Goal: Information Seeking & Learning: Learn about a topic

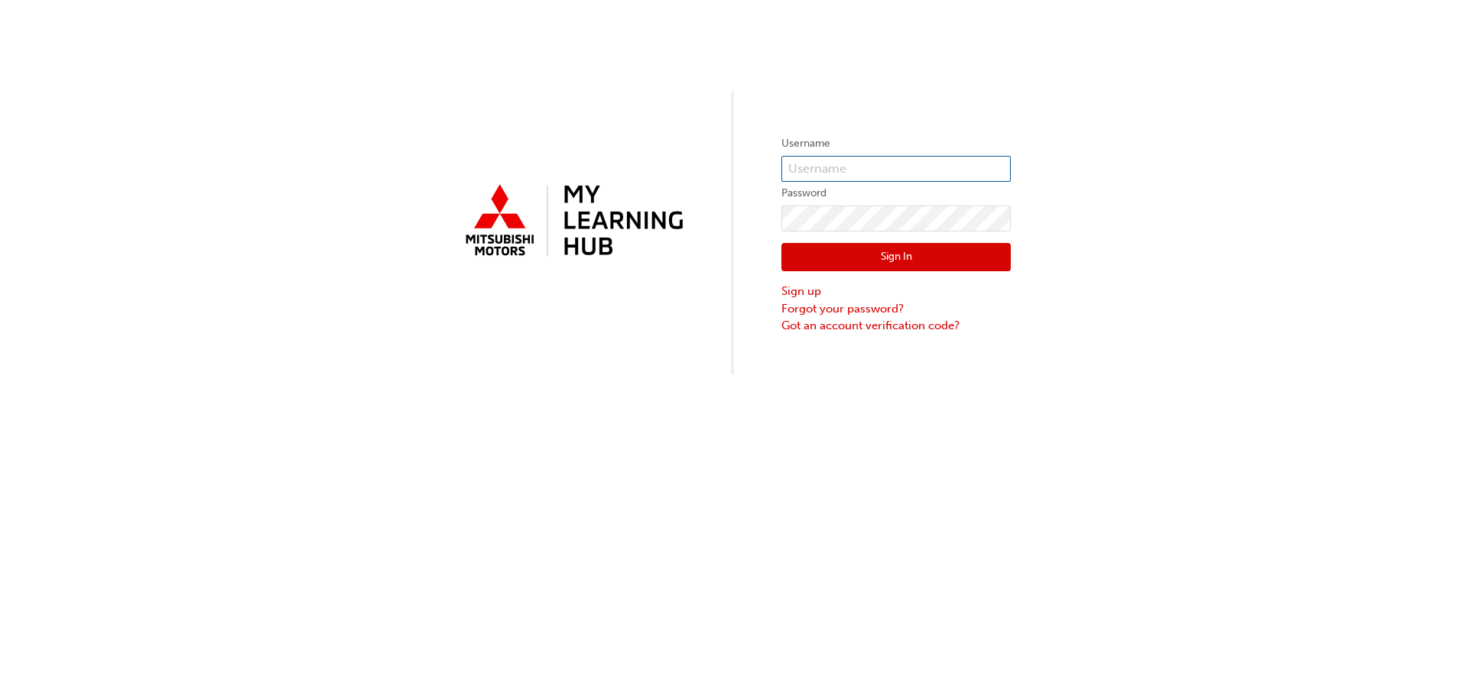
type input "[EMAIL_ADDRESS][DOMAIN_NAME]"
click at [838, 250] on button "Sign In" at bounding box center [895, 257] width 229 height 29
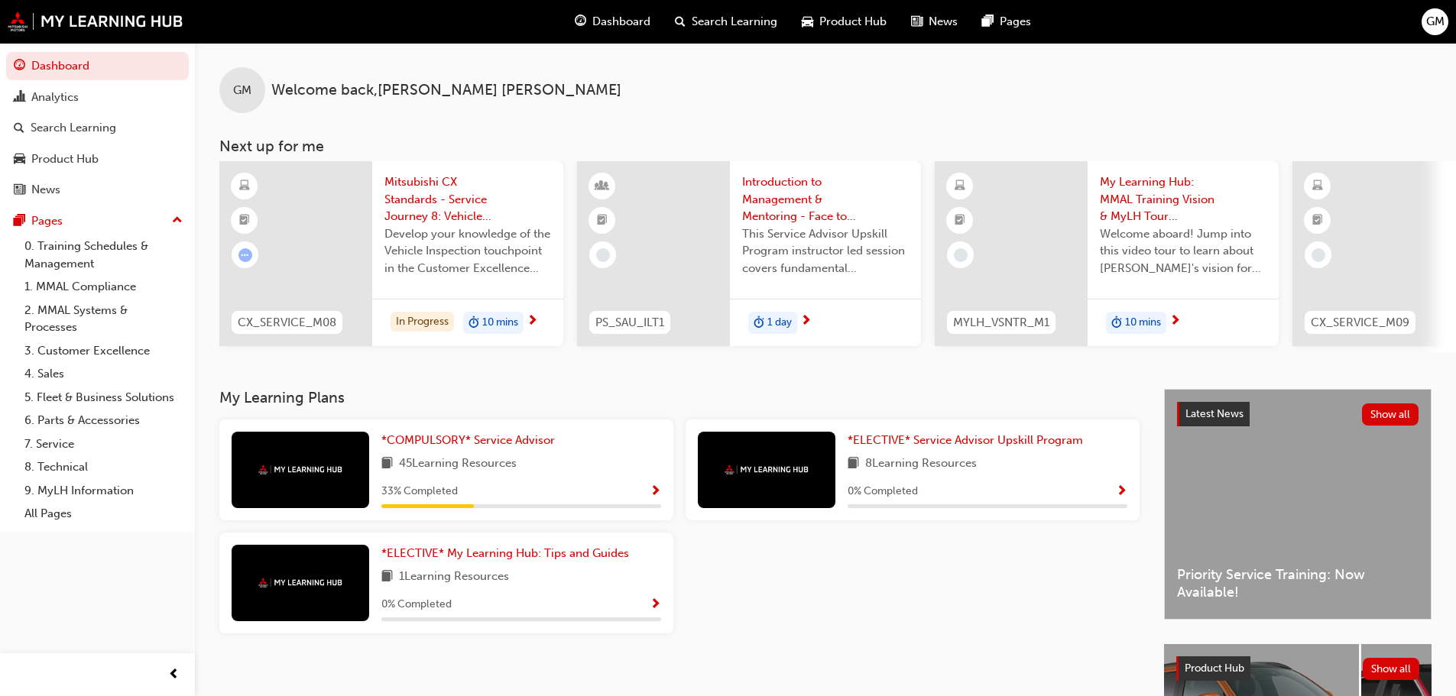
click at [423, 456] on div "*COMPULSORY* Service Advisor 45 Learning Resources 33 % Completed" at bounding box center [521, 470] width 280 height 76
click at [423, 447] on span "*COMPULSORY* Service Advisor" at bounding box center [468, 440] width 174 height 14
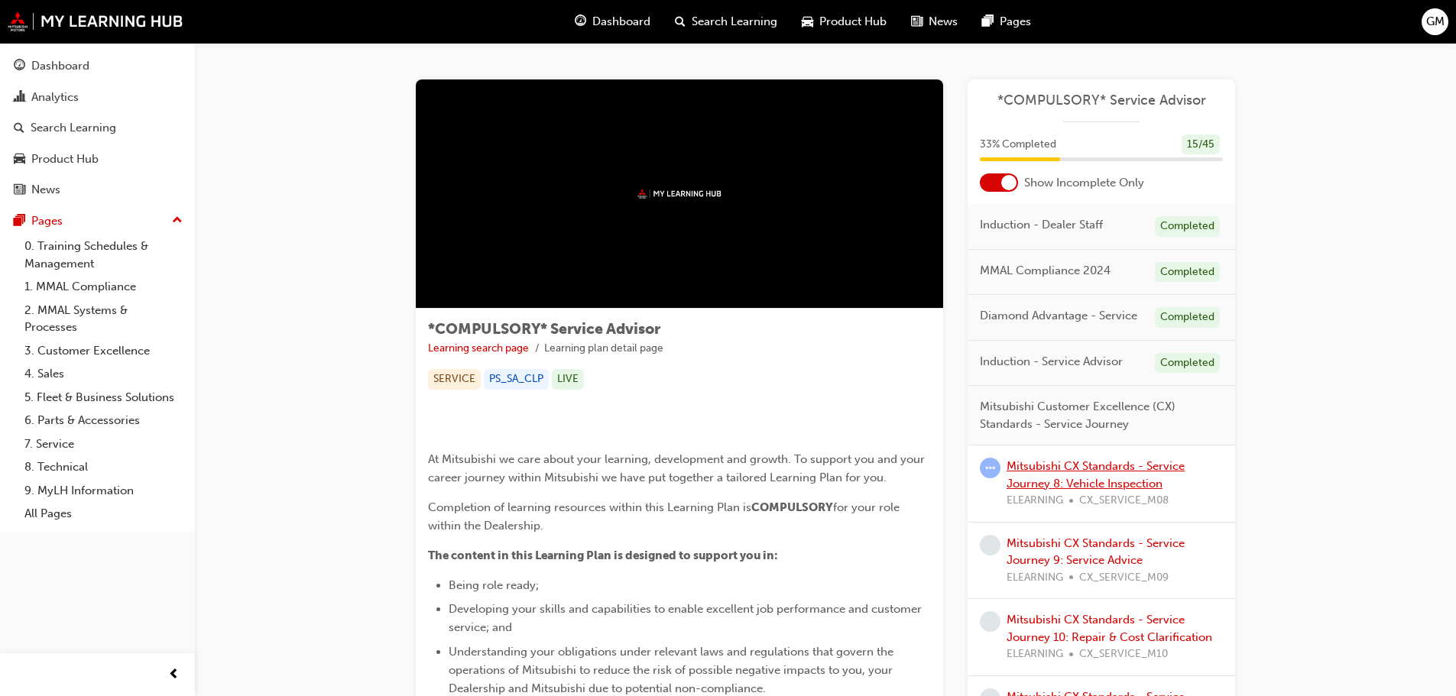
click at [1135, 472] on link "Mitsubishi CX Standards - Service Journey 8: Vehicle Inspection" at bounding box center [1096, 474] width 178 height 31
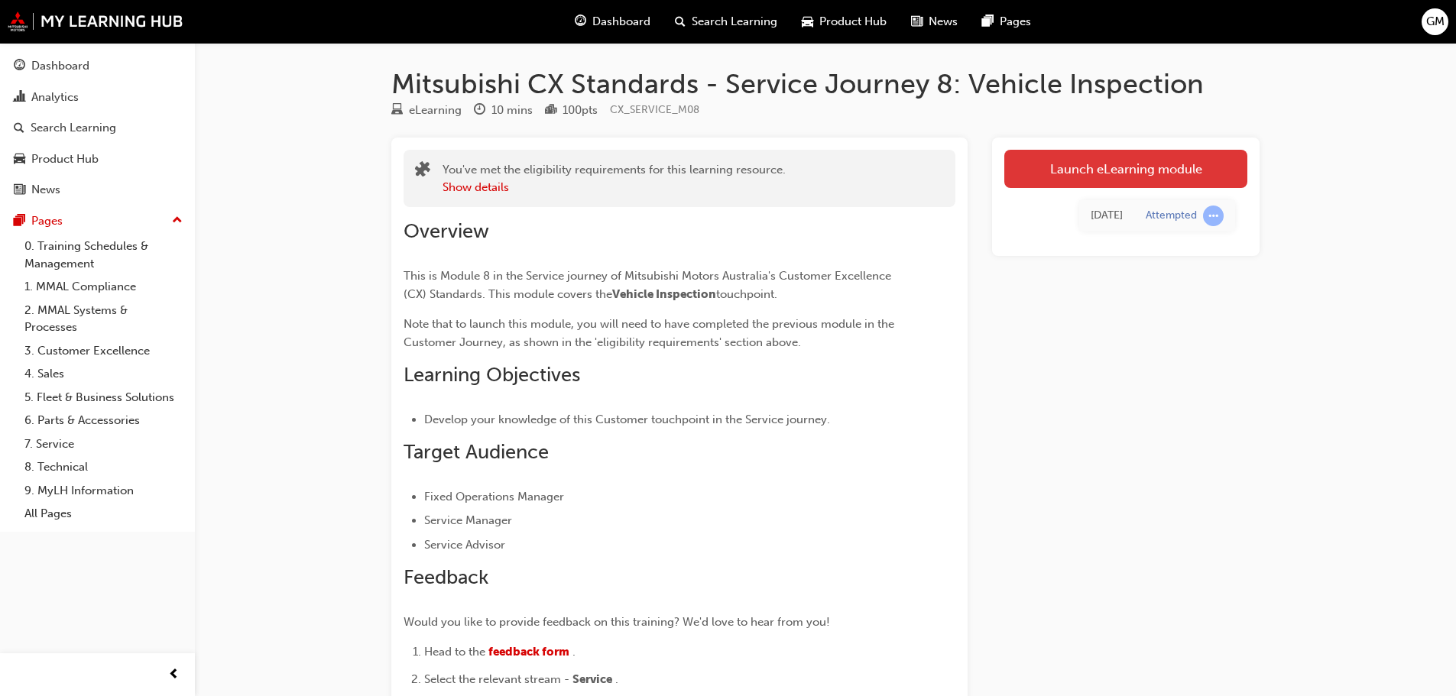
click at [1074, 181] on link "Launch eLearning module" at bounding box center [1125, 169] width 243 height 38
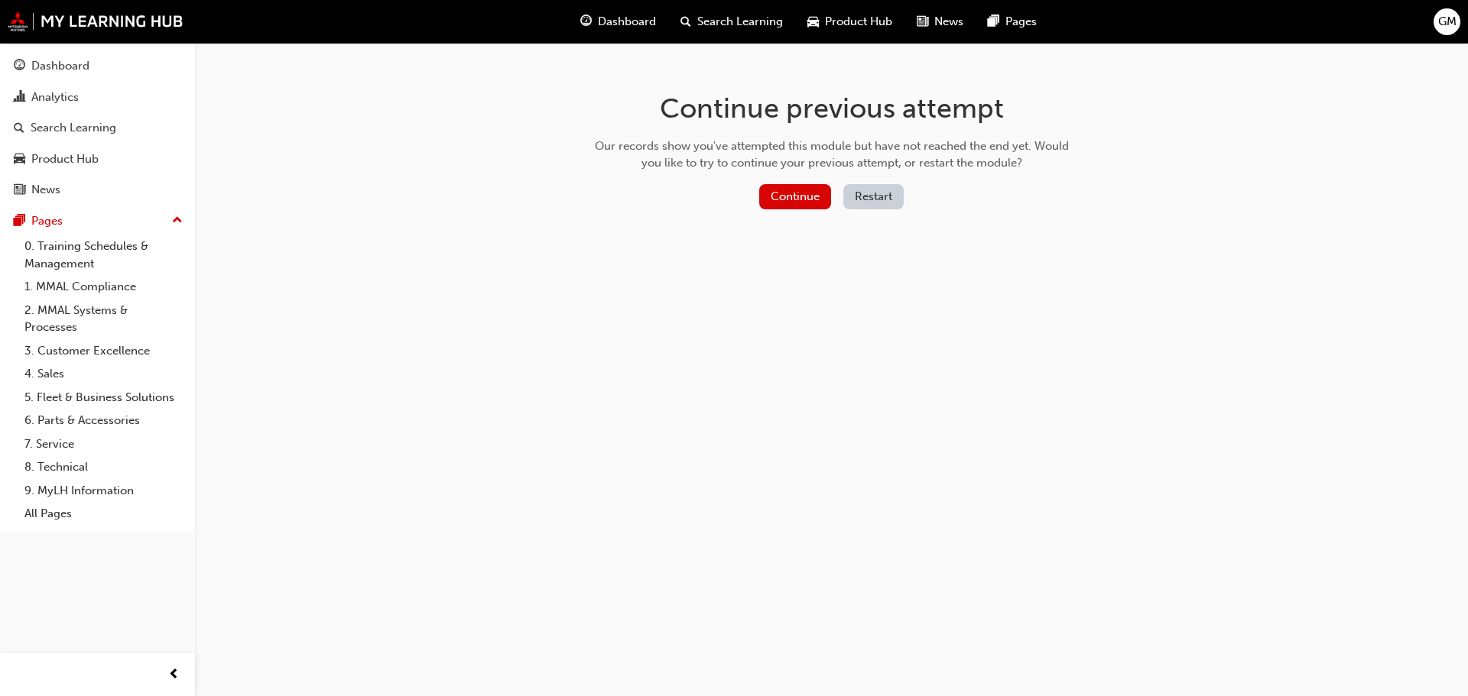
click at [878, 193] on button "Restart" at bounding box center [873, 196] width 60 height 25
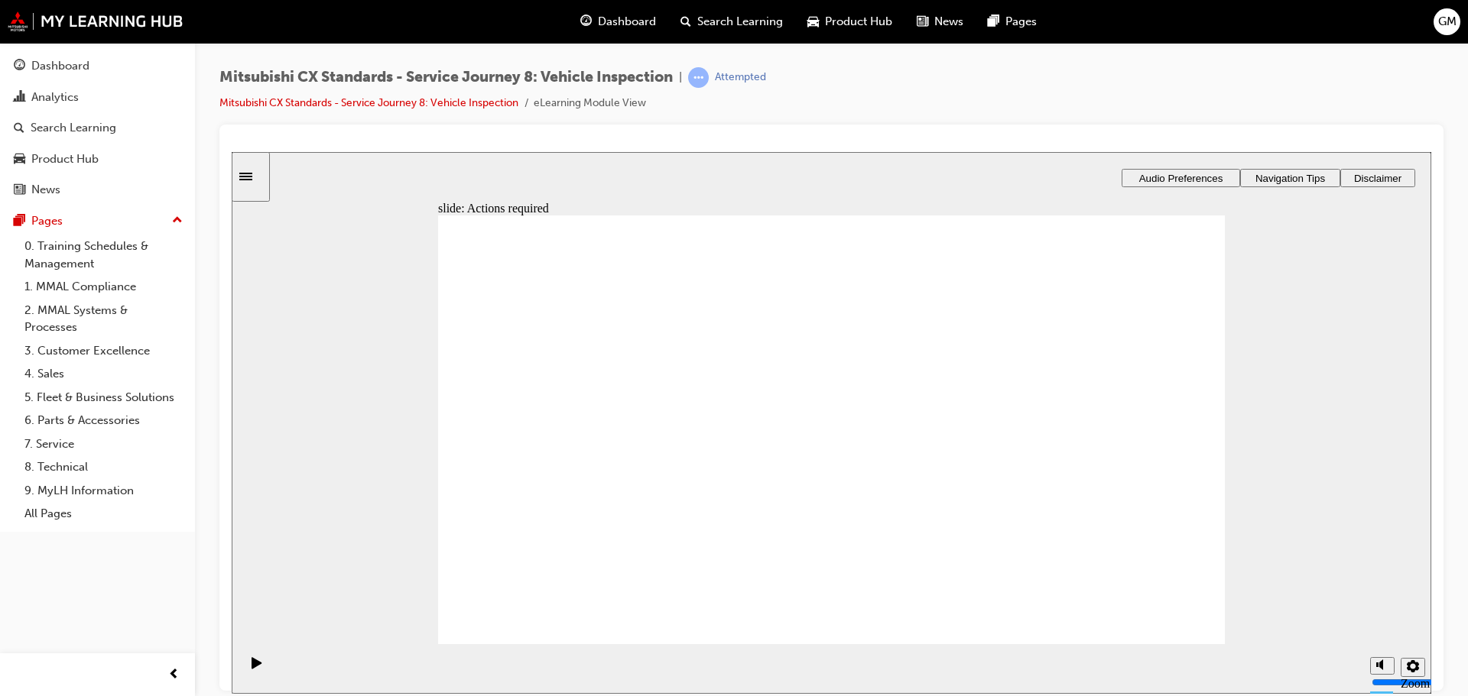
drag, startPoint x: 828, startPoint y: 491, endPoint x: 844, endPoint y: 489, distance: 16.1
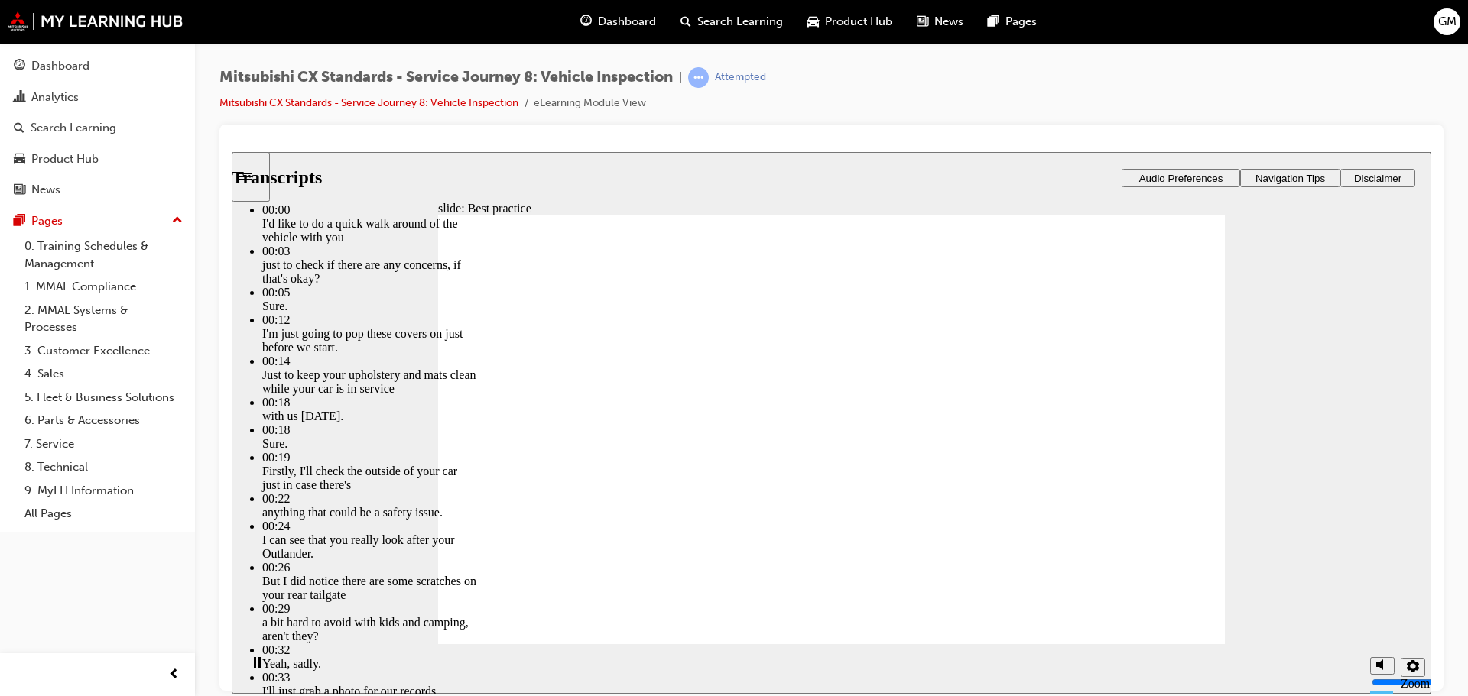
type input "112"
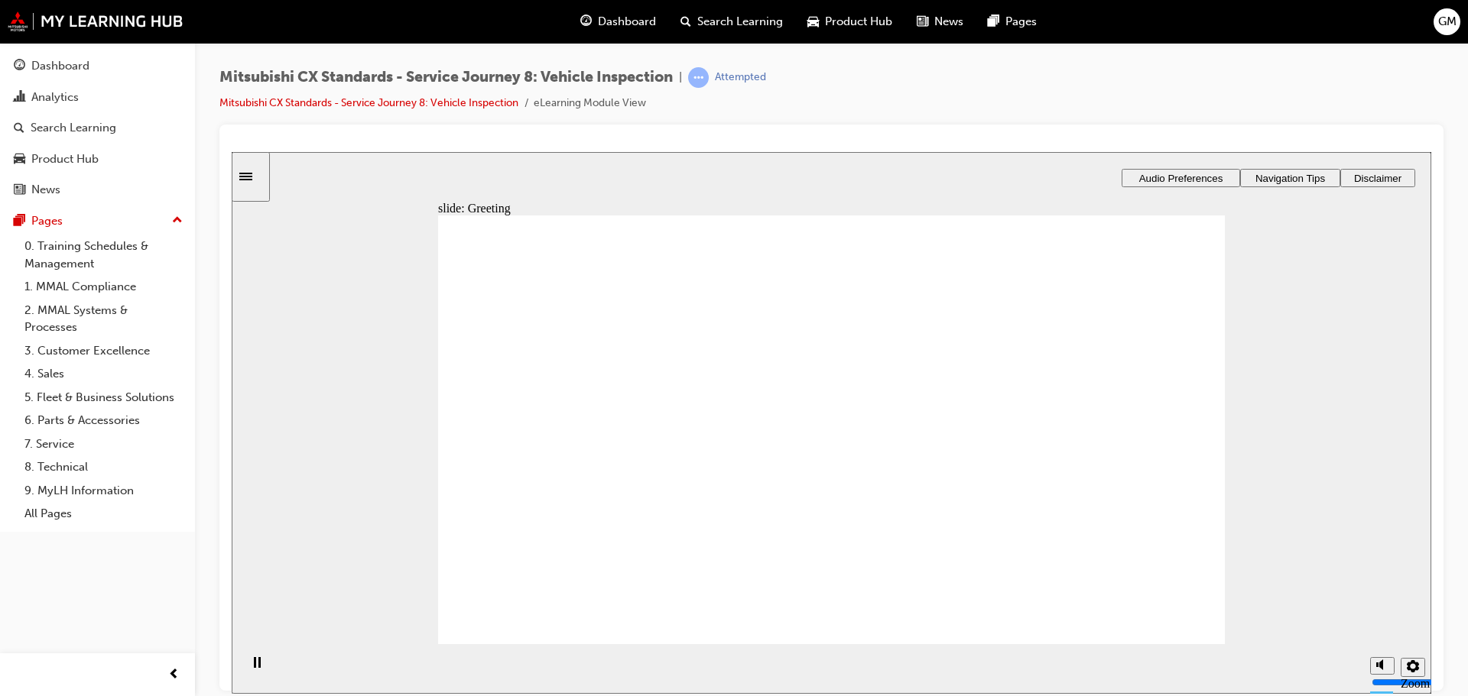
drag, startPoint x: 581, startPoint y: 475, endPoint x: 870, endPoint y: 345, distance: 316.8
drag, startPoint x: 681, startPoint y: 447, endPoint x: 811, endPoint y: 397, distance: 139.4
drag, startPoint x: 730, startPoint y: 437, endPoint x: 836, endPoint y: 436, distance: 106.3
drag, startPoint x: 803, startPoint y: 368, endPoint x: 1043, endPoint y: 333, distance: 241.8
drag, startPoint x: 546, startPoint y: 430, endPoint x: 777, endPoint y: 427, distance: 231.6
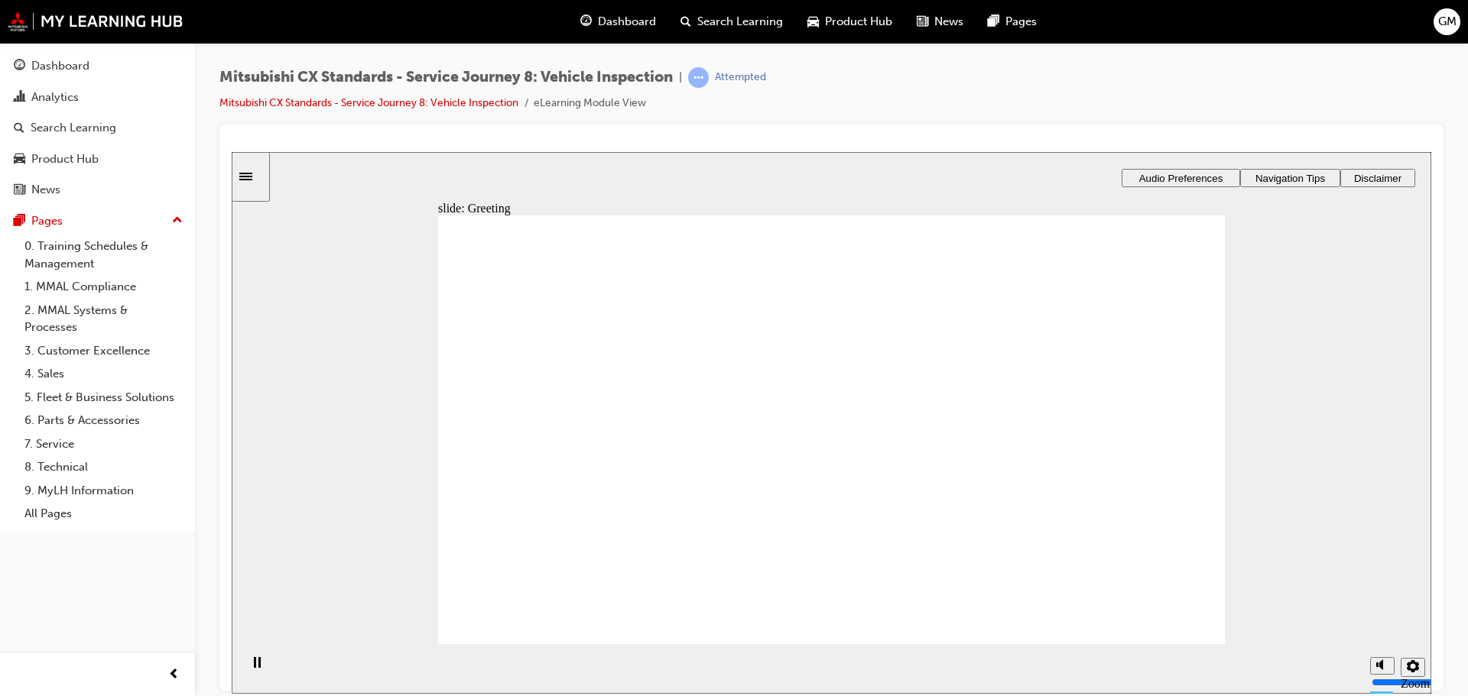
drag, startPoint x: 638, startPoint y: 441, endPoint x: 852, endPoint y: 460, distance: 214.1
drag, startPoint x: 834, startPoint y: 339, endPoint x: 1078, endPoint y: 379, distance: 247.1
drag, startPoint x: 618, startPoint y: 443, endPoint x: 906, endPoint y: 482, distance: 290.8
drag, startPoint x: 887, startPoint y: 476, endPoint x: 1098, endPoint y: 421, distance: 218.0
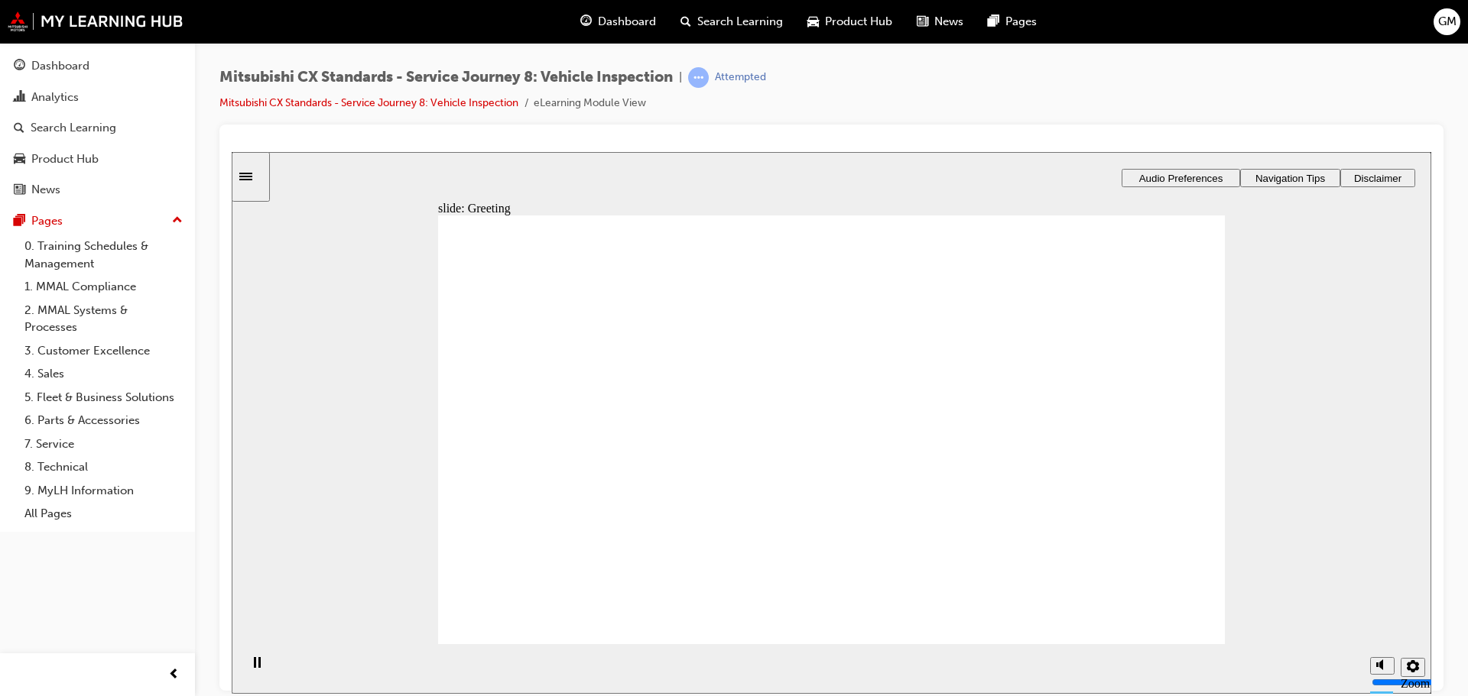
drag, startPoint x: 850, startPoint y: 484, endPoint x: 1066, endPoint y: 318, distance: 272.6
drag, startPoint x: 816, startPoint y: 560, endPoint x: 1067, endPoint y: 394, distance: 300.2
drag, startPoint x: 886, startPoint y: 391, endPoint x: 1141, endPoint y: 442, distance: 260.4
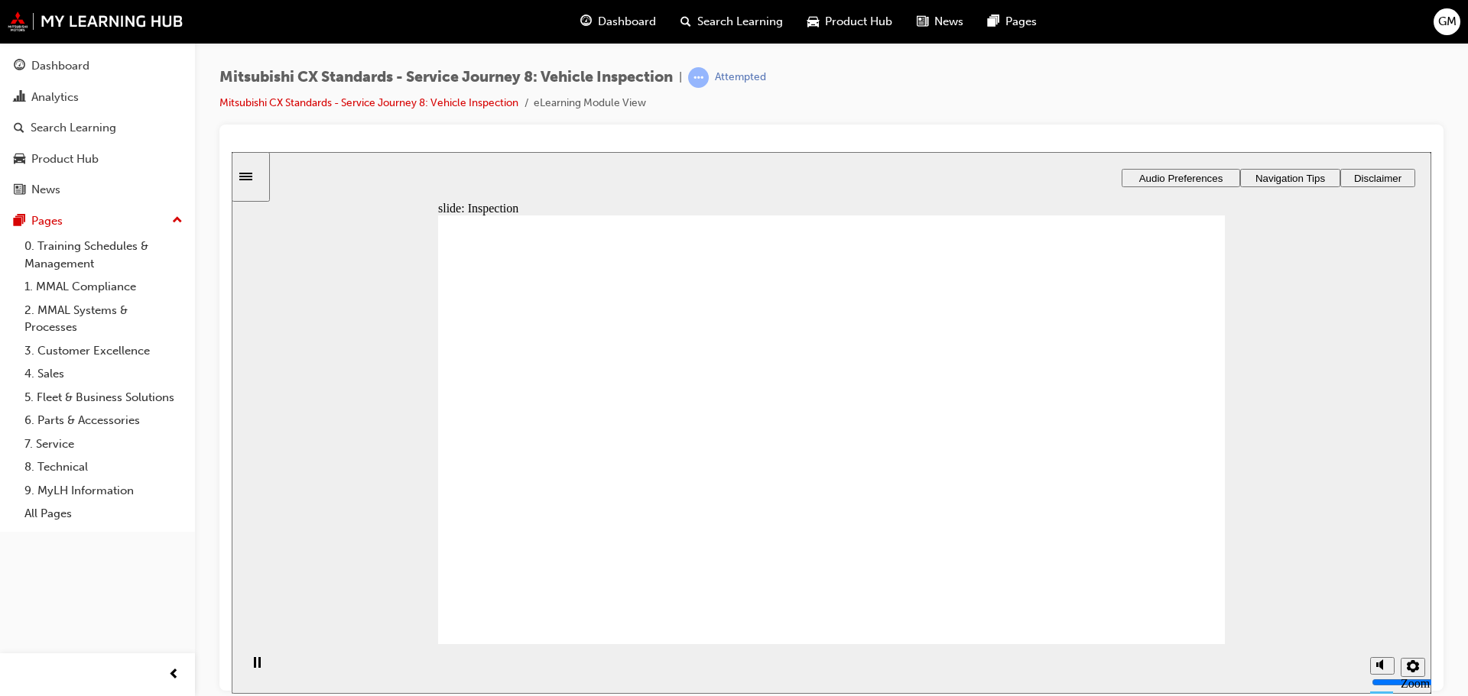
drag, startPoint x: 913, startPoint y: 446, endPoint x: 1088, endPoint y: 462, distance: 175.8
drag, startPoint x: 943, startPoint y: 350, endPoint x: 1169, endPoint y: 547, distance: 299.6
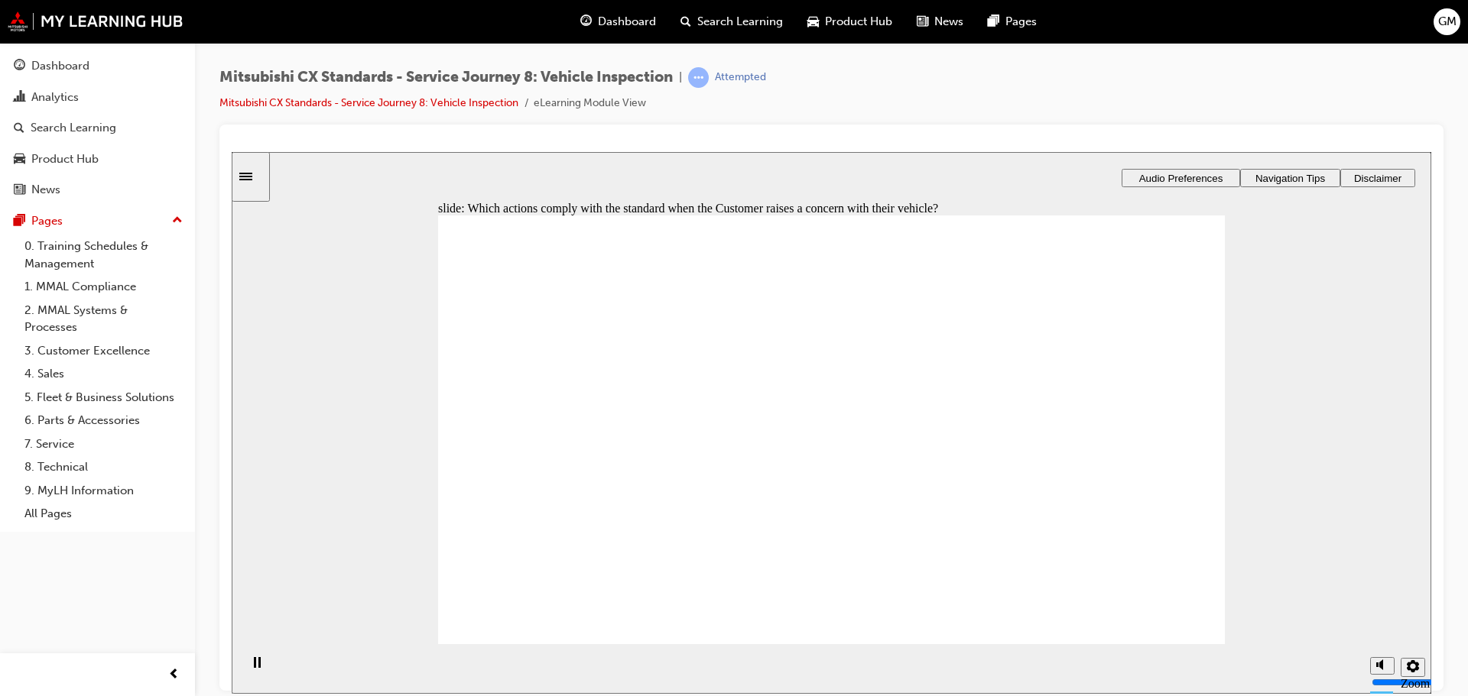
checkbox input "true"
drag, startPoint x: 656, startPoint y: 477, endPoint x: 710, endPoint y: 490, distance: 55.8
checkbox input "true"
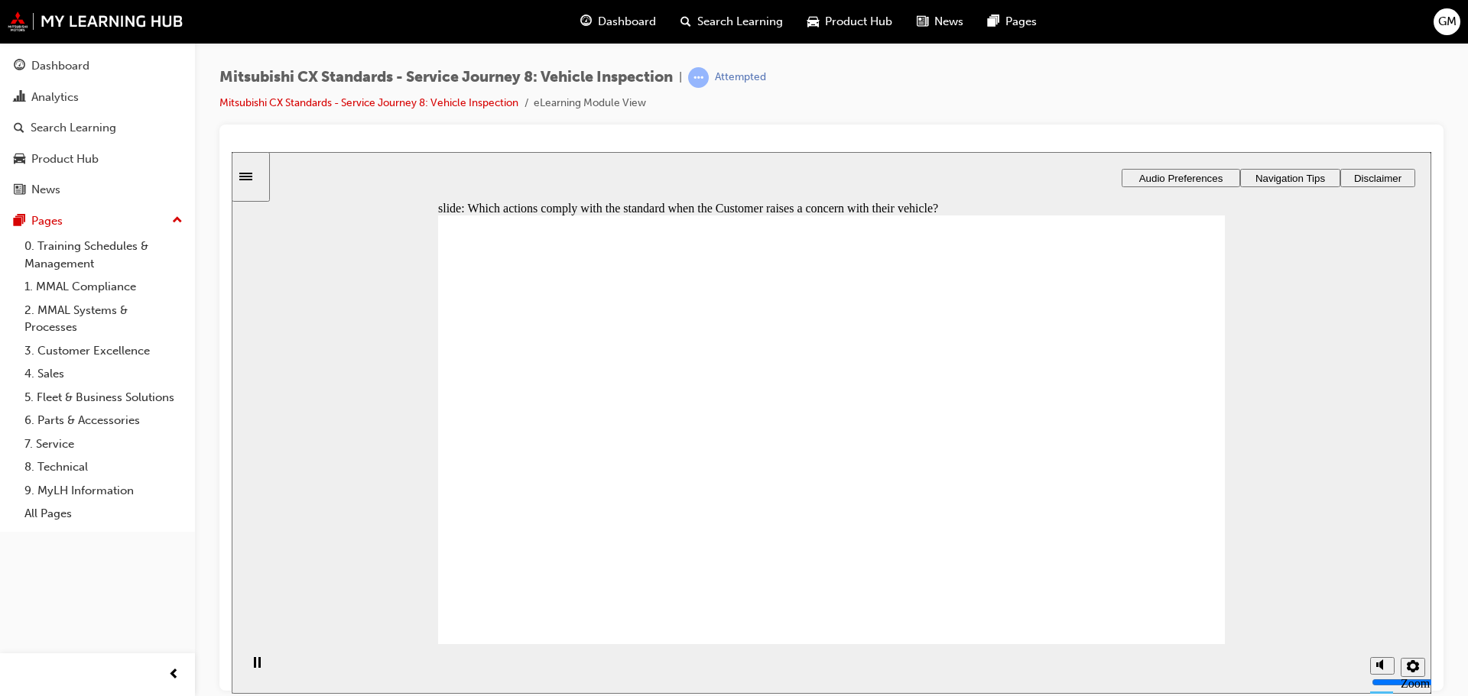
drag, startPoint x: 618, startPoint y: 431, endPoint x: 833, endPoint y: 420, distance: 215.9
drag, startPoint x: 663, startPoint y: 443, endPoint x: 881, endPoint y: 463, distance: 218.8
drag, startPoint x: 678, startPoint y: 456, endPoint x: 1090, endPoint y: 493, distance: 413.7
drag, startPoint x: 1110, startPoint y: 386, endPoint x: 958, endPoint y: 547, distance: 221.1
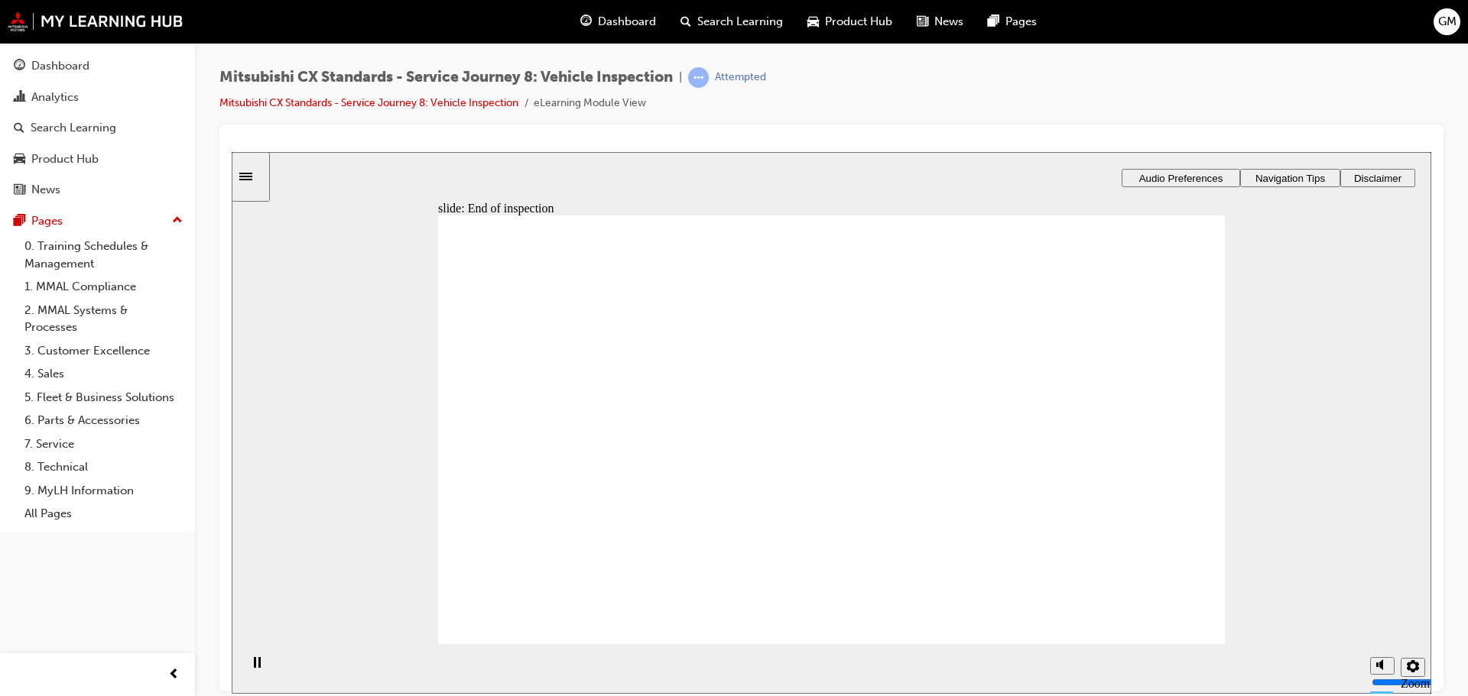
drag, startPoint x: 845, startPoint y: 509, endPoint x: 986, endPoint y: 495, distance: 142.2
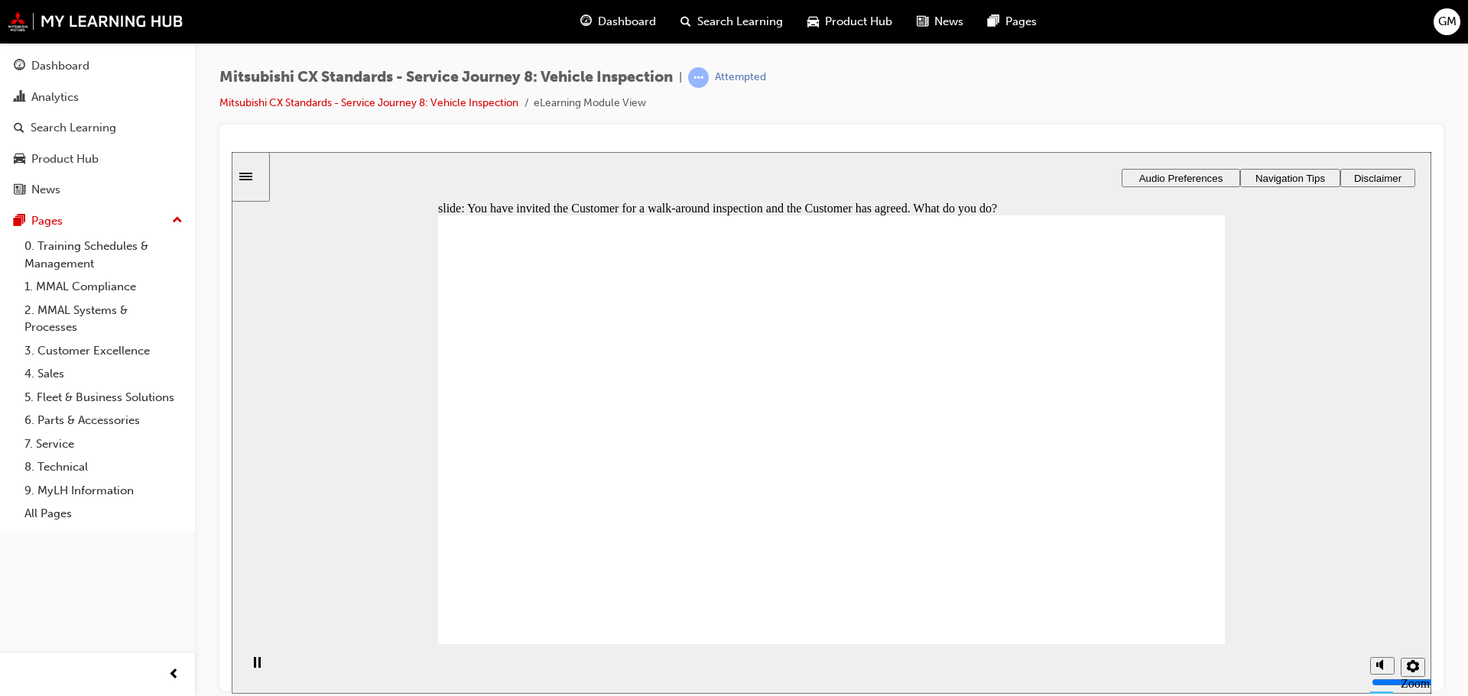
checkbox input "true"
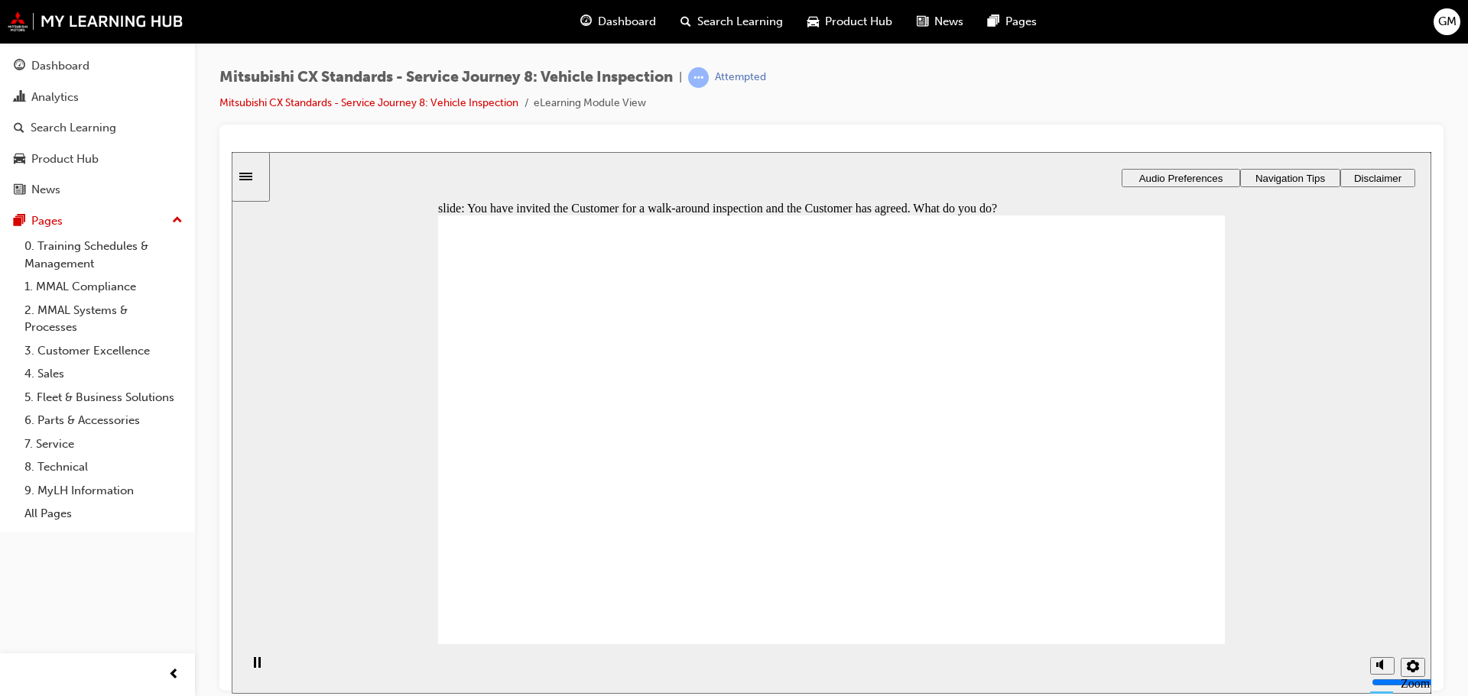
checkbox input "true"
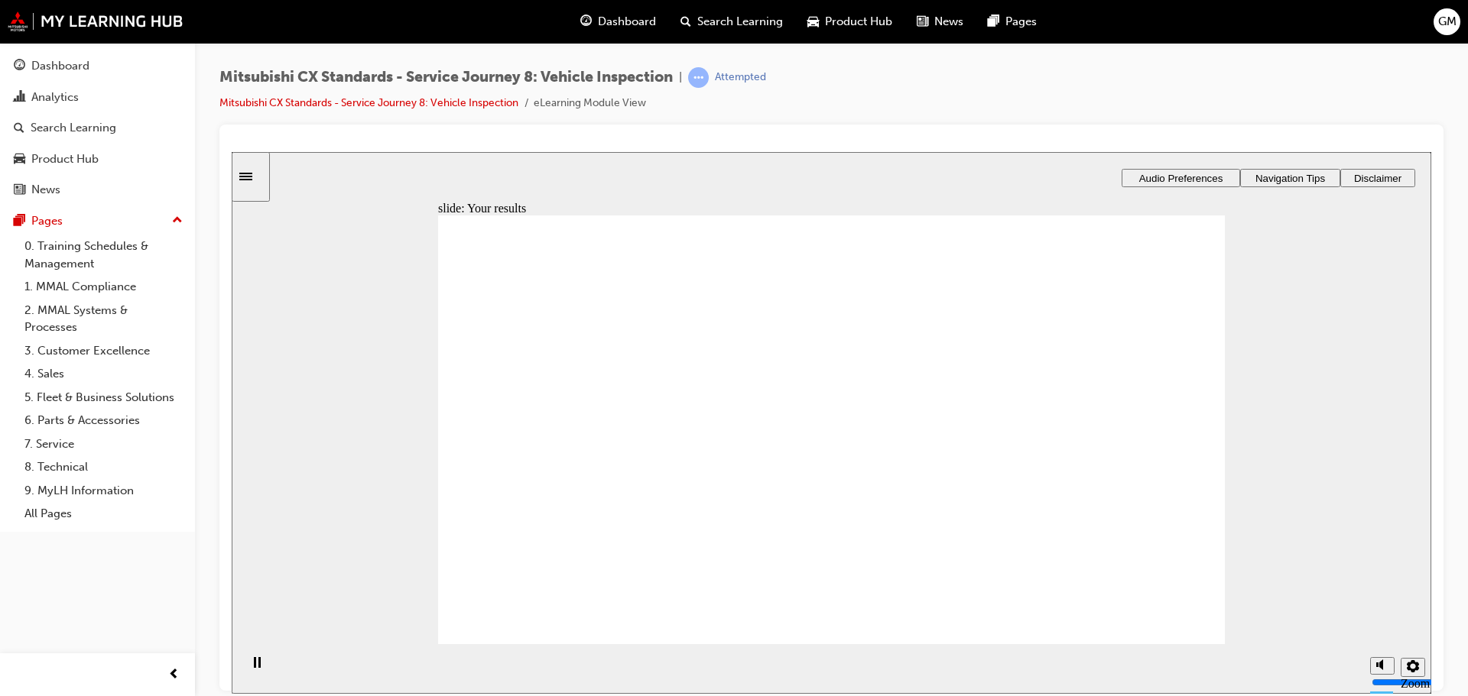
drag, startPoint x: 589, startPoint y: 445, endPoint x: 817, endPoint y: 325, distance: 257.5
drag, startPoint x: 674, startPoint y: 456, endPoint x: 881, endPoint y: 370, distance: 224.4
drag, startPoint x: 669, startPoint y: 453, endPoint x: 887, endPoint y: 418, distance: 220.5
drag, startPoint x: 582, startPoint y: 474, endPoint x: 811, endPoint y: 478, distance: 229.4
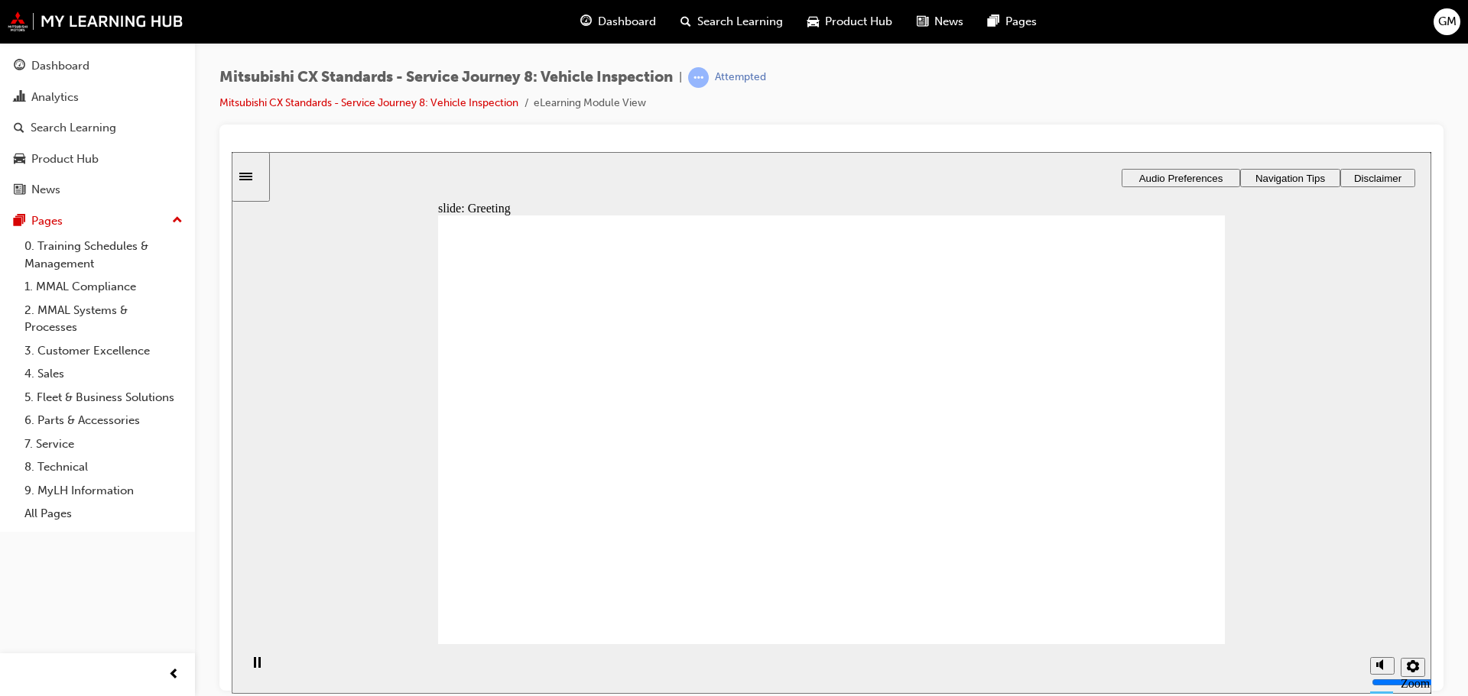
drag, startPoint x: 645, startPoint y: 457, endPoint x: 778, endPoint y: 503, distance: 140.7
drag, startPoint x: 621, startPoint y: 439, endPoint x: 1080, endPoint y: 316, distance: 474.9
drag, startPoint x: 945, startPoint y: 335, endPoint x: 1165, endPoint y: 312, distance: 221.3
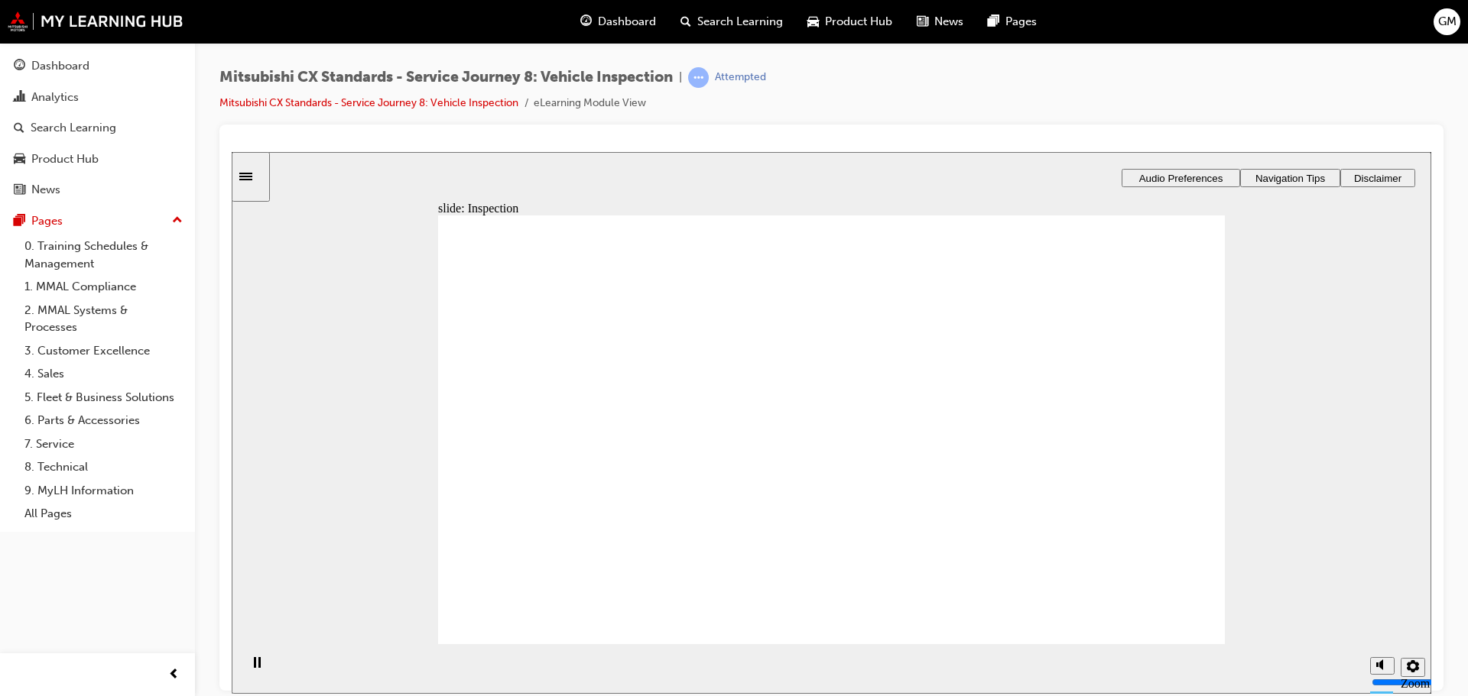
drag, startPoint x: 842, startPoint y: 500, endPoint x: 1146, endPoint y: 361, distance: 333.8
drag, startPoint x: 851, startPoint y: 566, endPoint x: 1120, endPoint y: 391, distance: 320.6
drag, startPoint x: 805, startPoint y: 440, endPoint x: 951, endPoint y: 438, distance: 146.0
drag, startPoint x: 823, startPoint y: 321, endPoint x: 1098, endPoint y: 491, distance: 322.6
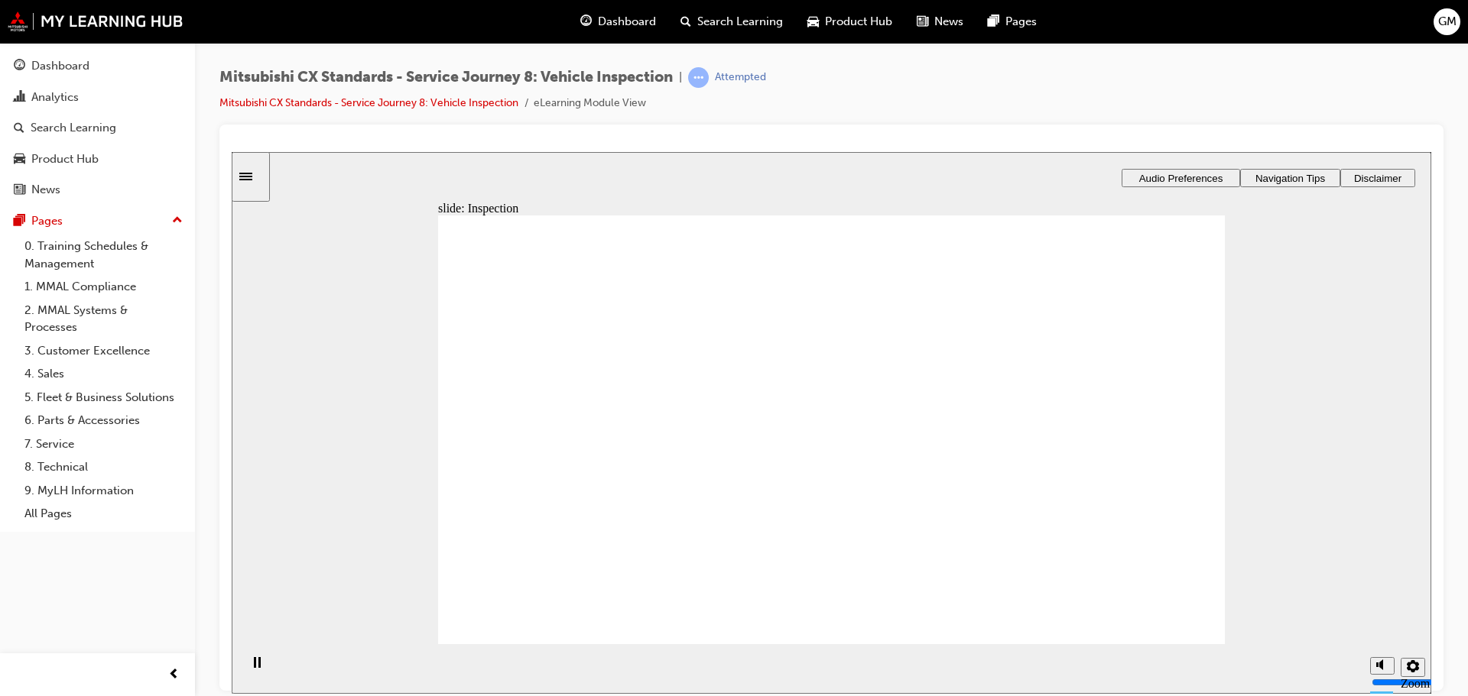
drag, startPoint x: 586, startPoint y: 458, endPoint x: 764, endPoint y: 526, distance: 190.7
drag, startPoint x: 603, startPoint y: 467, endPoint x: 1108, endPoint y: 508, distance: 506.1
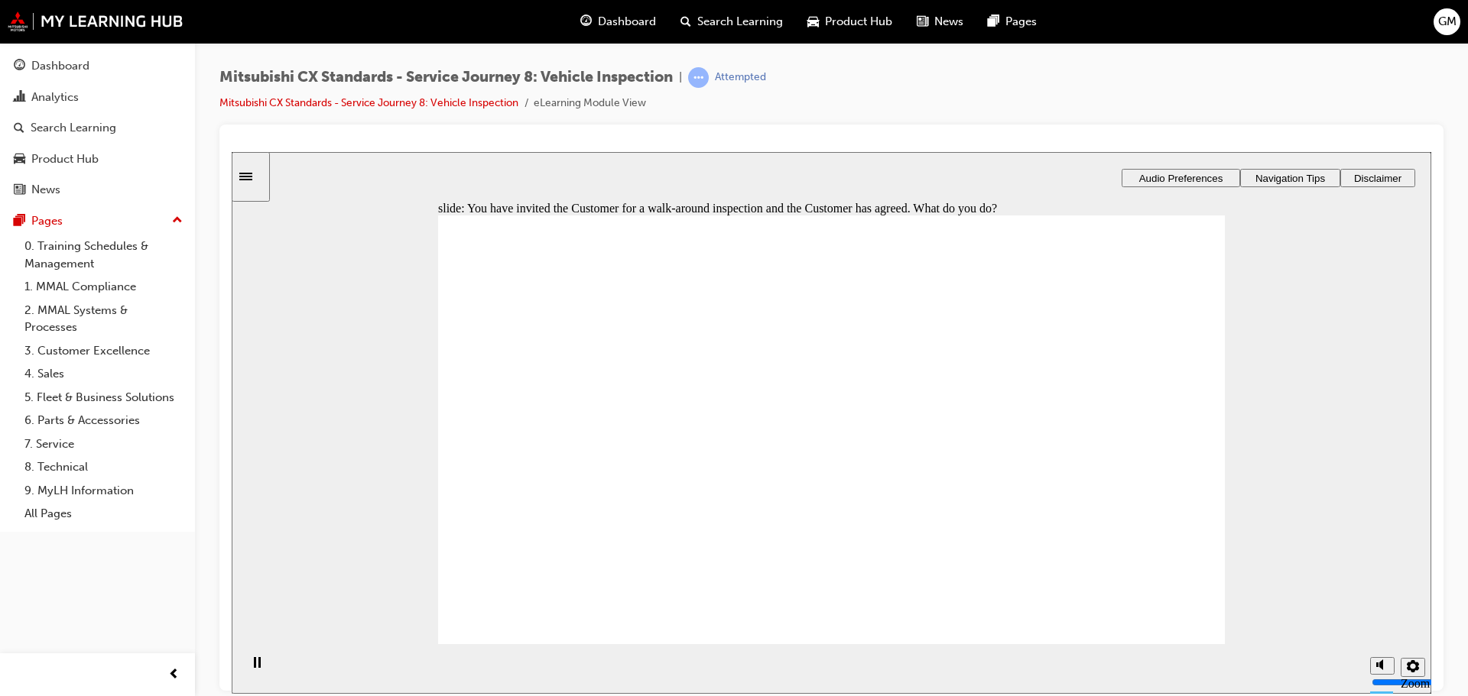
checkbox input "true"
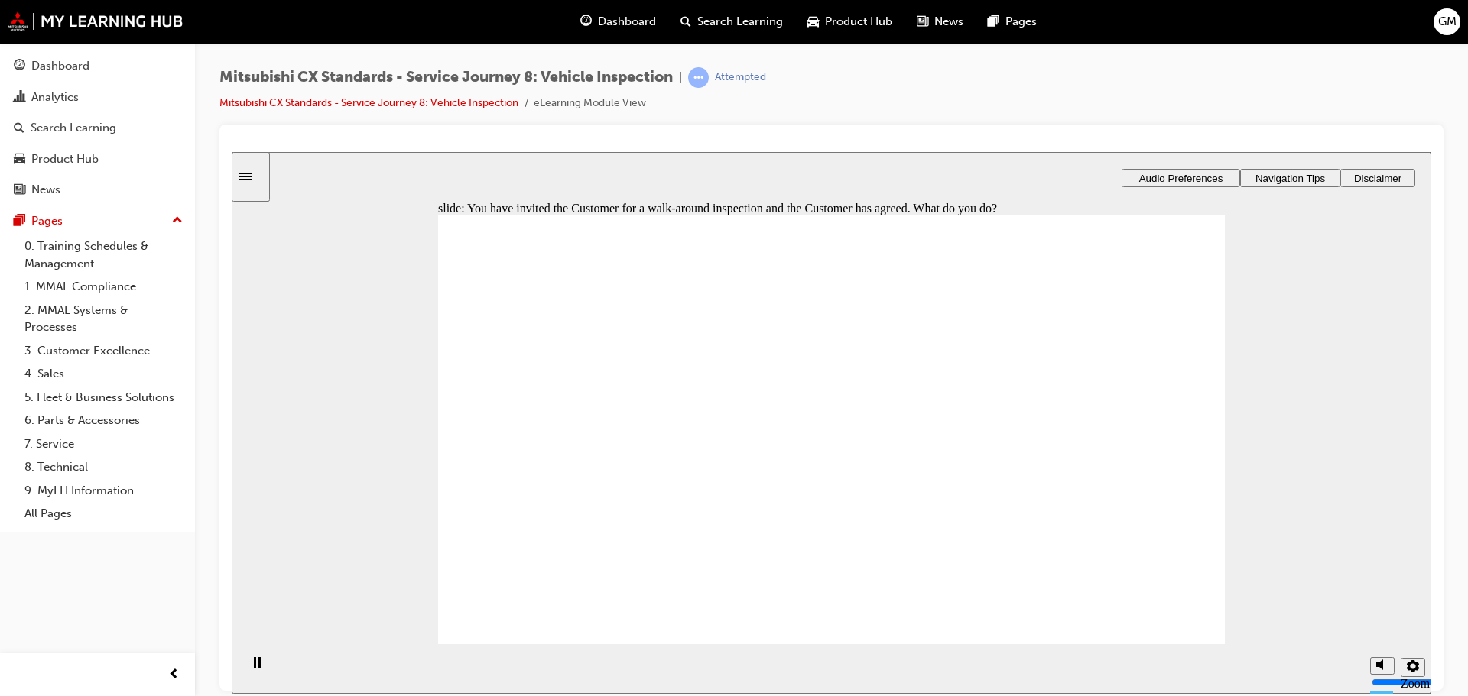
drag, startPoint x: 657, startPoint y: 550, endPoint x: 822, endPoint y: 597, distance: 171.0
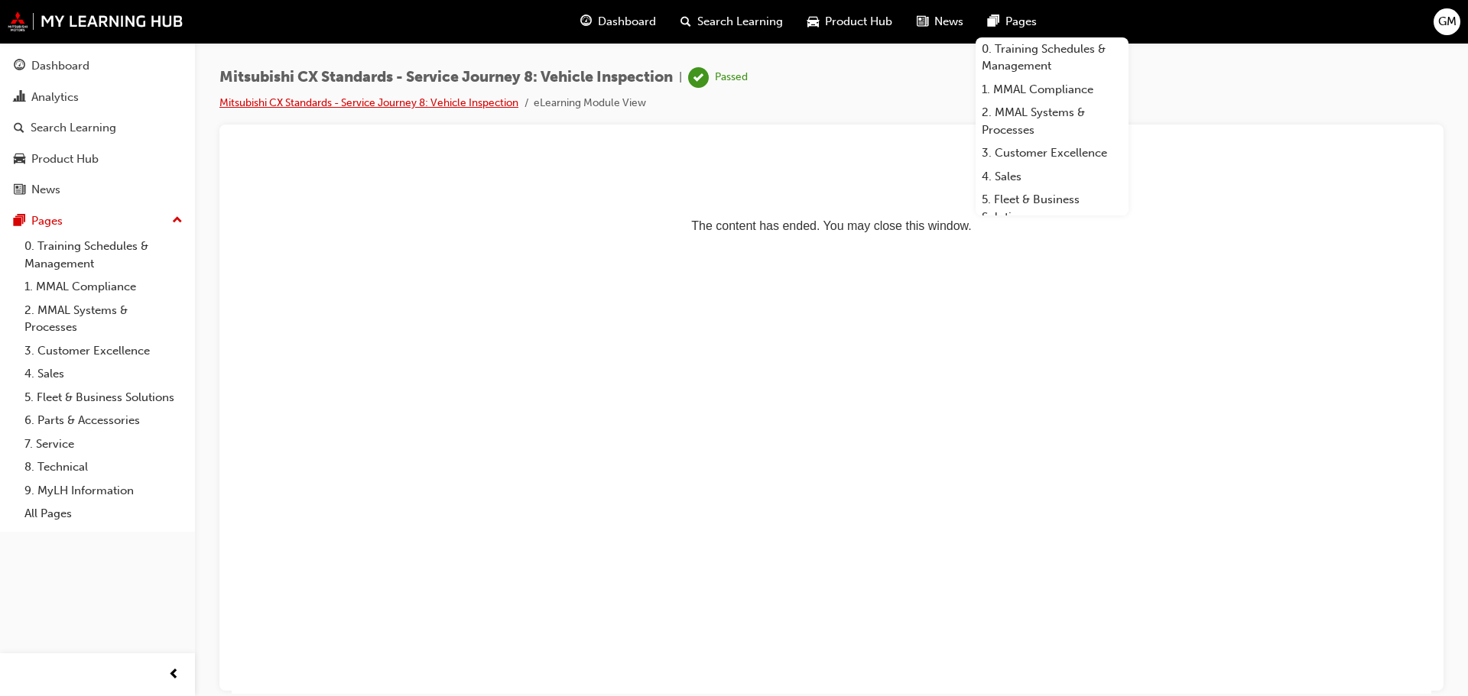
click at [280, 100] on link "Mitsubishi CX Standards - Service Journey 8: Vehicle Inspection" at bounding box center [368, 102] width 299 height 13
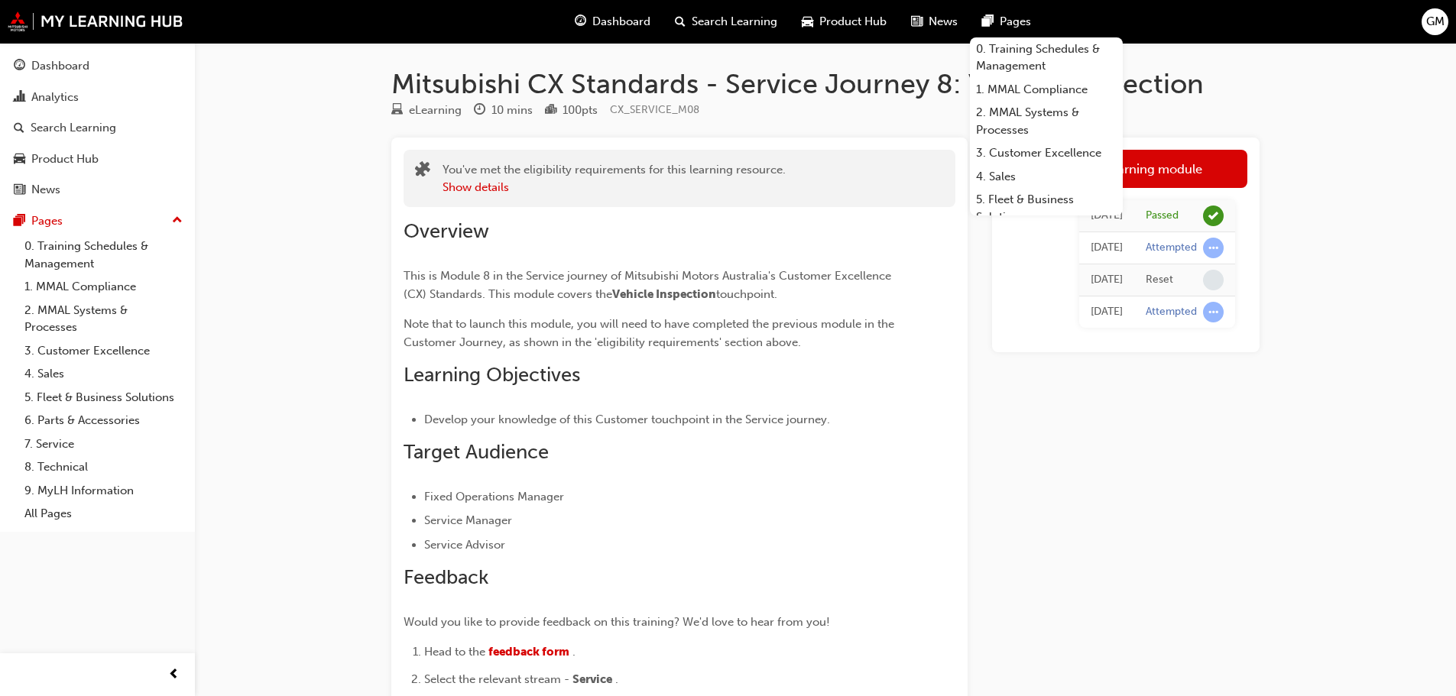
click at [1111, 400] on div "Launch eLearning module [DATE] Passed [DATE] Attempted [DATE] Reset [DATE] Atte…" at bounding box center [1126, 517] width 268 height 759
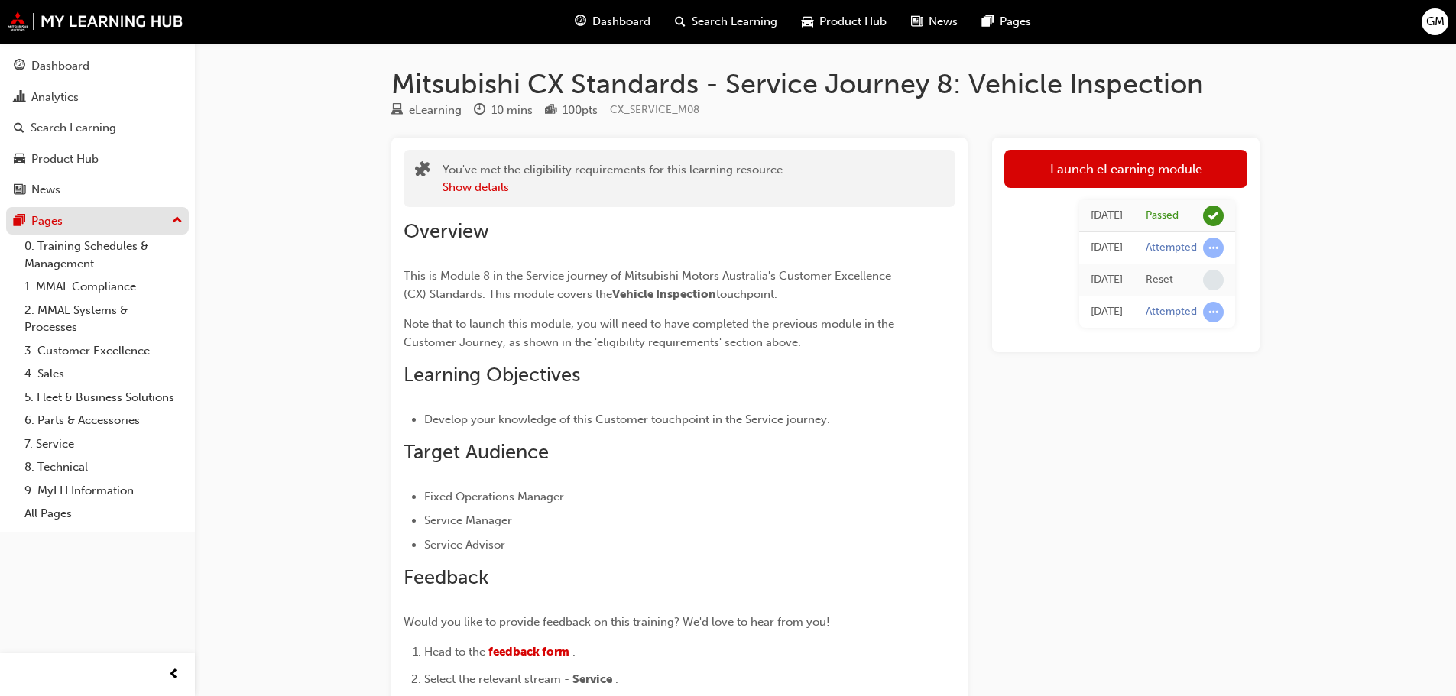
click at [79, 219] on div "Pages" at bounding box center [97, 221] width 167 height 19
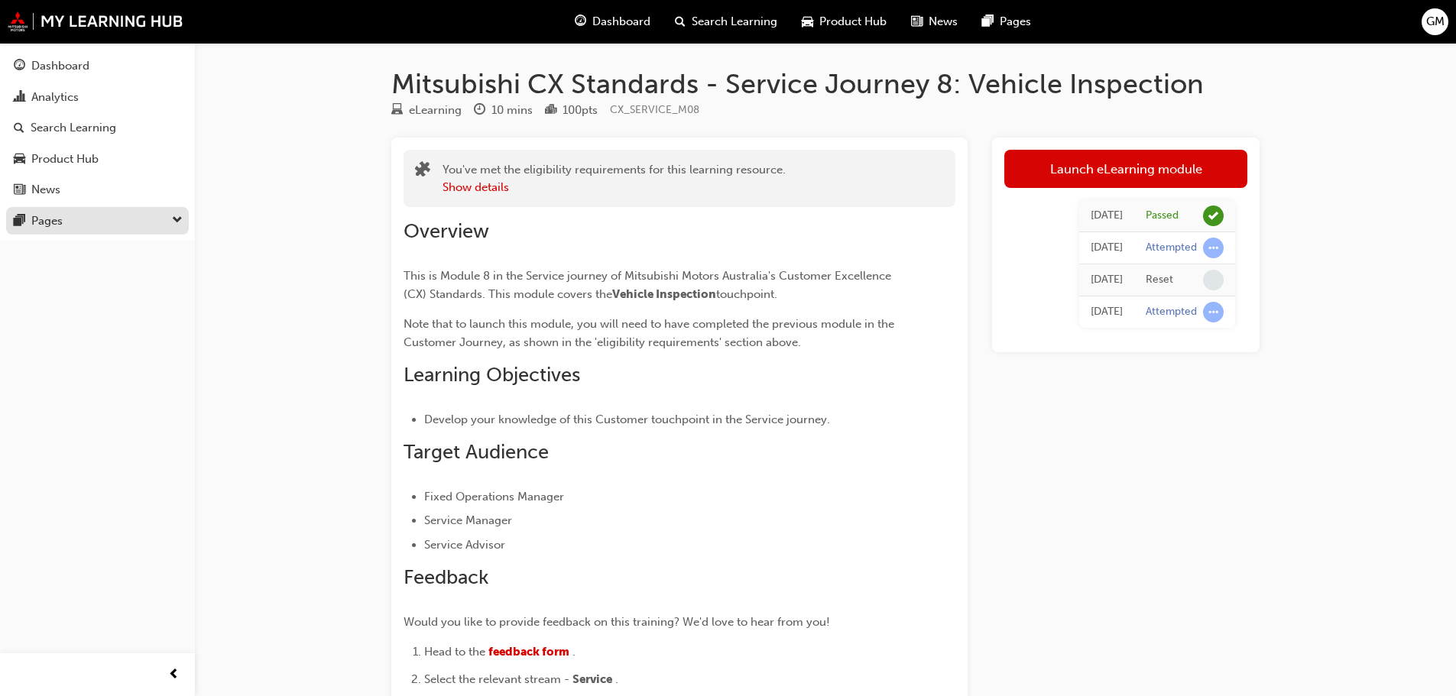
click at [78, 219] on div "Pages" at bounding box center [97, 221] width 167 height 19
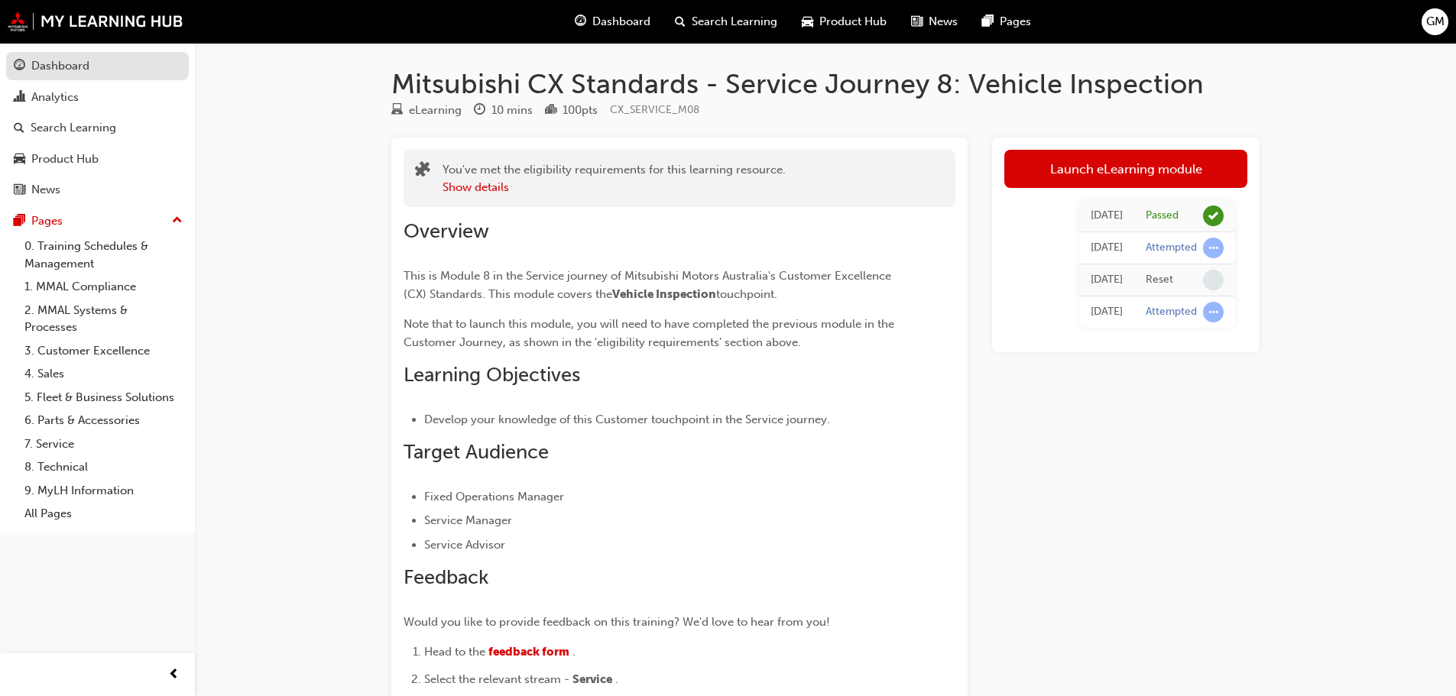
click at [63, 73] on div "Dashboard" at bounding box center [60, 66] width 58 height 18
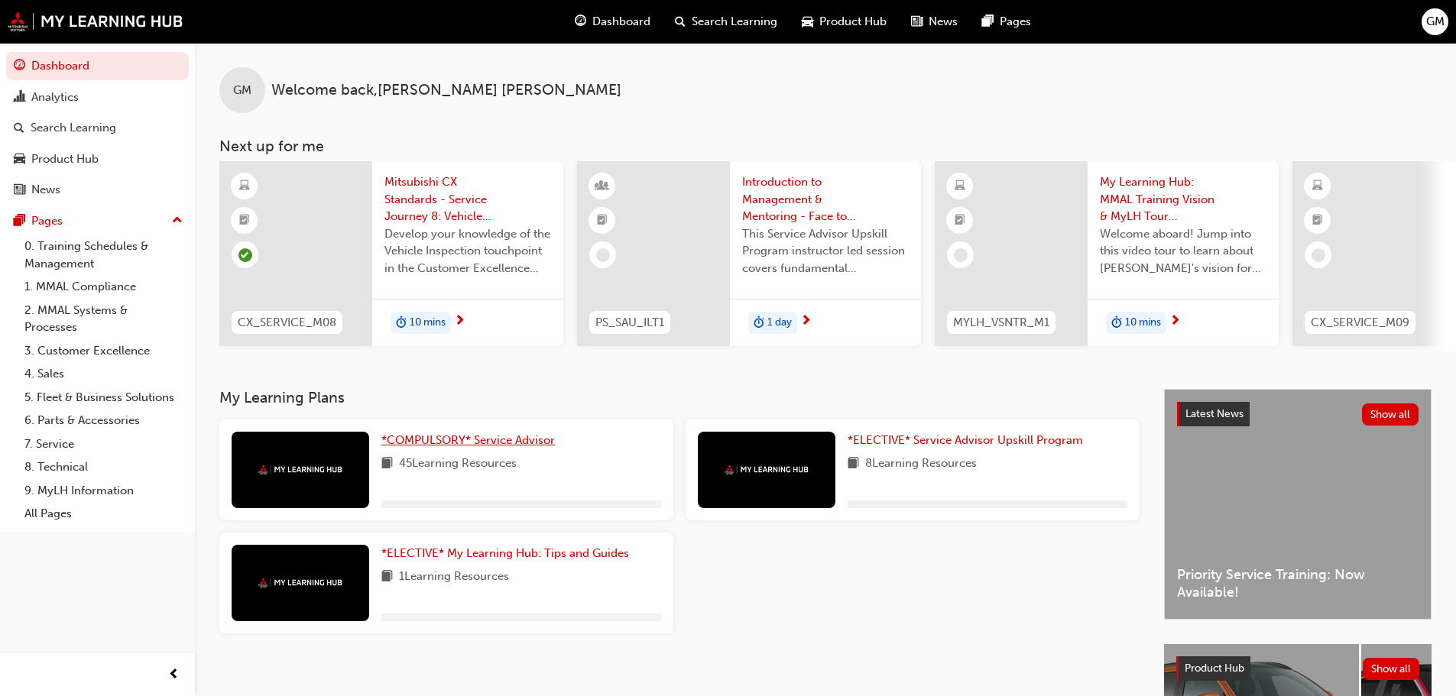
click at [500, 447] on span "*COMPULSORY* Service Advisor" at bounding box center [468, 440] width 174 height 14
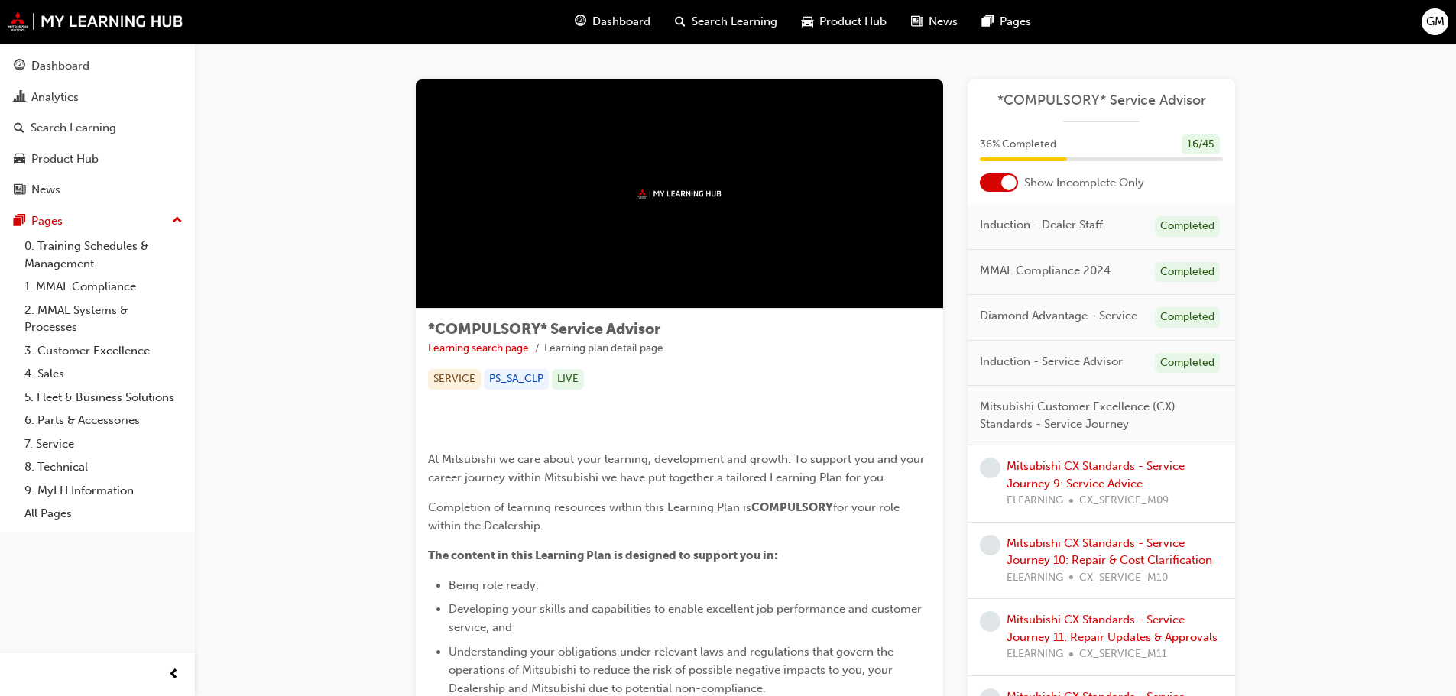
click at [1121, 475] on div "Mitsubishi CX Standards - Service Journey 9: Service Advice ELEARNING CX_SERVIC…" at bounding box center [1115, 484] width 216 height 52
click at [1118, 486] on link "Mitsubishi CX Standards - Service Journey 9: Service Advice" at bounding box center [1096, 474] width 178 height 31
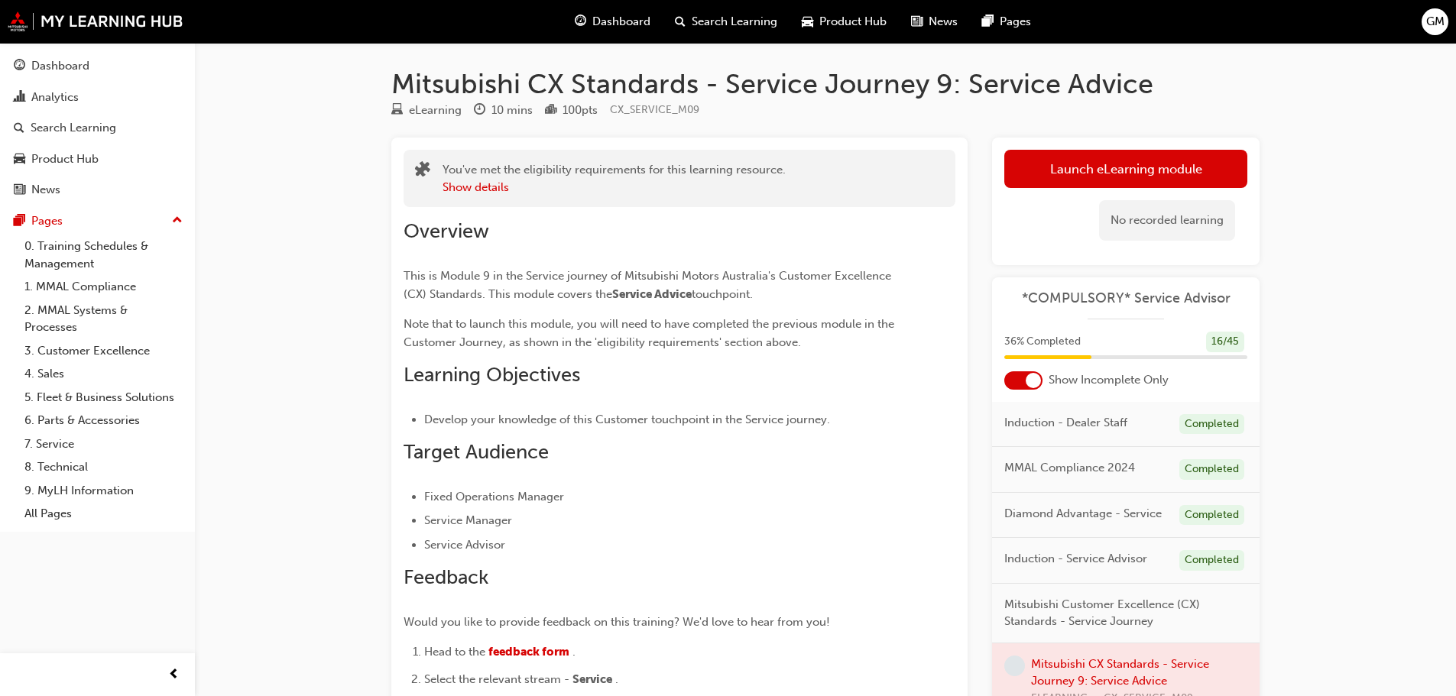
click at [578, 382] on span "Learning Objectives" at bounding box center [492, 375] width 177 height 24
click at [1023, 168] on button "Launch eLearning module" at bounding box center [1125, 169] width 243 height 38
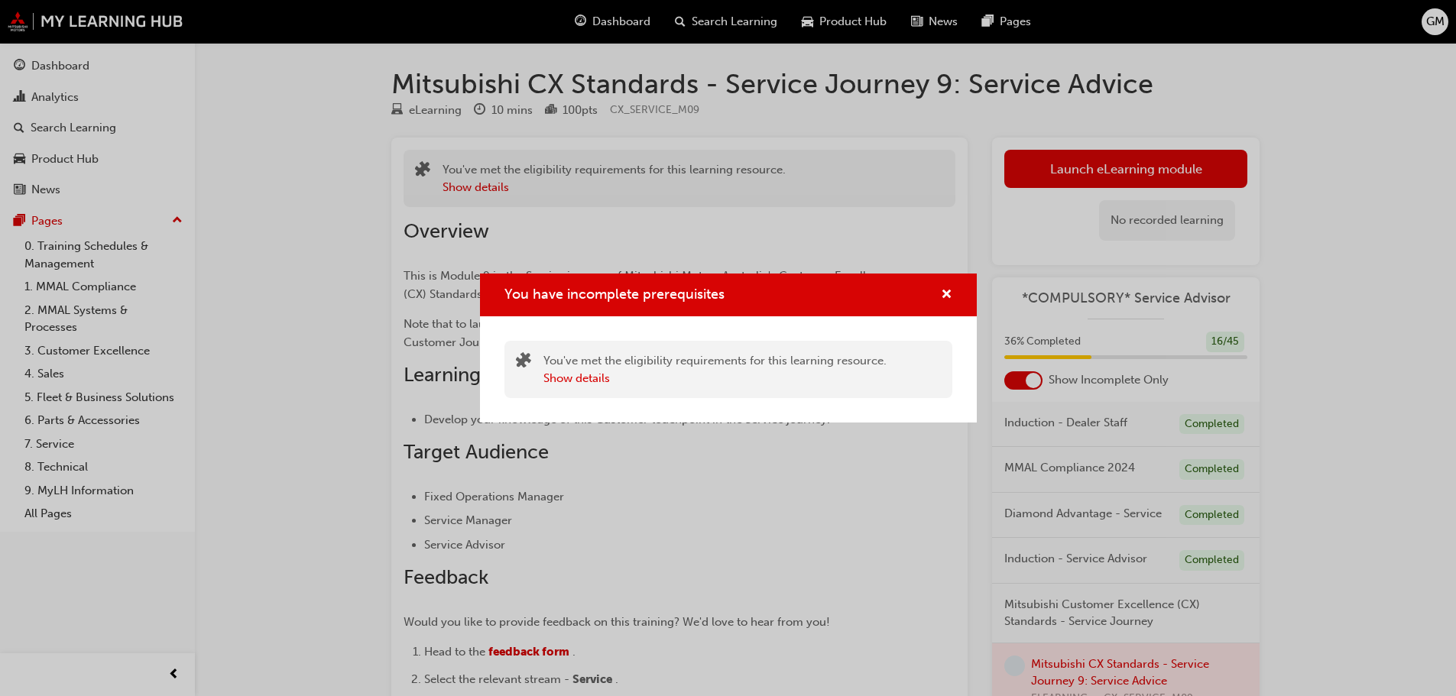
click at [655, 405] on div "You've met the eligibility requirements for this learning resource. Show details" at bounding box center [728, 369] width 497 height 106
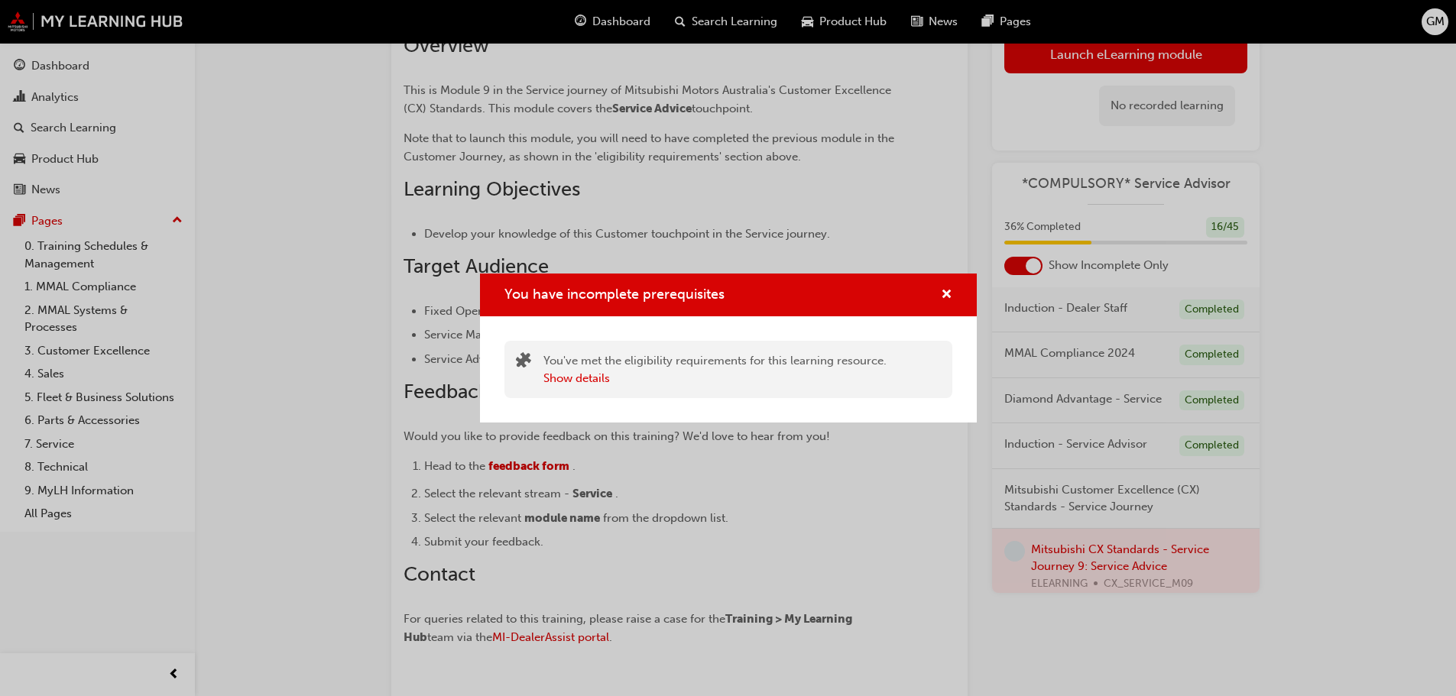
scroll to position [287, 0]
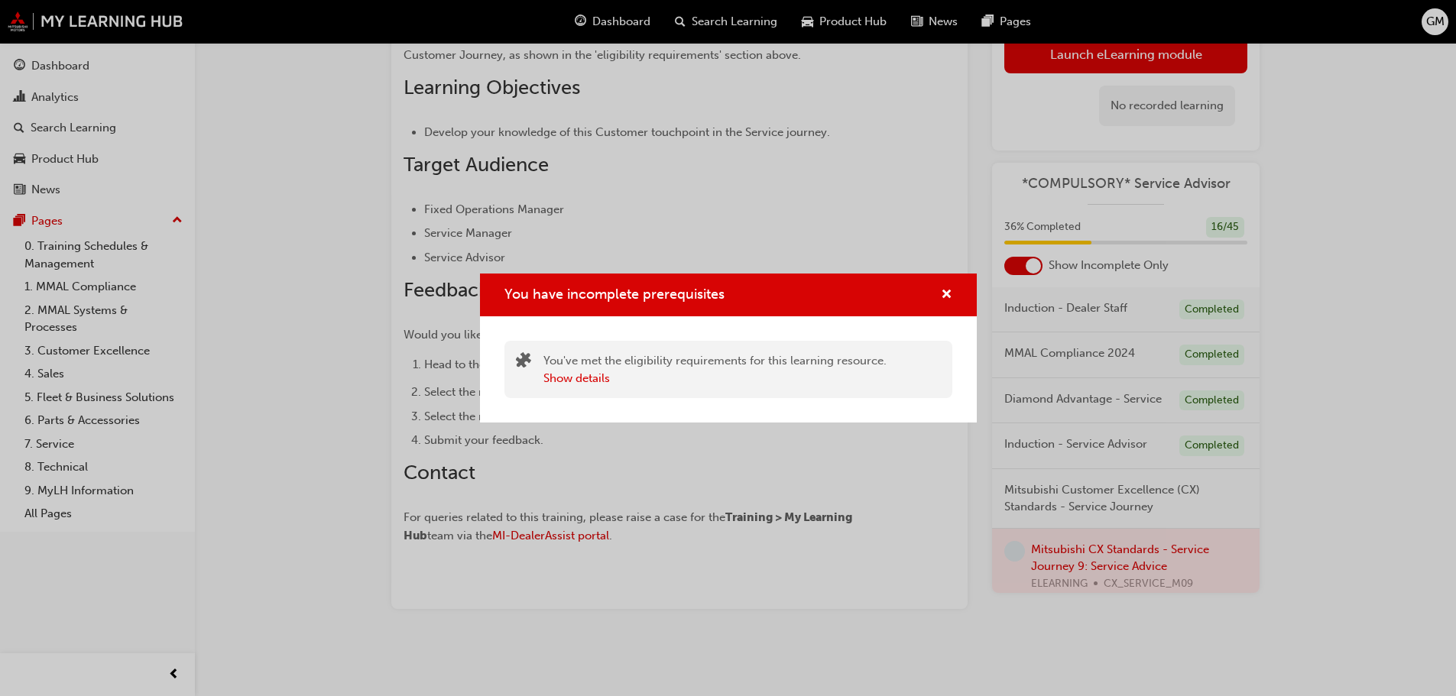
click at [961, 297] on div "You have incomplete prerequisites" at bounding box center [728, 296] width 497 height 44
click at [942, 290] on span "cross-icon" at bounding box center [946, 296] width 11 height 14
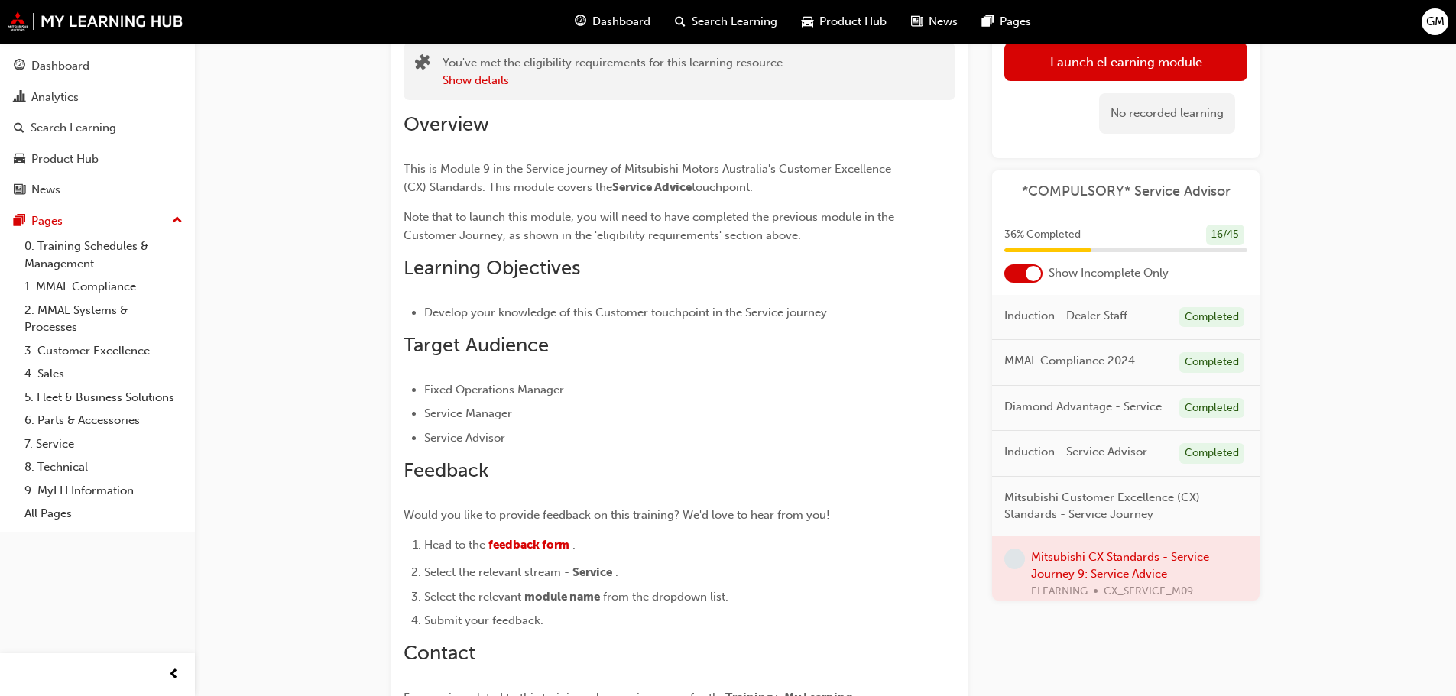
scroll to position [0, 0]
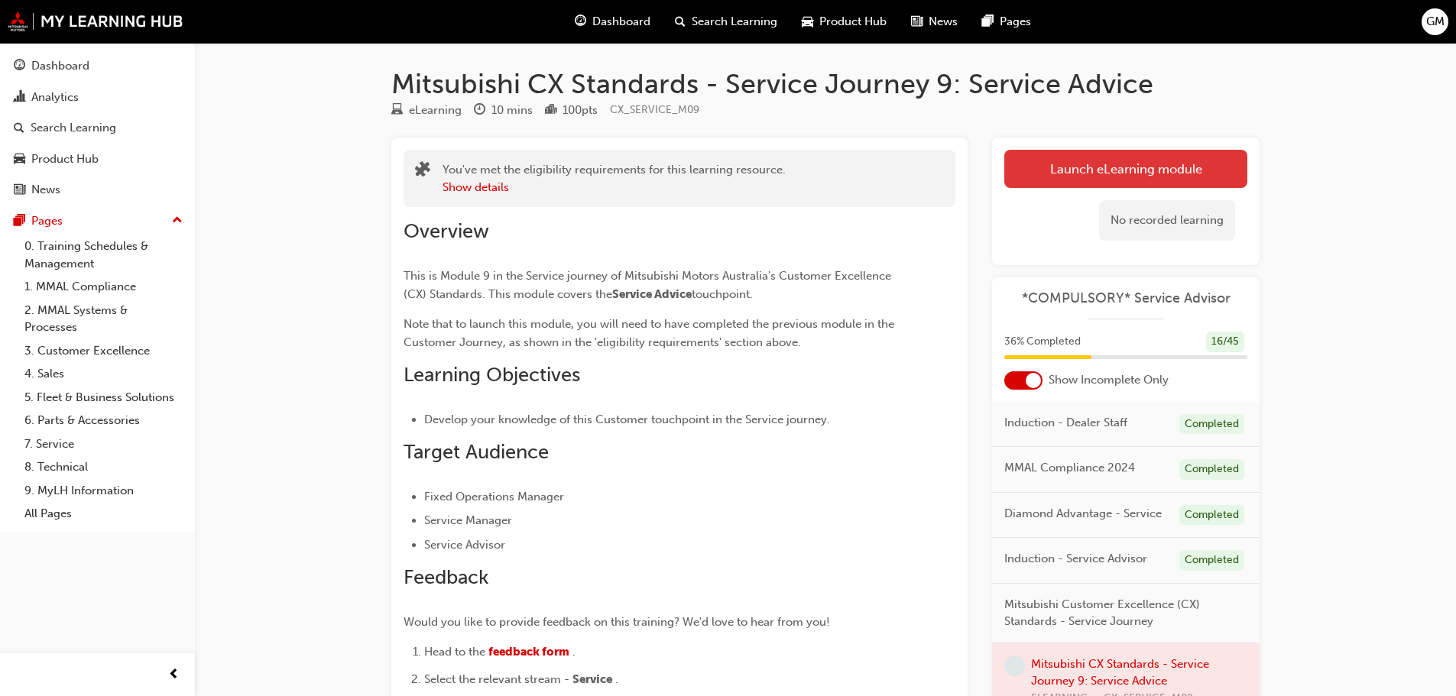
click at [1040, 180] on button "Launch eLearning module" at bounding box center [1125, 169] width 243 height 38
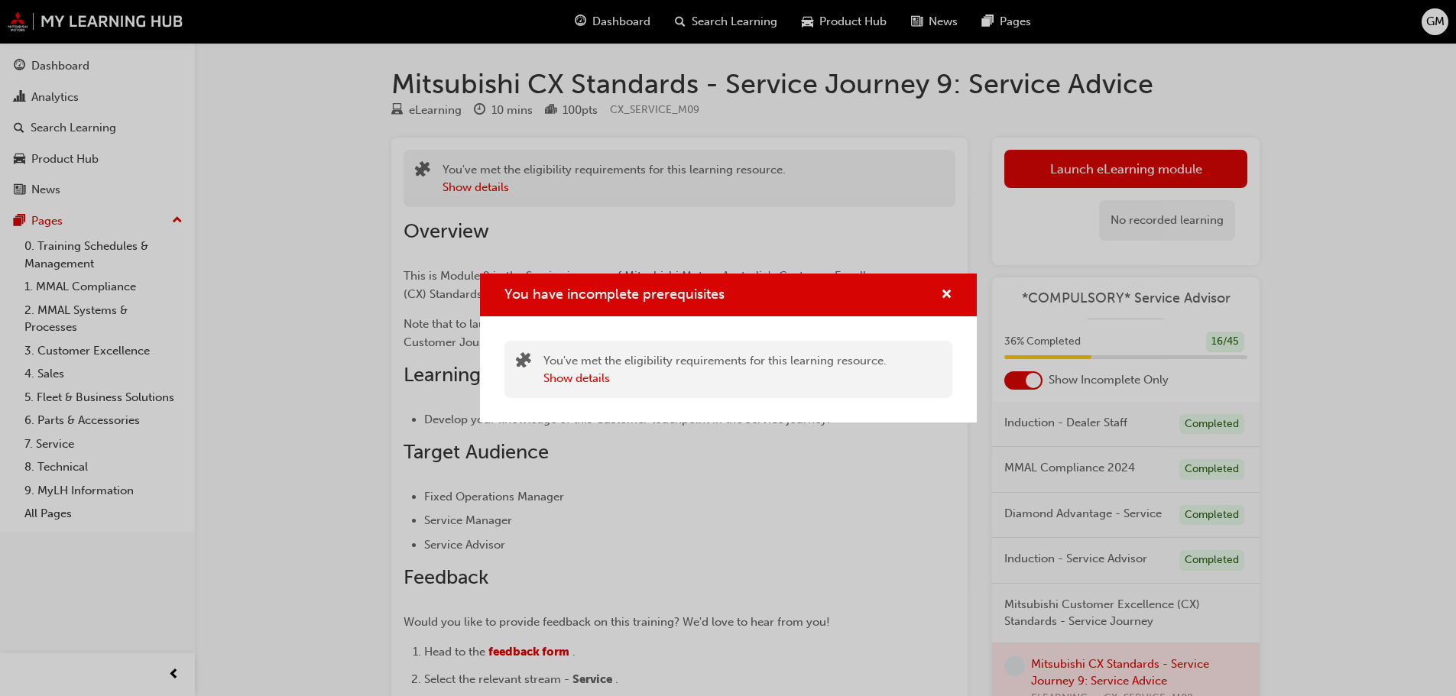
click at [670, 299] on span "You have incomplete prerequisites" at bounding box center [614, 294] width 220 height 17
click at [595, 385] on button "Show details" at bounding box center [576, 379] width 67 height 18
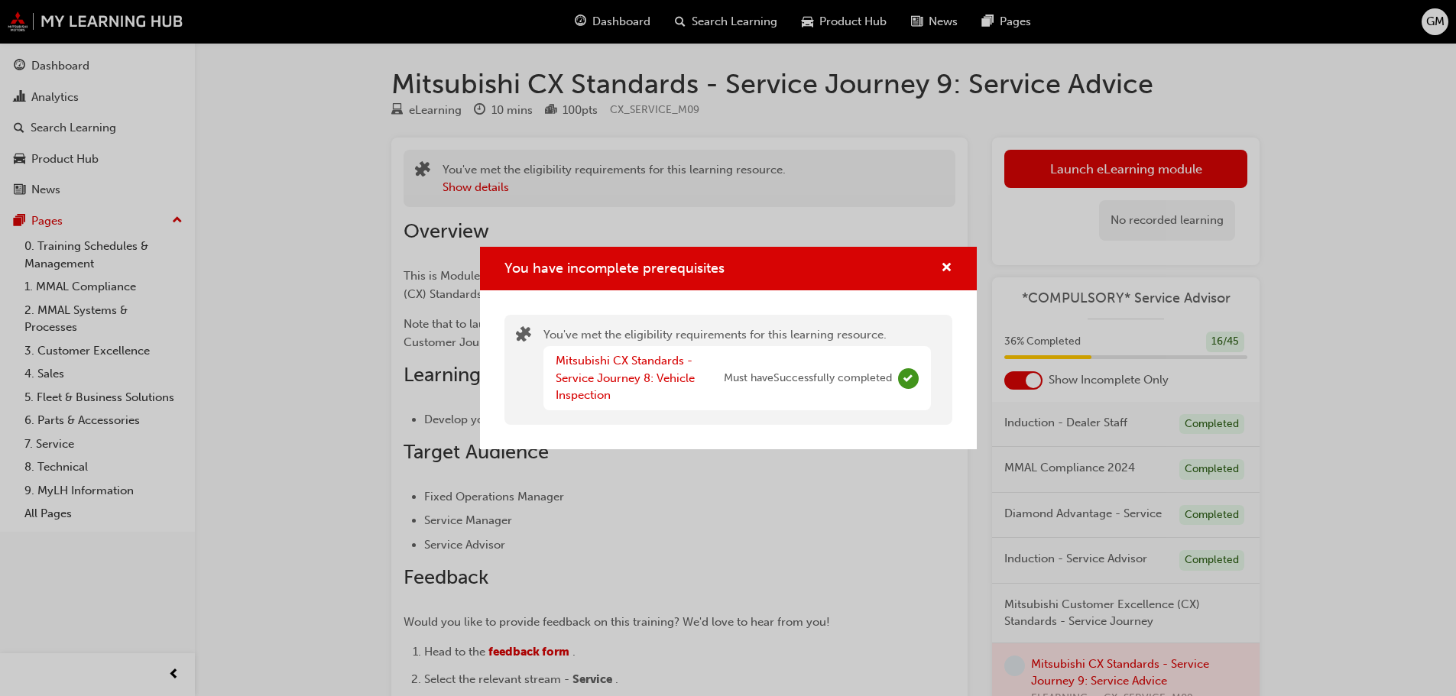
click at [672, 389] on div "Mitsubishi CX Standards - Service Journey 8: Vehicle Inspection" at bounding box center [640, 378] width 168 height 52
click at [680, 383] on link "Mitsubishi CX Standards - Service Journey 8: Vehicle Inspection" at bounding box center [625, 378] width 139 height 48
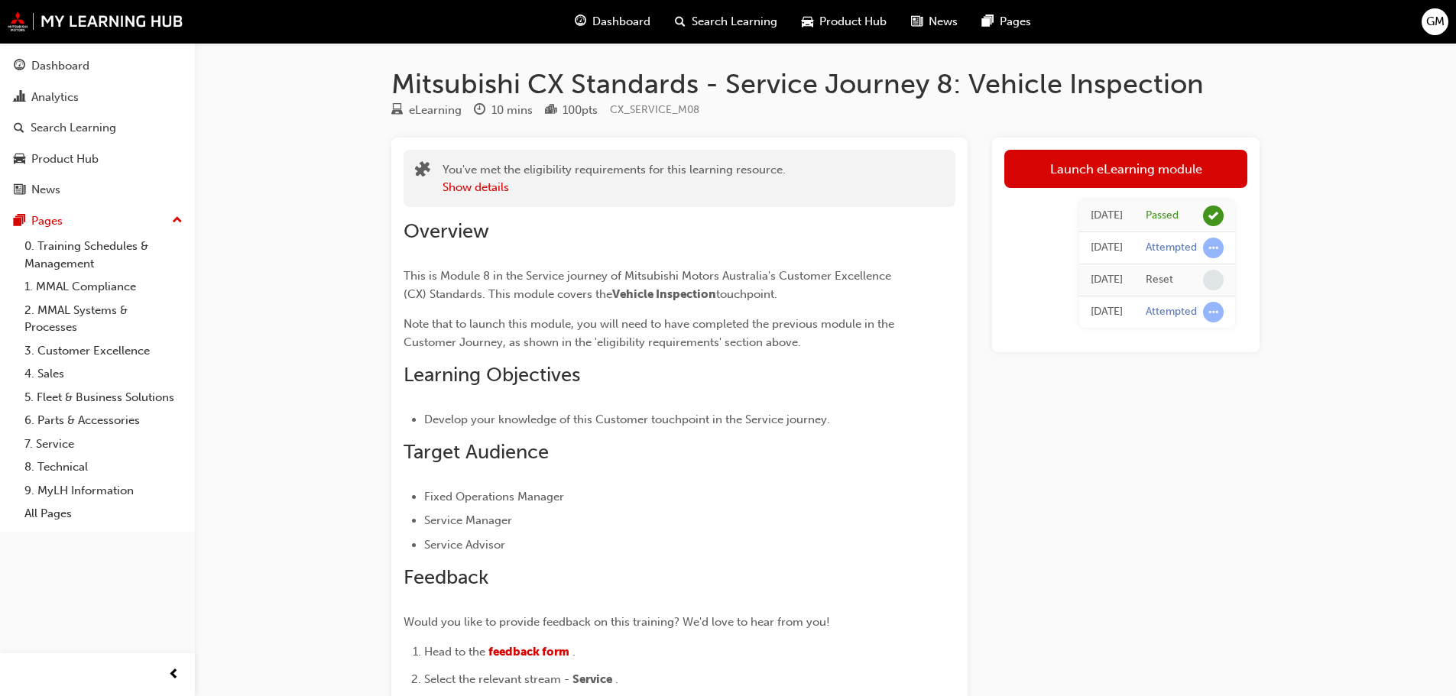
click at [887, 275] on span "This is Module 8 in the Service journey of Mitsubishi Motors Australia's Custom…" at bounding box center [649, 285] width 491 height 32
click at [73, 67] on div "Dashboard" at bounding box center [60, 66] width 58 height 18
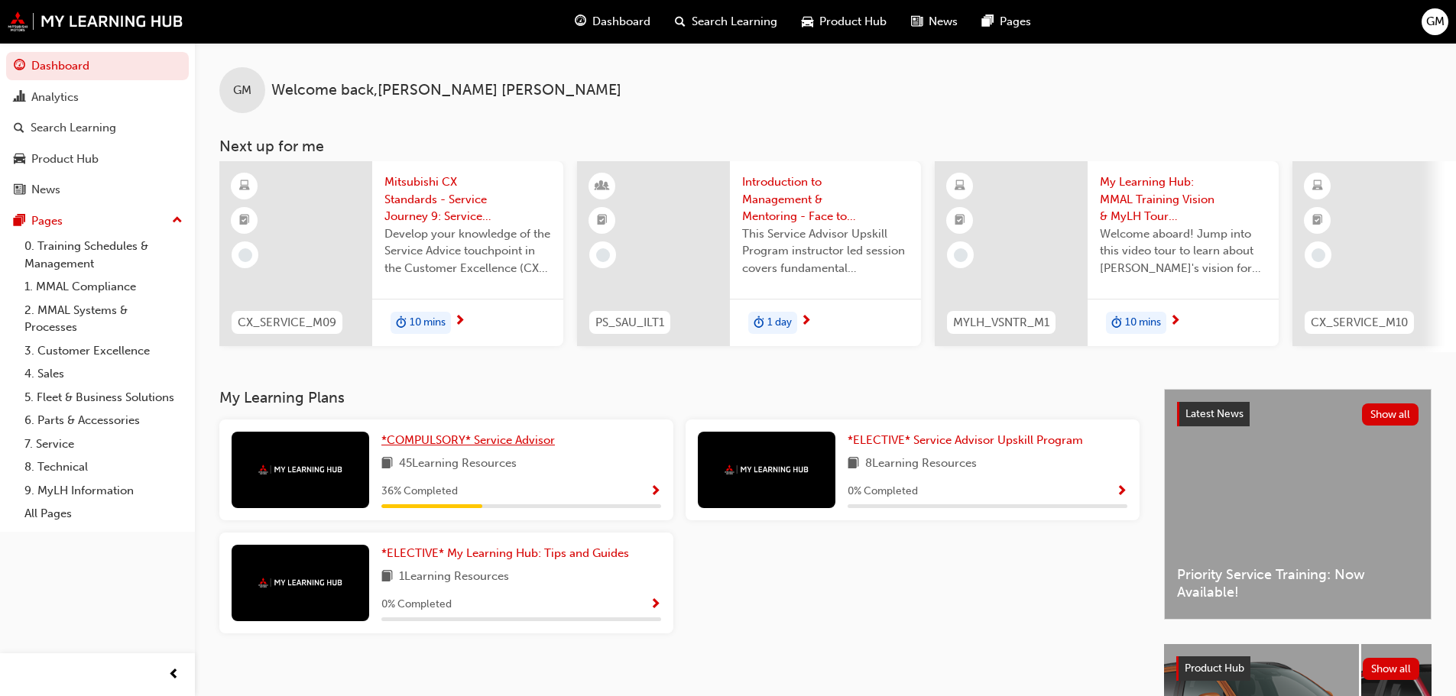
click at [455, 438] on link "*COMPULSORY* Service Advisor" at bounding box center [471, 441] width 180 height 18
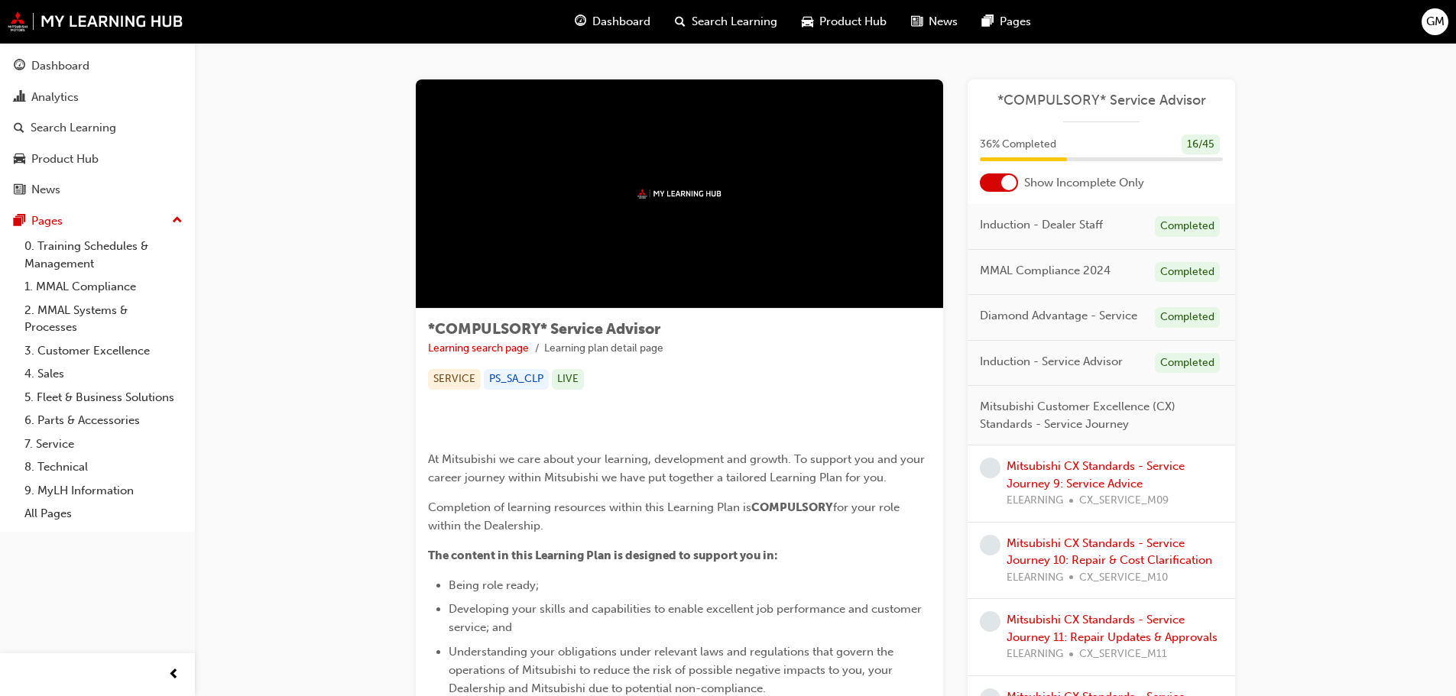
click at [1132, 414] on span "Mitsubishi Customer Excellence (CX) Standards - Service Journey" at bounding box center [1095, 415] width 231 height 34
click at [1117, 478] on link "Mitsubishi CX Standards - Service Journey 9: Service Advice" at bounding box center [1096, 474] width 178 height 31
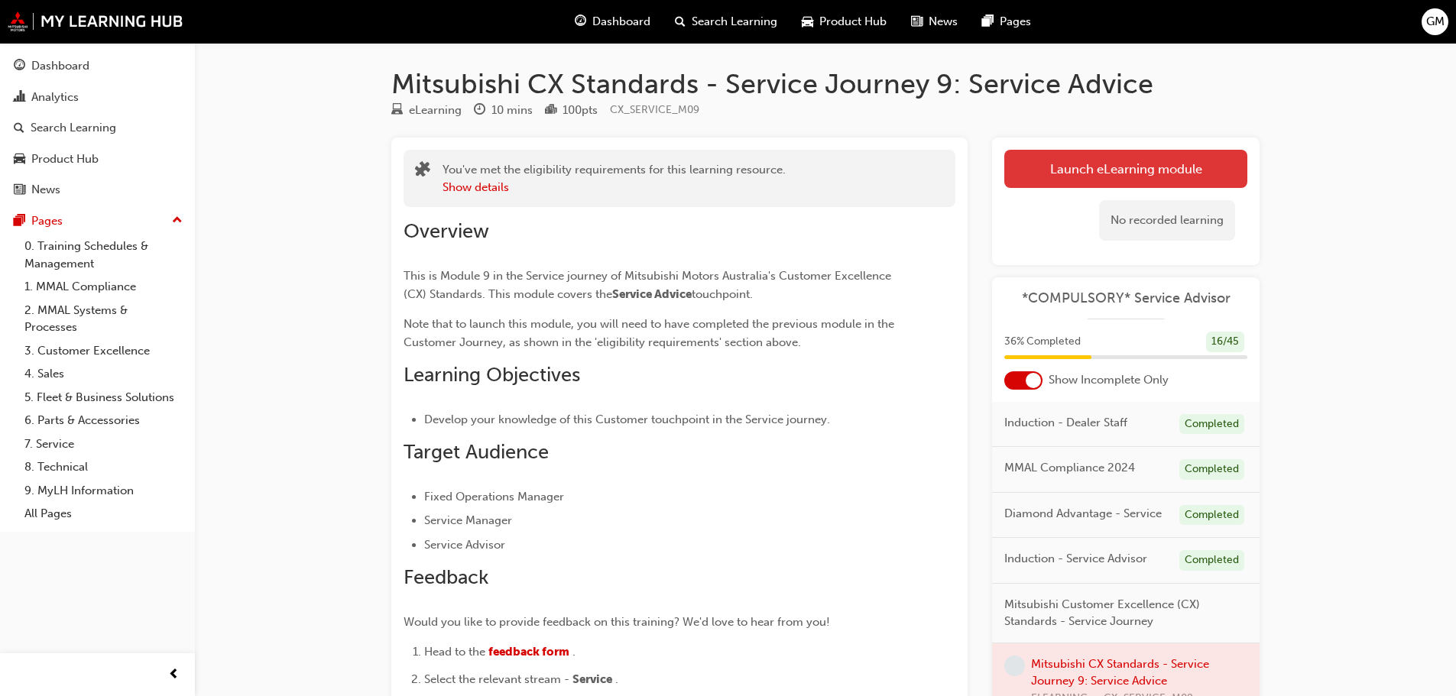
click at [1117, 174] on button "Launch eLearning module" at bounding box center [1125, 169] width 243 height 38
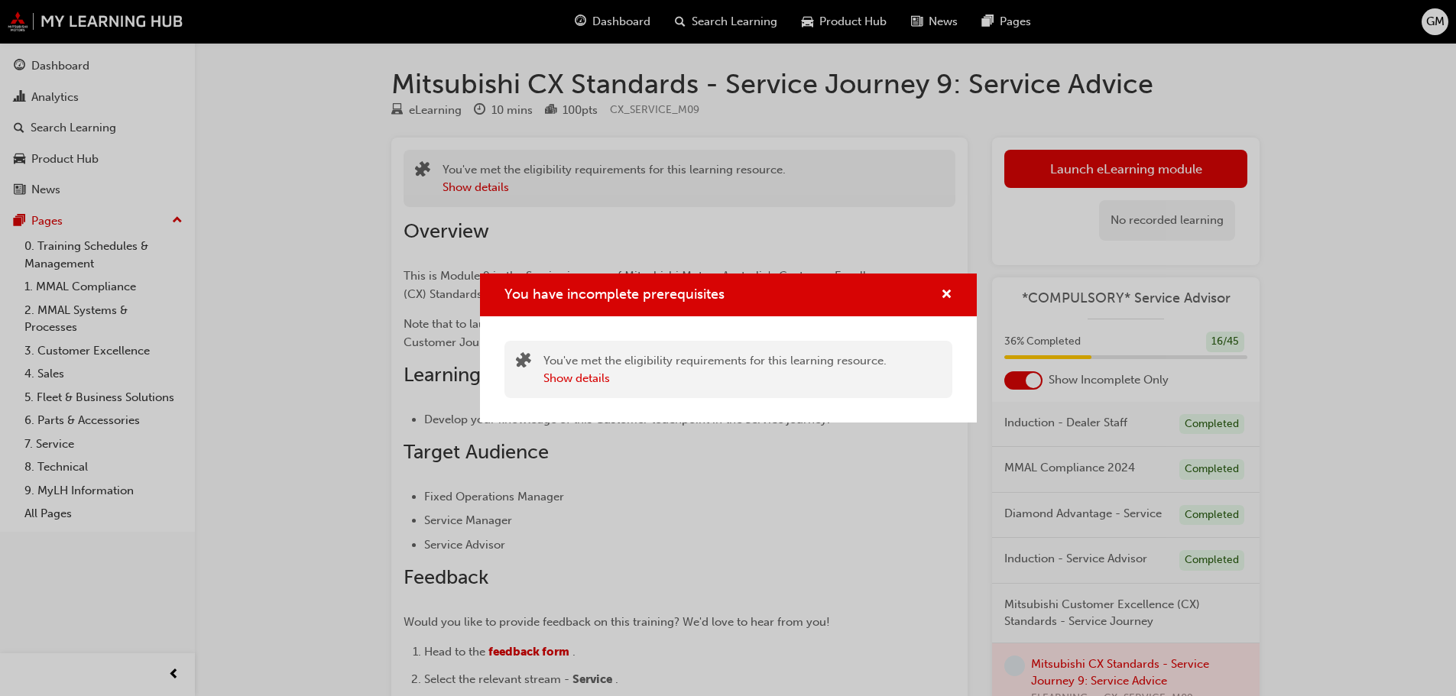
click at [840, 391] on div "You've met the eligibility requirements for this learning resource. Show details" at bounding box center [728, 369] width 448 height 57
click at [573, 380] on button "Show details" at bounding box center [576, 379] width 67 height 18
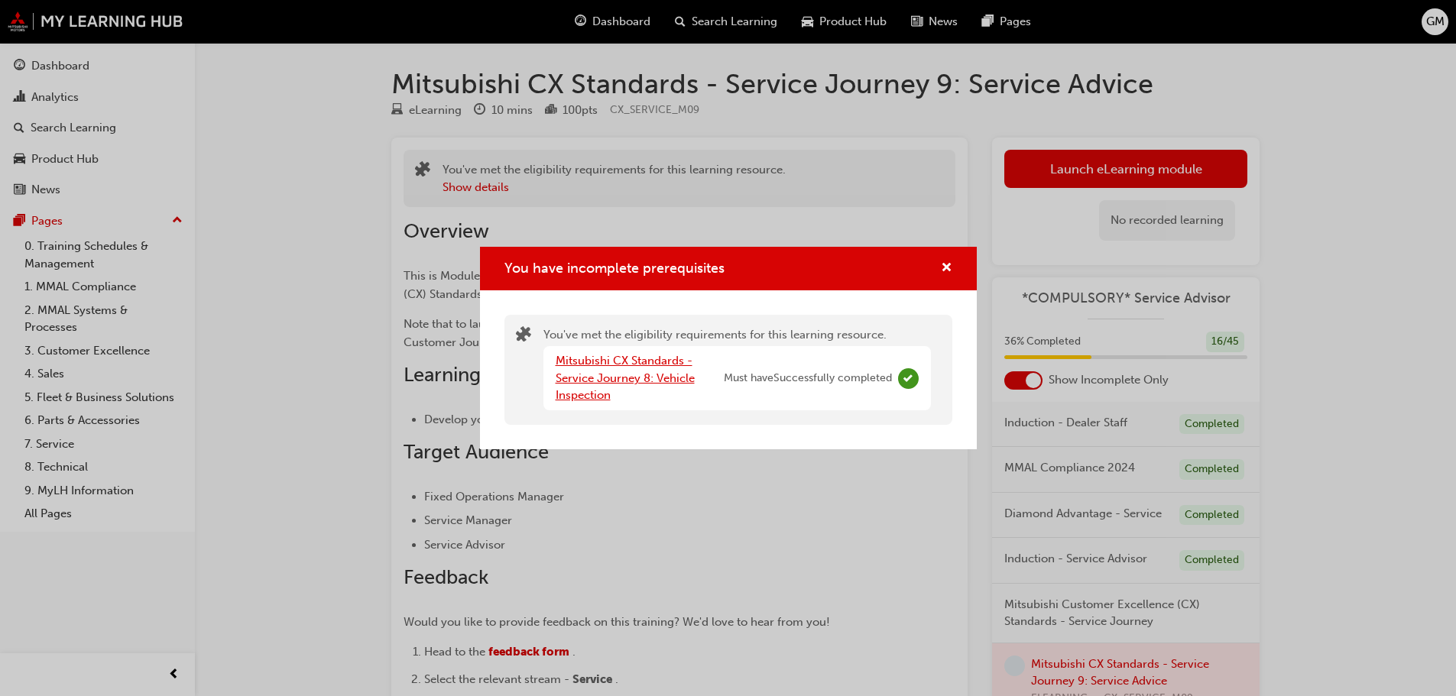
click at [572, 379] on link "Mitsubishi CX Standards - Service Journey 8: Vehicle Inspection" at bounding box center [625, 378] width 139 height 48
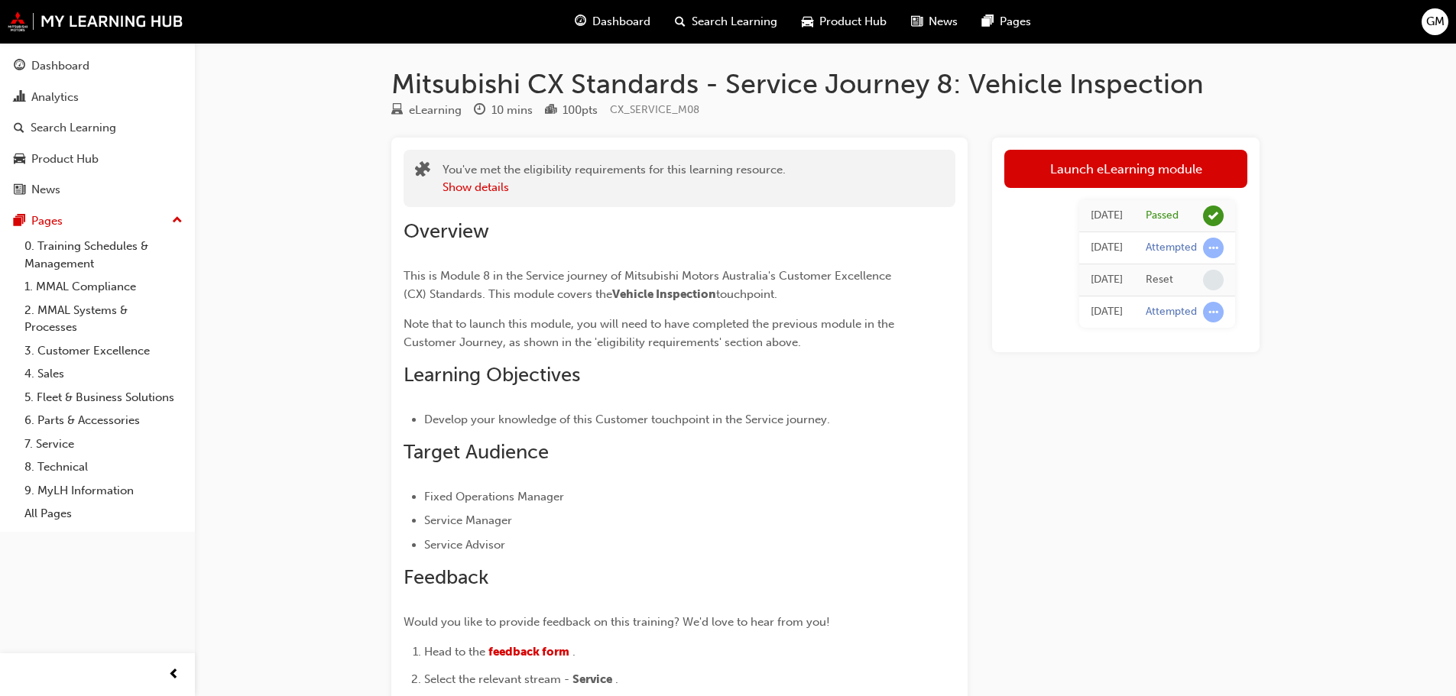
click at [1141, 191] on div "[DATE] Passed [DATE] Attempted [DATE] Reset [DATE] Attempted" at bounding box center [1125, 264] width 243 height 152
click at [1126, 169] on link "Launch eLearning module" at bounding box center [1125, 169] width 243 height 38
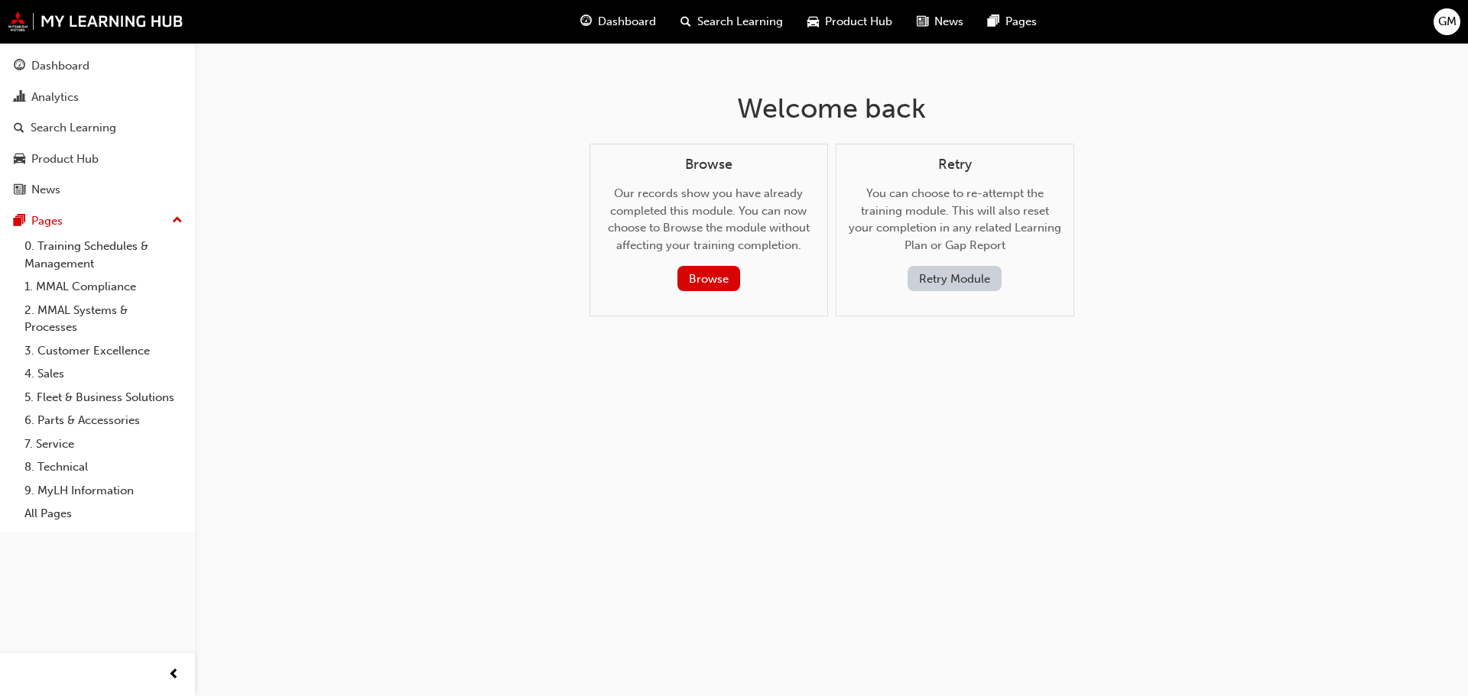
click at [786, 463] on div "Welcome back Browse Our records show you have already completed this module. Yo…" at bounding box center [734, 348] width 1468 height 696
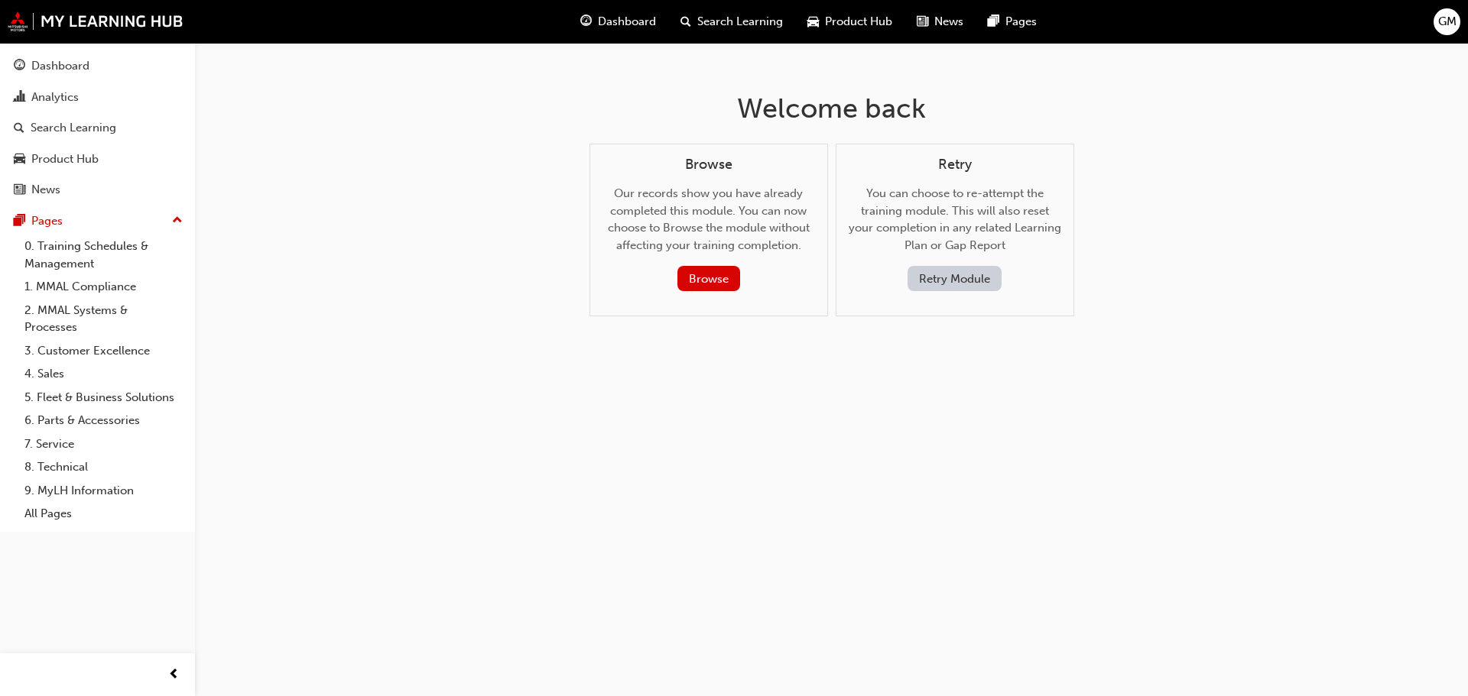
click at [934, 216] on div "Retry You can choose to re-attempt the training module. This will also reset yo…" at bounding box center [954, 224] width 212 height 135
click at [706, 280] on button "Browse" at bounding box center [708, 278] width 63 height 25
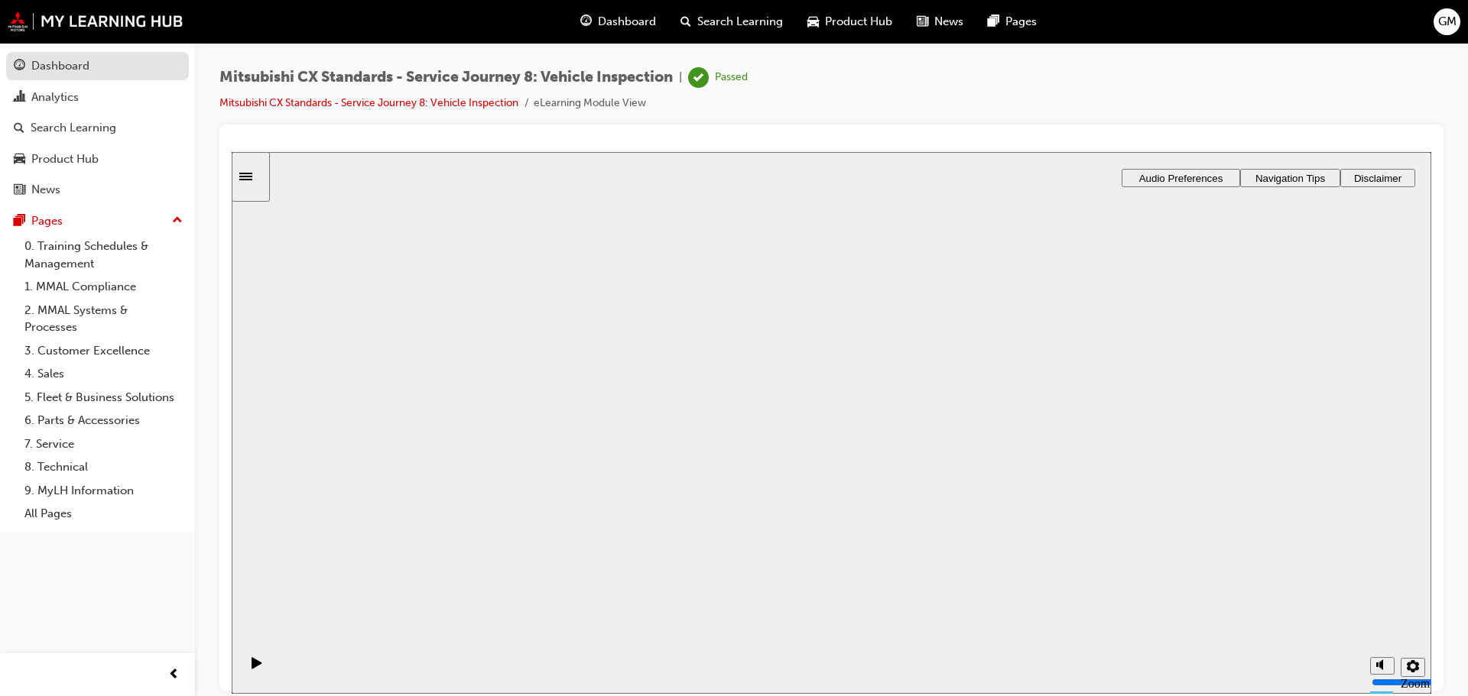
click at [59, 72] on div "Dashboard" at bounding box center [60, 66] width 58 height 18
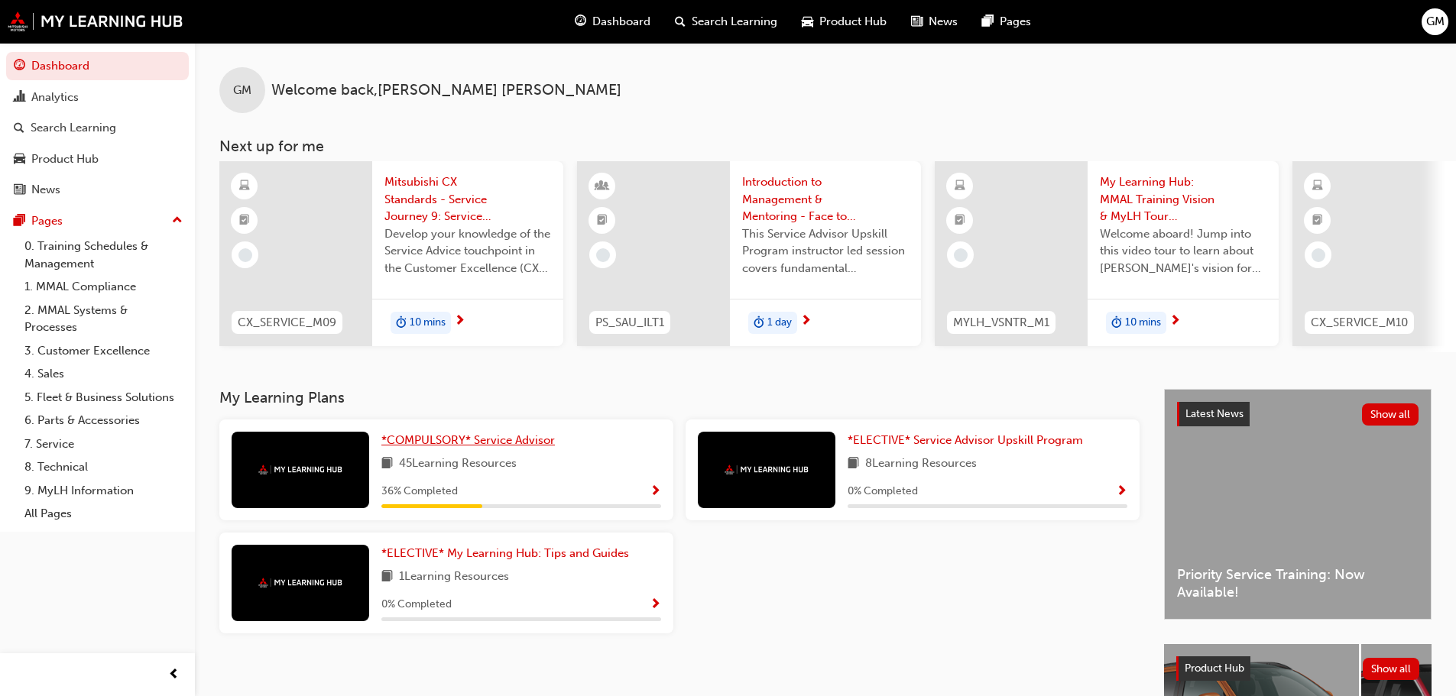
click at [527, 447] on span "*COMPULSORY* Service Advisor" at bounding box center [468, 440] width 174 height 14
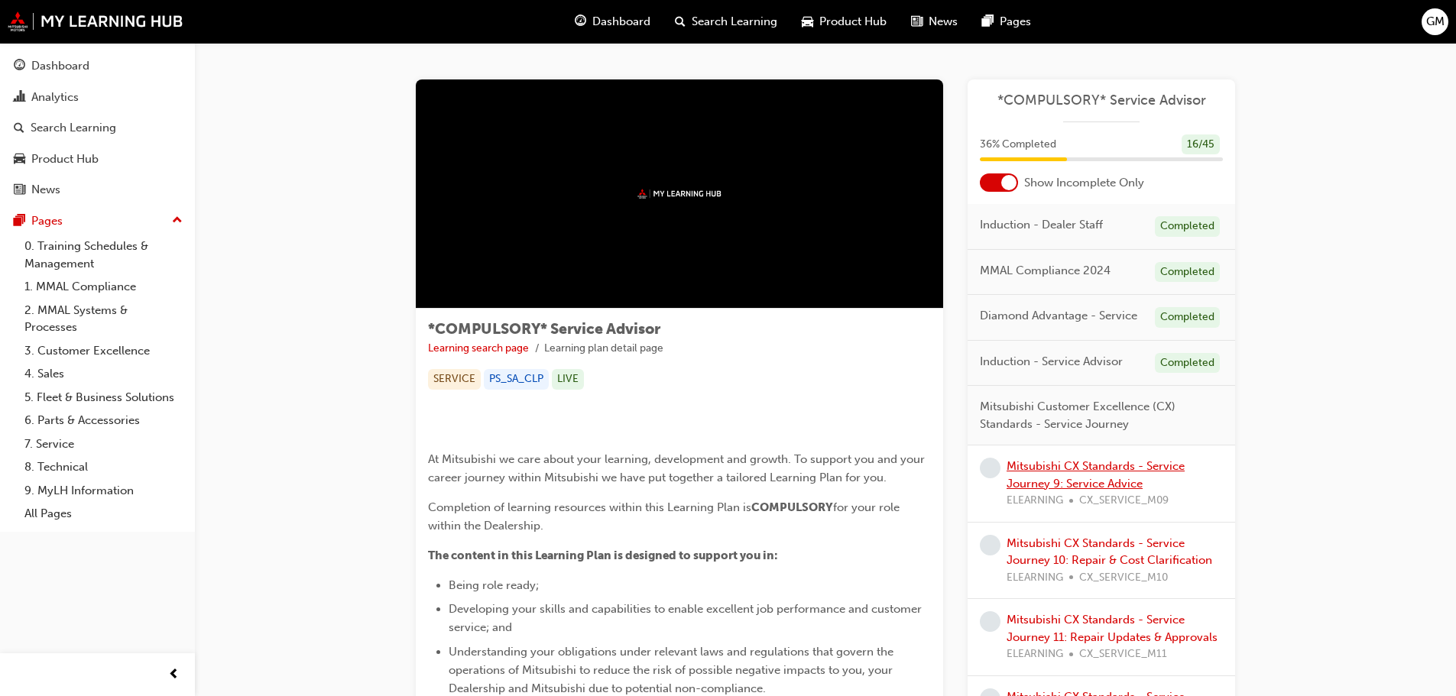
click at [1103, 482] on link "Mitsubishi CX Standards - Service Journey 9: Service Advice" at bounding box center [1096, 474] width 178 height 31
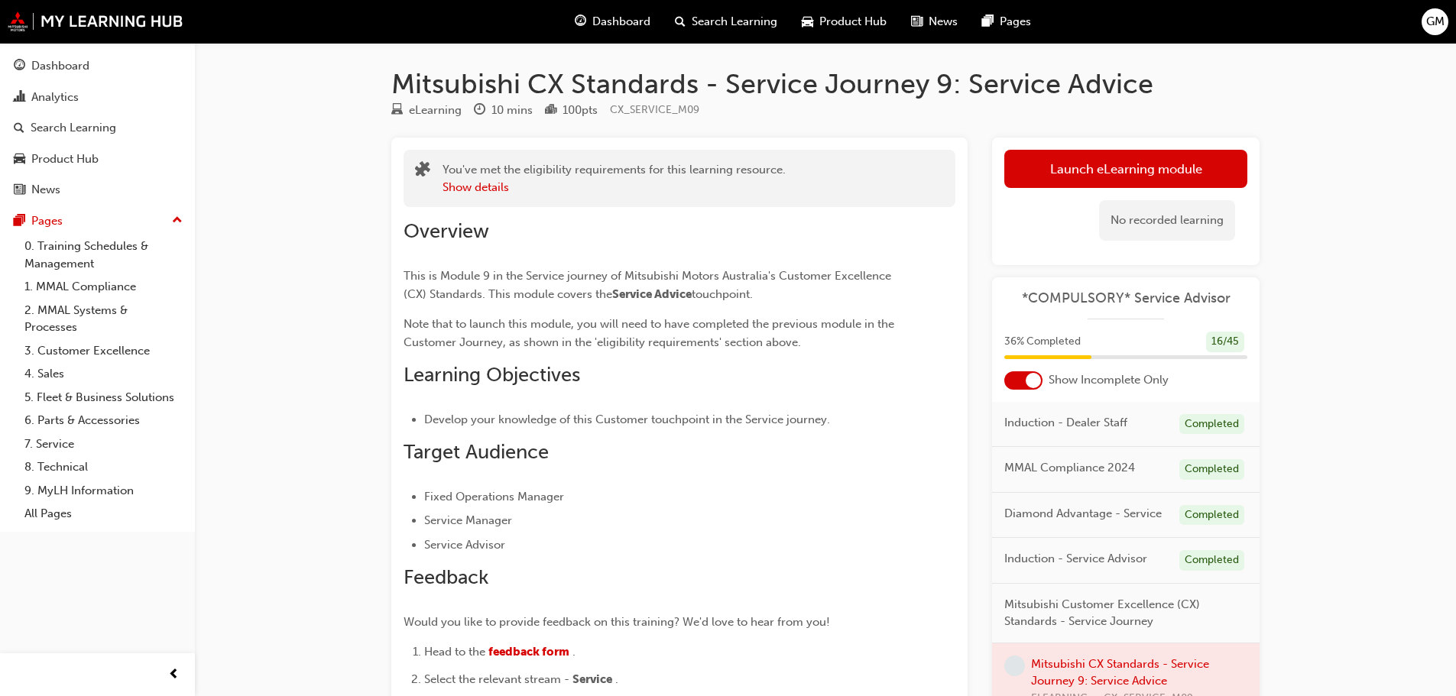
click at [1170, 221] on div "No recorded learning" at bounding box center [1167, 220] width 136 height 41
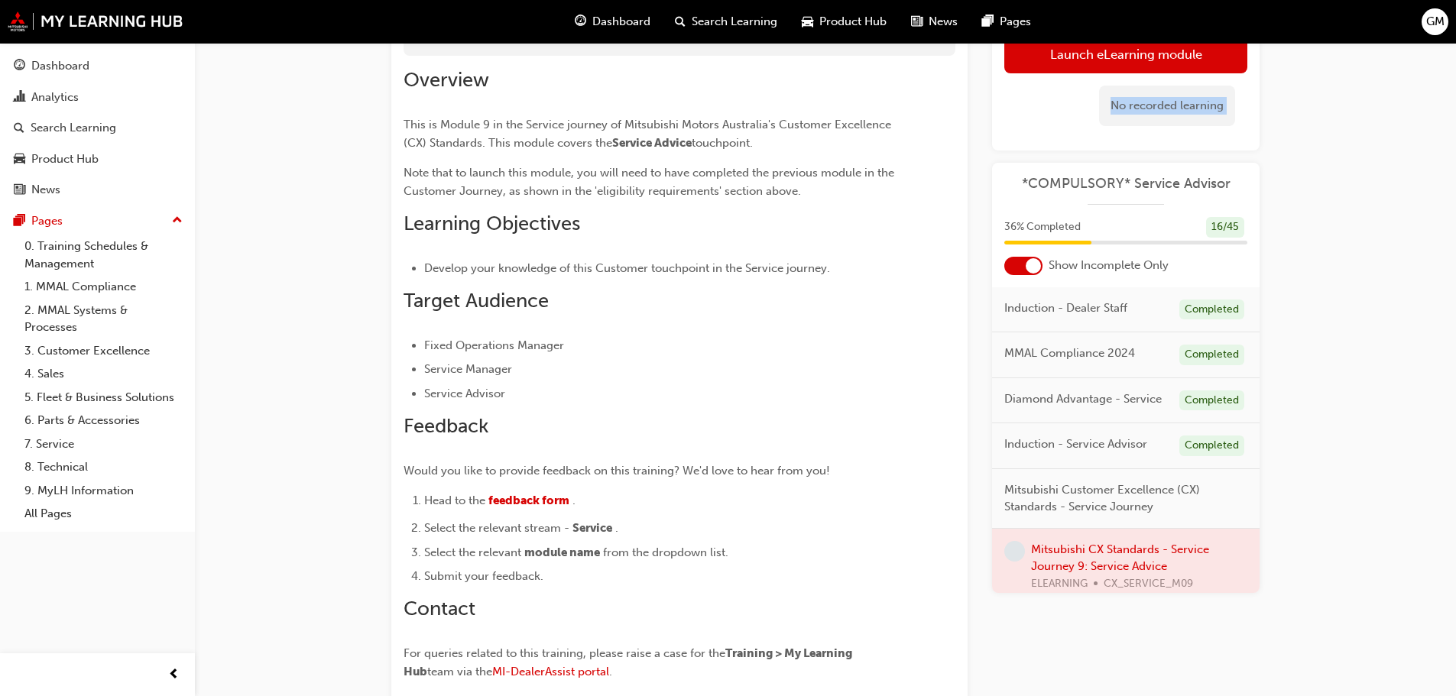
scroll to position [153, 0]
drag, startPoint x: 1103, startPoint y: 514, endPoint x: 1108, endPoint y: 506, distance: 8.9
click at [1104, 513] on span "Mitsubishi Customer Excellence (CX) Standards - Service Journey" at bounding box center [1119, 499] width 231 height 34
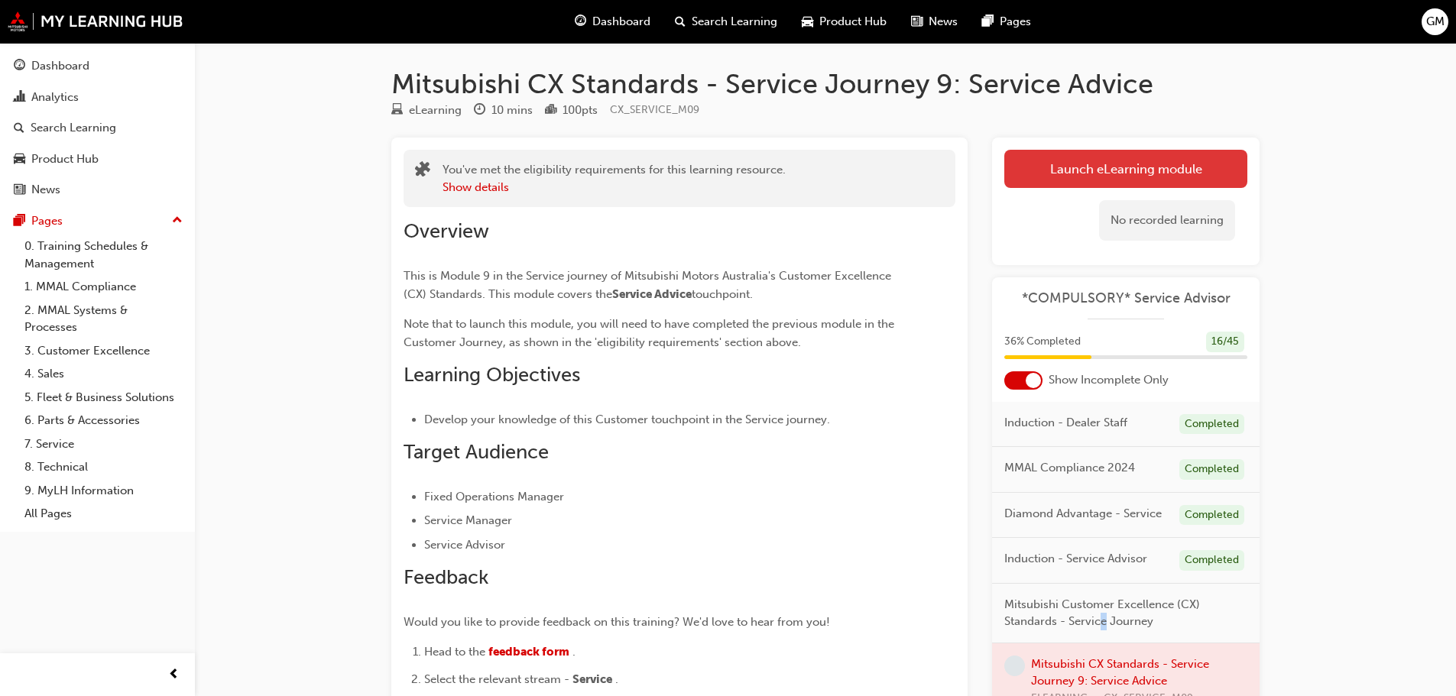
click at [1100, 159] on link "Launch eLearning module" at bounding box center [1125, 169] width 243 height 38
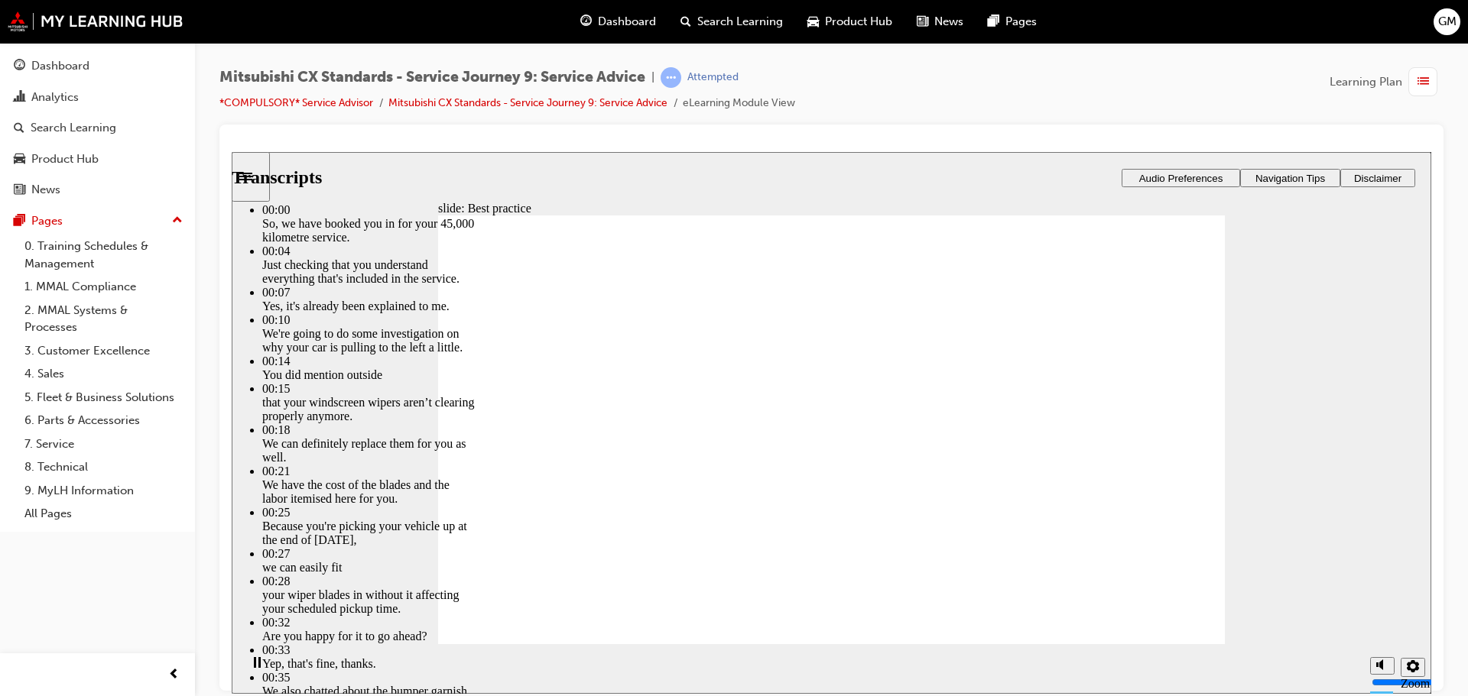
type input "74"
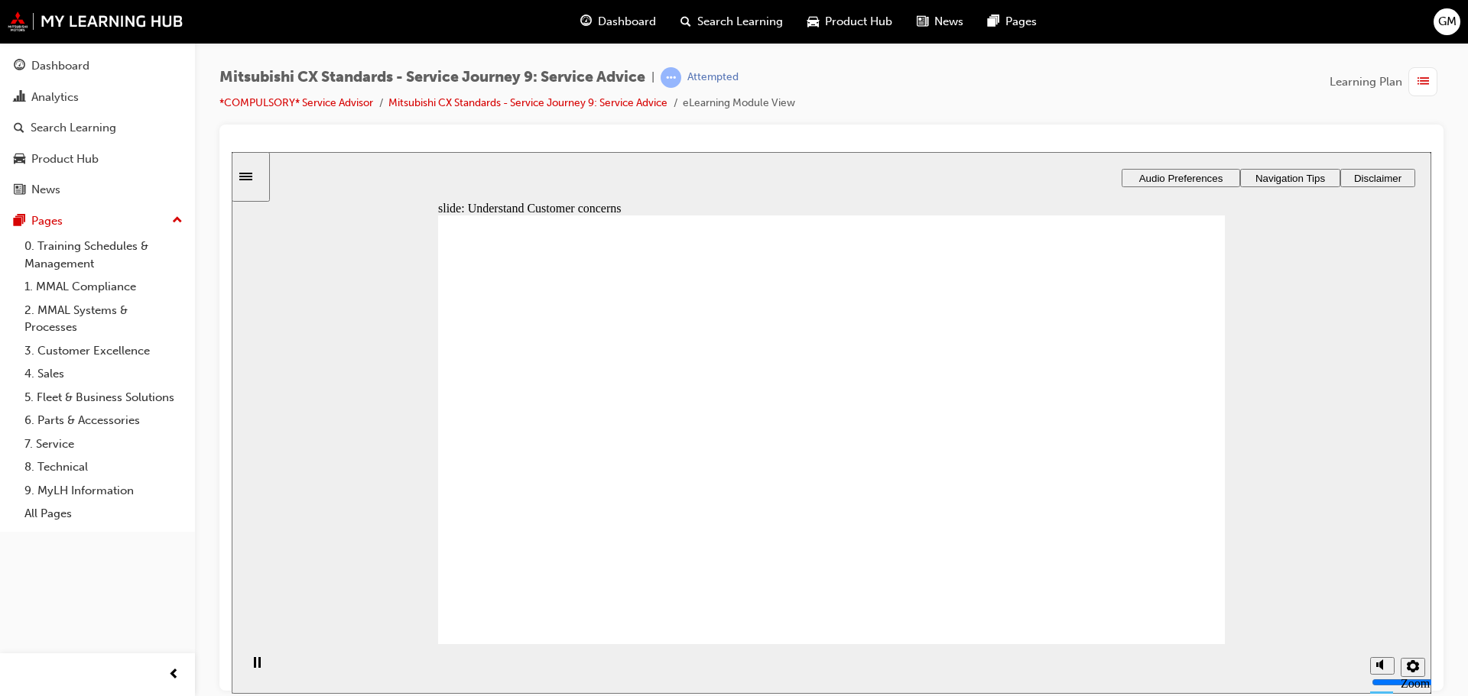
drag, startPoint x: 517, startPoint y: 451, endPoint x: 768, endPoint y: 423, distance: 253.1
drag, startPoint x: 558, startPoint y: 507, endPoint x: 571, endPoint y: 501, distance: 14.1
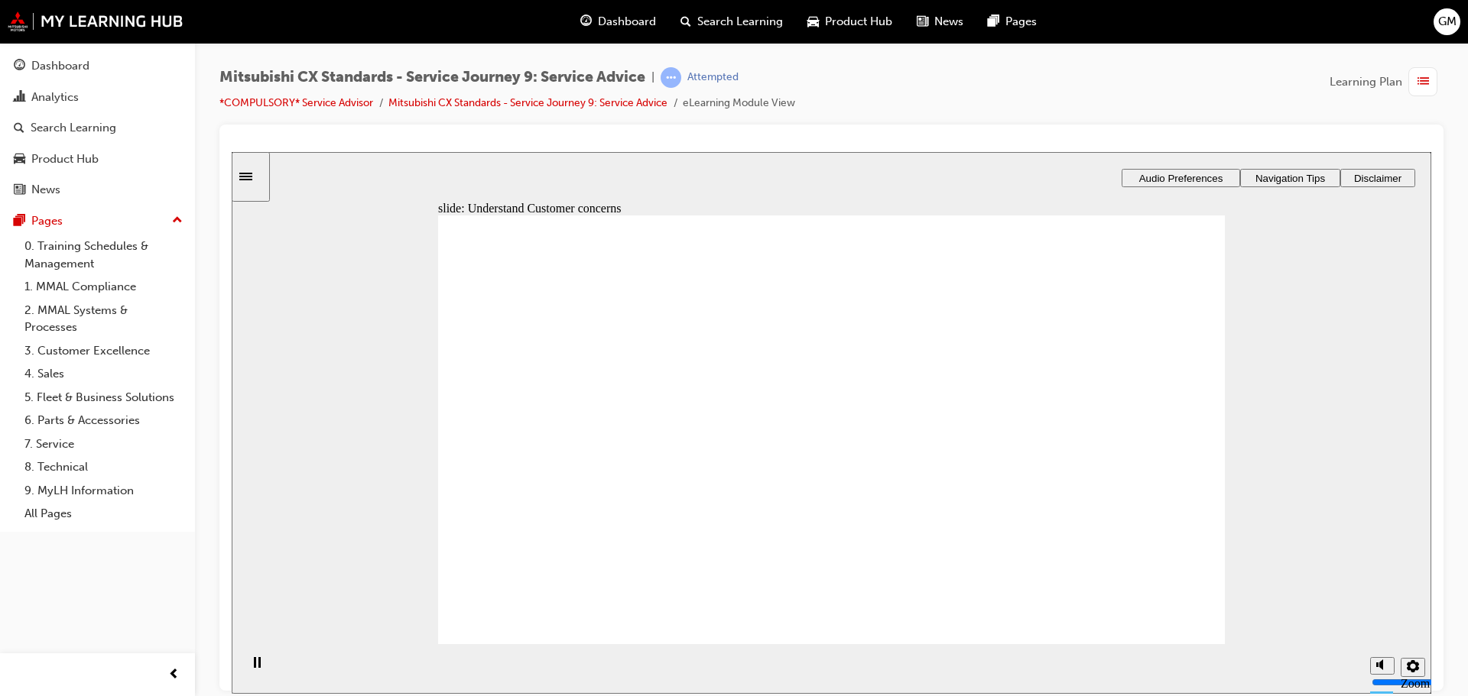
drag, startPoint x: 596, startPoint y: 488, endPoint x: 739, endPoint y: 489, distance: 142.9
drag, startPoint x: 688, startPoint y: 521, endPoint x: 688, endPoint y: 511, distance: 9.9
drag, startPoint x: 641, startPoint y: 490, endPoint x: 1094, endPoint y: 386, distance: 465.0
drag, startPoint x: 650, startPoint y: 475, endPoint x: 1146, endPoint y: 404, distance: 500.4
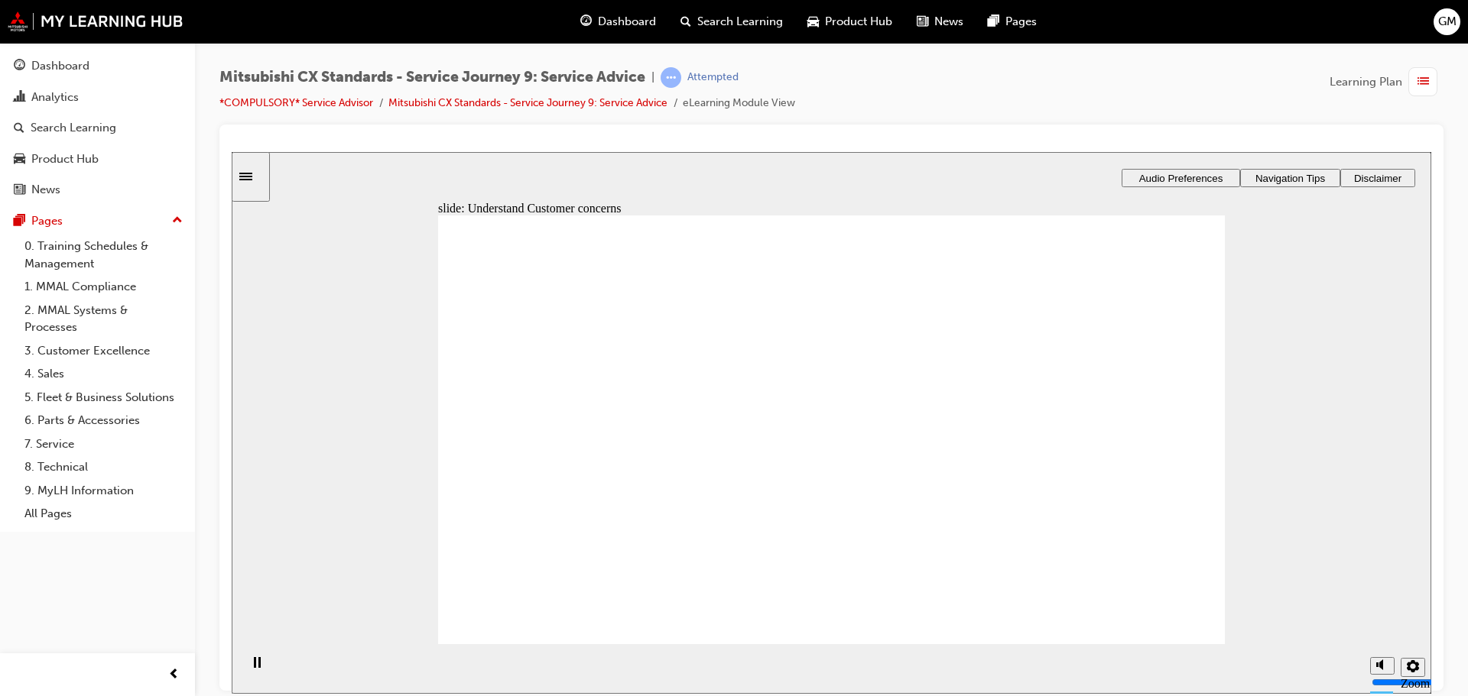
checkbox input "true"
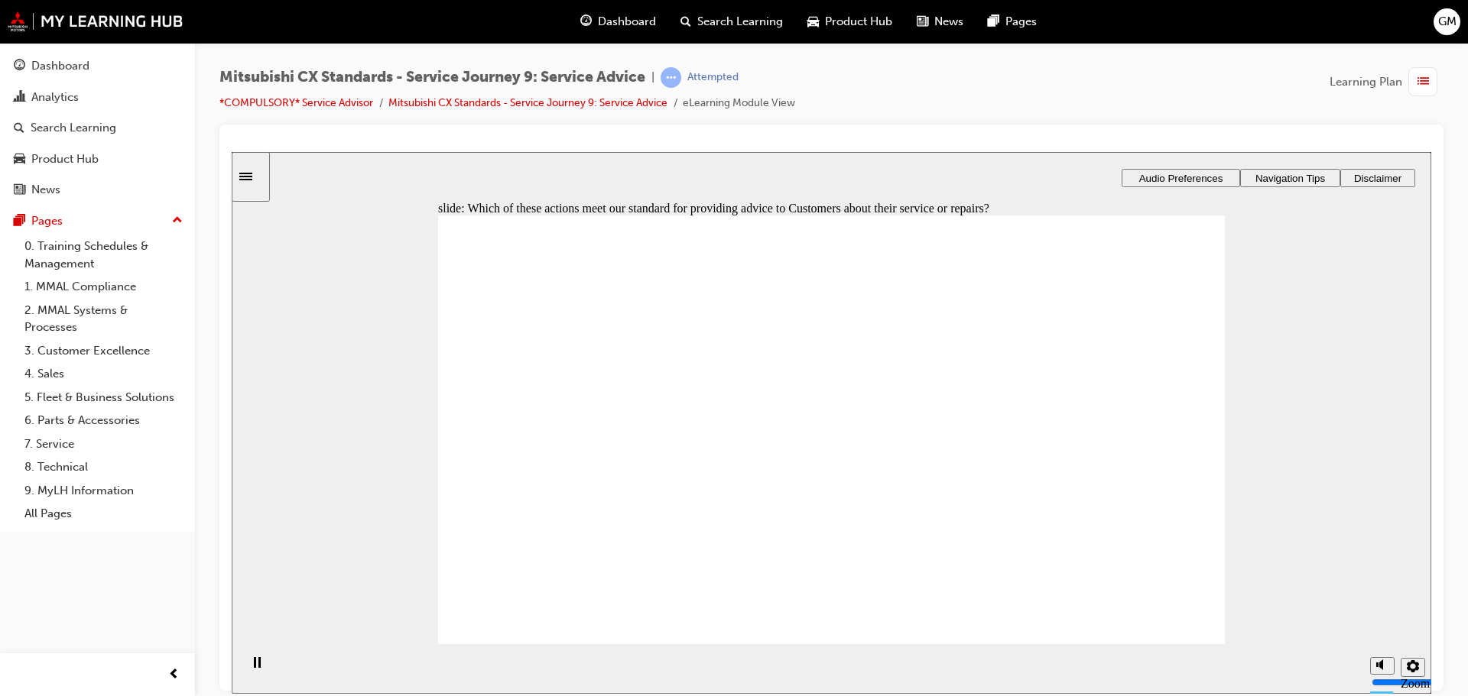
checkbox input "true"
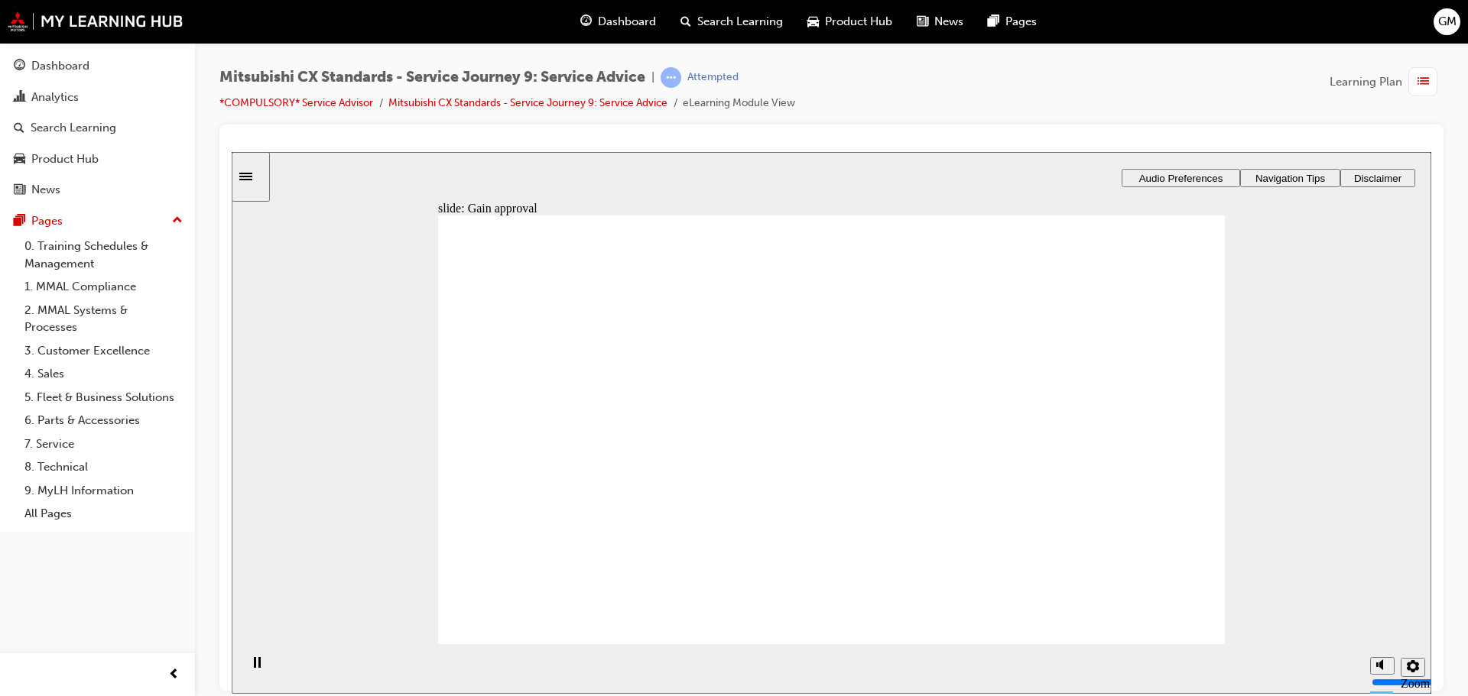
drag, startPoint x: 683, startPoint y: 511, endPoint x: 1173, endPoint y: 476, distance: 491.2
drag, startPoint x: 689, startPoint y: 489, endPoint x: 878, endPoint y: 391, distance: 213.0
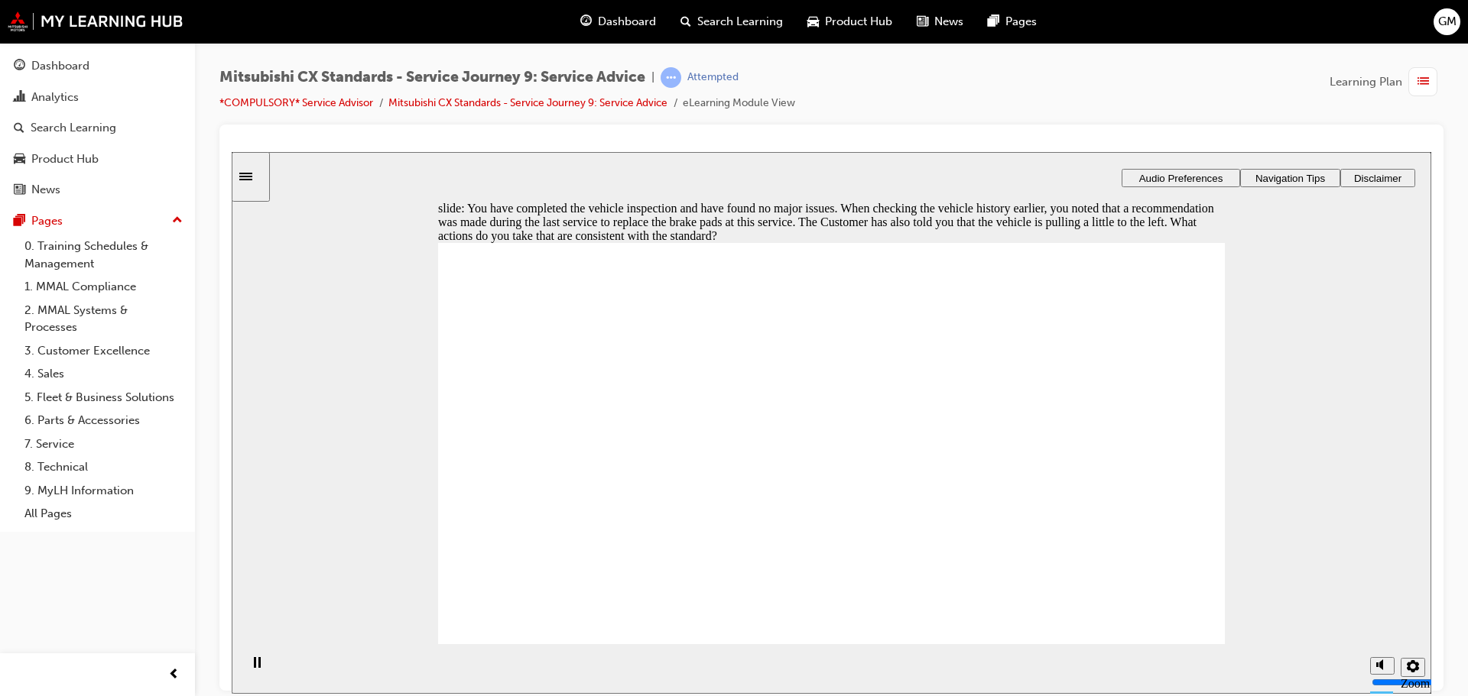
checkbox input "true"
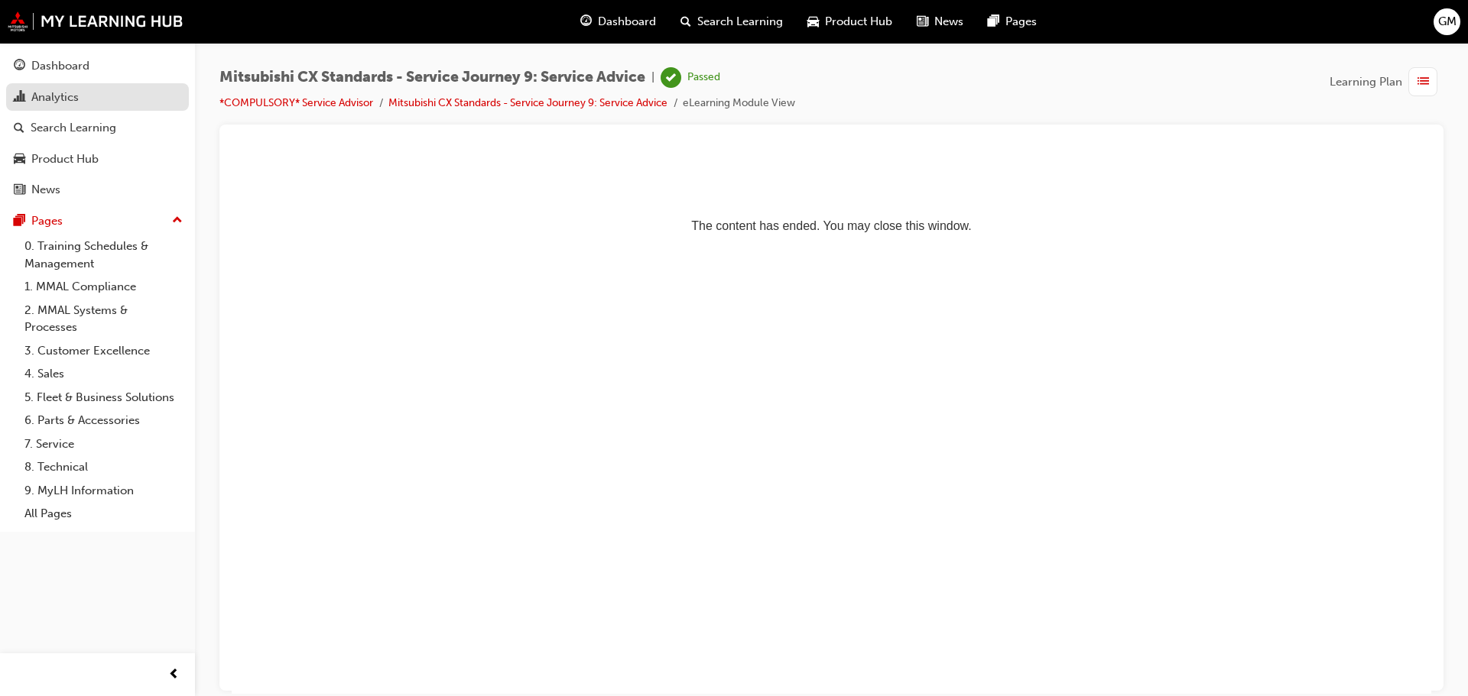
click at [46, 96] on div "Analytics" at bounding box center [54, 98] width 47 height 18
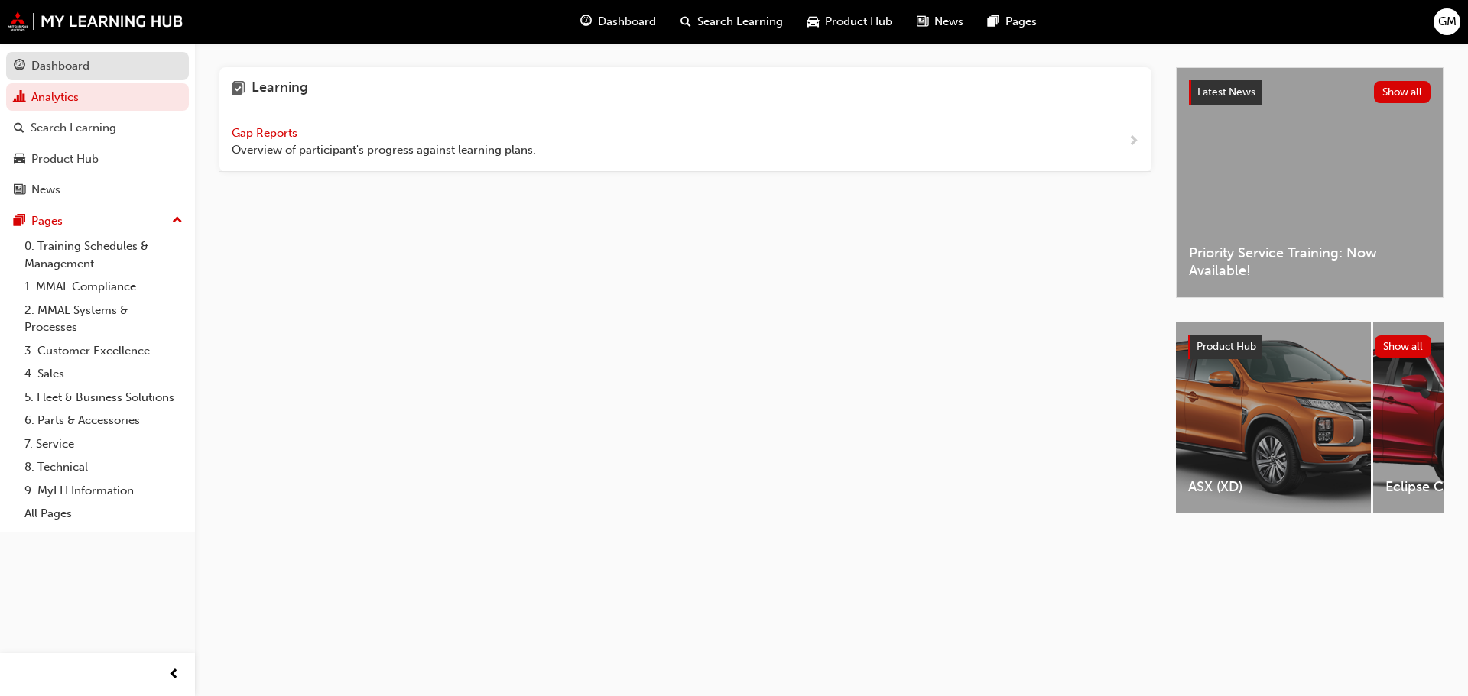
click at [63, 65] on div "Dashboard" at bounding box center [60, 66] width 58 height 18
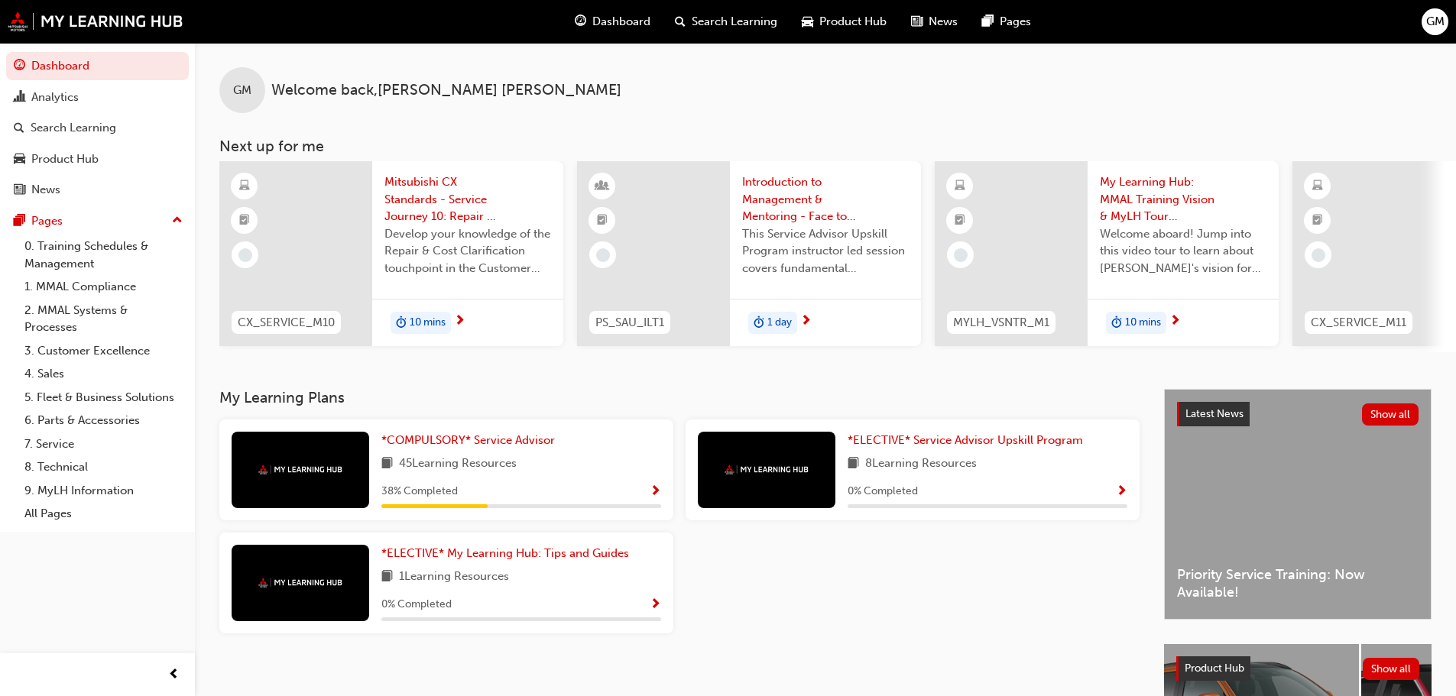
click at [779, 563] on div "*COMPULSORY* Service Advisor 45 Learning Resources 38 % Completed *ELECTIVE* Se…" at bounding box center [679, 533] width 933 height 226
click at [554, 449] on link "*COMPULSORY* Service Advisor" at bounding box center [471, 441] width 180 height 18
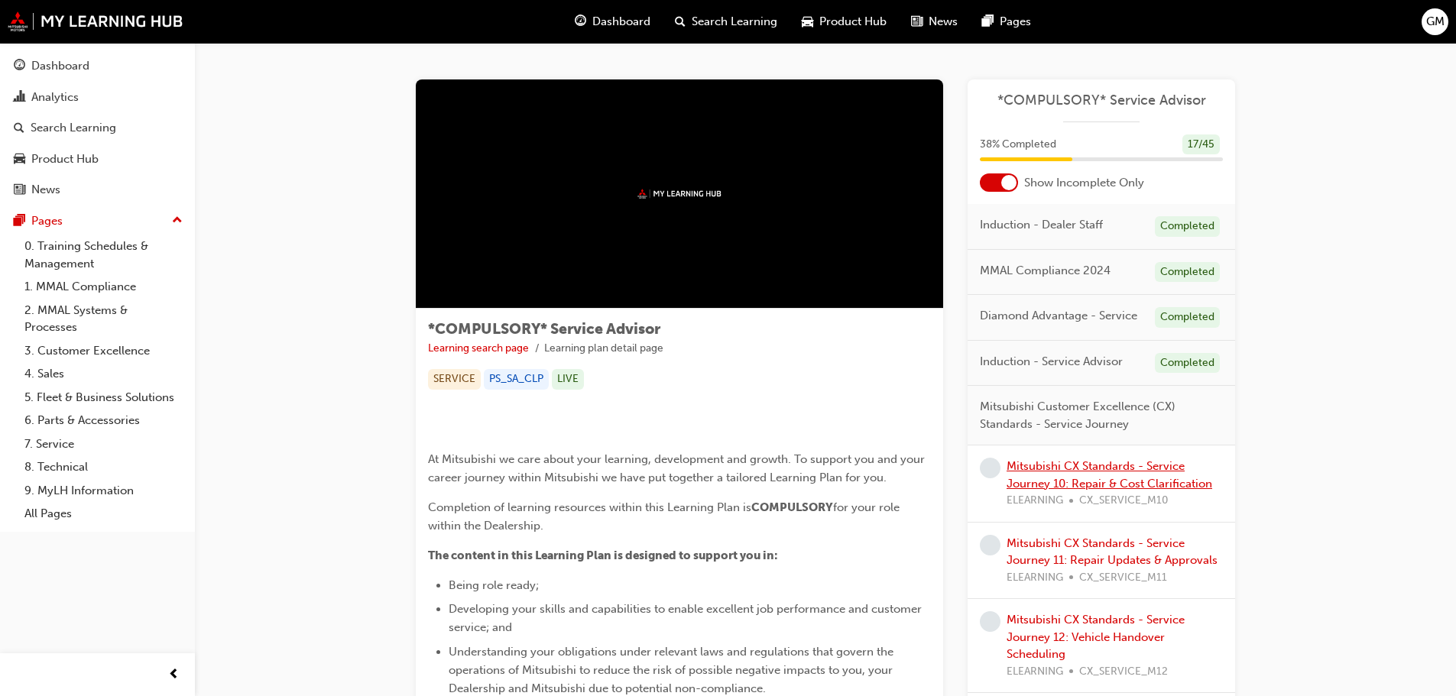
click at [1109, 461] on link "Mitsubishi CX Standards - Service Journey 10: Repair & Cost Clarification" at bounding box center [1110, 474] width 206 height 31
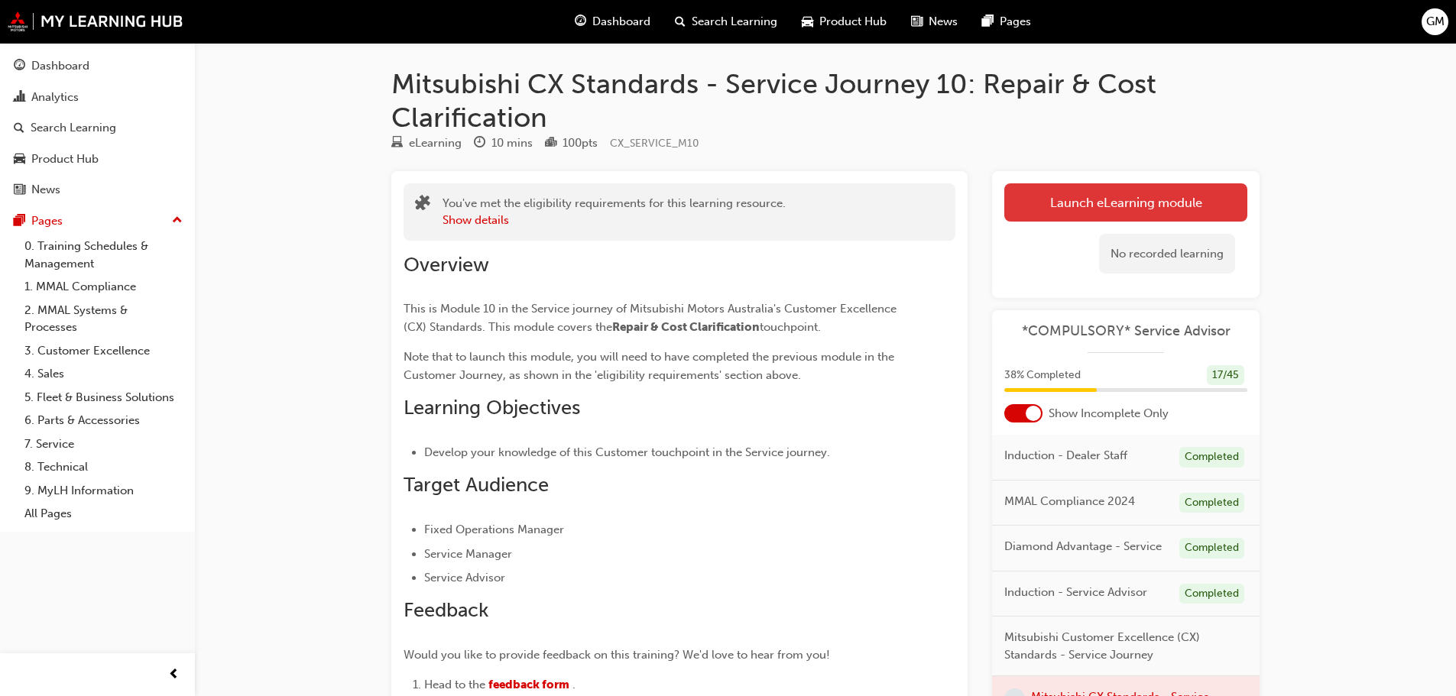
click at [1062, 203] on link "Launch eLearning module" at bounding box center [1125, 202] width 243 height 38
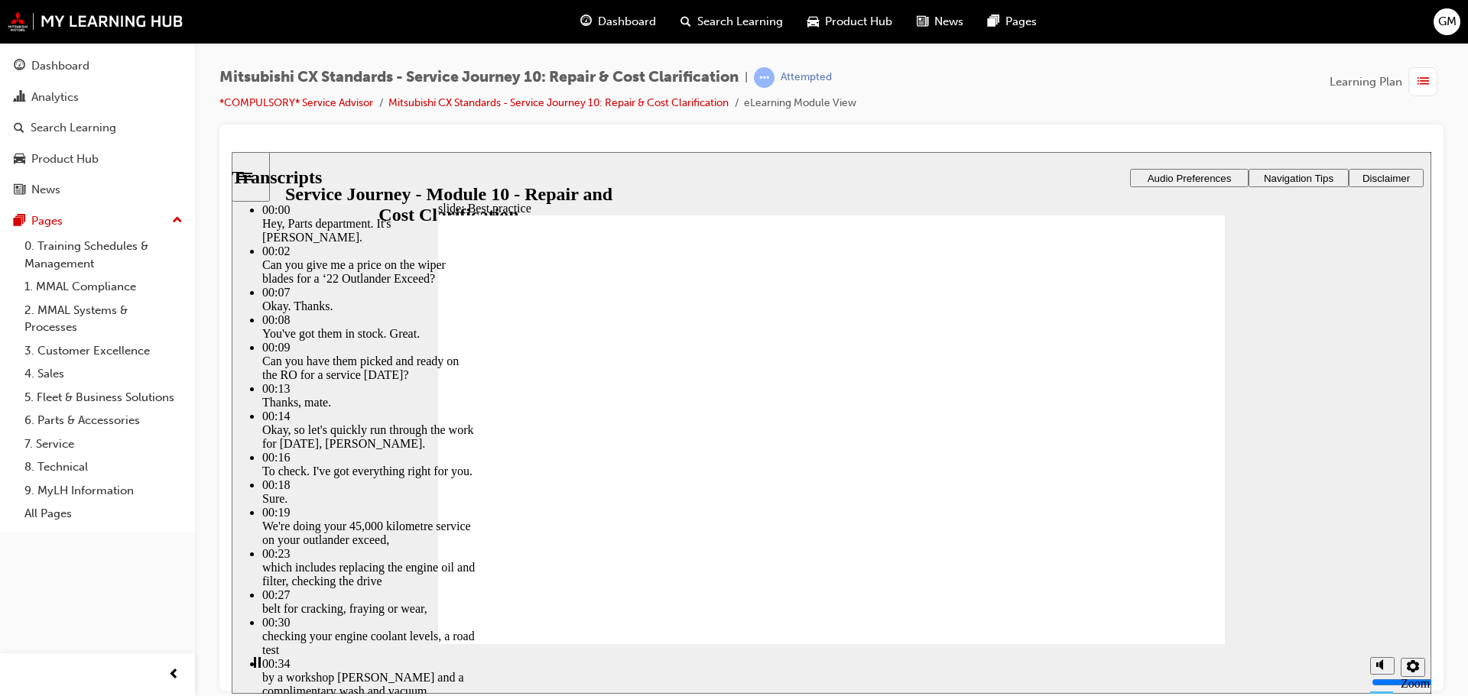
type input "105"
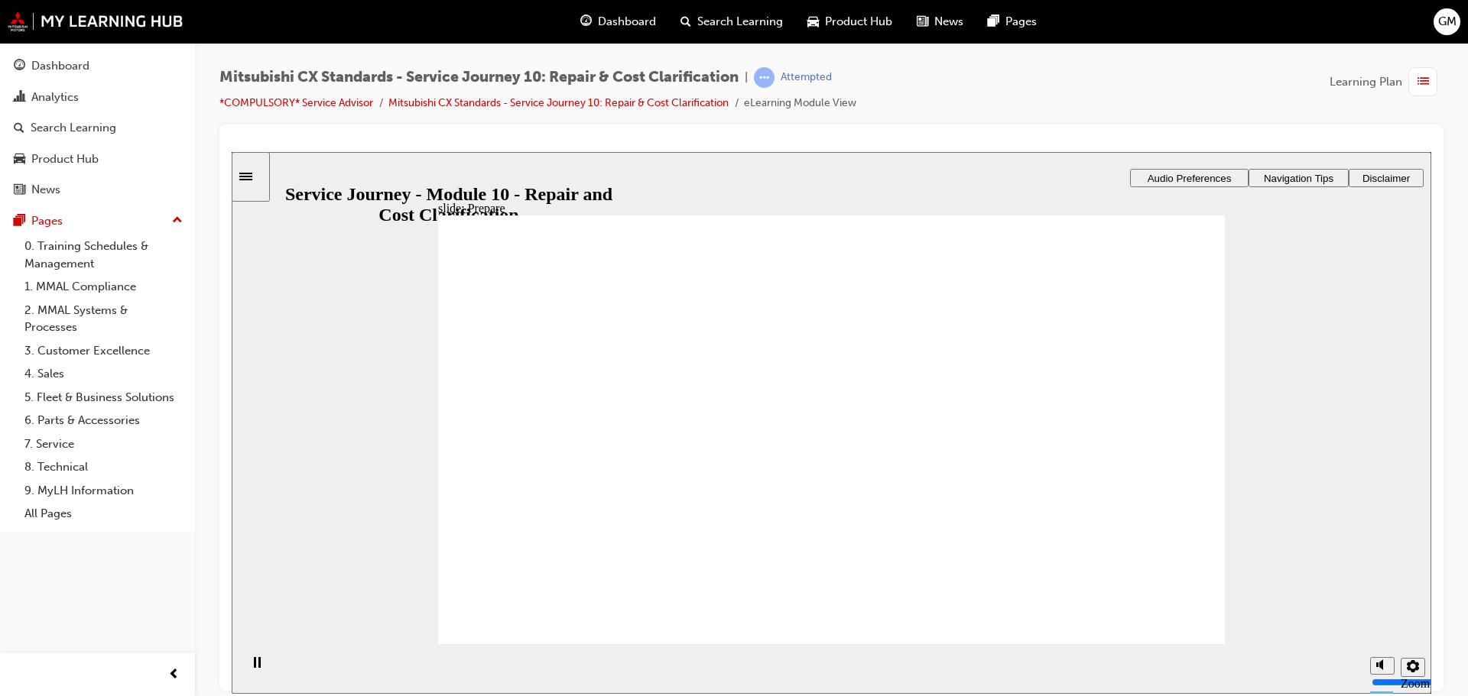
drag, startPoint x: 619, startPoint y: 448, endPoint x: 777, endPoint y: 430, distance: 158.5
drag, startPoint x: 586, startPoint y: 423, endPoint x: 743, endPoint y: 436, distance: 157.2
drag, startPoint x: 552, startPoint y: 474, endPoint x: 718, endPoint y: 446, distance: 168.3
drag, startPoint x: 686, startPoint y: 447, endPoint x: 916, endPoint y: 462, distance: 230.6
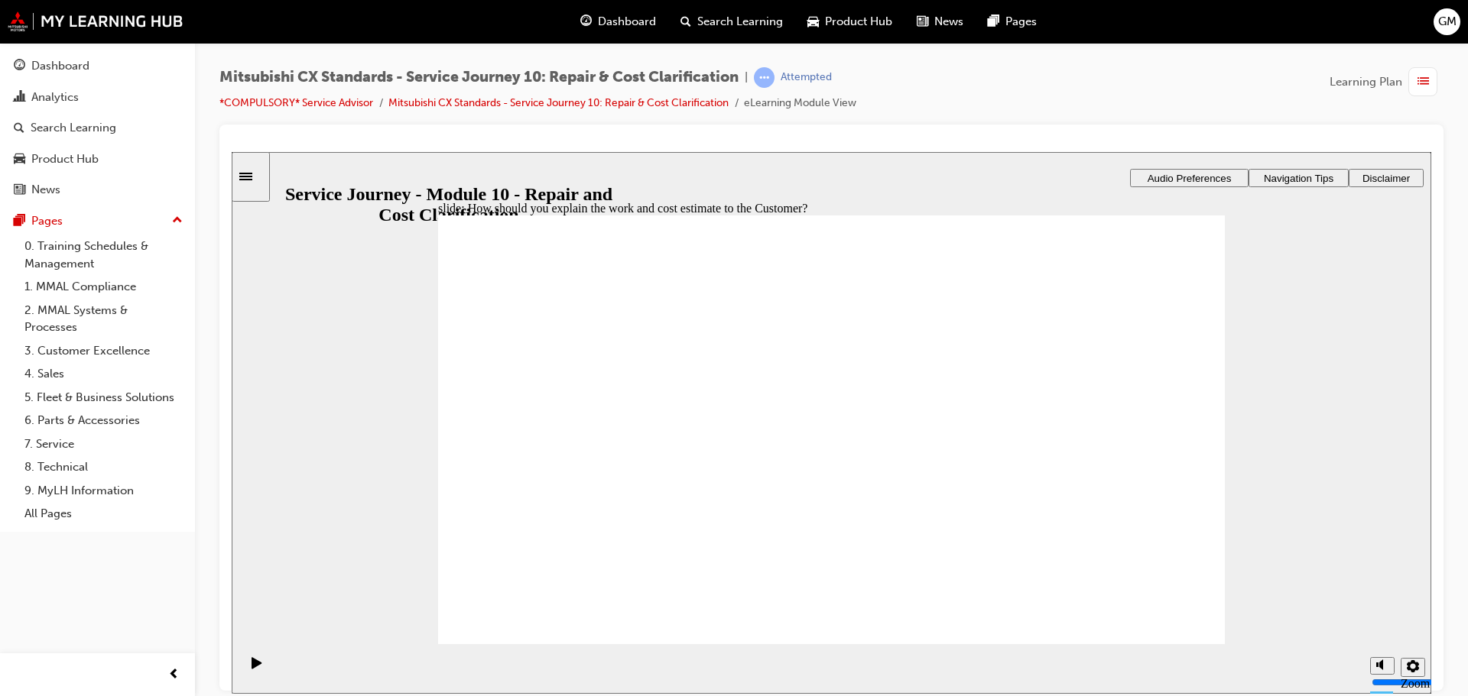
checkbox input "true"
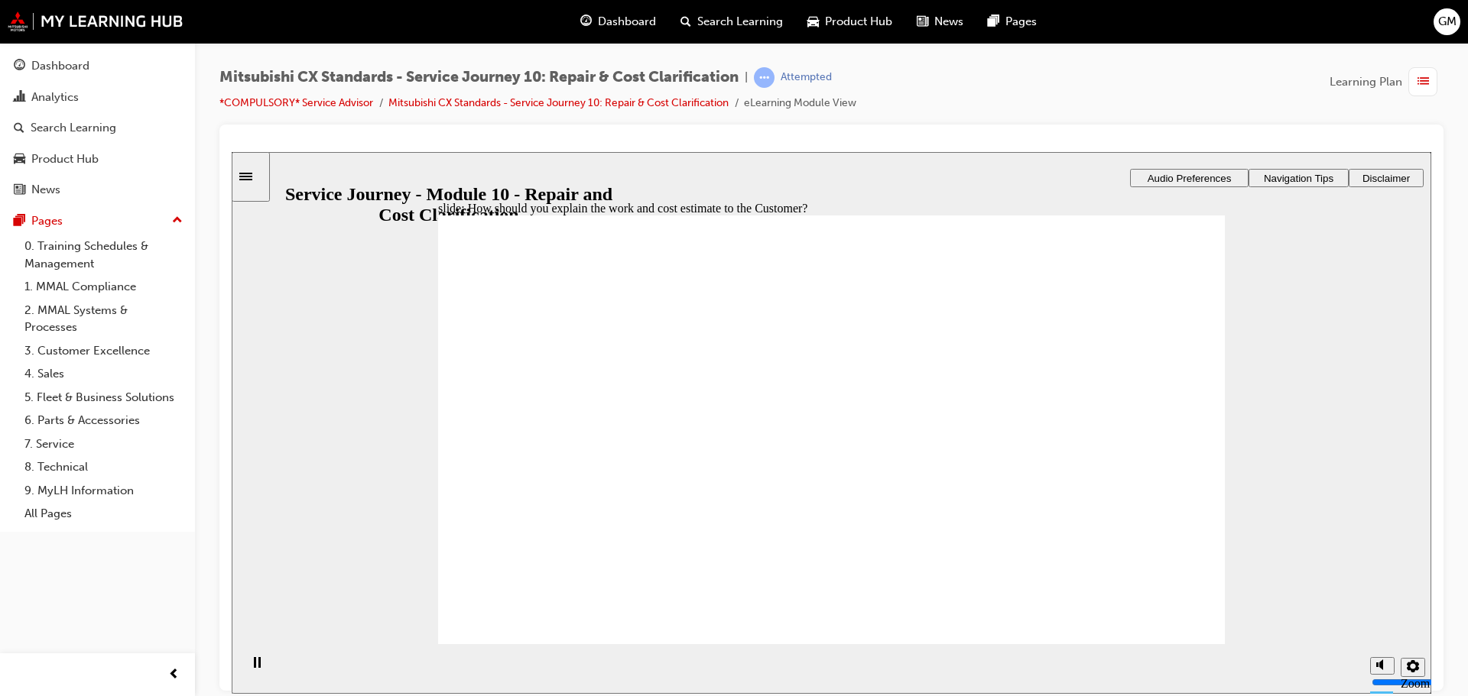
checkbox input "true"
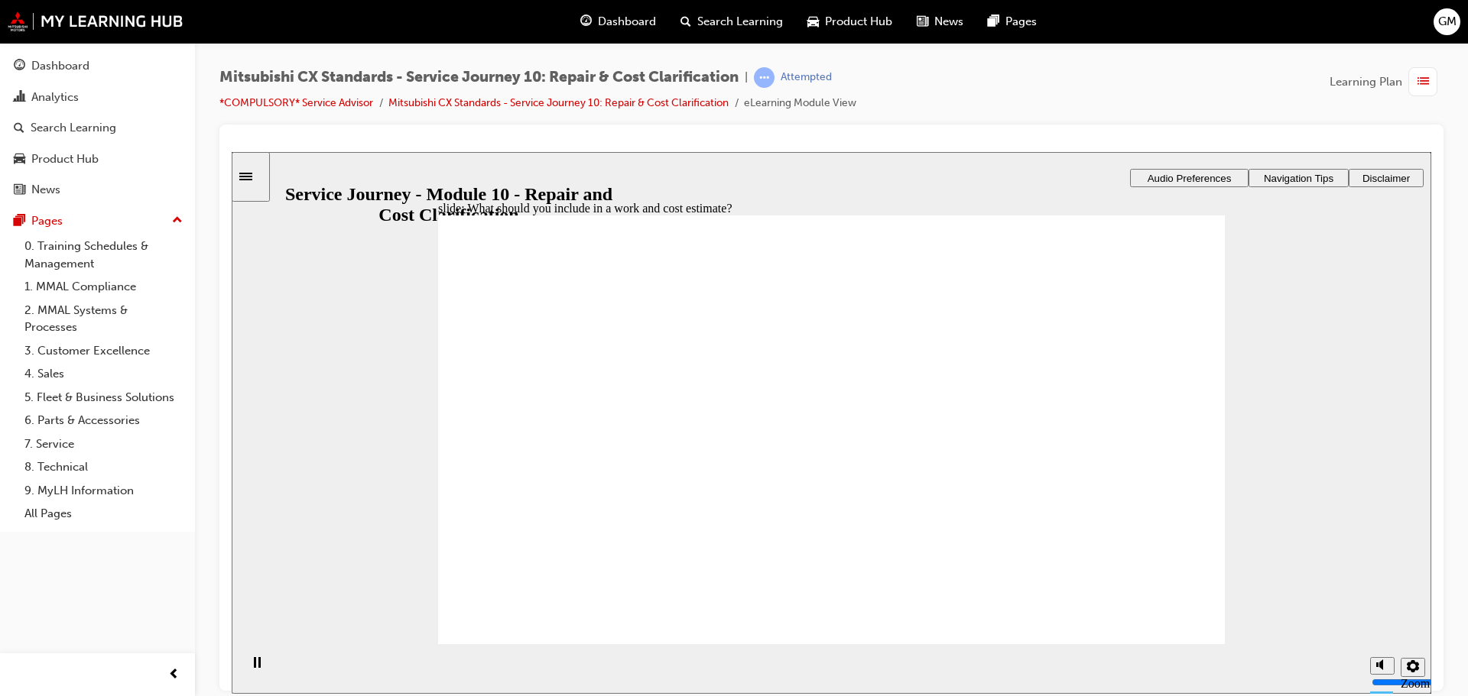
checkbox input "true"
drag, startPoint x: 652, startPoint y: 445, endPoint x: 868, endPoint y: 414, distance: 217.8
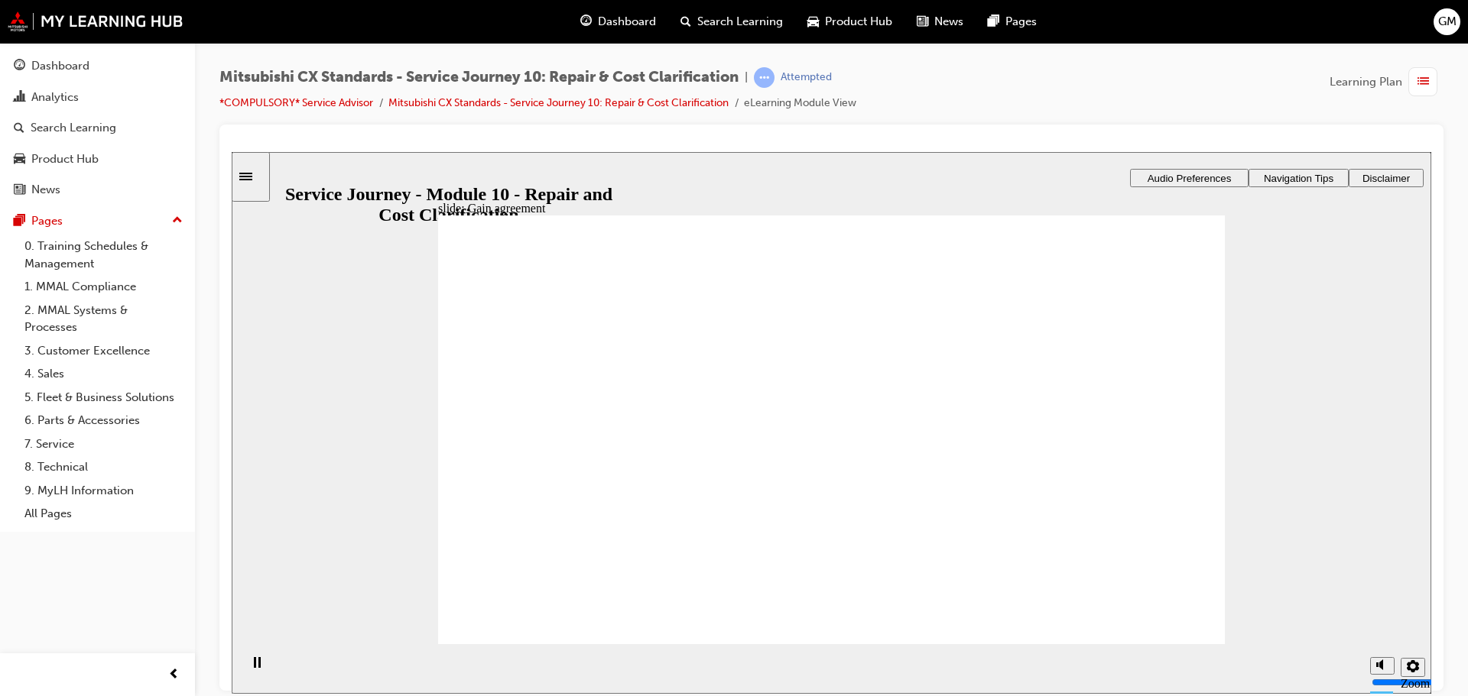
drag, startPoint x: 660, startPoint y: 425, endPoint x: 1108, endPoint y: 413, distance: 448.9
drag, startPoint x: 659, startPoint y: 446, endPoint x: 976, endPoint y: 470, distance: 318.2
drag, startPoint x: 600, startPoint y: 456, endPoint x: 854, endPoint y: 508, distance: 258.9
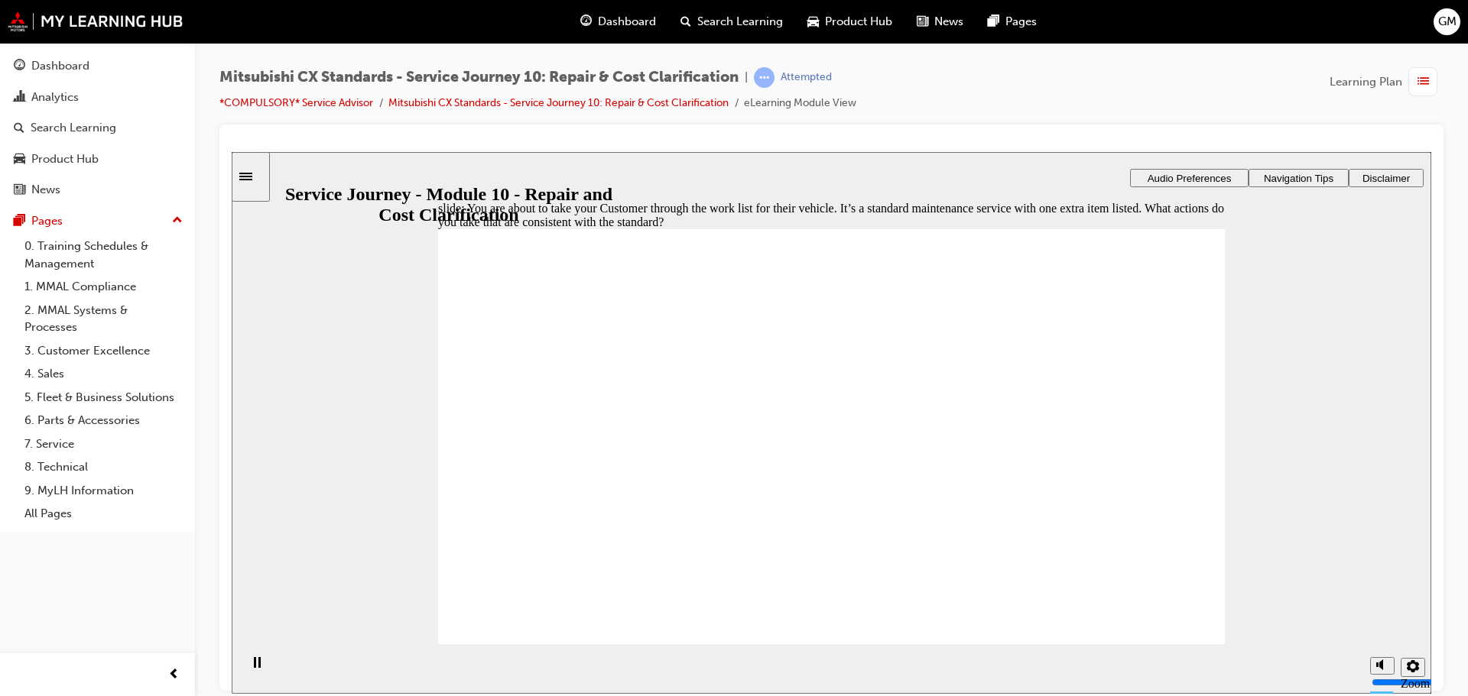
checkbox input "true"
checkbox input "false"
checkbox input "true"
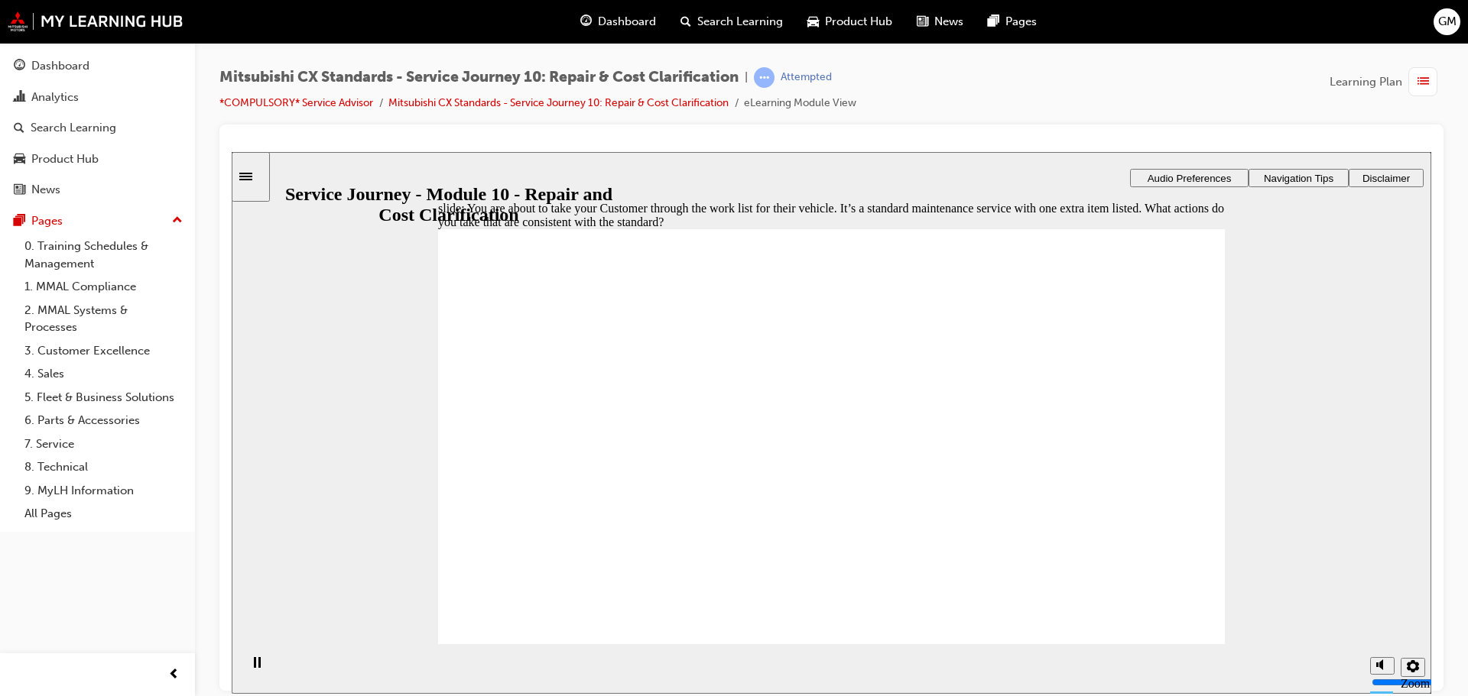
checkbox input "true"
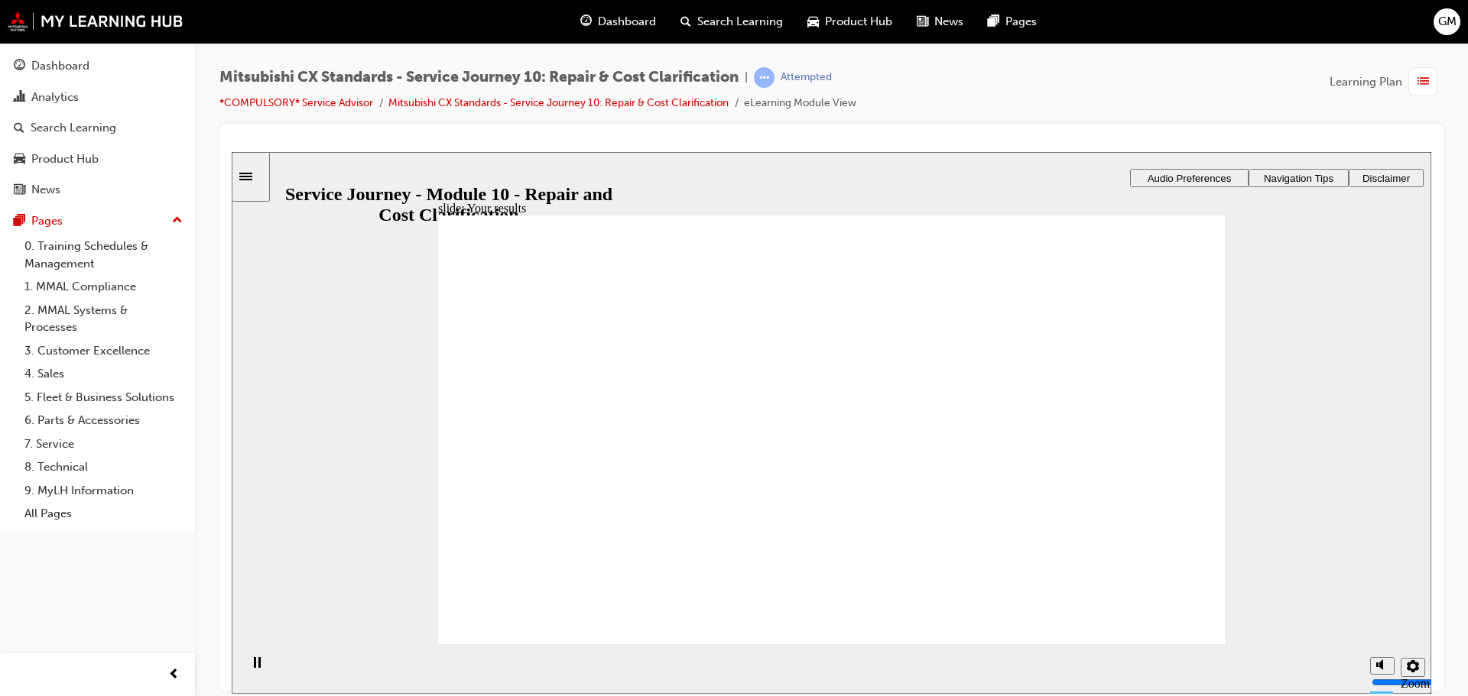
checkbox input "true"
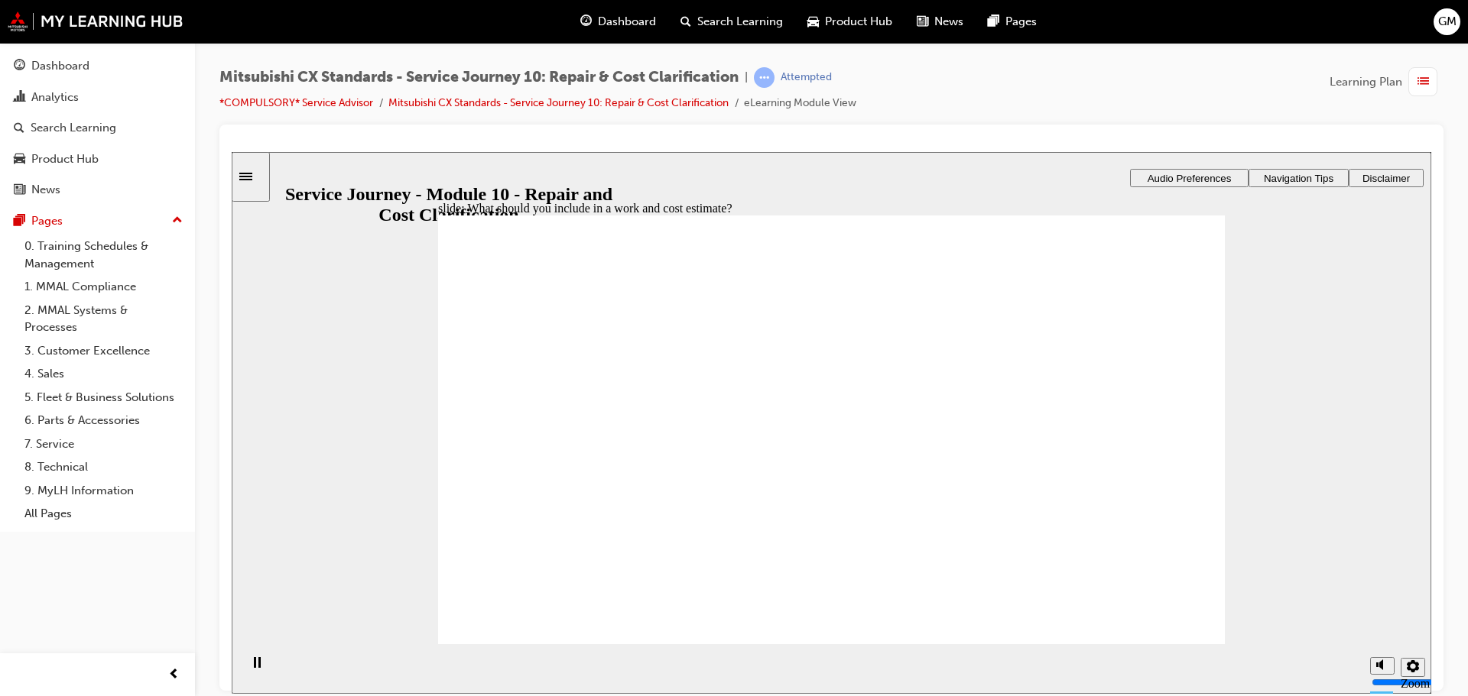
checkbox input "true"
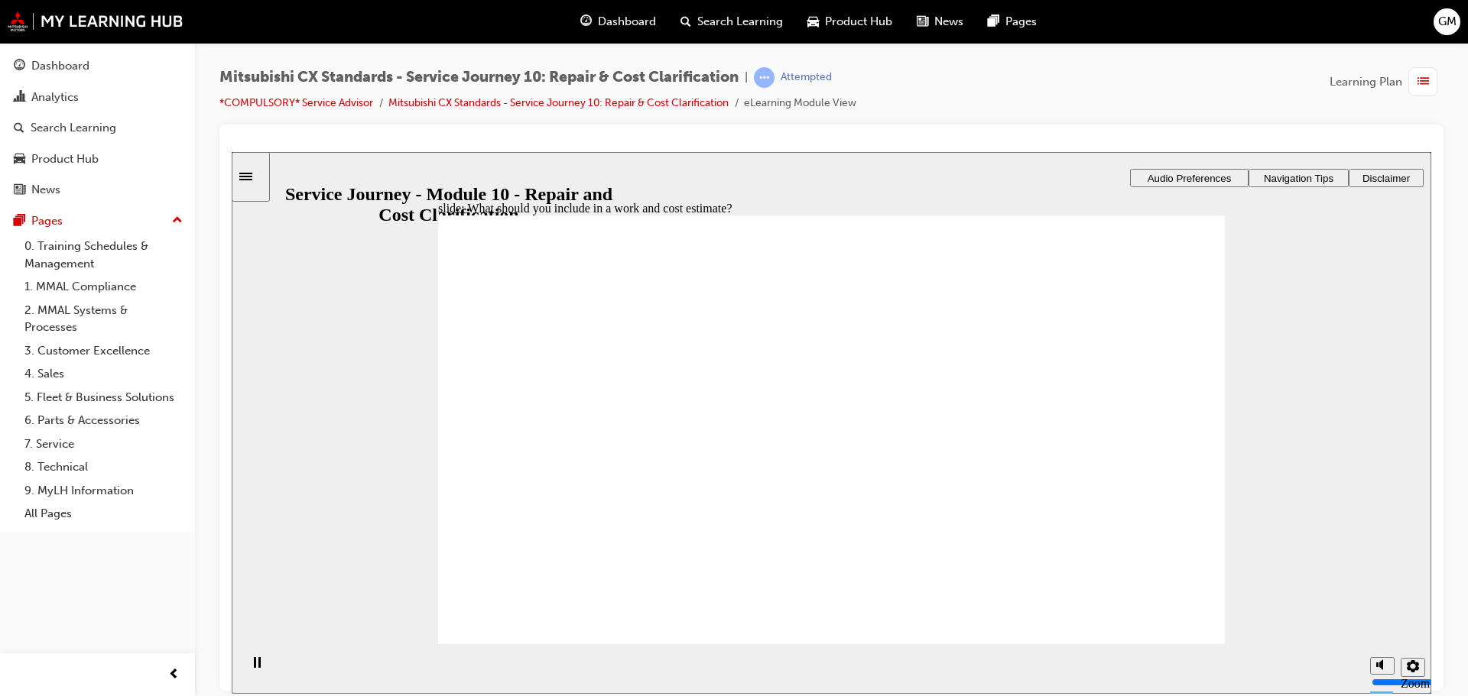
drag, startPoint x: 647, startPoint y: 445, endPoint x: 940, endPoint y: 339, distance: 311.2
drag, startPoint x: 566, startPoint y: 441, endPoint x: 1043, endPoint y: 407, distance: 478.2
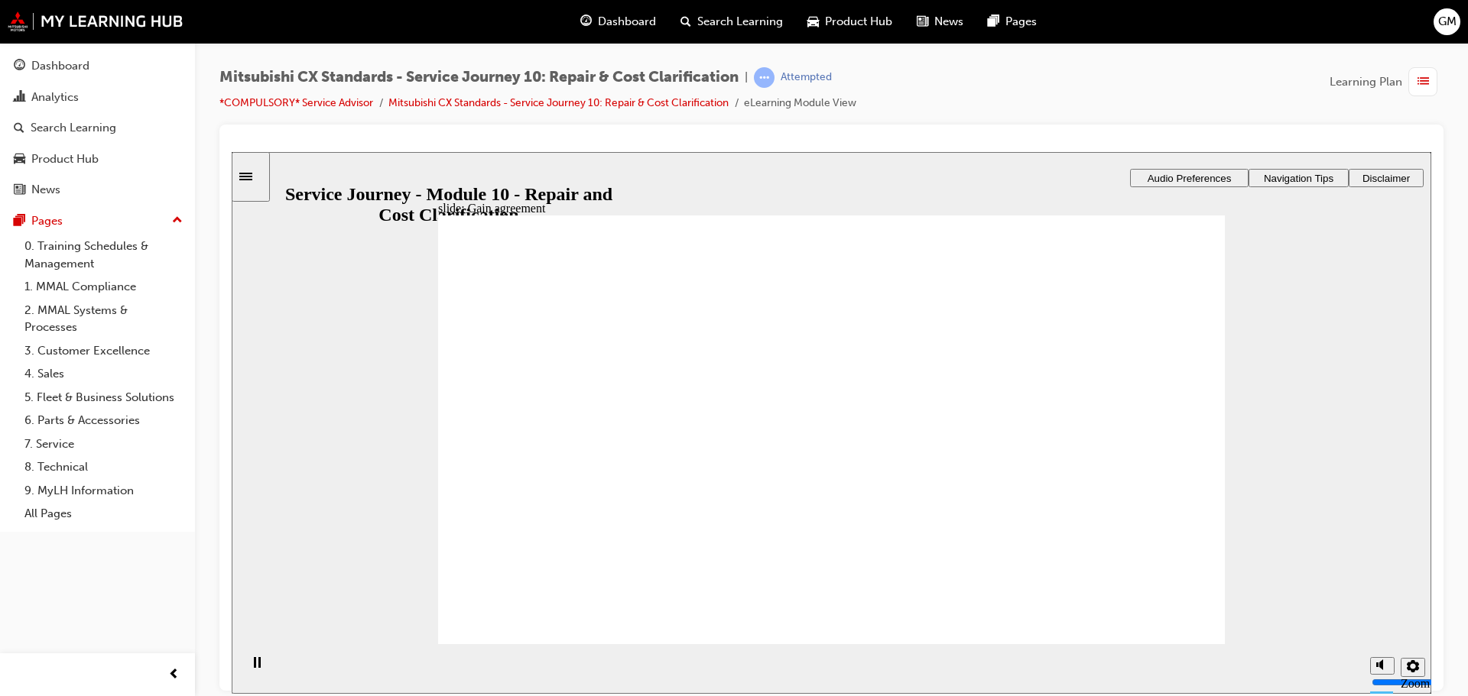
drag, startPoint x: 626, startPoint y: 454, endPoint x: 1143, endPoint y: 439, distance: 516.9
drag, startPoint x: 664, startPoint y: 438, endPoint x: 783, endPoint y: 427, distance: 119.0
drag, startPoint x: 674, startPoint y: 427, endPoint x: 837, endPoint y: 401, distance: 165.0
drag, startPoint x: 579, startPoint y: 451, endPoint x: 1046, endPoint y: 473, distance: 468.3
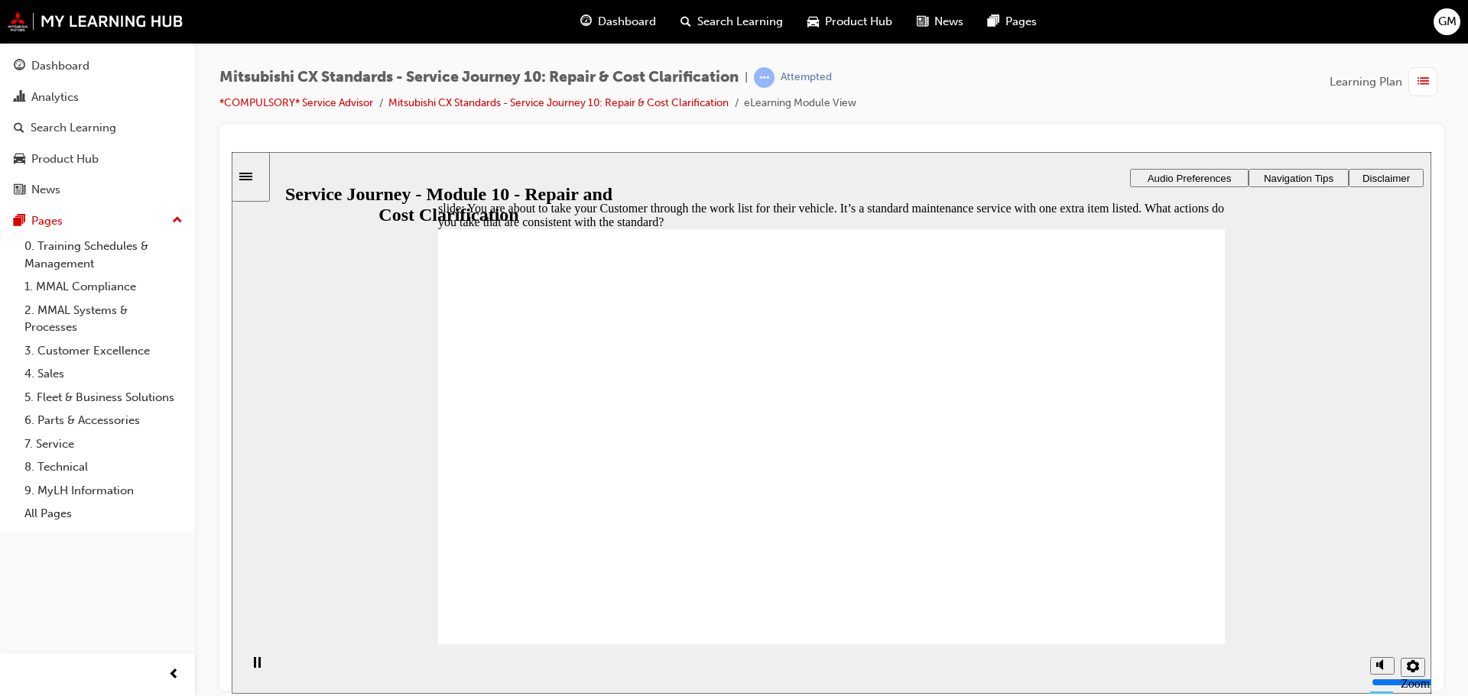
checkbox input "true"
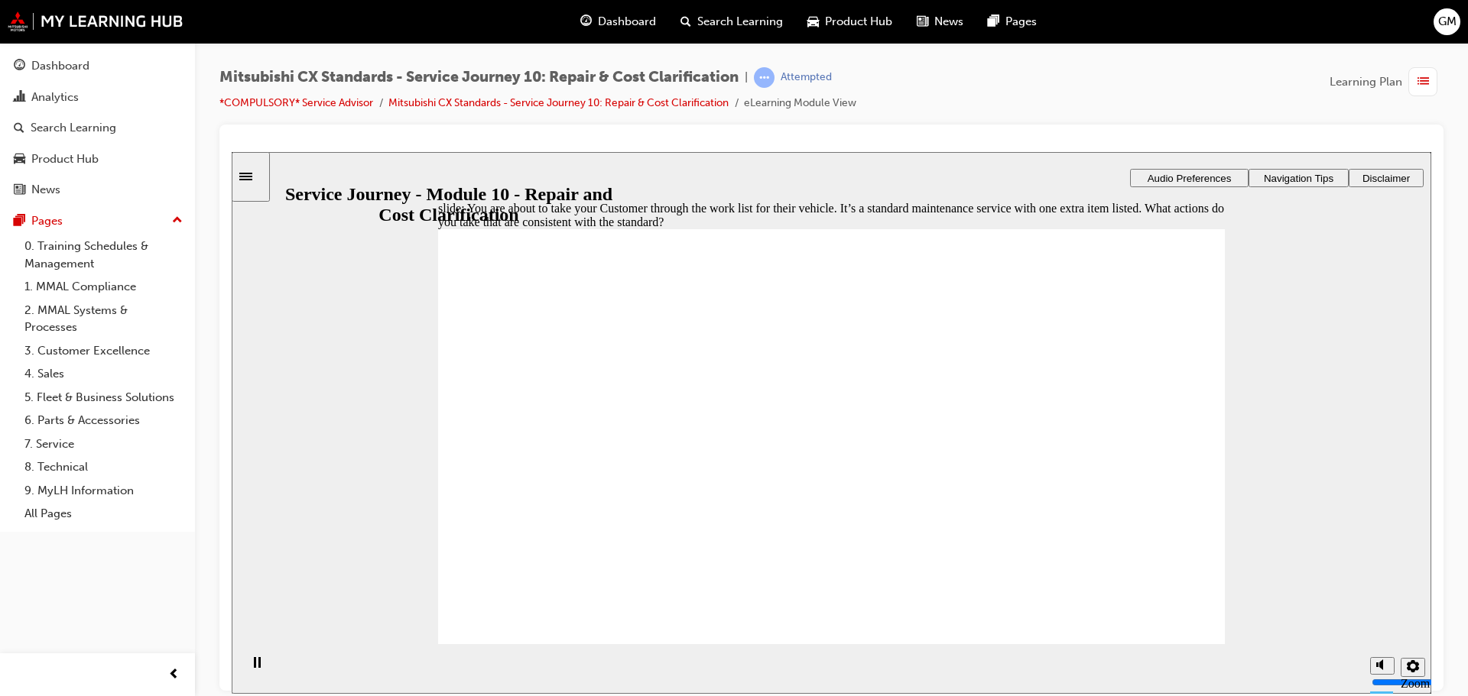
checkbox input "true"
drag, startPoint x: 1166, startPoint y: 557, endPoint x: 1147, endPoint y: 554, distance: 19.4
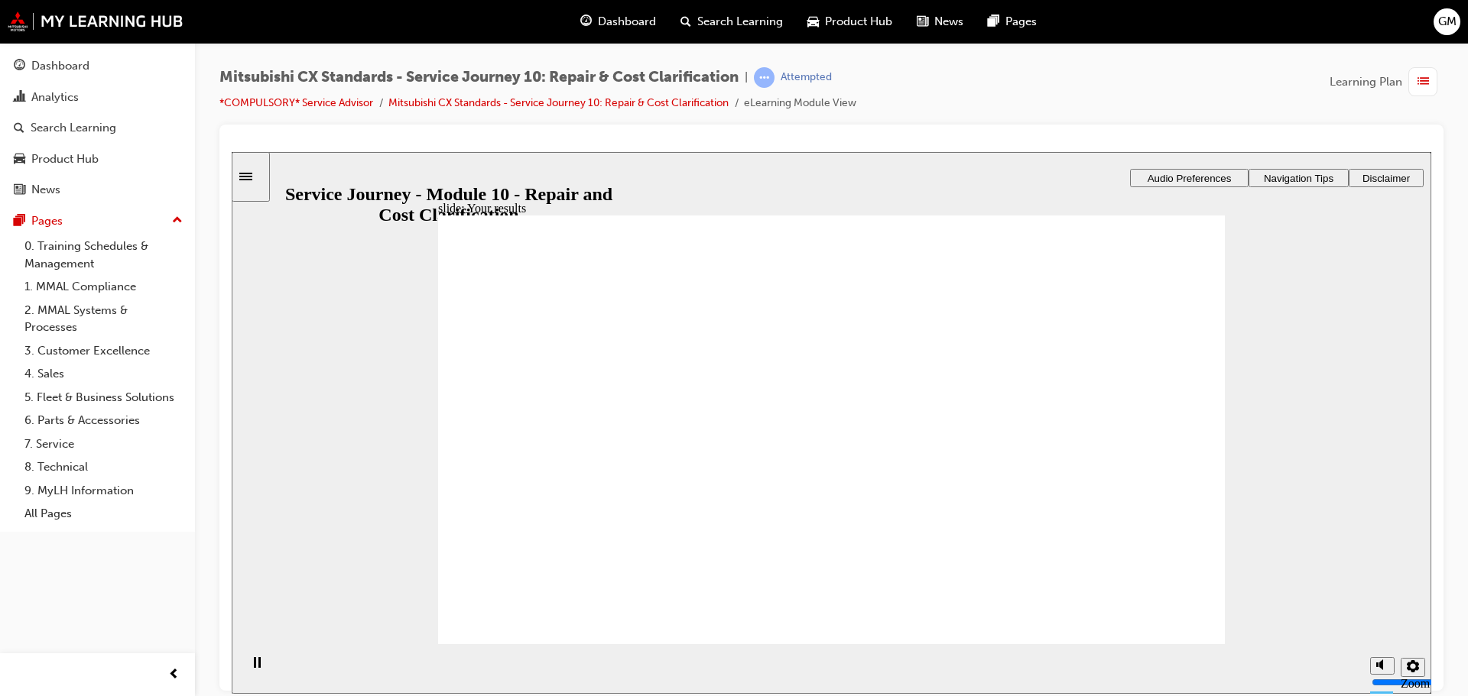
drag, startPoint x: 1121, startPoint y: 607, endPoint x: 1133, endPoint y: 611, distance: 12.8
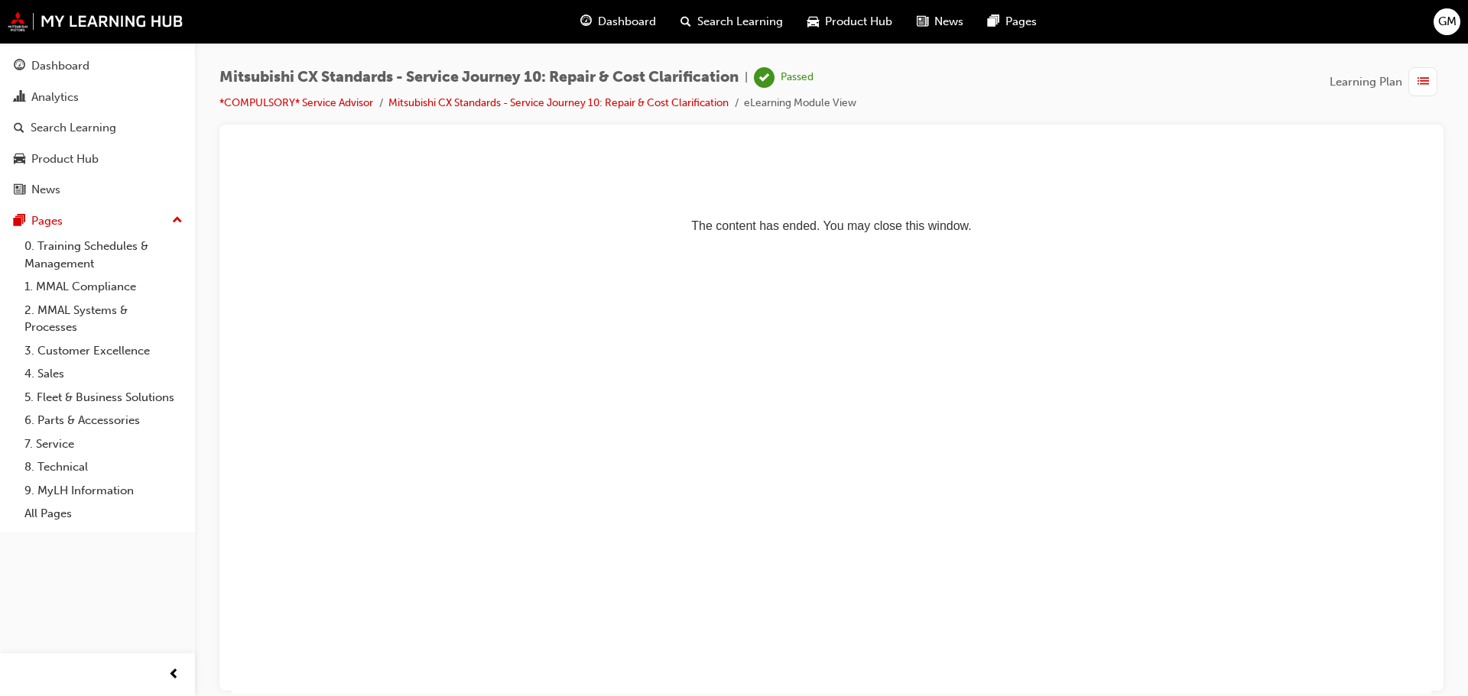
click at [64, 80] on button "Dashboard Analytics Search Learning Product Hub News Pages" at bounding box center [97, 128] width 183 height 158
click at [64, 76] on link "Dashboard" at bounding box center [97, 66] width 183 height 28
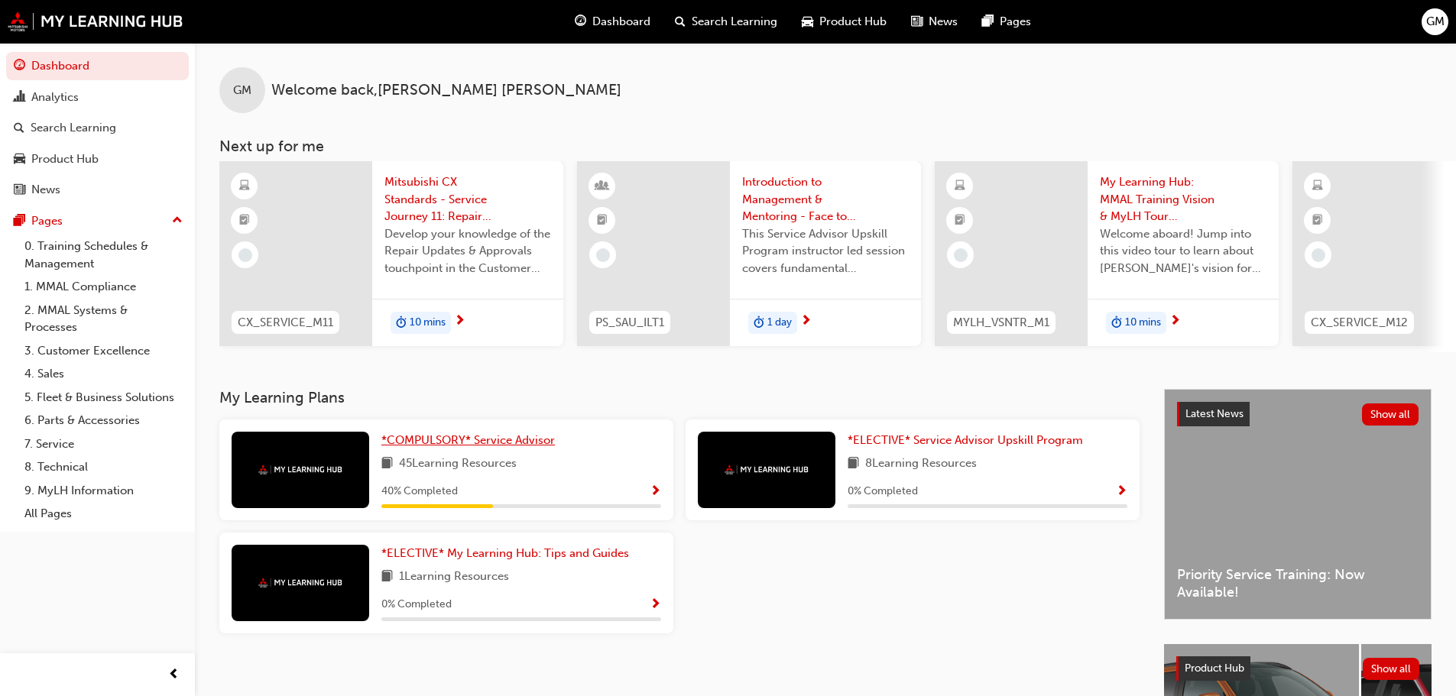
click at [383, 444] on span "*COMPULSORY* Service Advisor" at bounding box center [468, 440] width 174 height 14
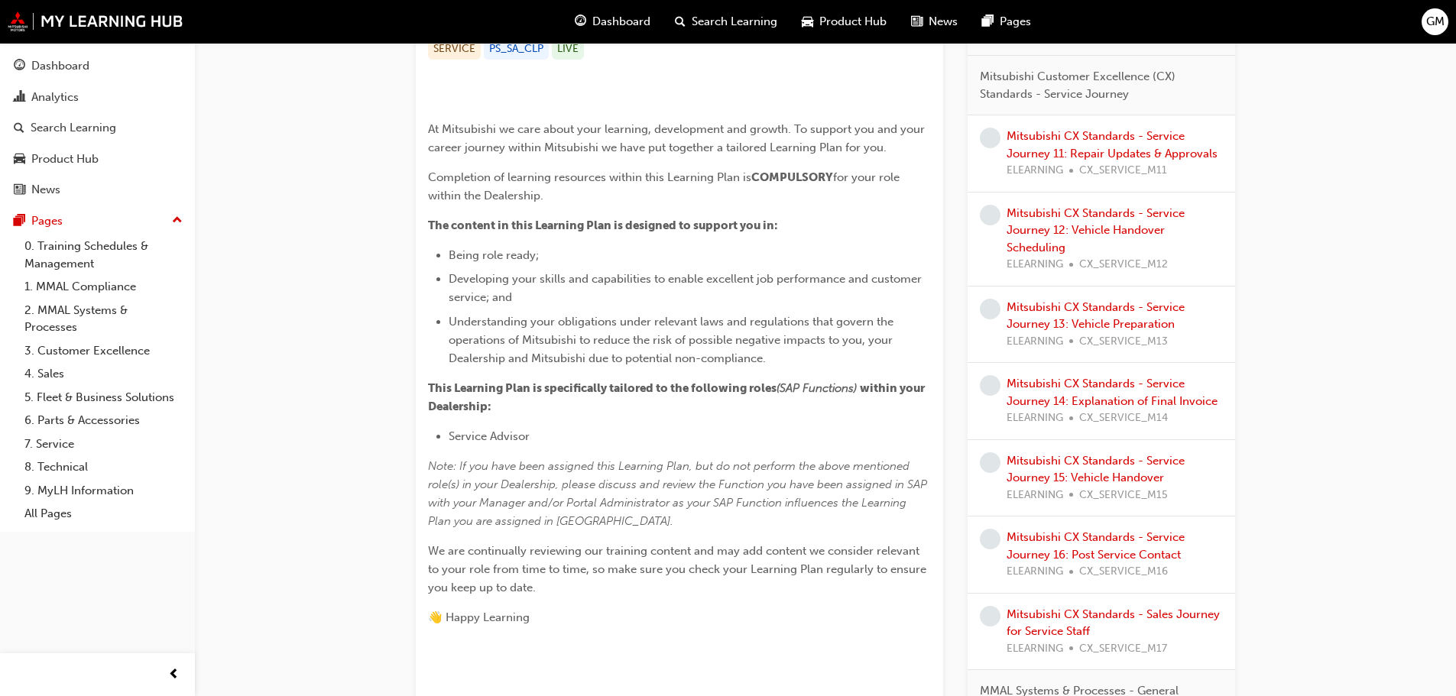
scroll to position [153, 0]
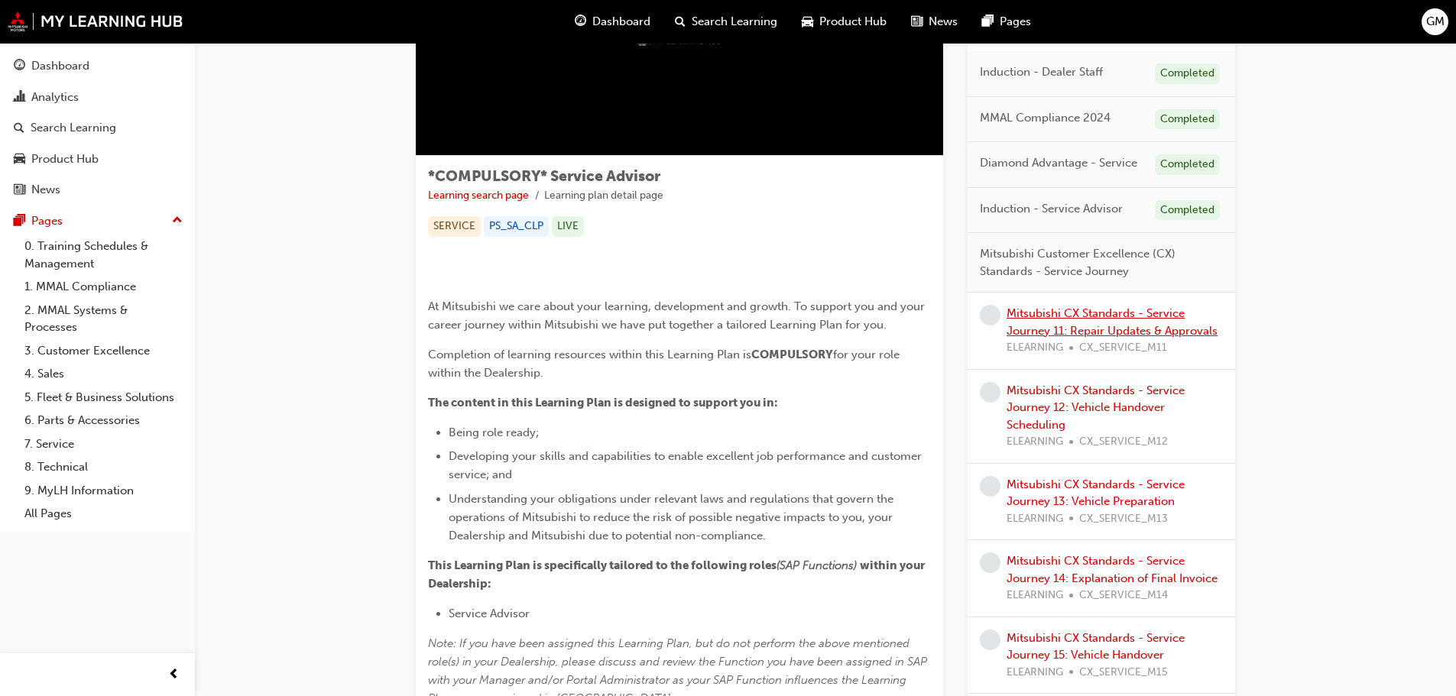
click at [1064, 336] on link "Mitsubishi CX Standards - Service Journey 11: Repair Updates & Approvals" at bounding box center [1112, 322] width 211 height 31
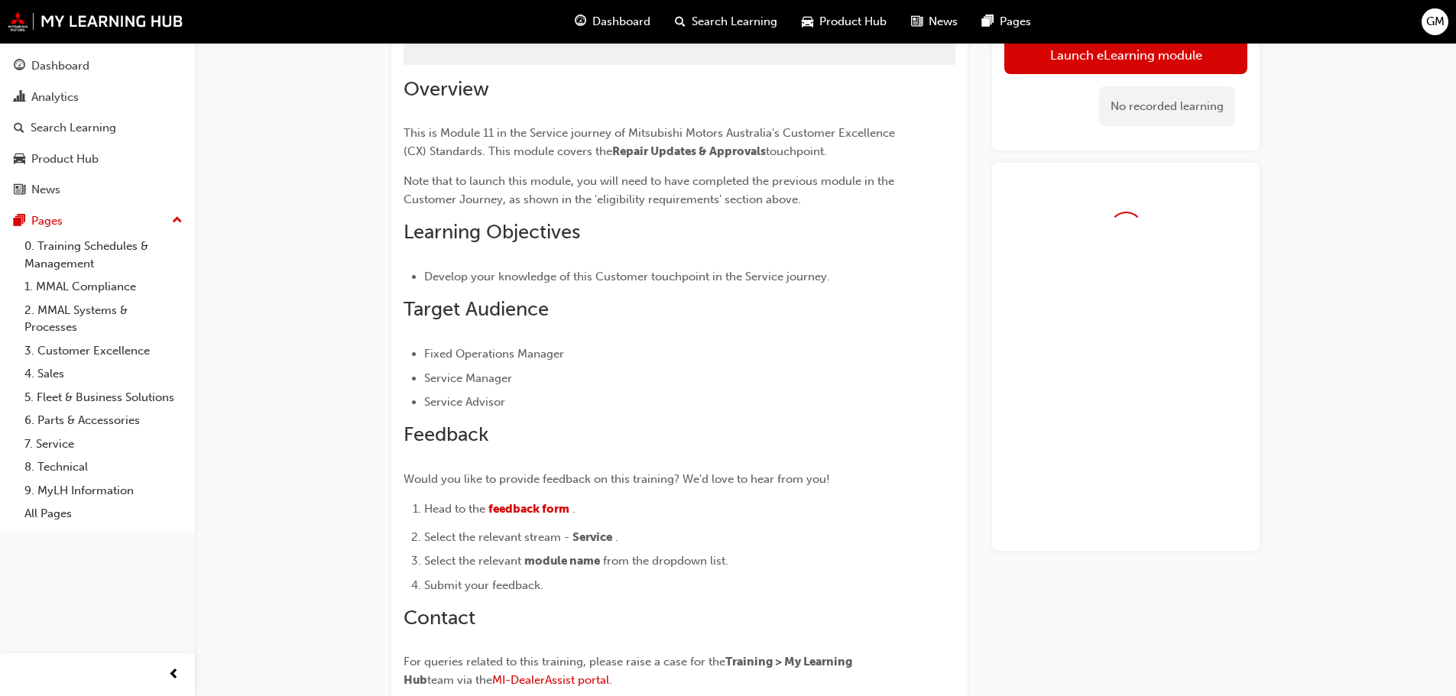
click at [565, 205] on span "Note that to launch this module, you will need to have completed the previous m…" at bounding box center [651, 190] width 494 height 32
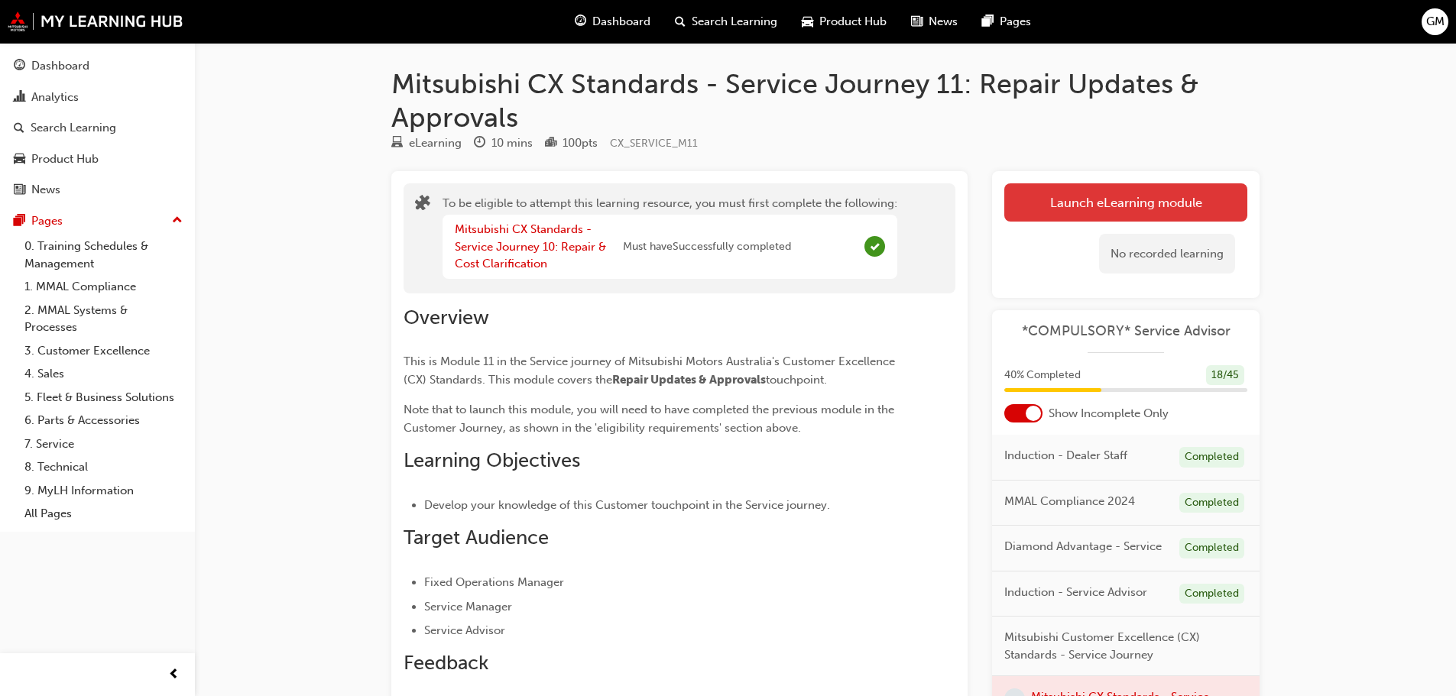
click at [1039, 207] on button "Launch eLearning module" at bounding box center [1125, 202] width 243 height 38
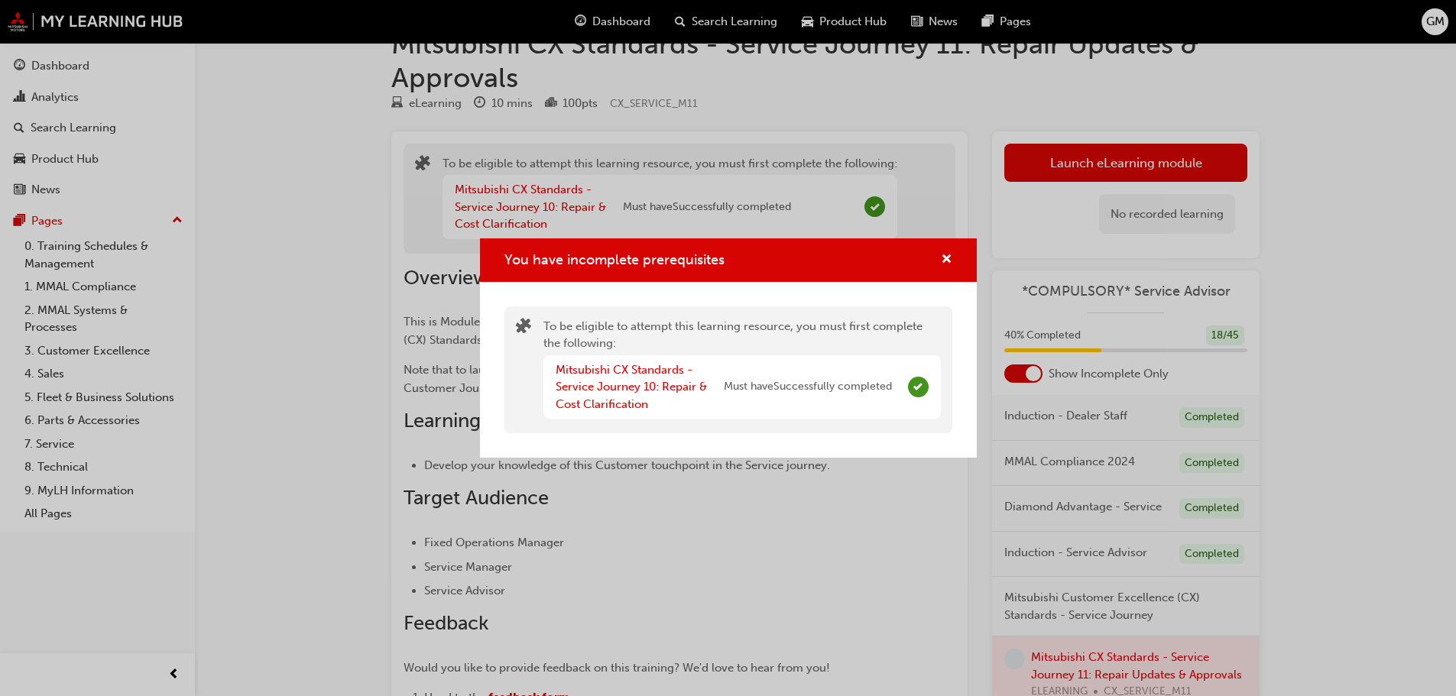
scroll to position [76, 0]
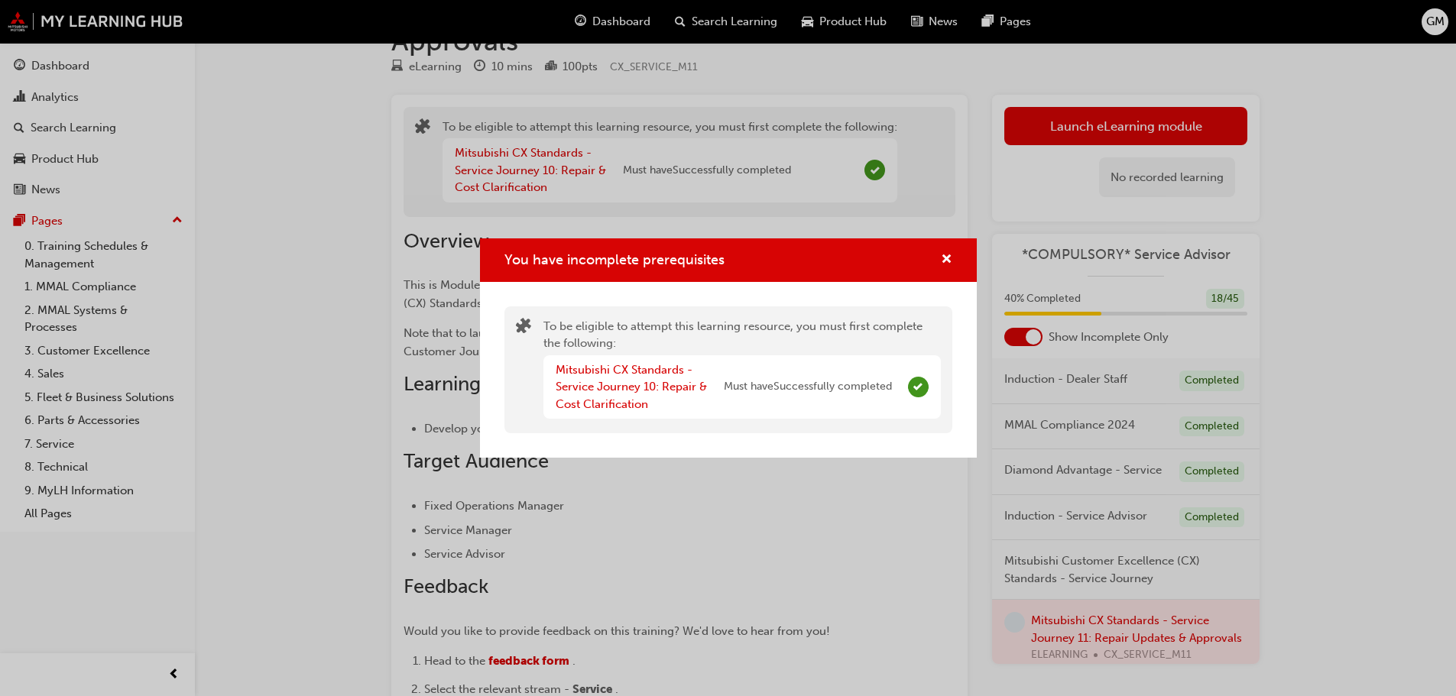
click at [956, 255] on div "You have incomplete prerequisites" at bounding box center [728, 260] width 497 height 44
click at [933, 260] on div "You have incomplete prerequisites" at bounding box center [941, 260] width 24 height 19
click at [948, 258] on span "cross-icon" at bounding box center [946, 261] width 11 height 14
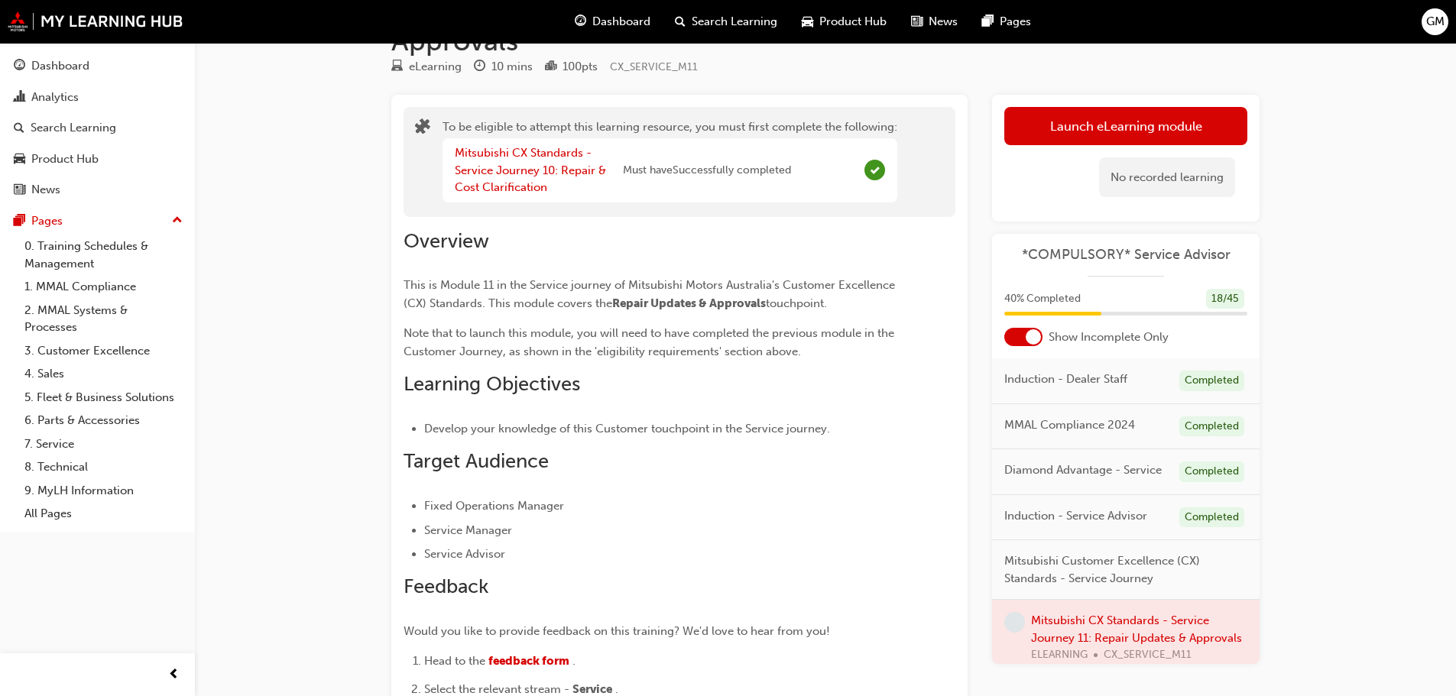
click at [87, 49] on button "Dashboard Analytics Search Learning Product Hub News Pages" at bounding box center [97, 128] width 183 height 158
click at [91, 58] on div "Dashboard" at bounding box center [97, 66] width 167 height 19
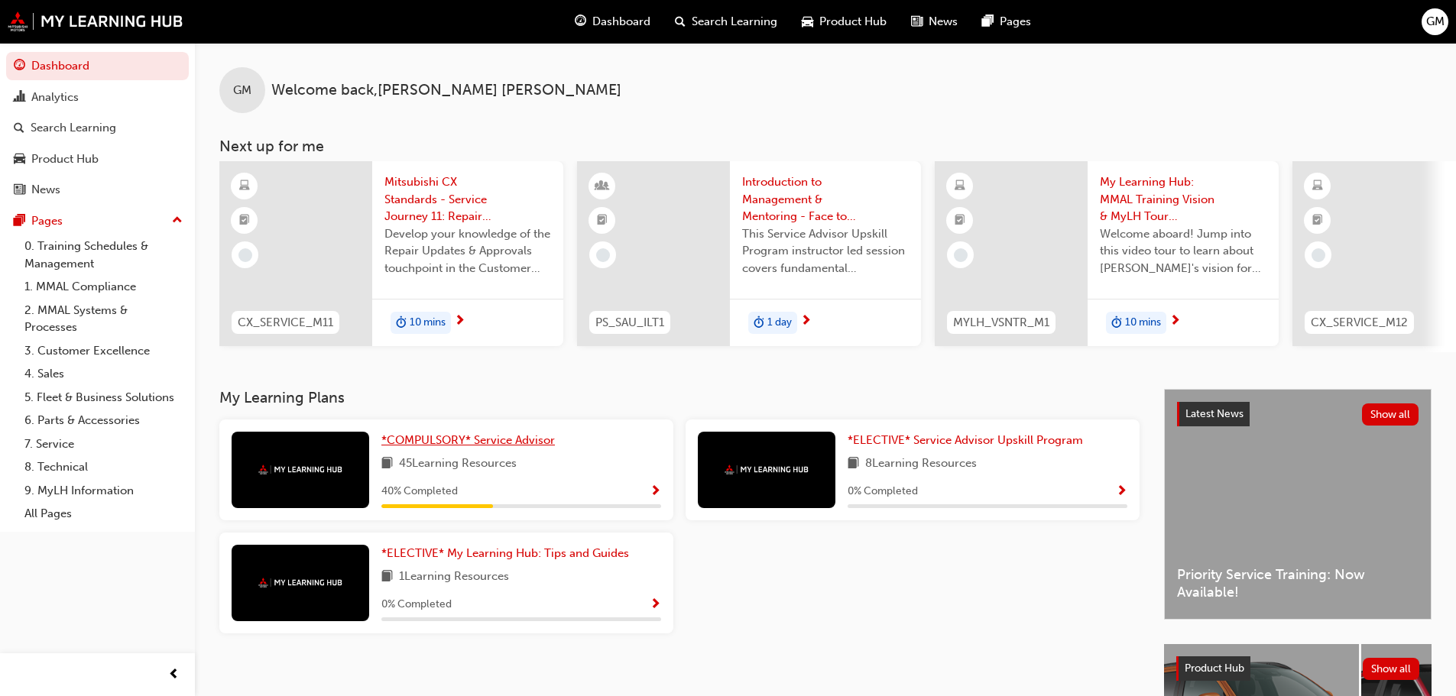
click at [530, 447] on span "*COMPULSORY* Service Advisor" at bounding box center [468, 440] width 174 height 14
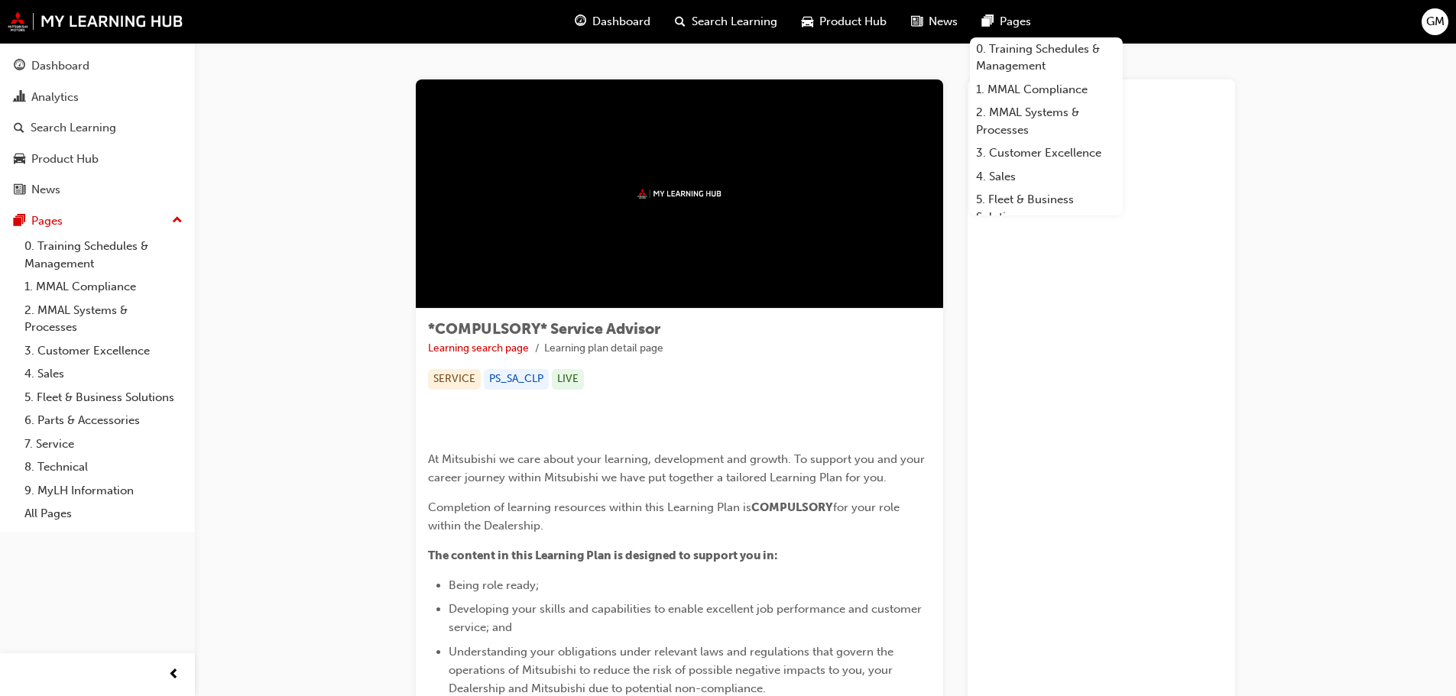
drag, startPoint x: 1158, startPoint y: 353, endPoint x: 1160, endPoint y: 342, distance: 11.7
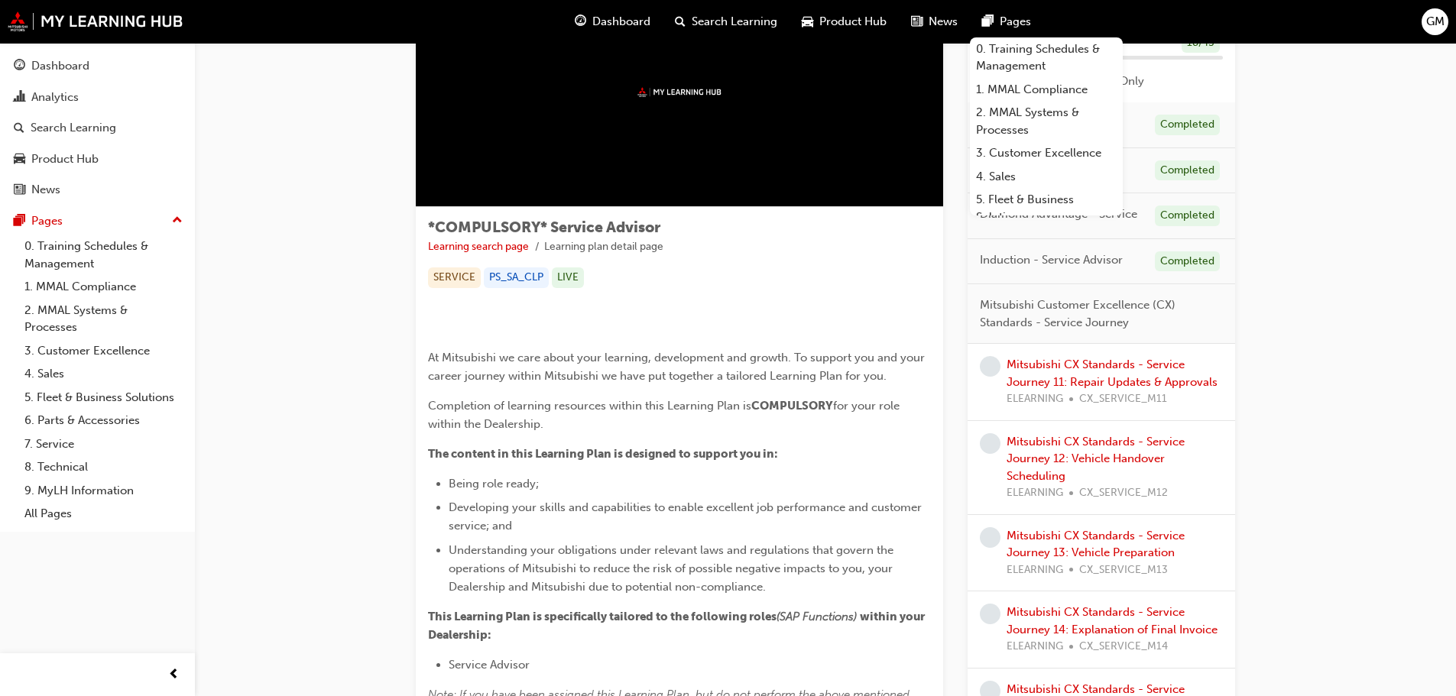
scroll to position [76, 0]
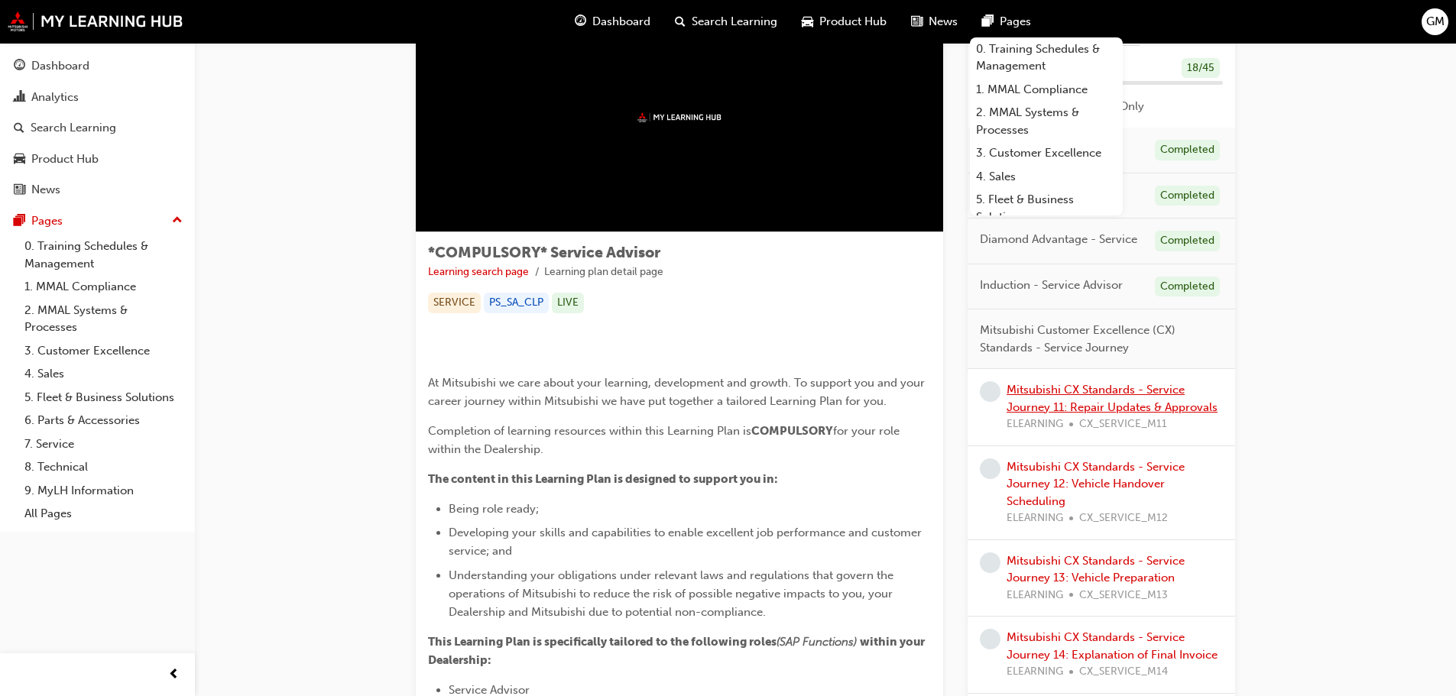
click at [1169, 384] on link "Mitsubishi CX Standards - Service Journey 11: Repair Updates & Approvals" at bounding box center [1112, 398] width 211 height 31
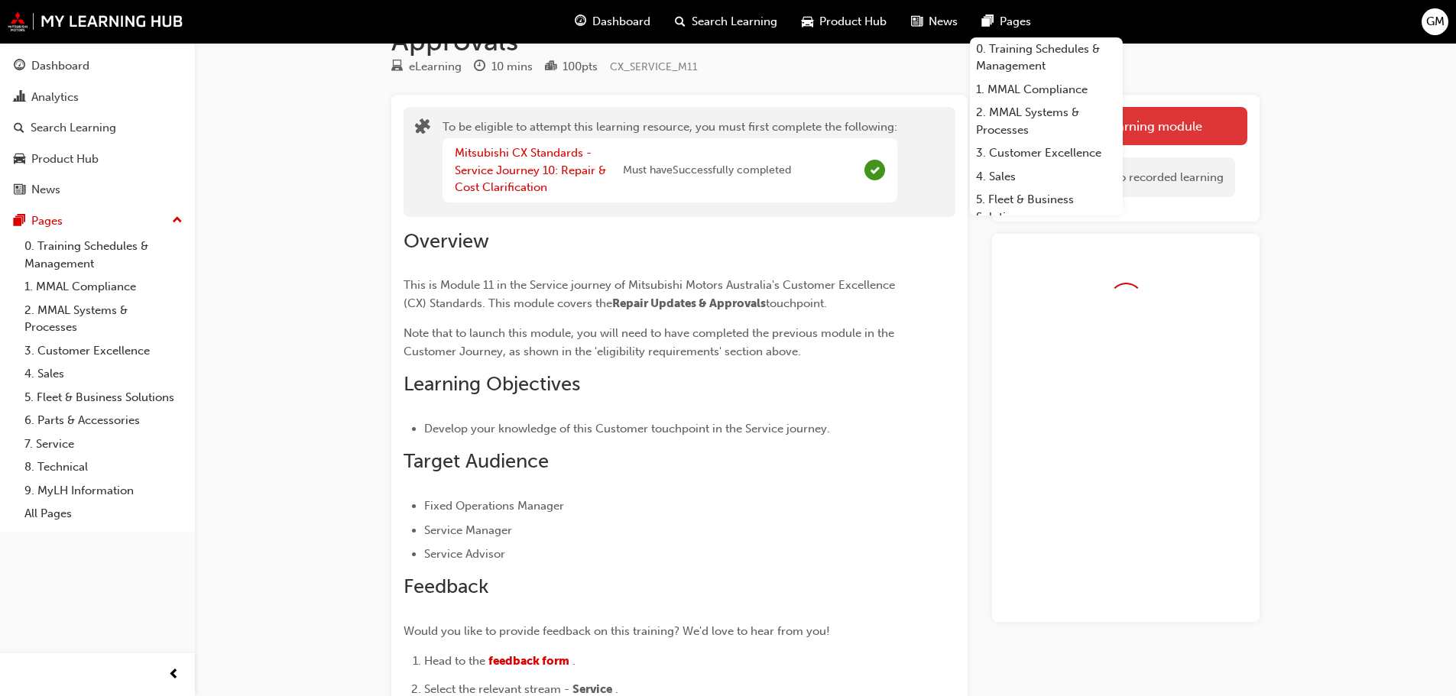
click at [1208, 112] on link "Launch eLearning module" at bounding box center [1125, 126] width 243 height 38
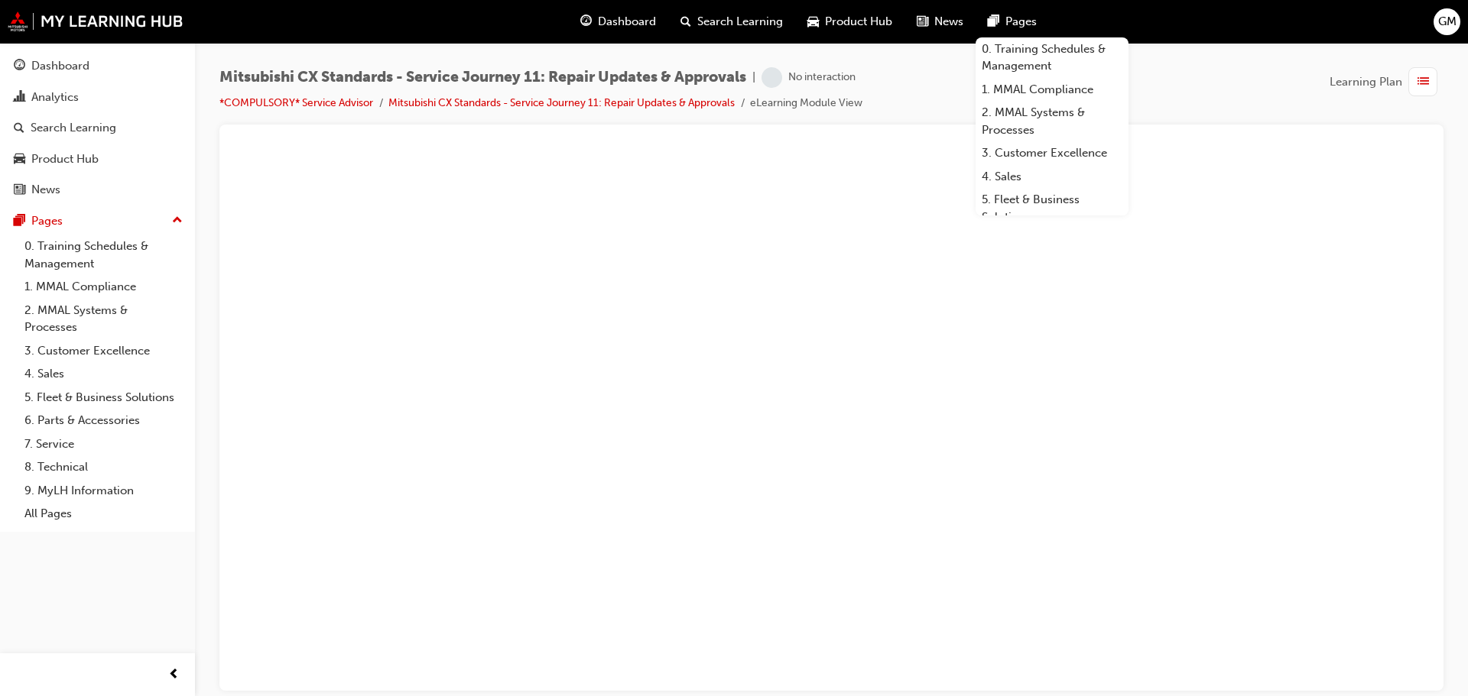
click at [1161, 76] on div "Mitsubishi CX Standards - Service Journey 11: Repair Updates & Approvals | No i…" at bounding box center [831, 95] width 1224 height 57
click at [1018, 8] on div "Pages" at bounding box center [1011, 21] width 73 height 31
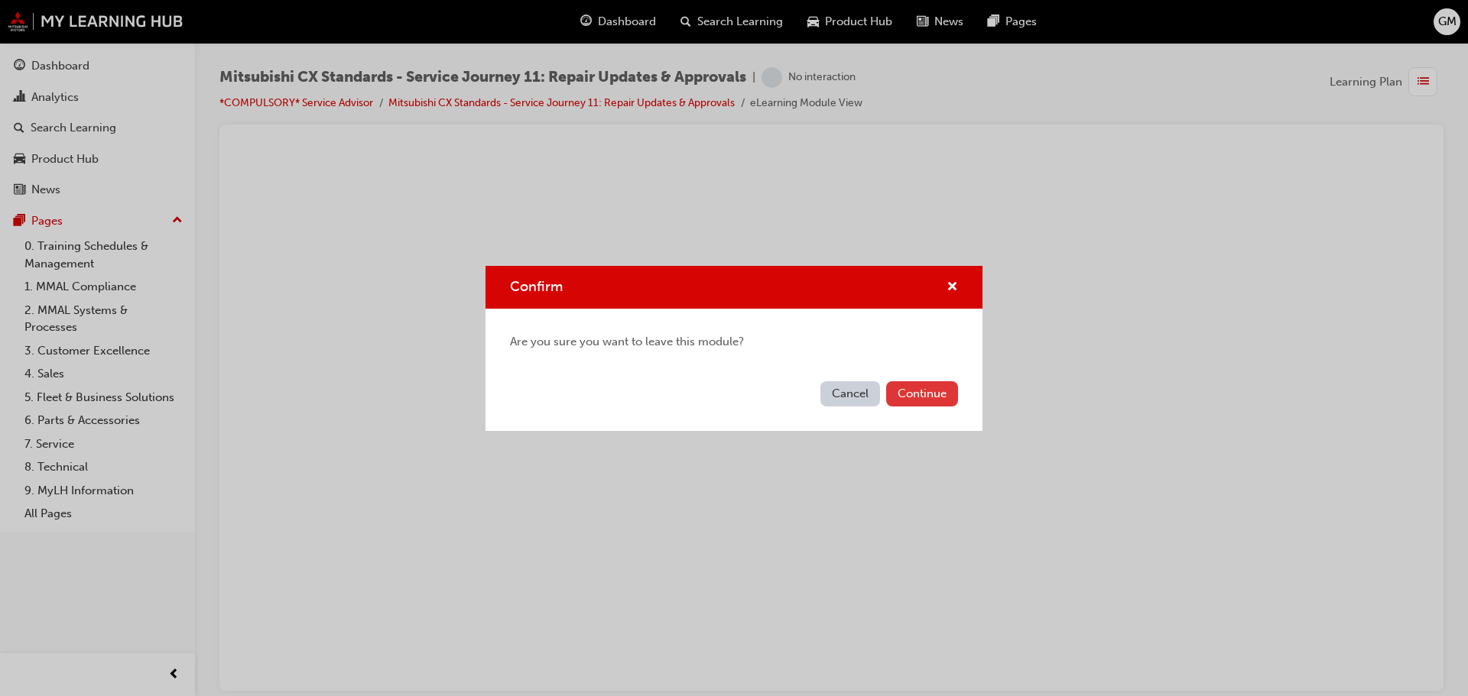
click at [929, 392] on button "Continue" at bounding box center [922, 393] width 72 height 25
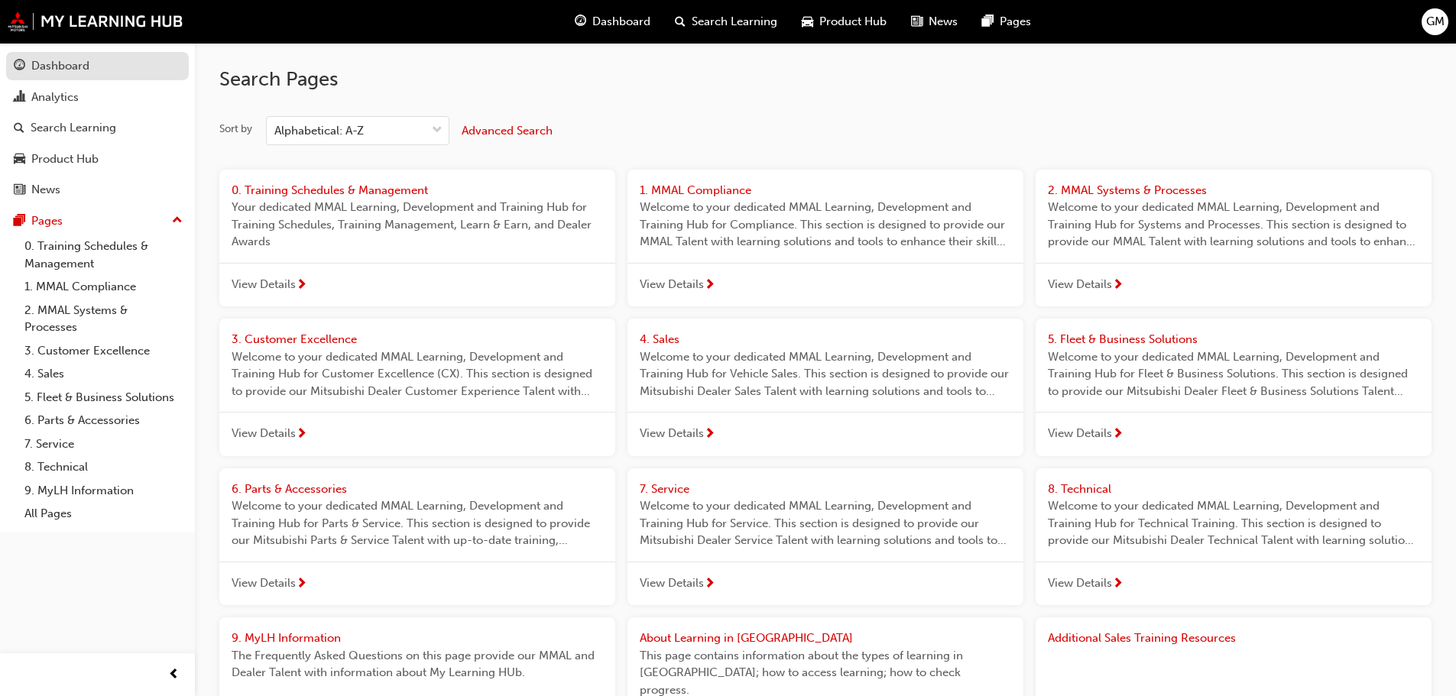
click at [83, 74] on div "Dashboard" at bounding box center [60, 66] width 58 height 18
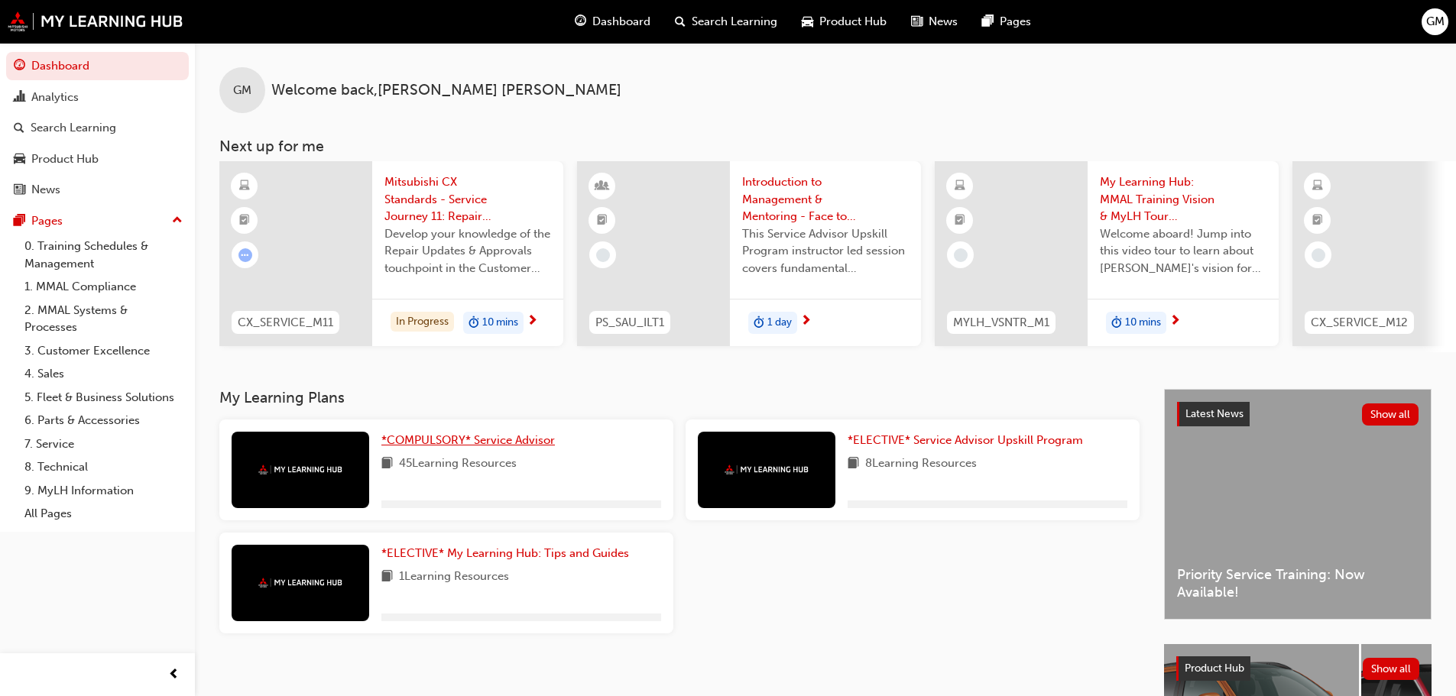
click at [547, 440] on span "*COMPULSORY* Service Advisor" at bounding box center [468, 440] width 174 height 14
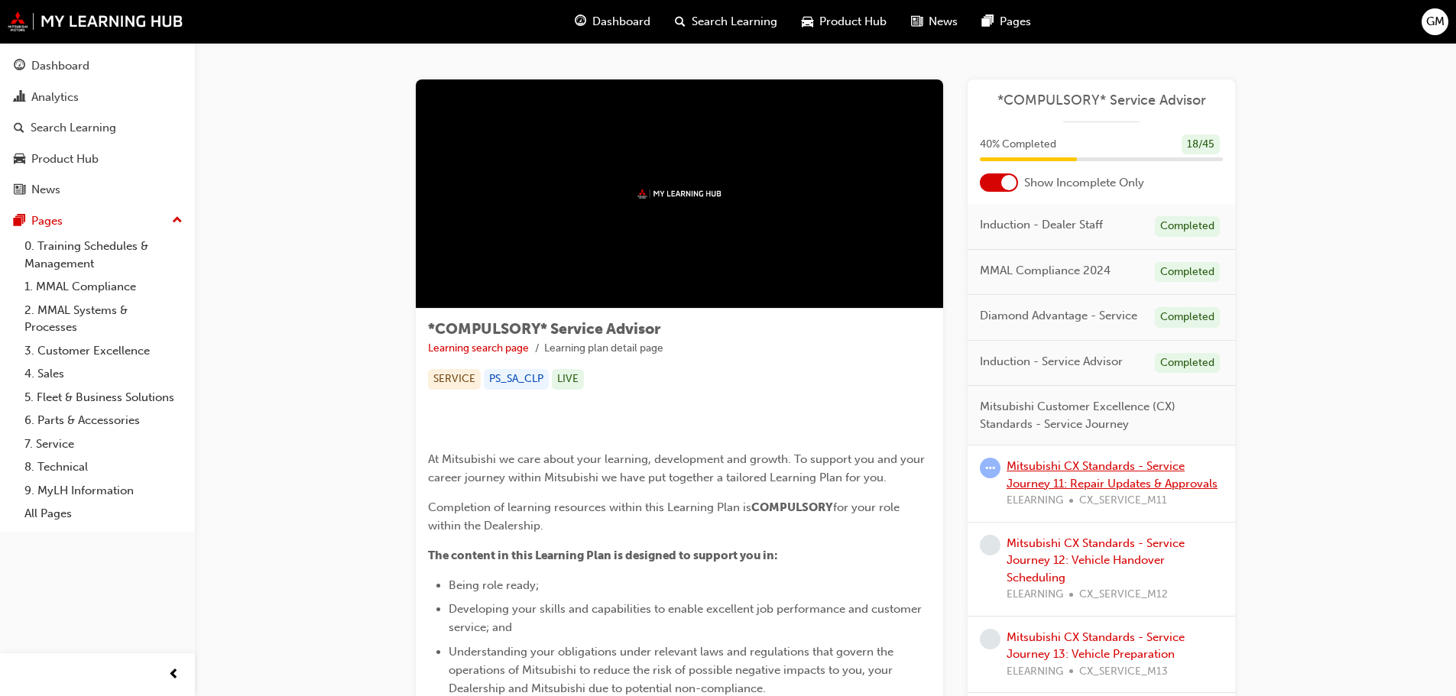
click at [1091, 470] on link "Mitsubishi CX Standards - Service Journey 11: Repair Updates & Approvals" at bounding box center [1112, 474] width 211 height 31
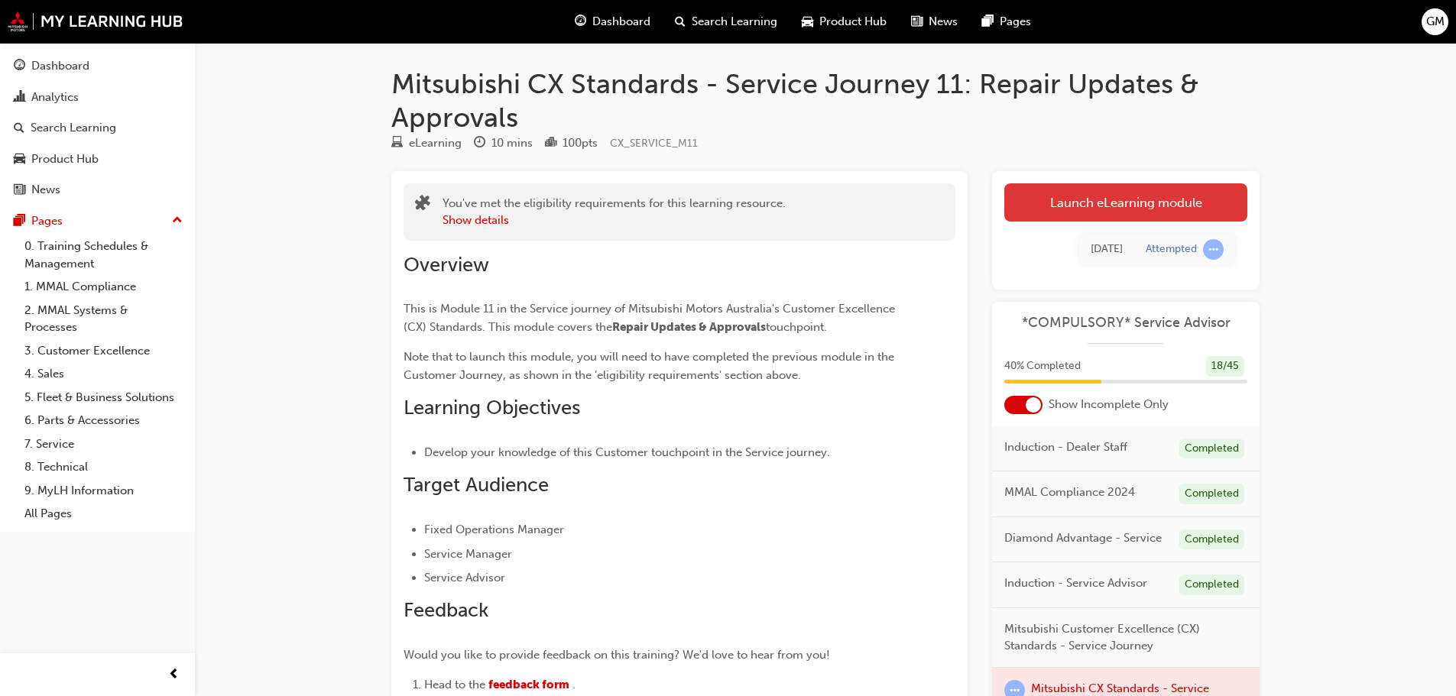
click at [1142, 203] on link "Launch eLearning module" at bounding box center [1125, 202] width 243 height 38
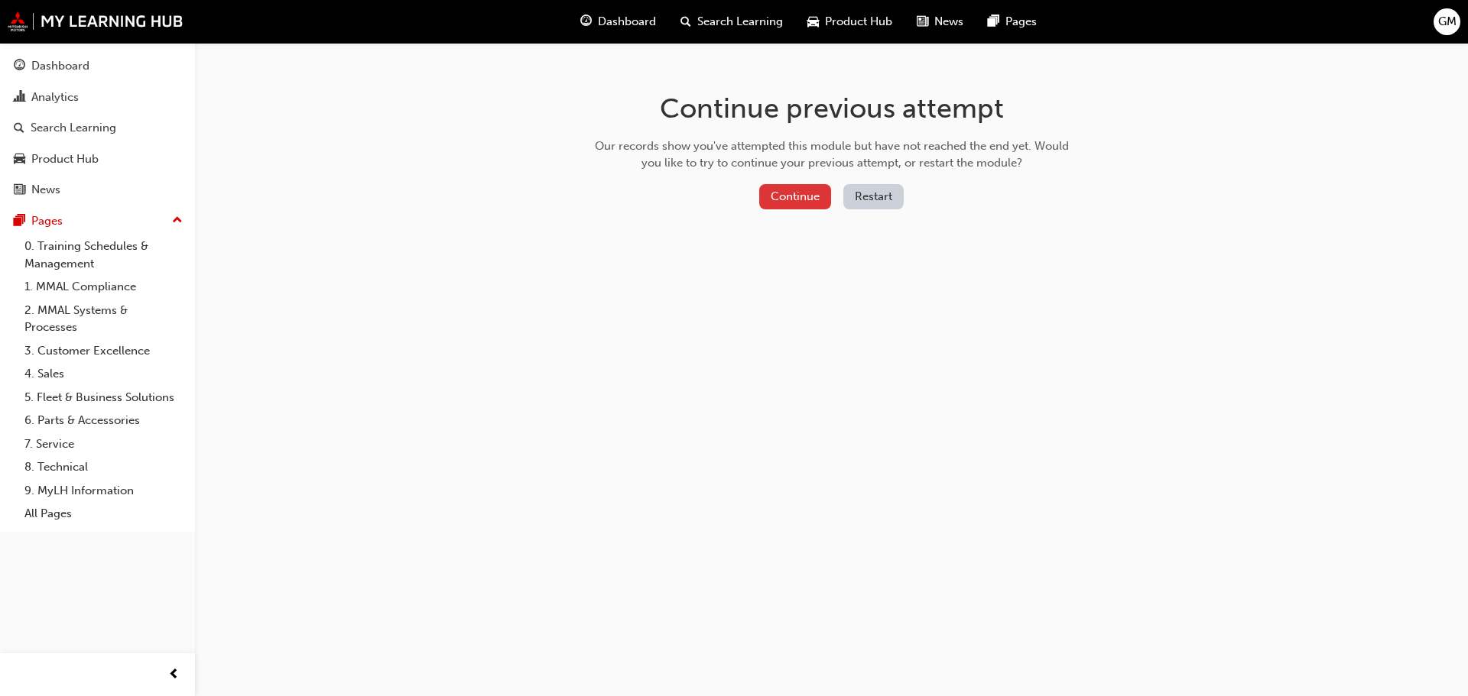
click at [796, 200] on button "Continue" at bounding box center [795, 196] width 72 height 25
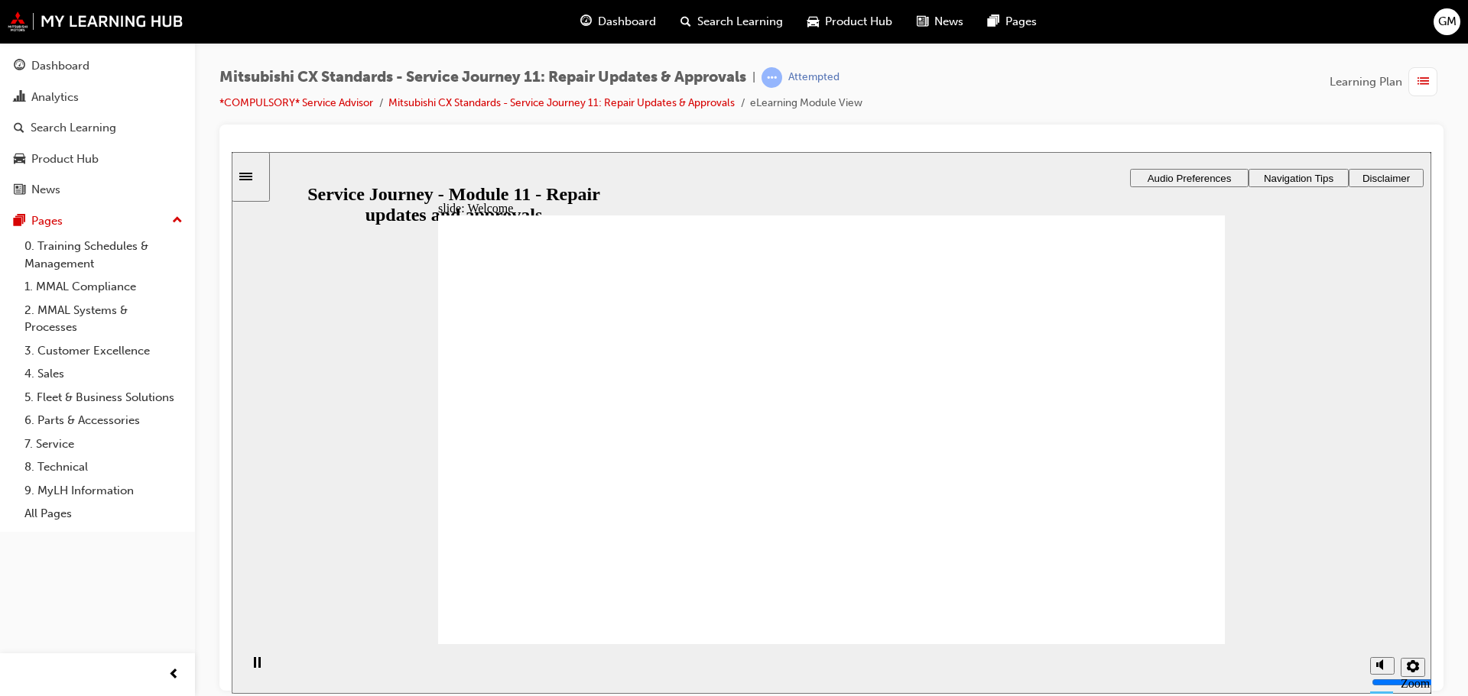
click at [1455, 365] on div "Mitsubishi CX Standards - Service Journey 11: Repair Updates & Approvals | Atte…" at bounding box center [831, 350] width 1273 height 615
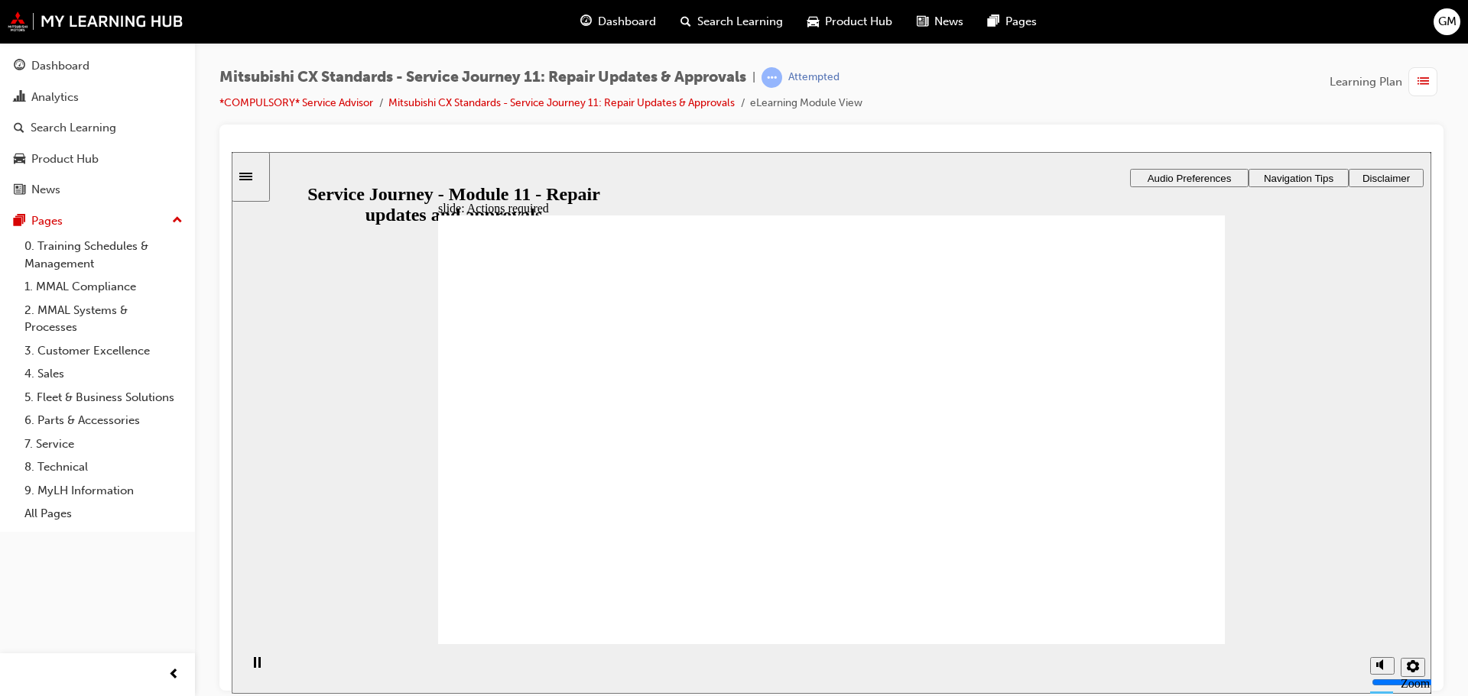
drag, startPoint x: 857, startPoint y: 567, endPoint x: 900, endPoint y: 550, distance: 46.7
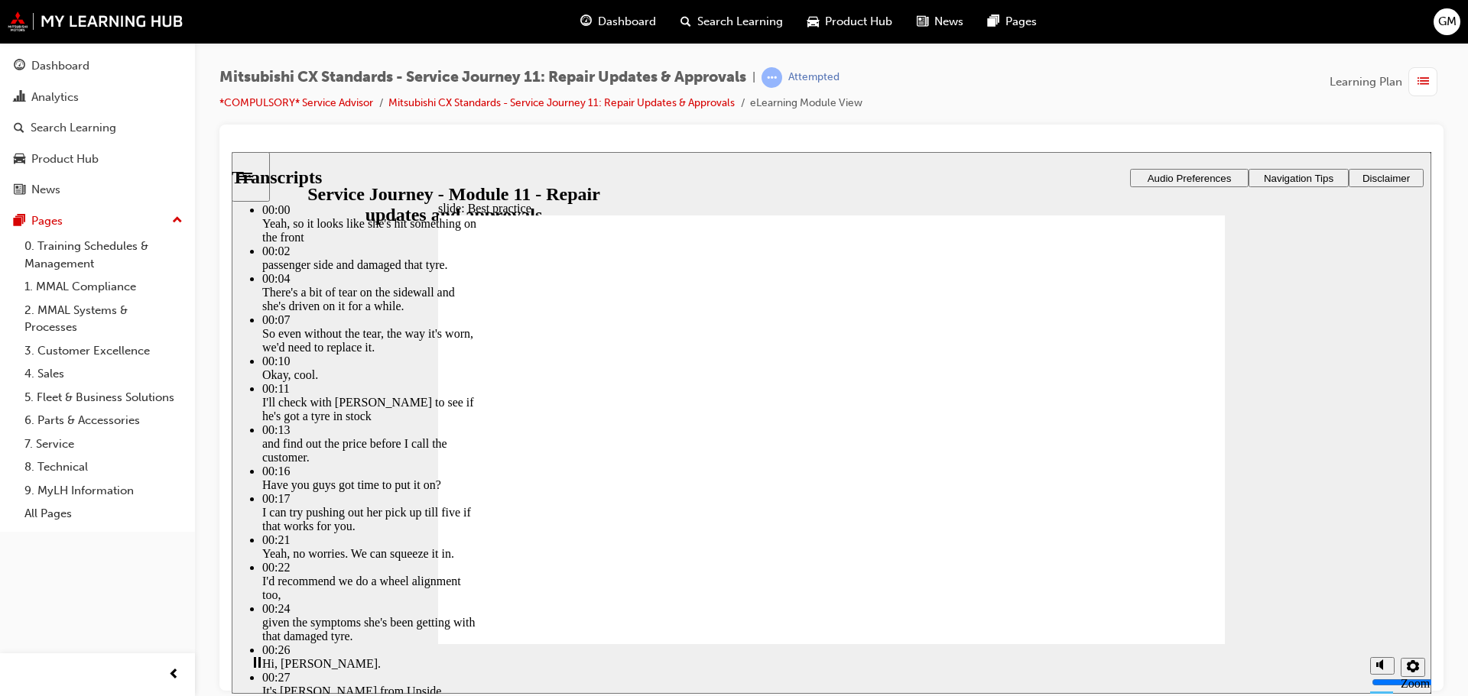
type input "125"
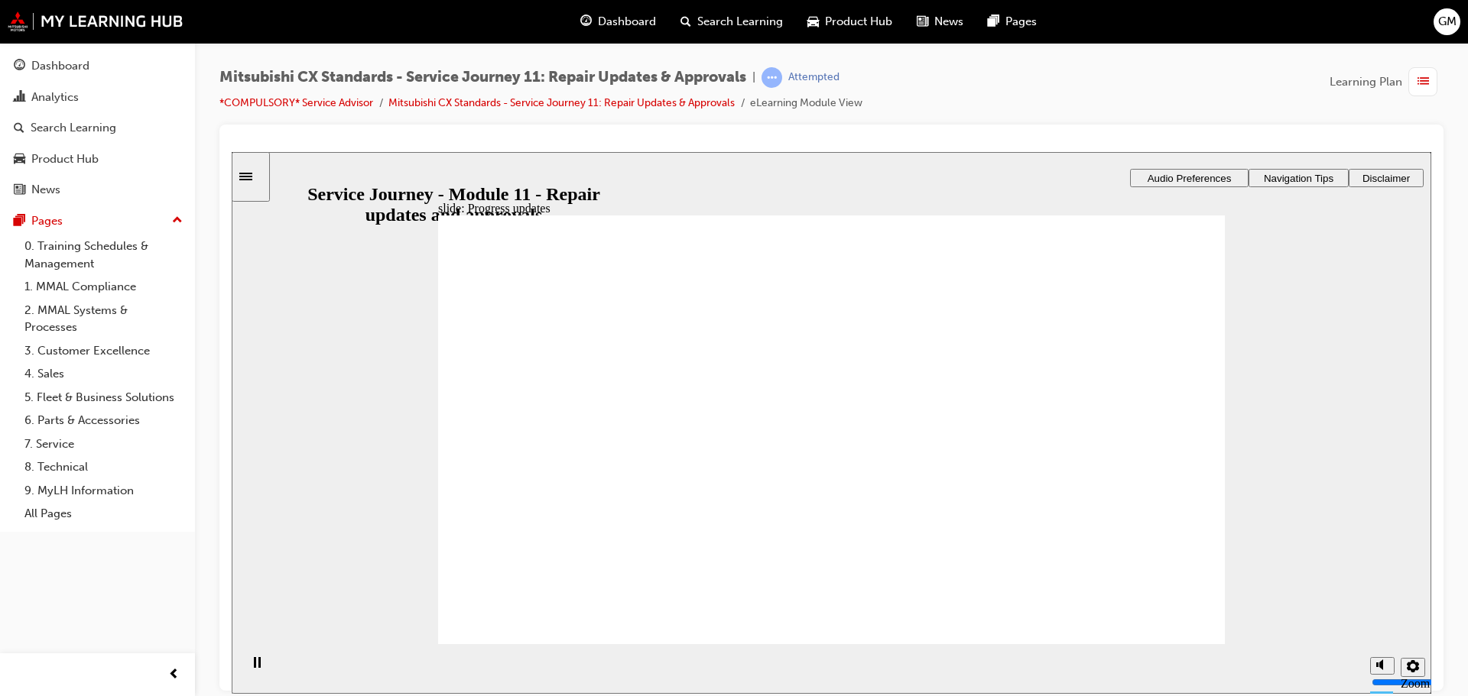
drag, startPoint x: 642, startPoint y: 457, endPoint x: 810, endPoint y: 371, distance: 189.0
drag, startPoint x: 638, startPoint y: 484, endPoint x: 1048, endPoint y: 358, distance: 428.5
drag, startPoint x: 615, startPoint y: 473, endPoint x: 811, endPoint y: 487, distance: 196.2
drag, startPoint x: 648, startPoint y: 473, endPoint x: 913, endPoint y: 543, distance: 273.5
drag, startPoint x: 1077, startPoint y: 417, endPoint x: 1127, endPoint y: 376, distance: 64.1
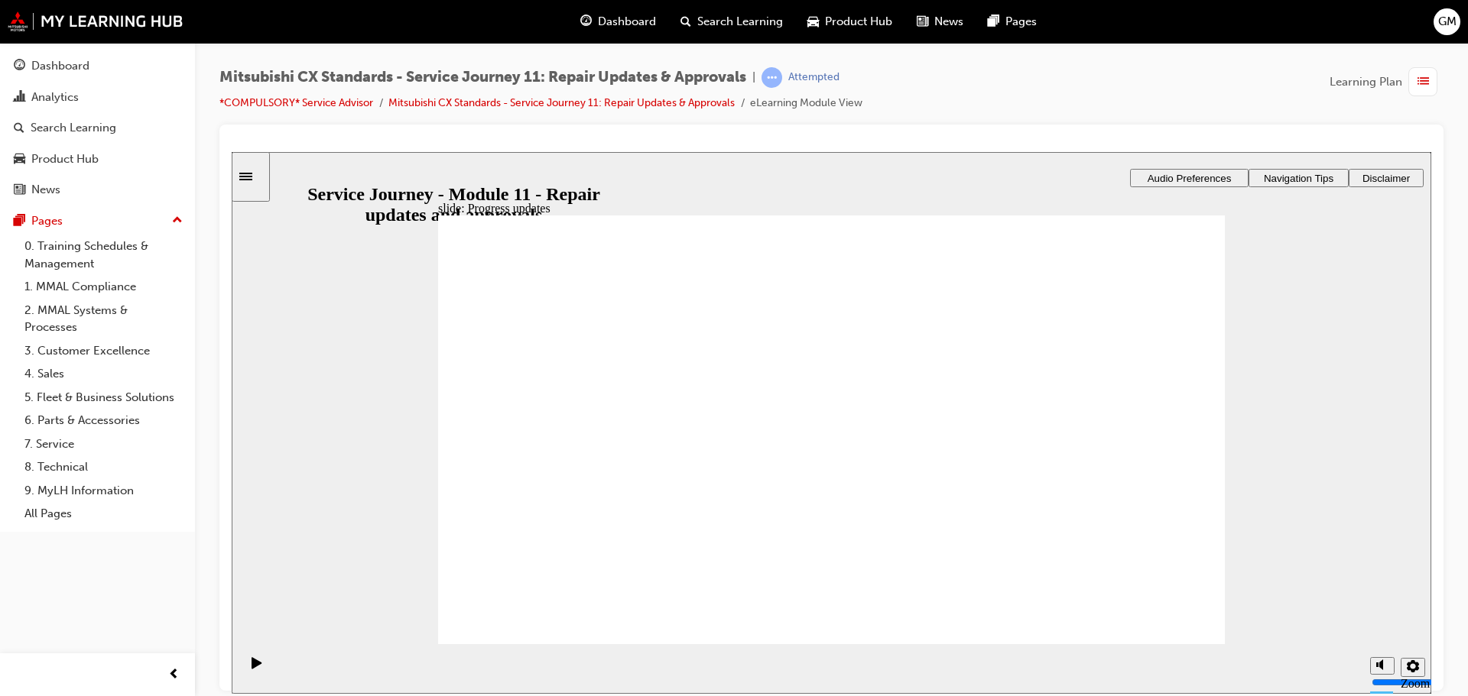
drag, startPoint x: 641, startPoint y: 472, endPoint x: 806, endPoint y: 507, distance: 168.7
checkbox input "true"
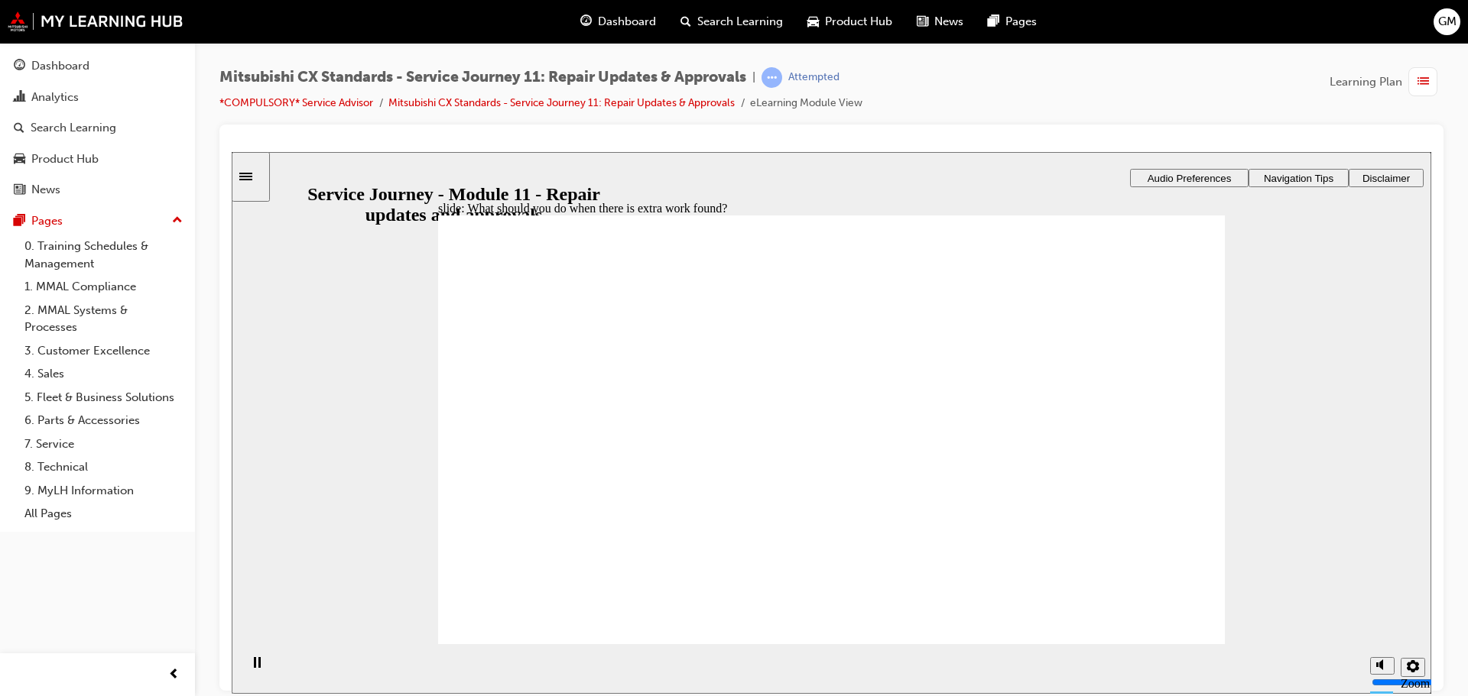
checkbox input "true"
drag, startPoint x: 739, startPoint y: 488, endPoint x: 745, endPoint y: 498, distance: 11.7
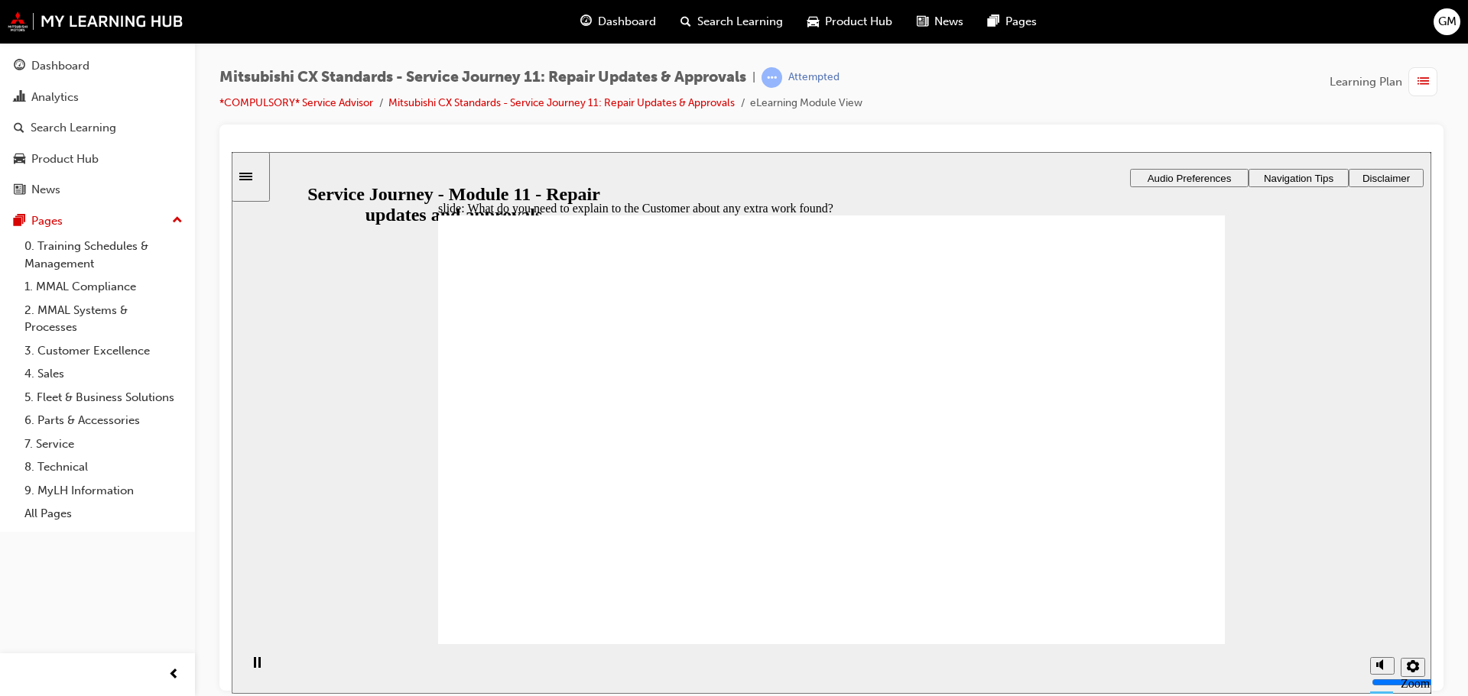
checkbox input "true"
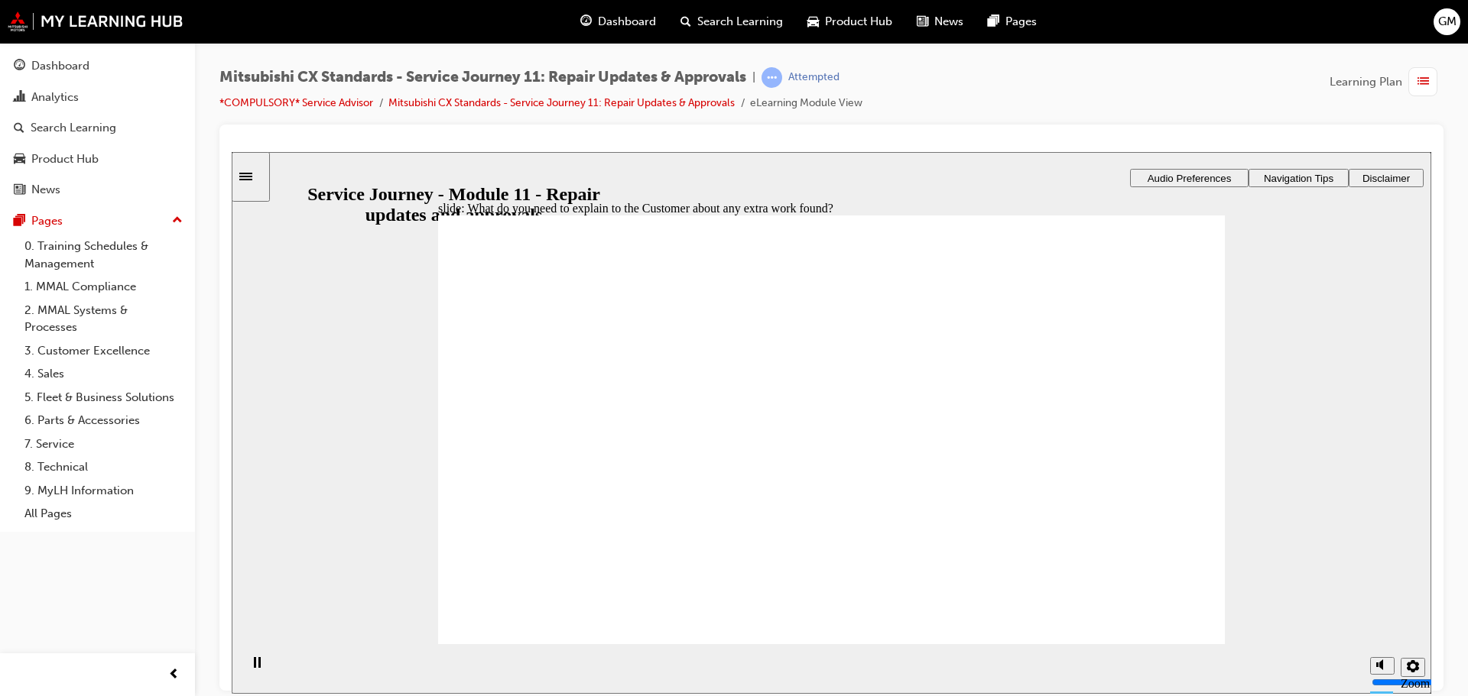
drag, startPoint x: 707, startPoint y: 491, endPoint x: 762, endPoint y: 541, distance: 74.1
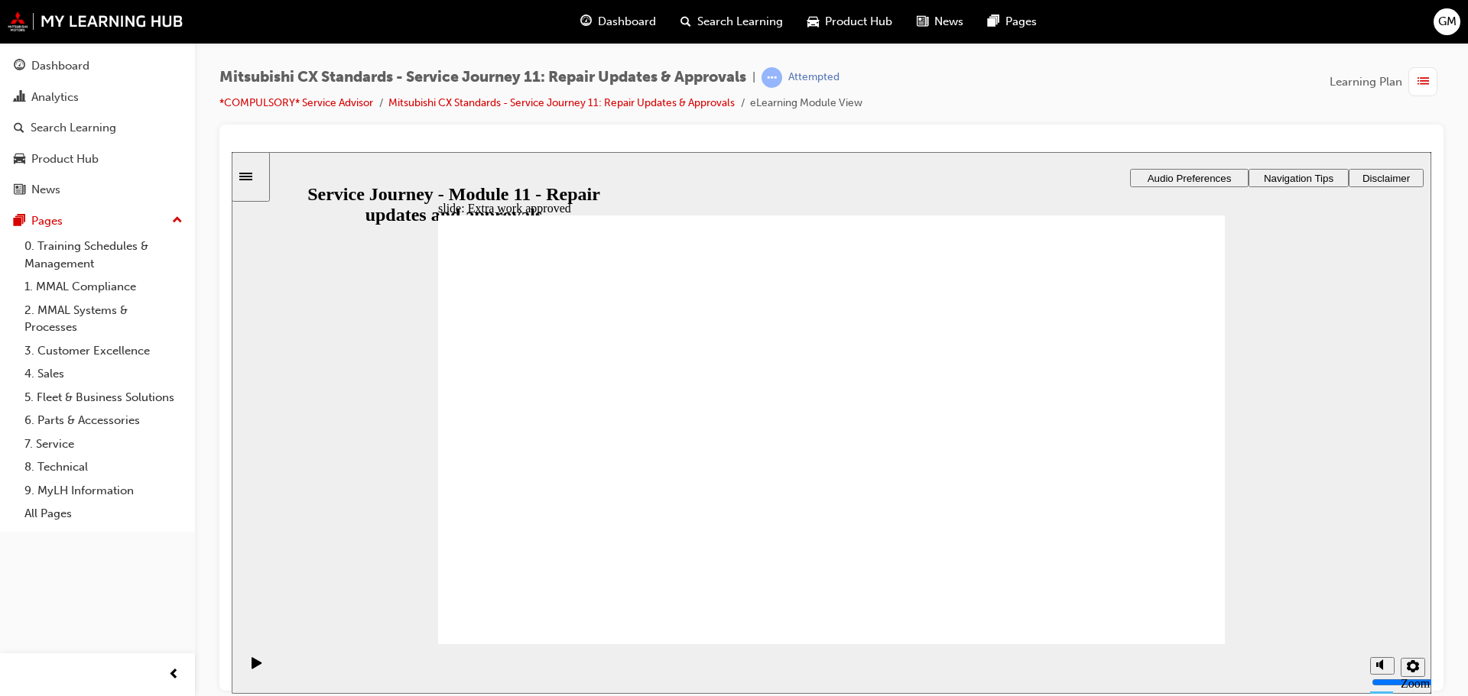
drag, startPoint x: 770, startPoint y: 441, endPoint x: 1078, endPoint y: 388, distance: 311.8
drag, startPoint x: 580, startPoint y: 485, endPoint x: 848, endPoint y: 459, distance: 269.6
drag, startPoint x: 617, startPoint y: 482, endPoint x: 1046, endPoint y: 472, distance: 429.7
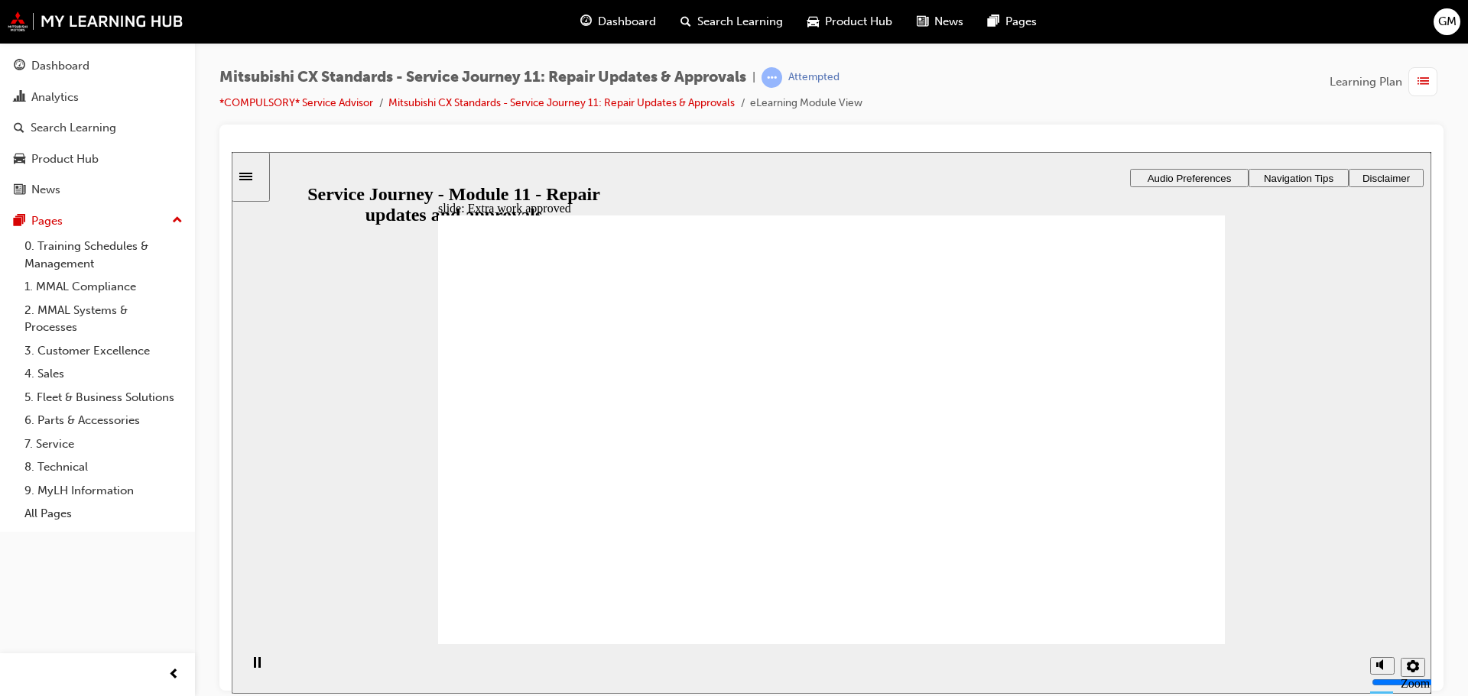
checkbox input "true"
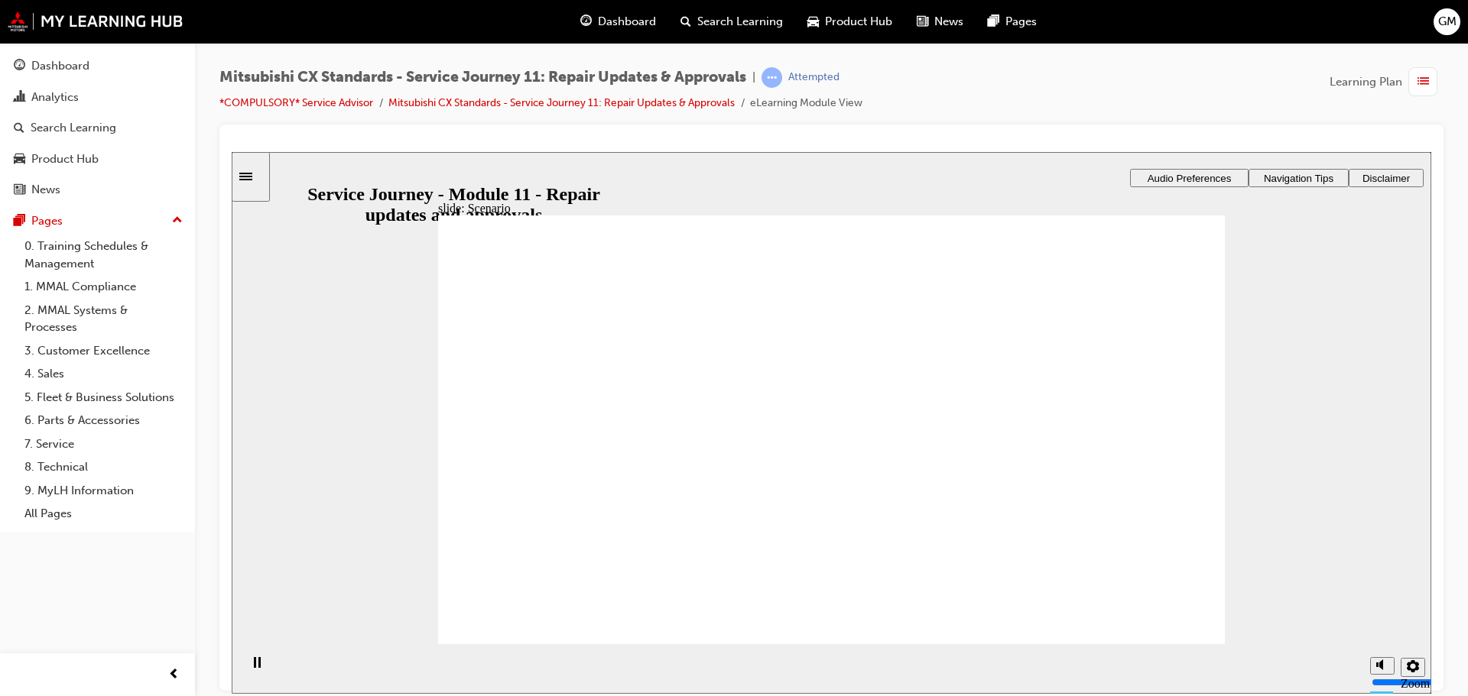
checkbox input "true"
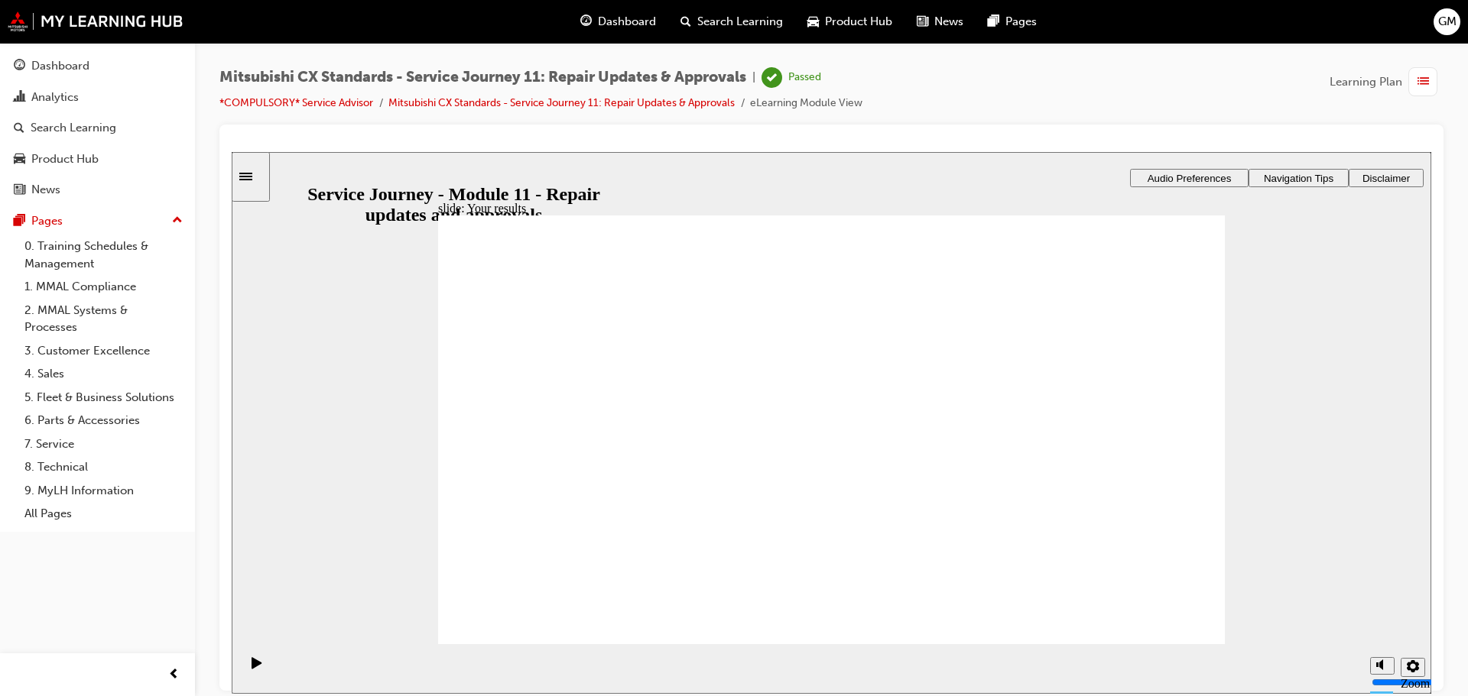
click at [99, 60] on div "Dashboard" at bounding box center [97, 66] width 167 height 19
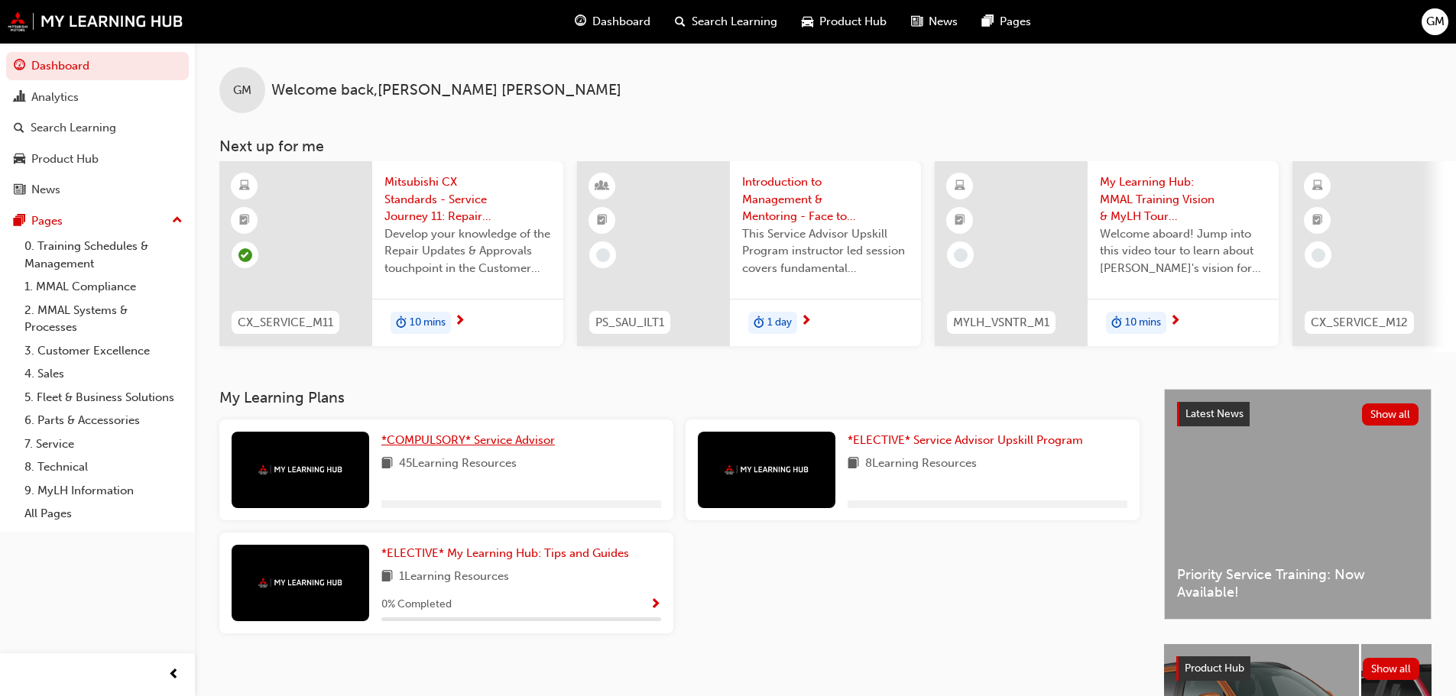
click at [512, 442] on span "*COMPULSORY* Service Advisor" at bounding box center [468, 440] width 174 height 14
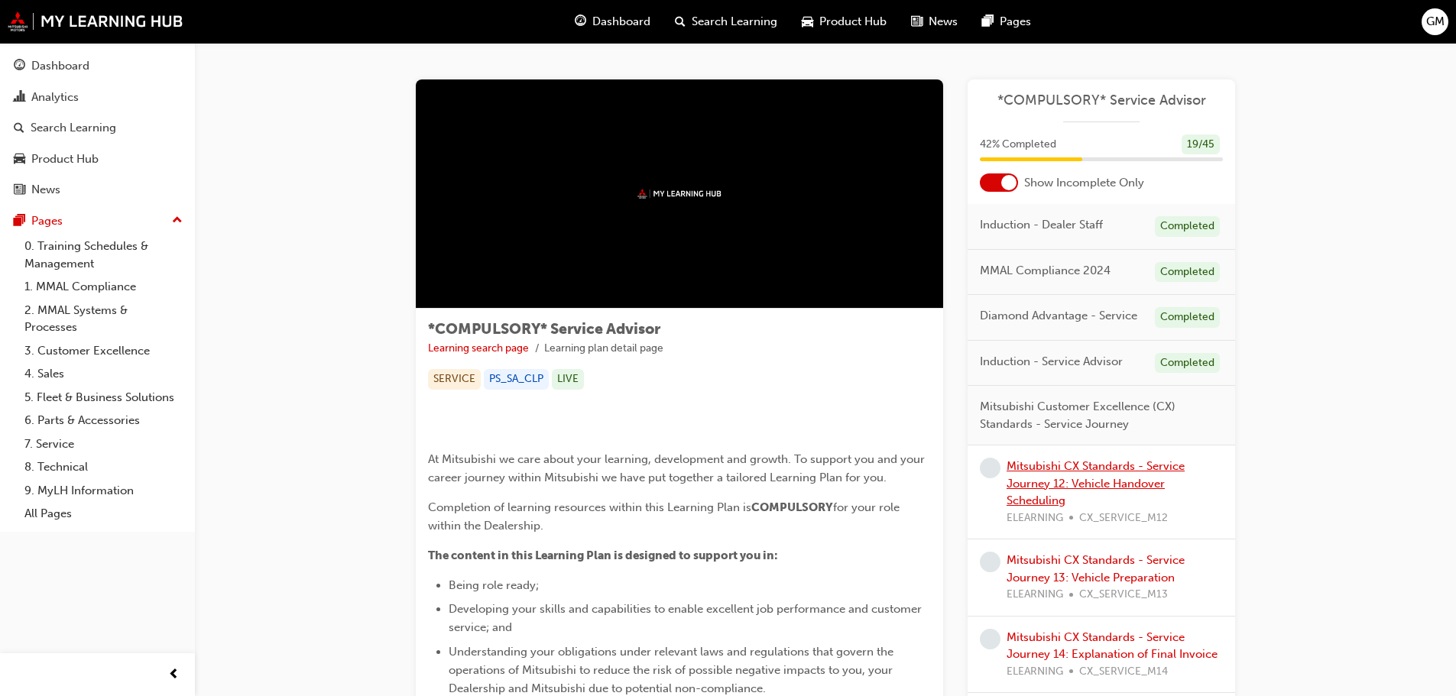
click at [1137, 472] on link "Mitsubishi CX Standards - Service Journey 12: Vehicle Handover Scheduling" at bounding box center [1096, 483] width 178 height 48
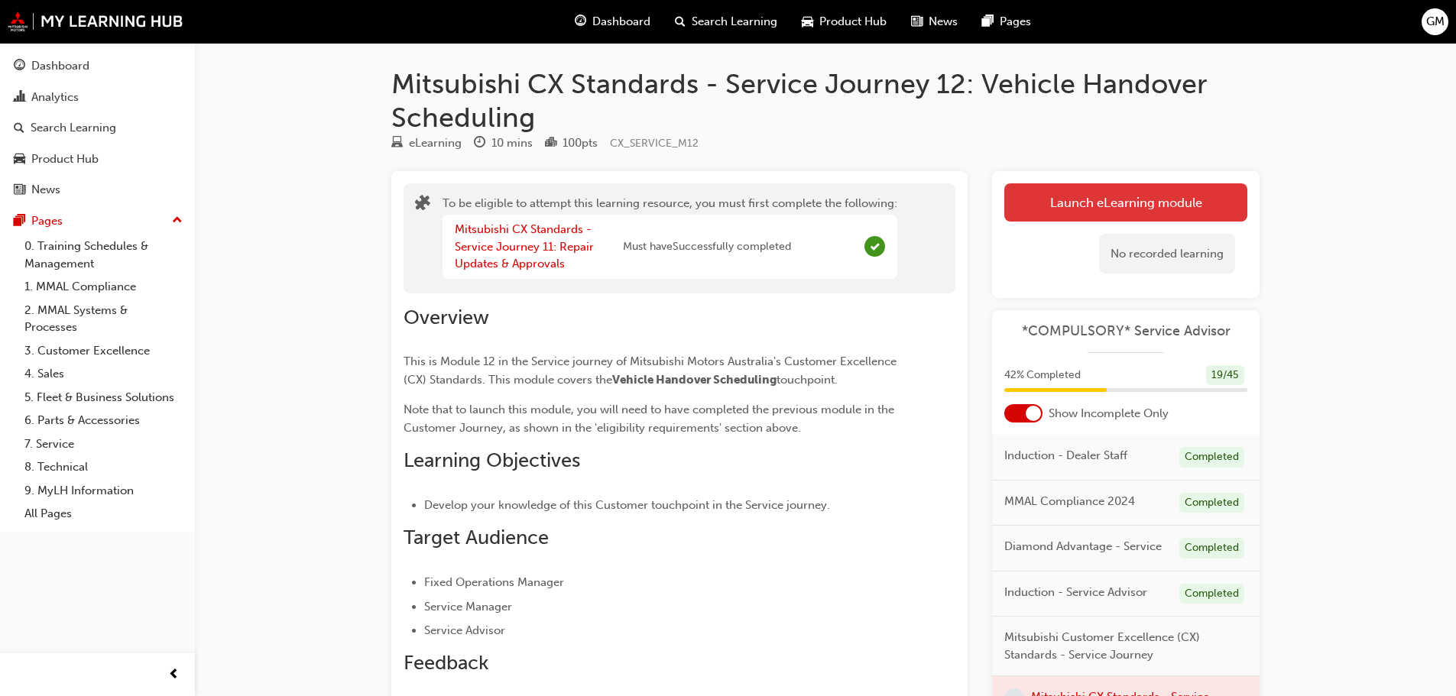
click at [1202, 216] on button "Launch eLearning module" at bounding box center [1125, 202] width 243 height 38
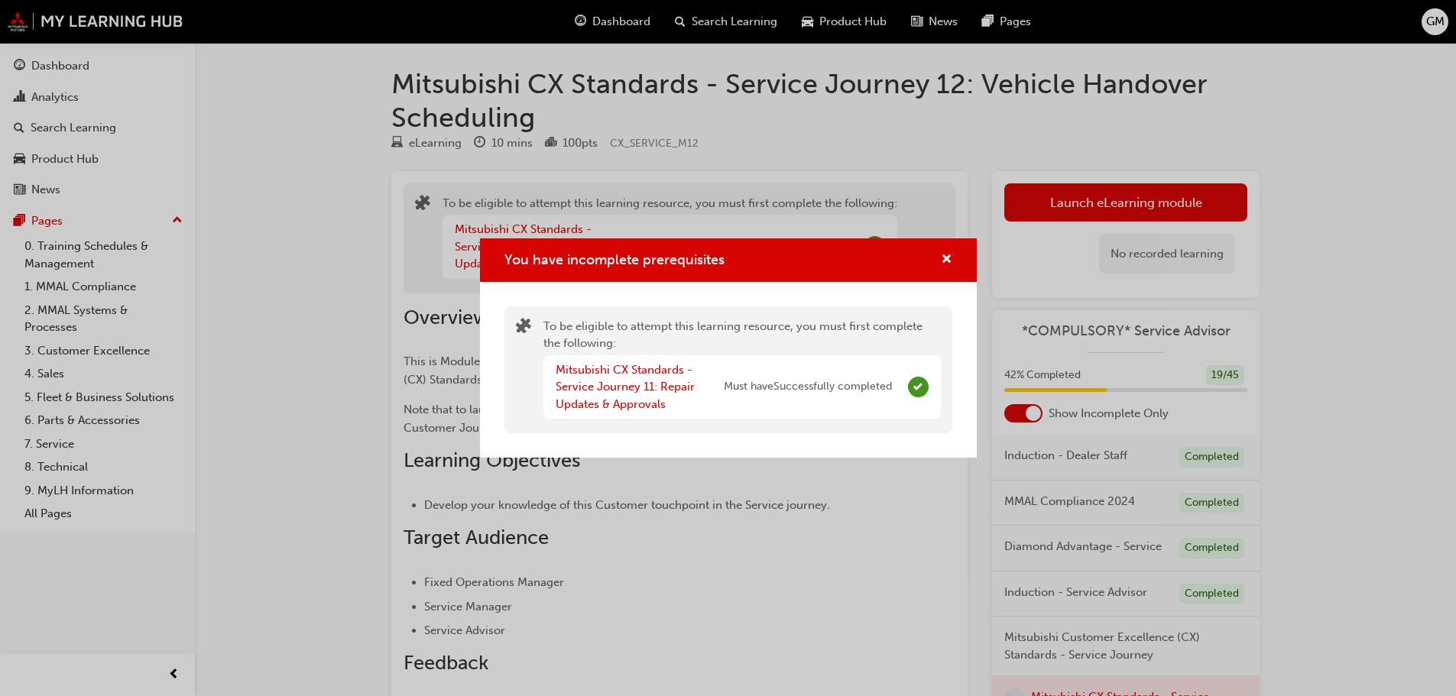
drag, startPoint x: 937, startPoint y: 258, endPoint x: 988, endPoint y: 352, distance: 106.4
click at [938, 259] on div "You have incomplete prerequisites" at bounding box center [941, 260] width 24 height 19
drag, startPoint x: 952, startPoint y: 253, endPoint x: 994, endPoint y: 262, distance: 43.0
click at [951, 254] on span "cross-icon" at bounding box center [946, 261] width 11 height 14
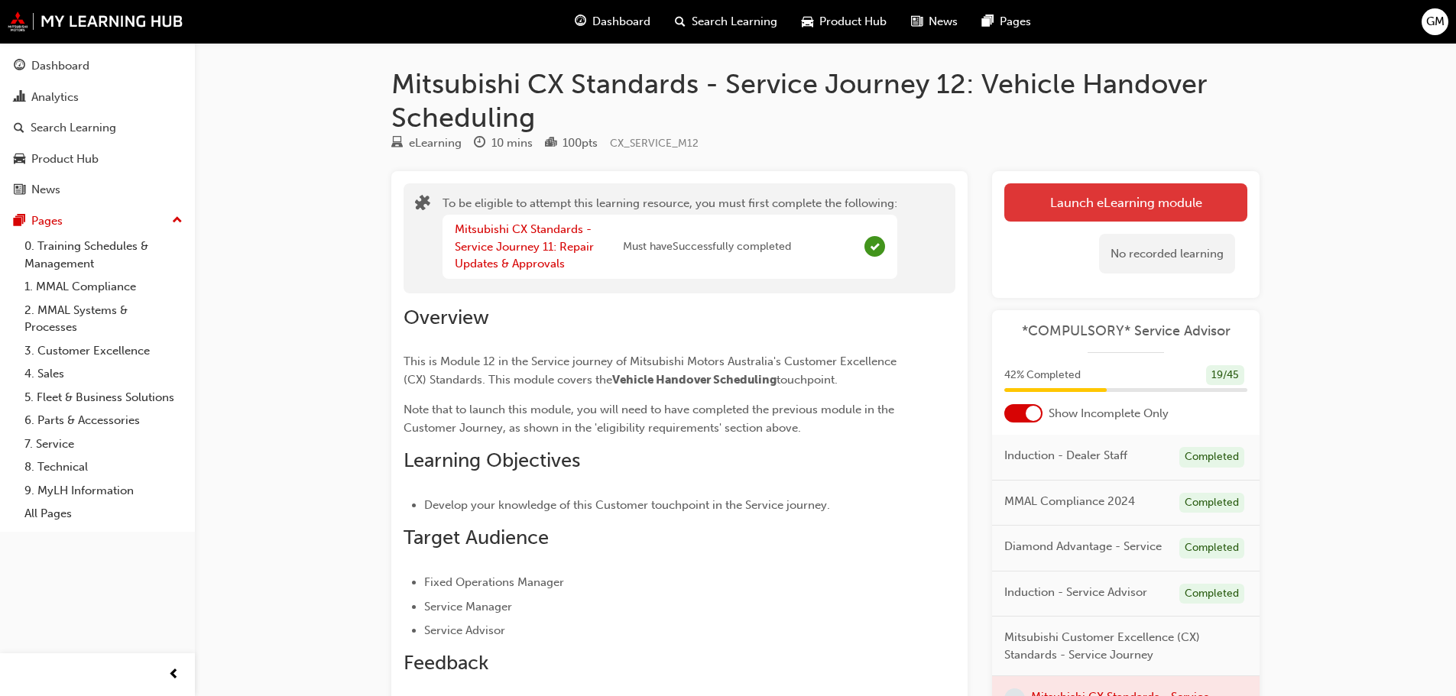
click at [1131, 209] on button "Launch eLearning module" at bounding box center [1125, 202] width 243 height 38
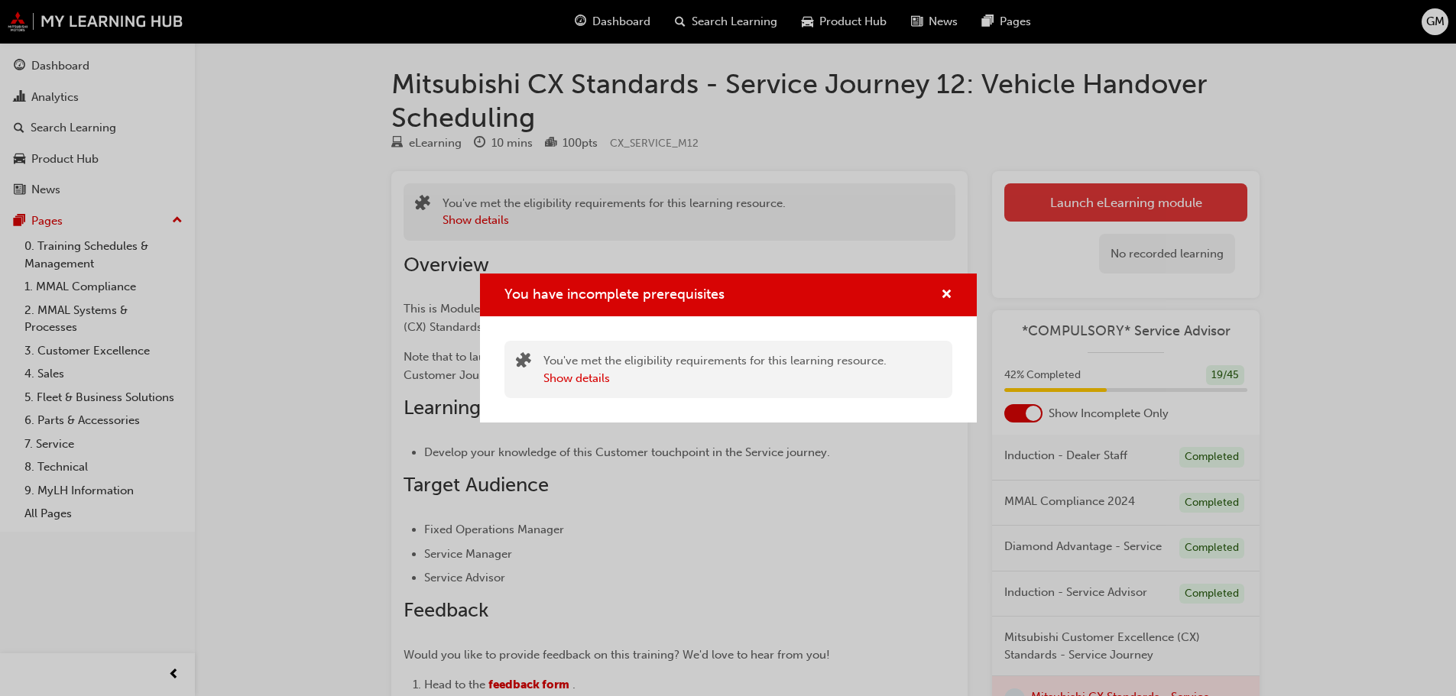
click at [1131, 209] on div "You have incomplete prerequisites You've met the eligibility requirements for t…" at bounding box center [728, 348] width 1456 height 696
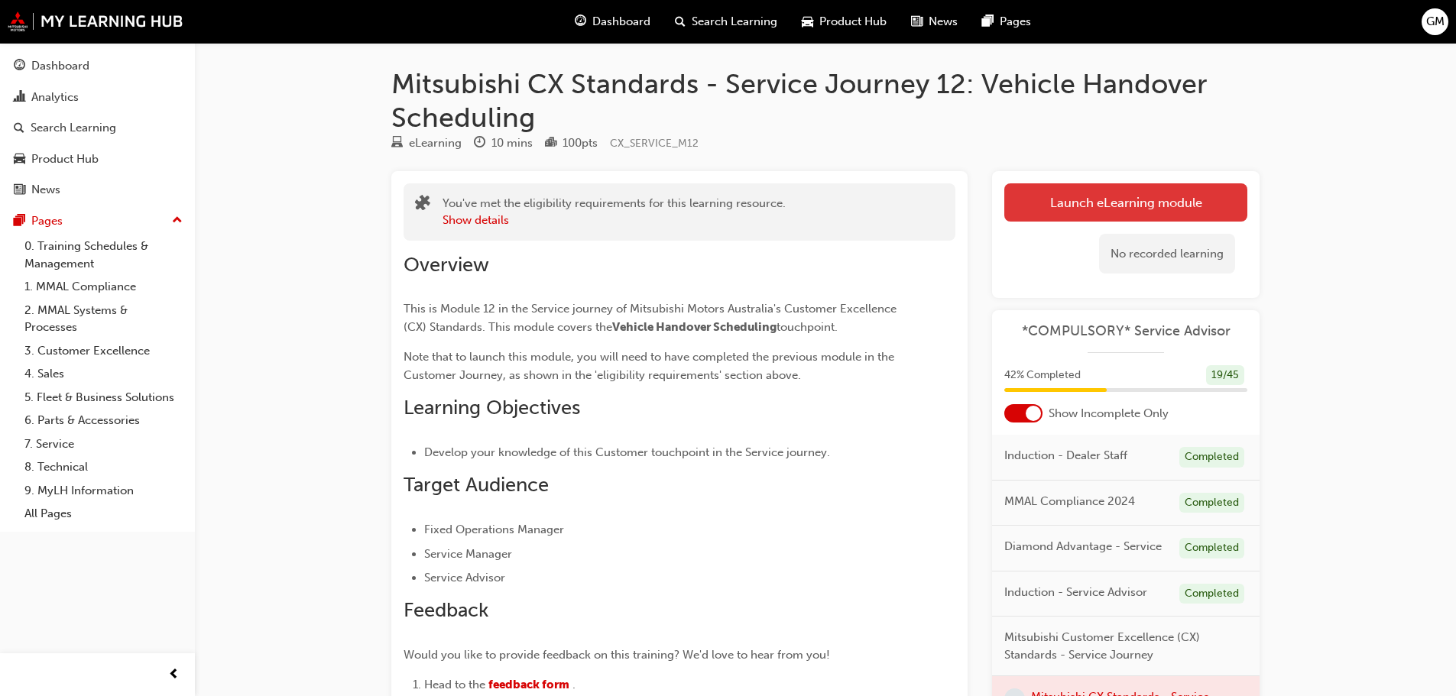
click at [1131, 209] on button "Launch eLearning module" at bounding box center [1125, 202] width 243 height 38
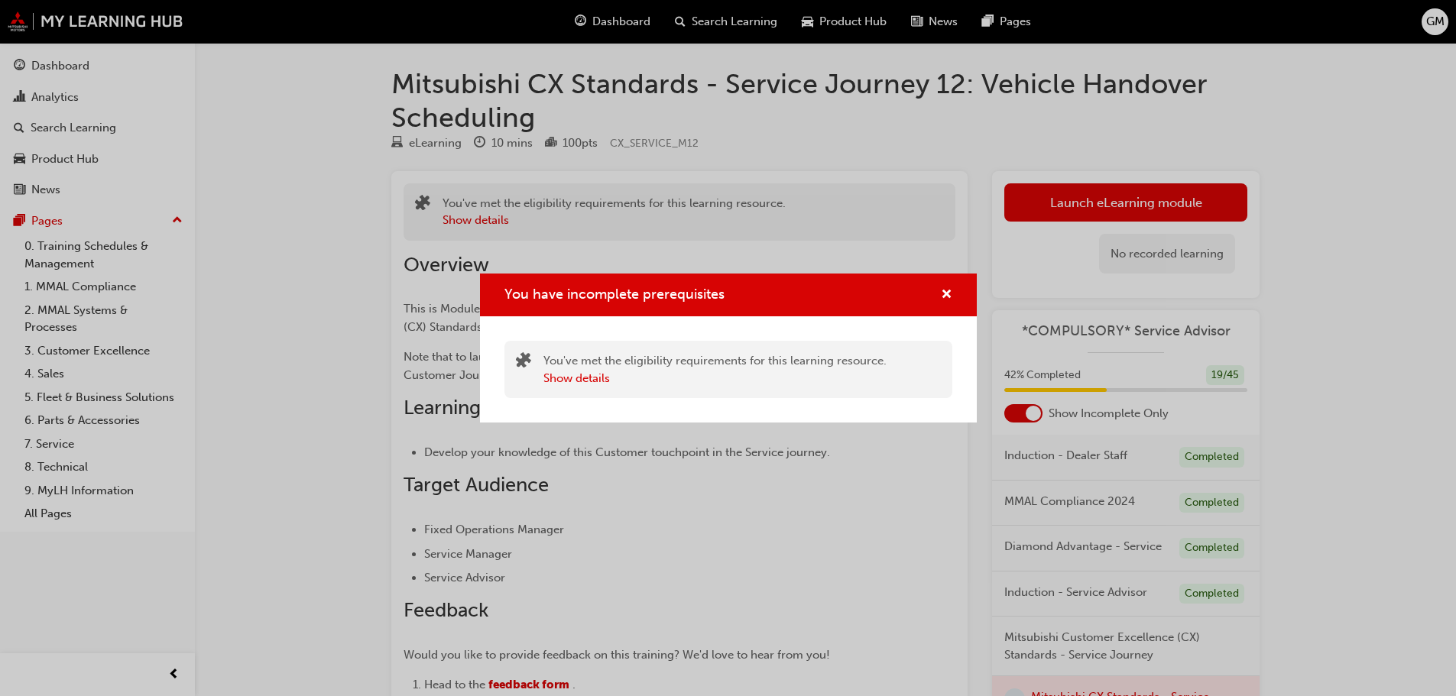
click at [806, 380] on div "Show details" at bounding box center [714, 379] width 343 height 18
click at [953, 285] on div "You have incomplete prerequisites" at bounding box center [728, 296] width 497 height 44
click at [944, 294] on span "cross-icon" at bounding box center [946, 296] width 11 height 14
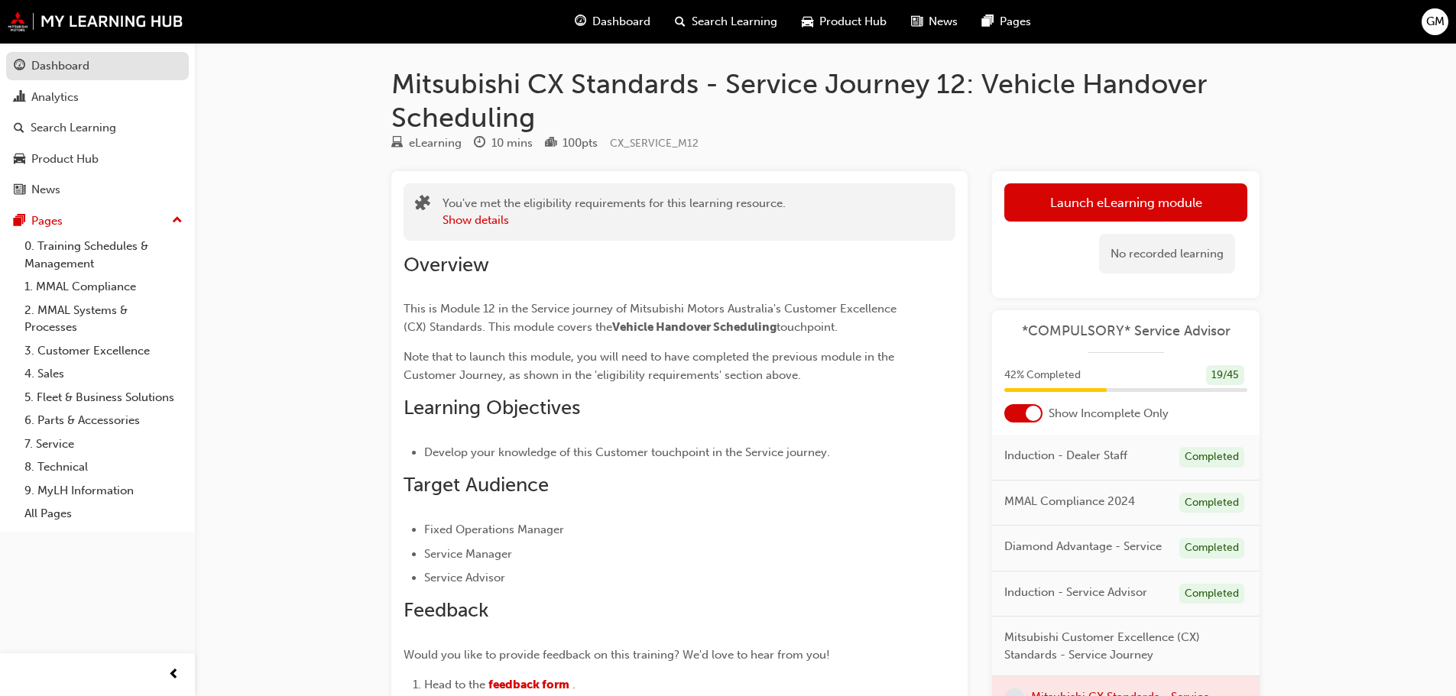
click at [36, 72] on div "Dashboard" at bounding box center [60, 66] width 58 height 18
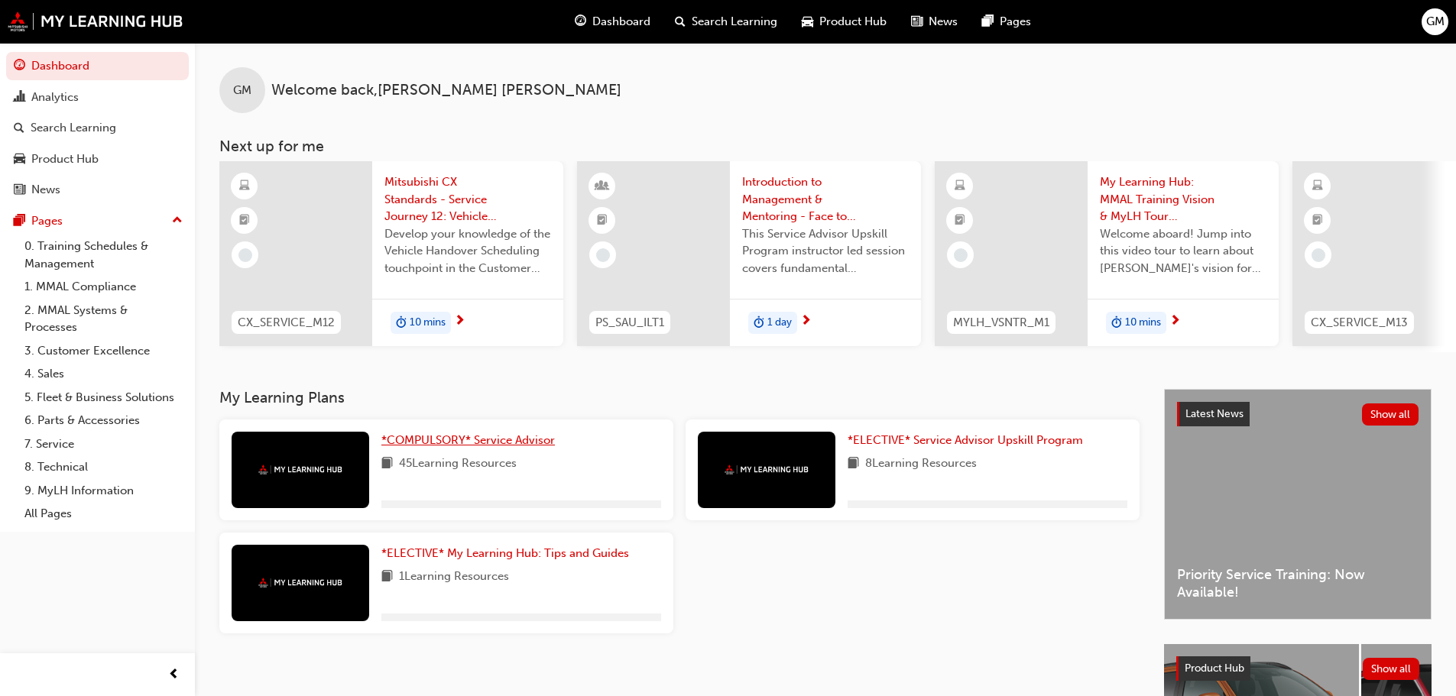
click at [462, 447] on span "*COMPULSORY* Service Advisor" at bounding box center [468, 440] width 174 height 14
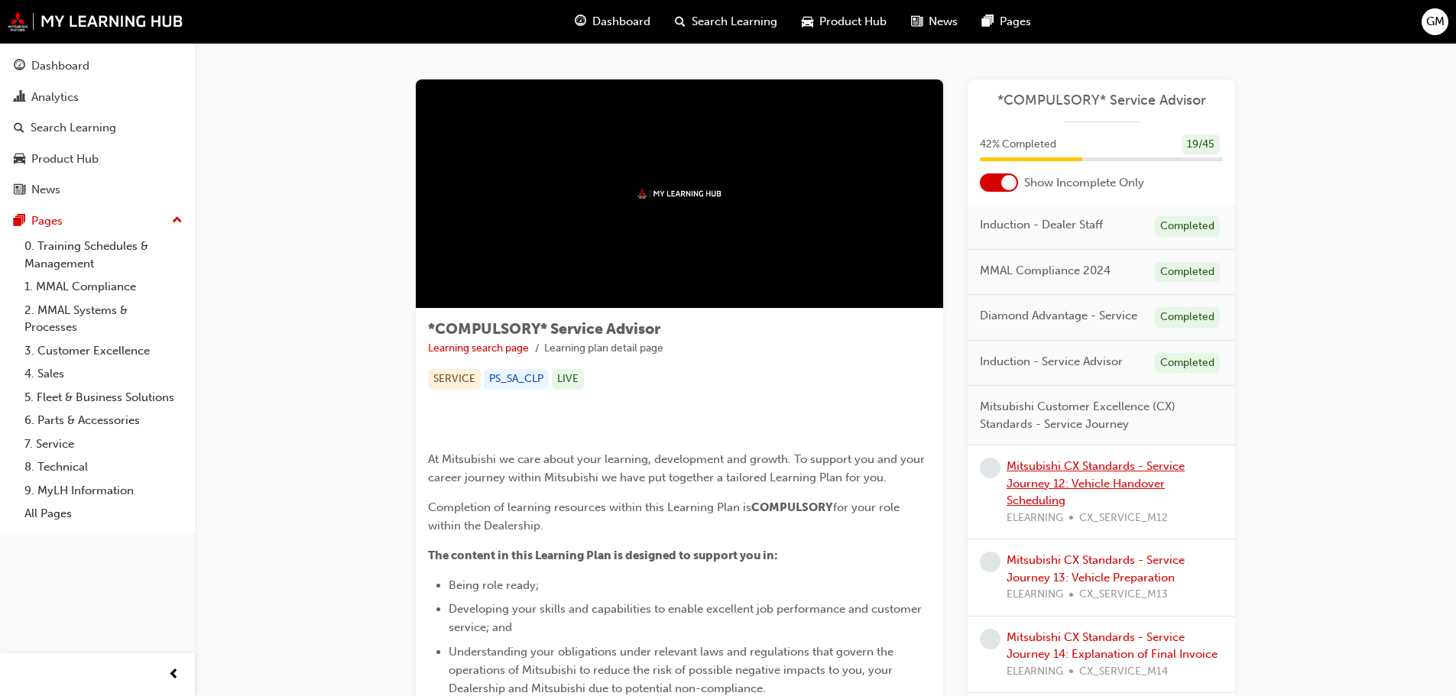
click at [1151, 465] on link "Mitsubishi CX Standards - Service Journey 12: Vehicle Handover Scheduling" at bounding box center [1096, 483] width 178 height 48
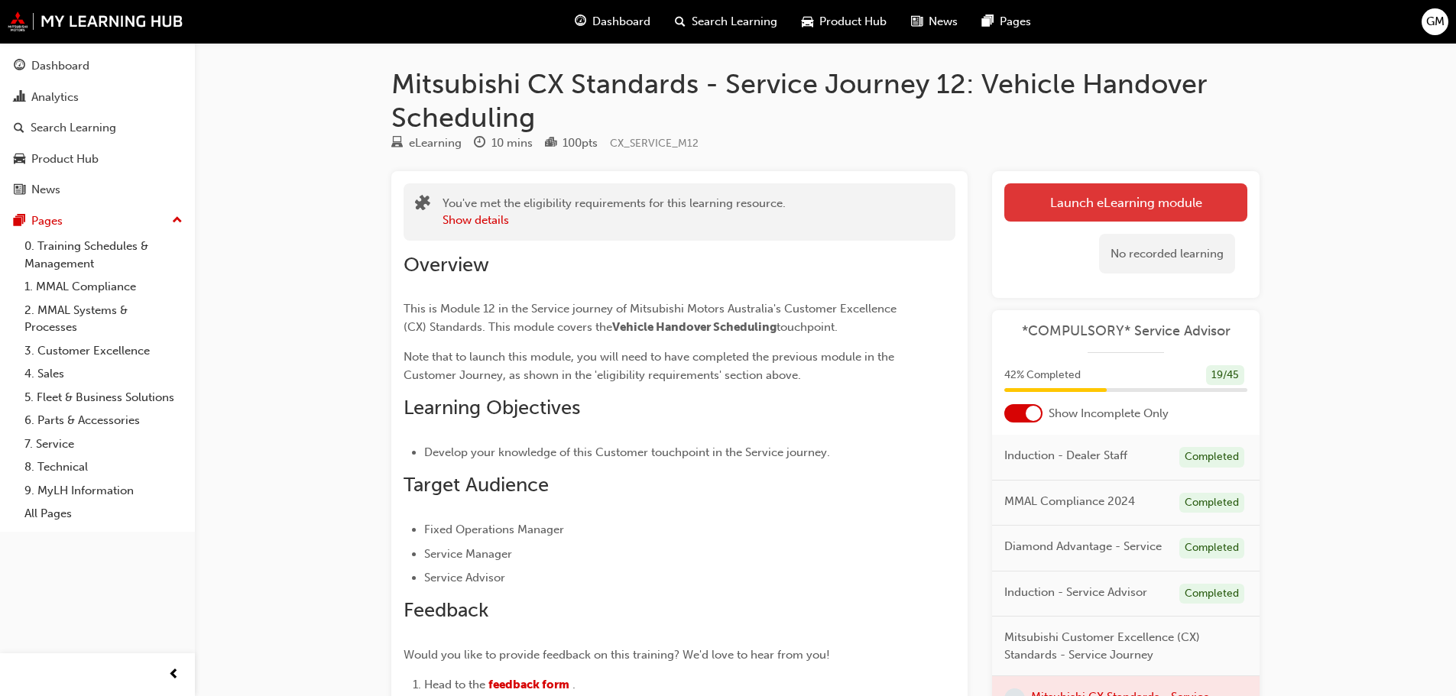
click at [1080, 198] on button "Launch eLearning module" at bounding box center [1125, 202] width 243 height 38
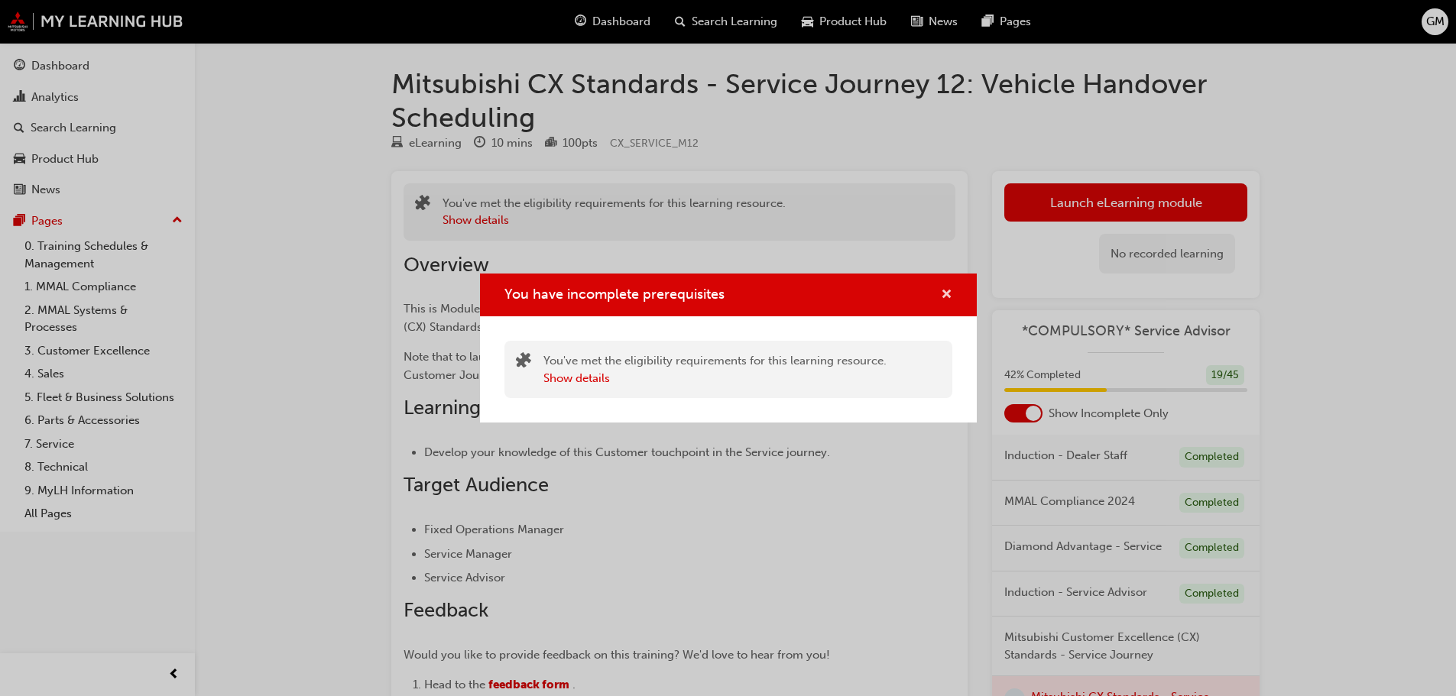
click at [945, 298] on span "cross-icon" at bounding box center [946, 296] width 11 height 14
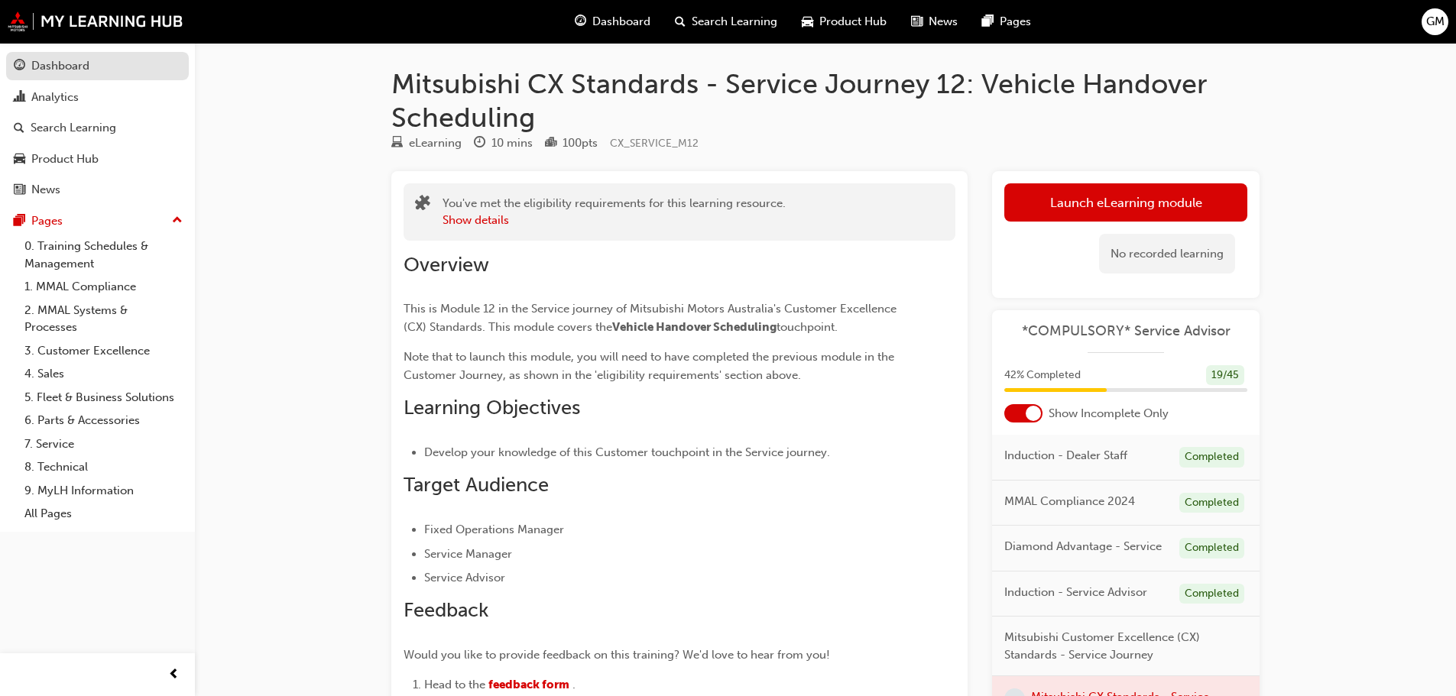
click at [34, 67] on div "Dashboard" at bounding box center [60, 66] width 58 height 18
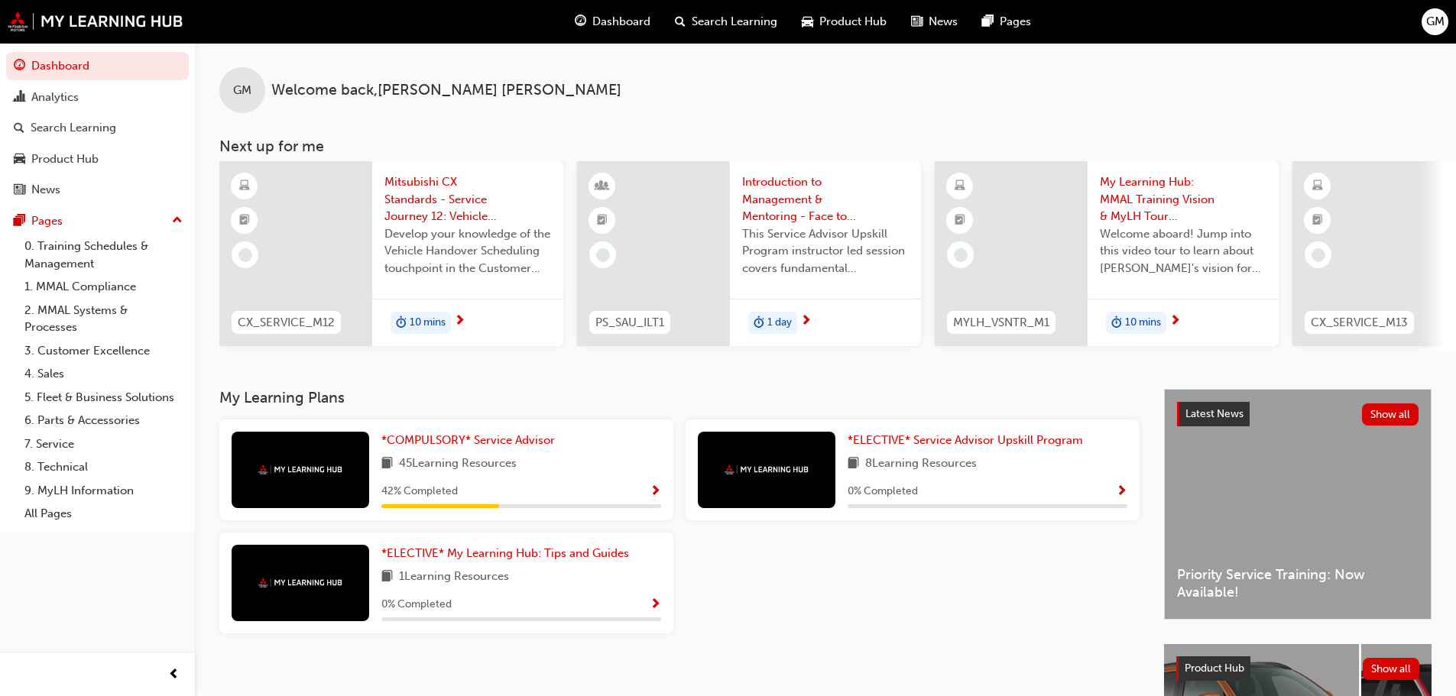
click at [499, 389] on div "GM Welcome back , GRACIE MULLEN Next up for me CX_SERVICE_M12 Mitsubishi CX Sta…" at bounding box center [825, 216] width 1261 height 346
click at [505, 447] on span "*COMPULSORY* Service Advisor" at bounding box center [468, 440] width 174 height 14
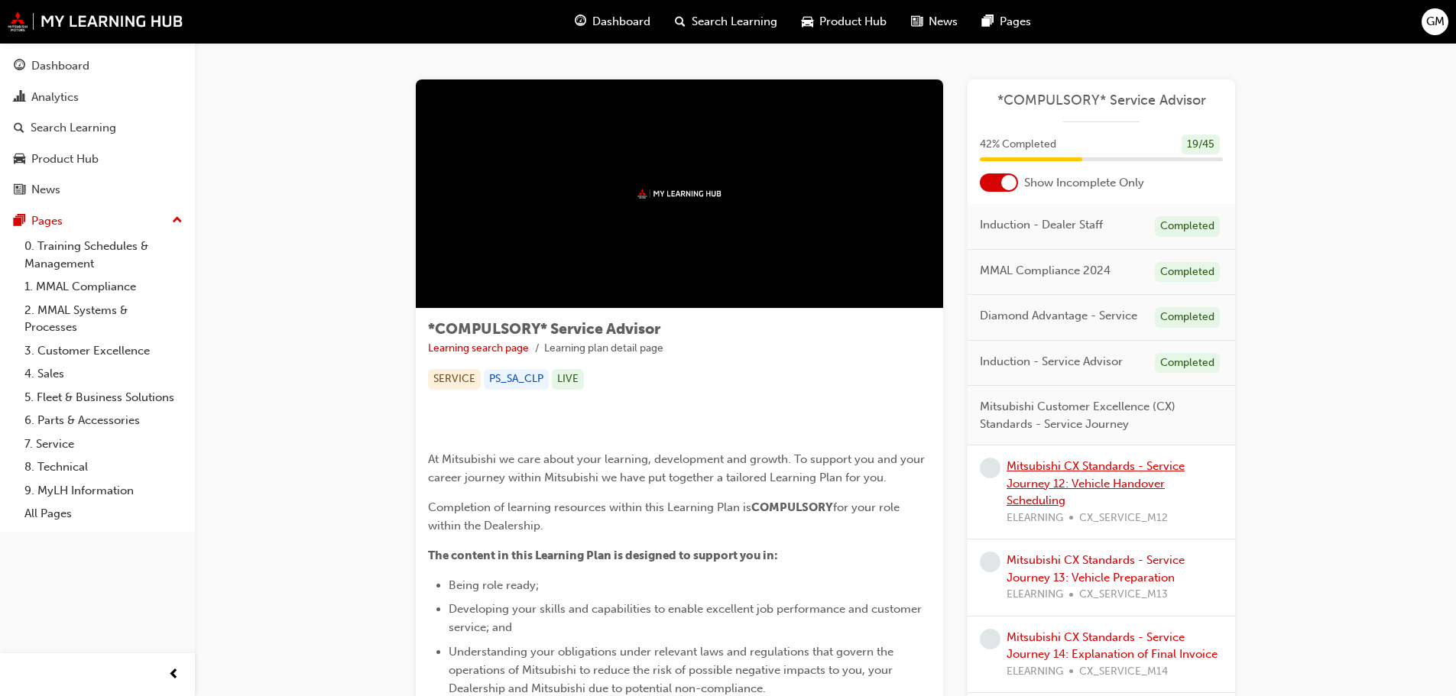
click at [1059, 460] on link "Mitsubishi CX Standards - Service Journey 12: Vehicle Handover Scheduling" at bounding box center [1096, 483] width 178 height 48
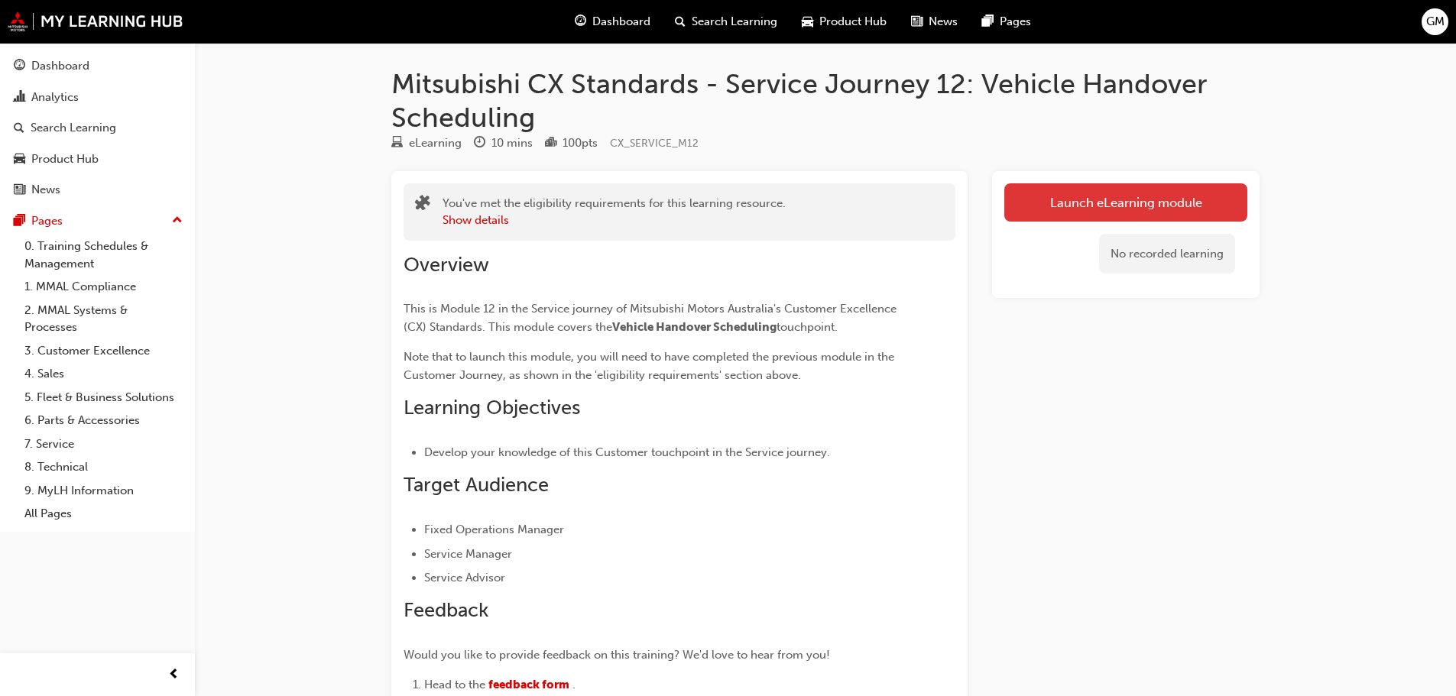
click at [1060, 205] on link "Launch eLearning module" at bounding box center [1125, 202] width 243 height 38
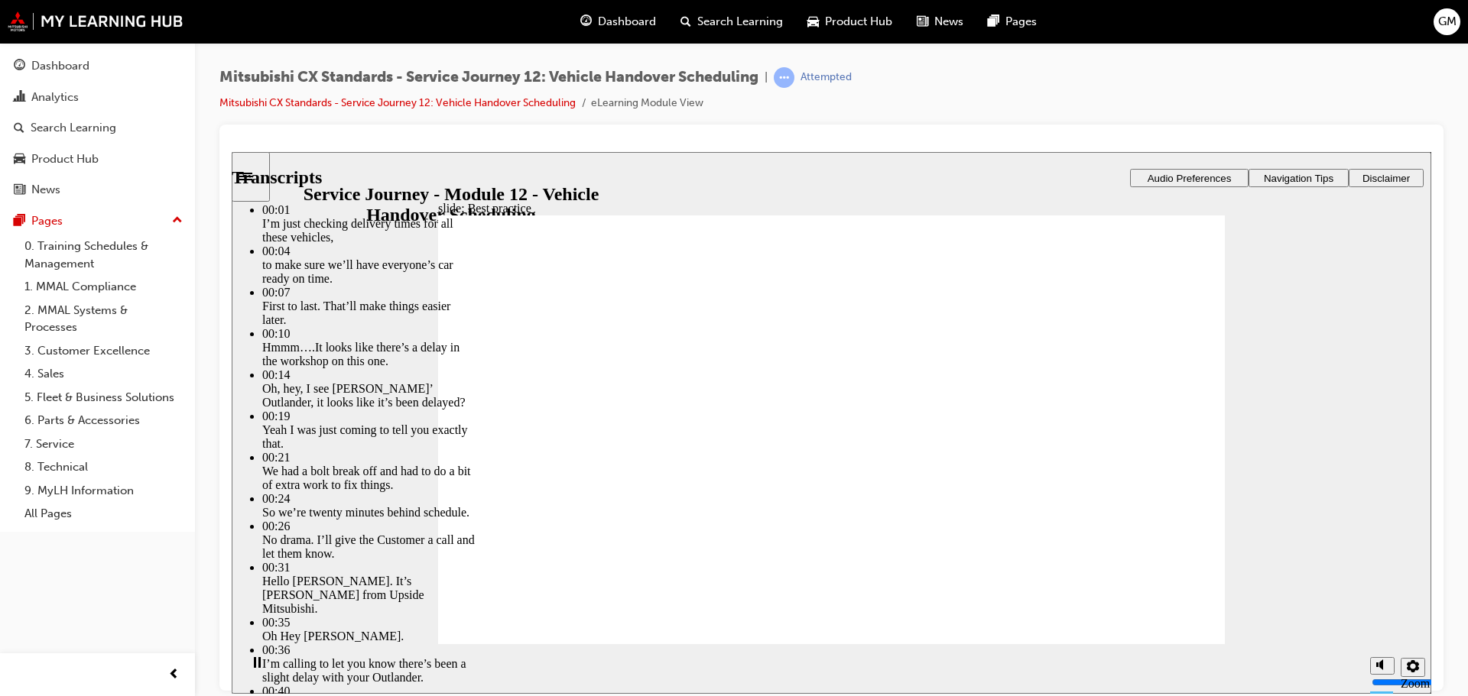
type input "116"
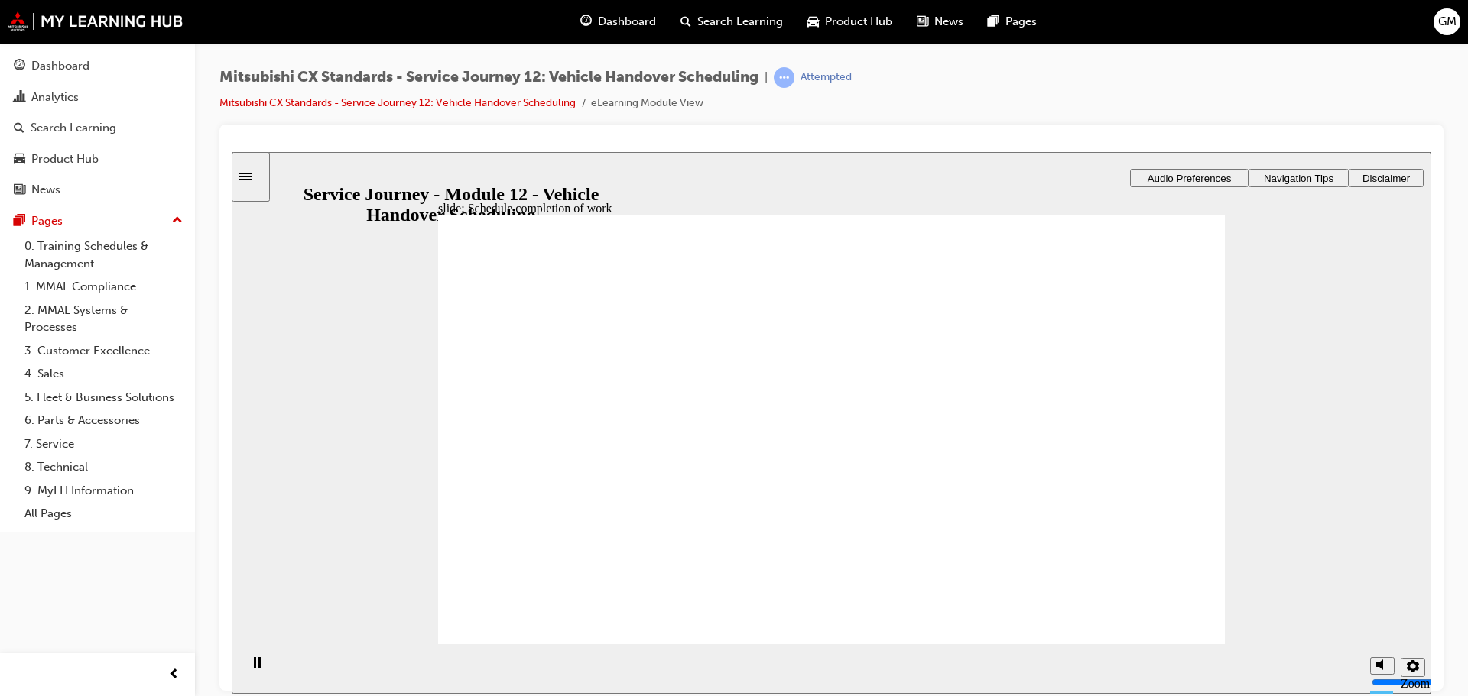
drag, startPoint x: 642, startPoint y: 462, endPoint x: 831, endPoint y: 411, distance: 195.6
drag, startPoint x: 671, startPoint y: 443, endPoint x: 770, endPoint y: 449, distance: 99.6
drag, startPoint x: 647, startPoint y: 436, endPoint x: 842, endPoint y: 513, distance: 209.6
drag, startPoint x: 595, startPoint y: 446, endPoint x: 1098, endPoint y: 421, distance: 502.8
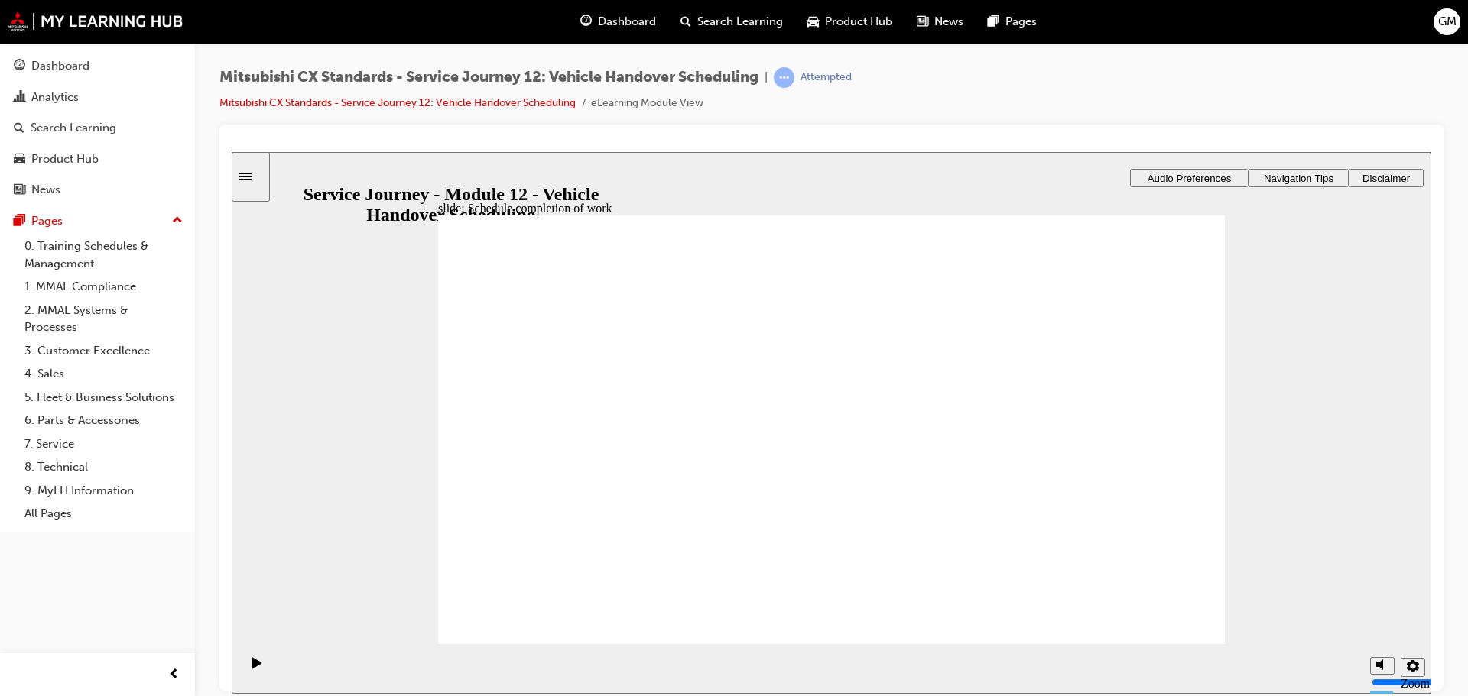
drag, startPoint x: 646, startPoint y: 453, endPoint x: 847, endPoint y: 509, distance: 208.6
drag, startPoint x: 644, startPoint y: 463, endPoint x: 943, endPoint y: 577, distance: 319.8
drag, startPoint x: 878, startPoint y: 544, endPoint x: 944, endPoint y: 501, distance: 78.9
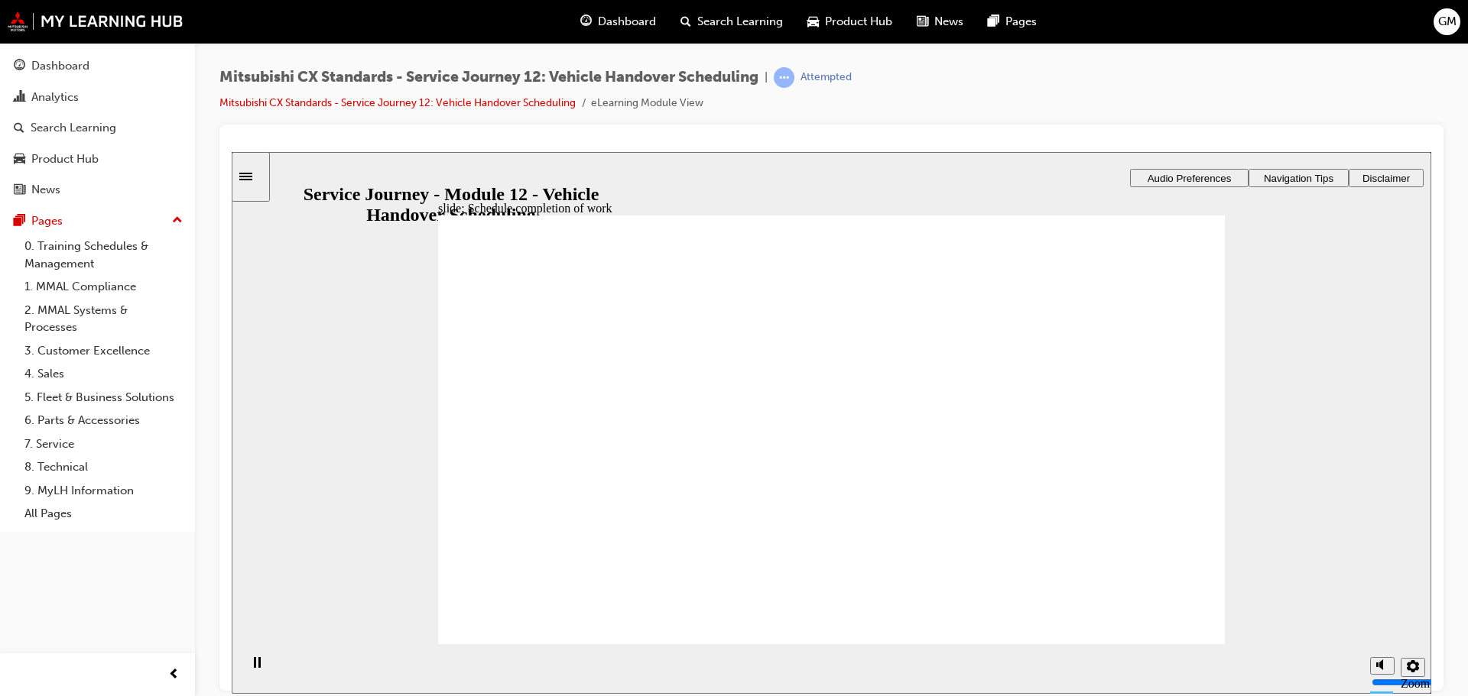
drag, startPoint x: 890, startPoint y: 498, endPoint x: 953, endPoint y: 507, distance: 64.0
checkbox input "true"
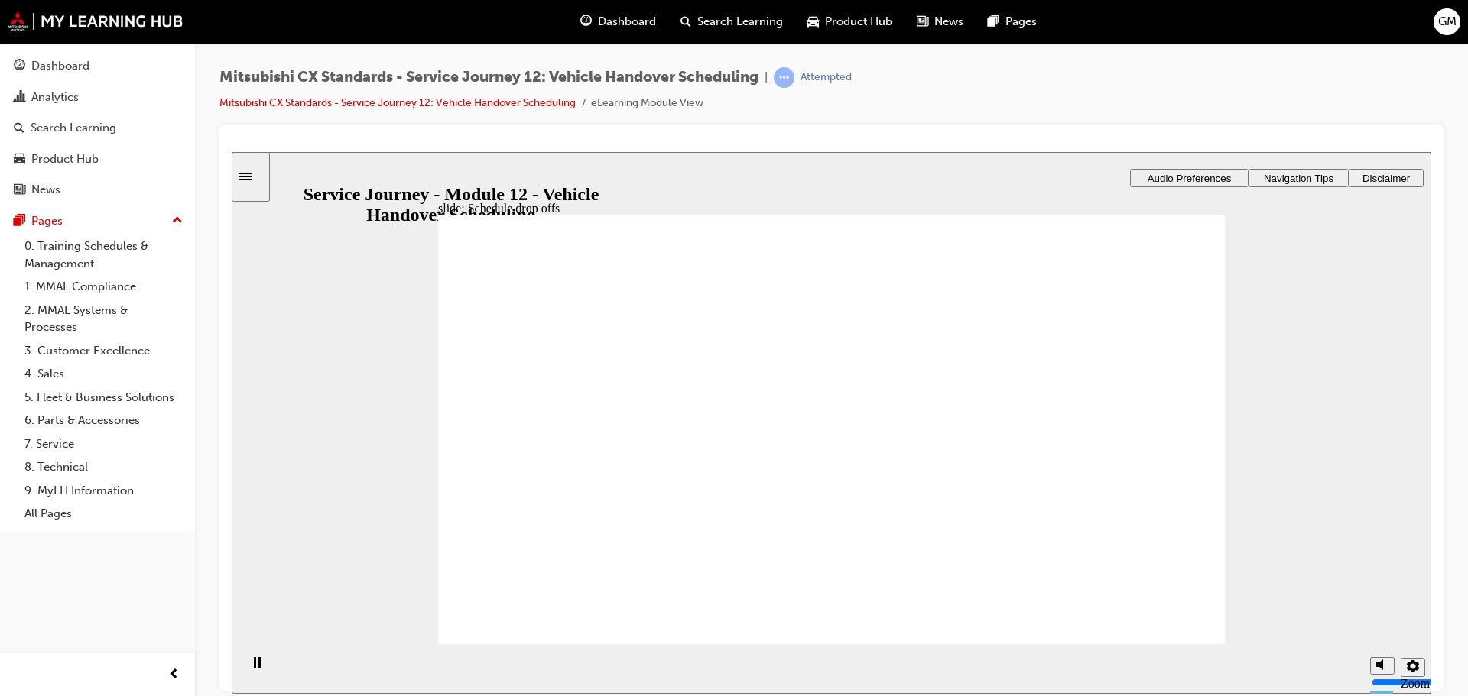
checkbox input "true"
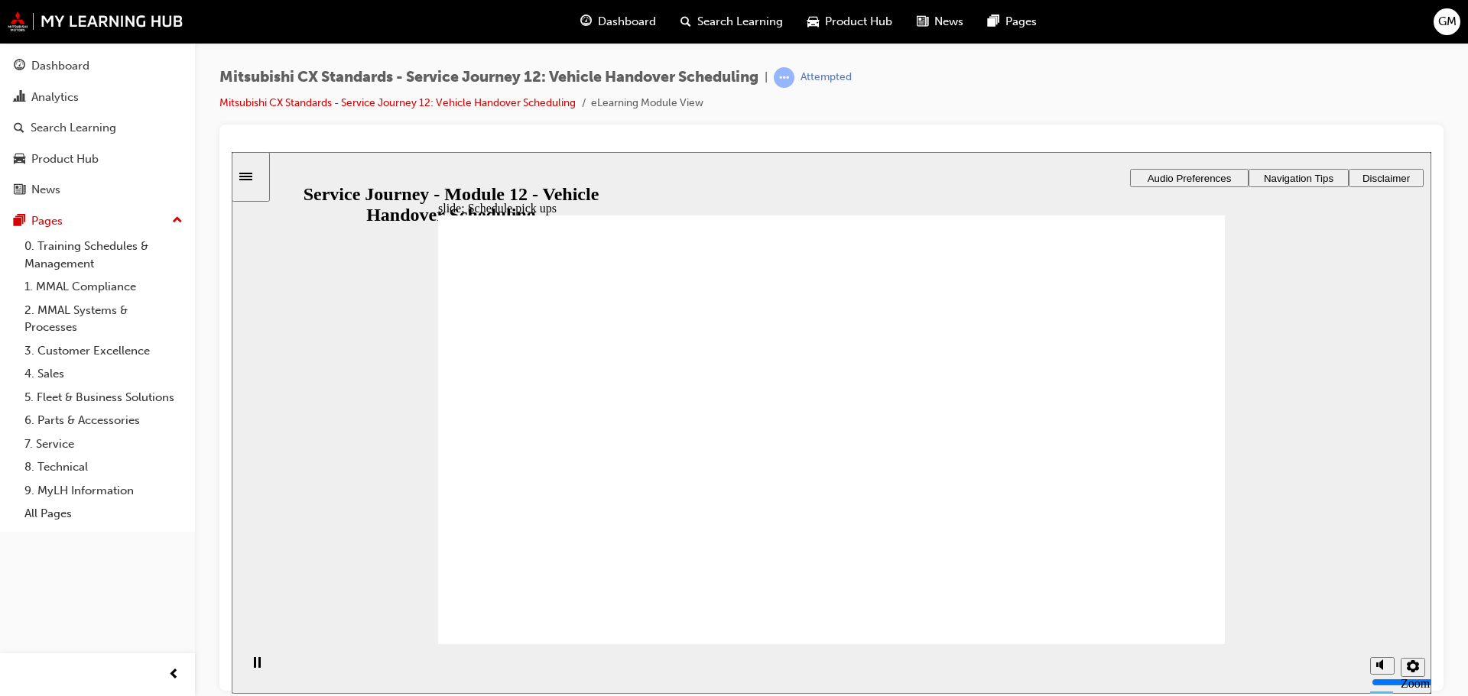
checkbox input "true"
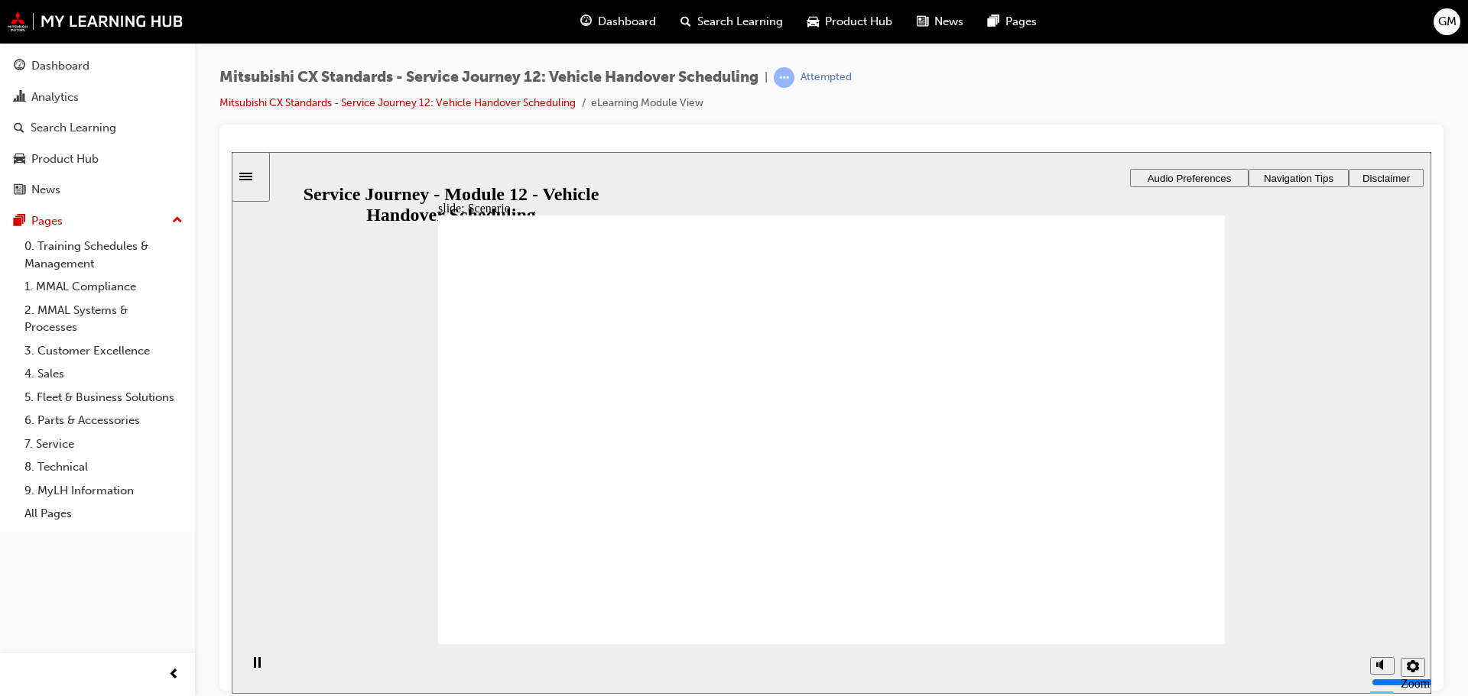
checkbox input "true"
drag, startPoint x: 924, startPoint y: 335, endPoint x: 924, endPoint y: 376, distance: 41.3
checkbox input "true"
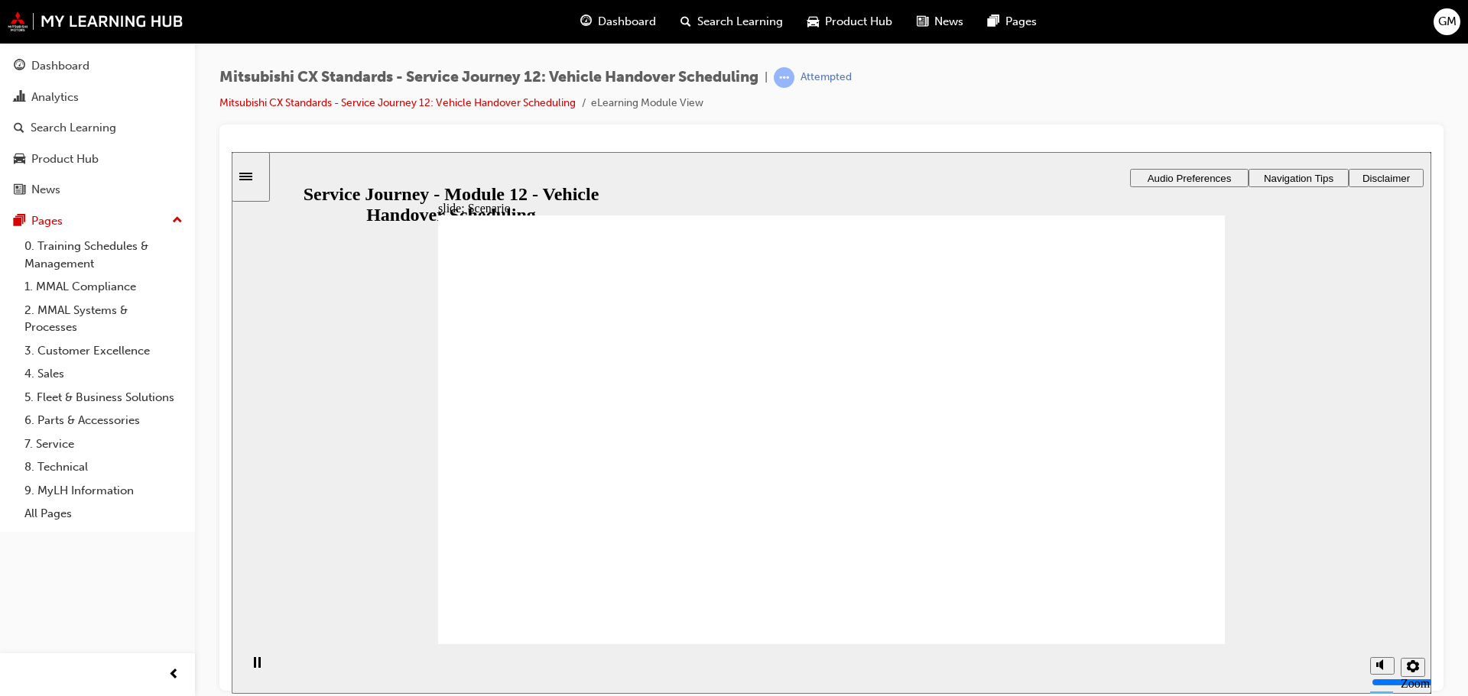
checkbox input "true"
drag, startPoint x: 580, startPoint y: 459, endPoint x: 799, endPoint y: 457, distance: 218.6
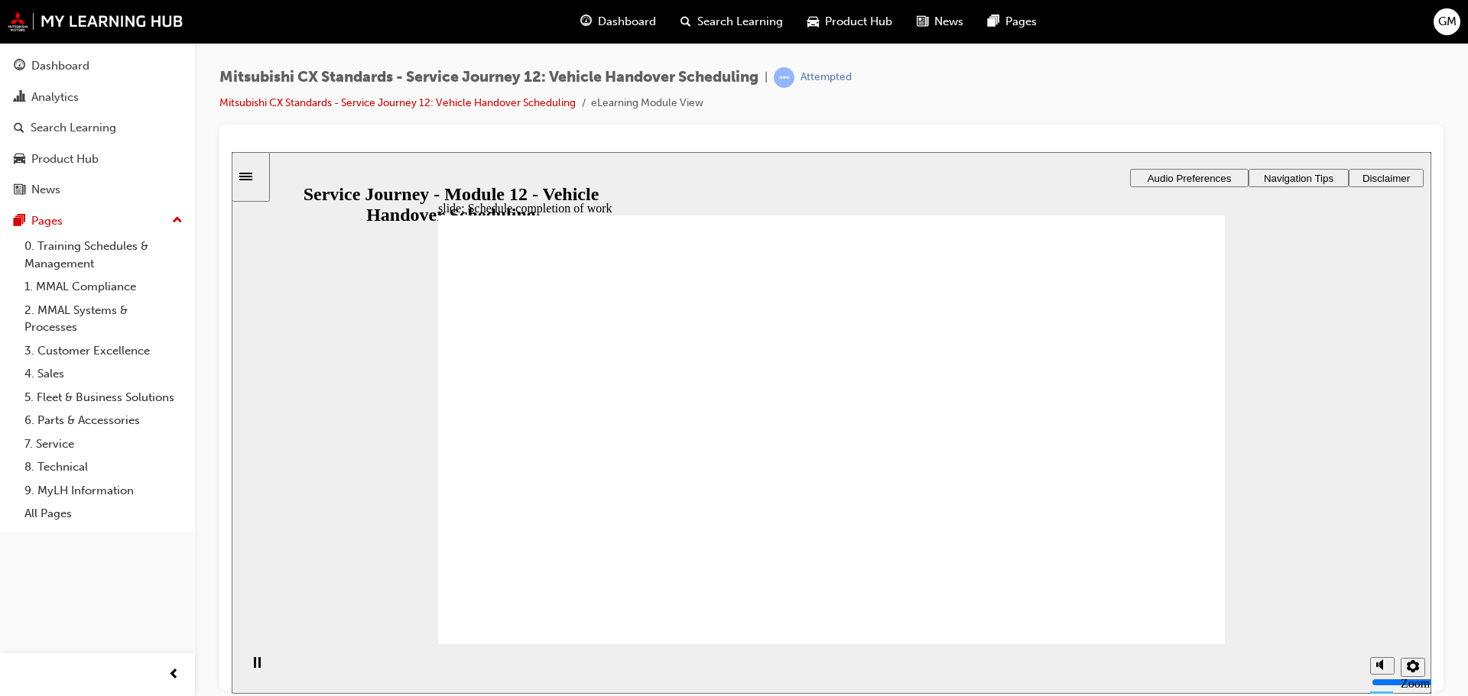
drag, startPoint x: 581, startPoint y: 454, endPoint x: 805, endPoint y: 469, distance: 224.4
drag, startPoint x: 614, startPoint y: 469, endPoint x: 1213, endPoint y: 447, distance: 599.7
drag, startPoint x: 923, startPoint y: 520, endPoint x: 894, endPoint y: 484, distance: 46.2
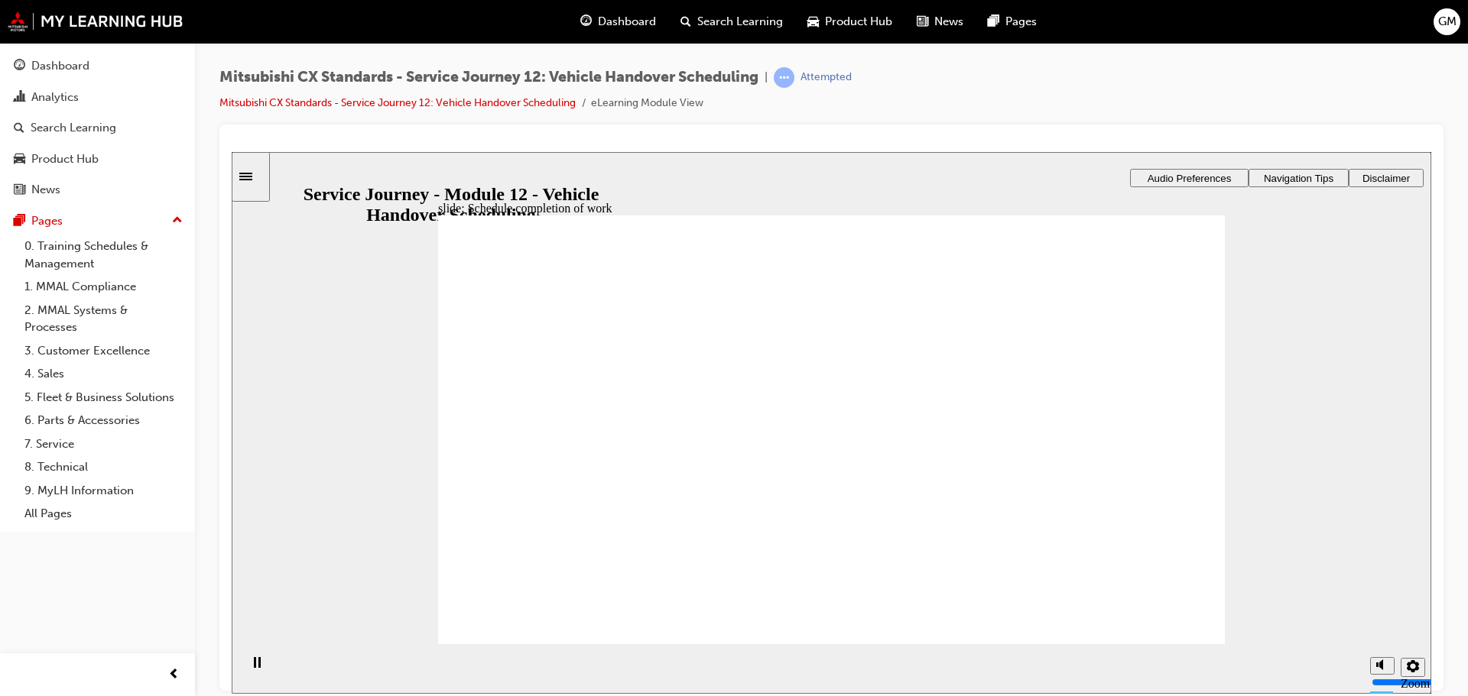
drag, startPoint x: 874, startPoint y: 498, endPoint x: 880, endPoint y: 548, distance: 50.7
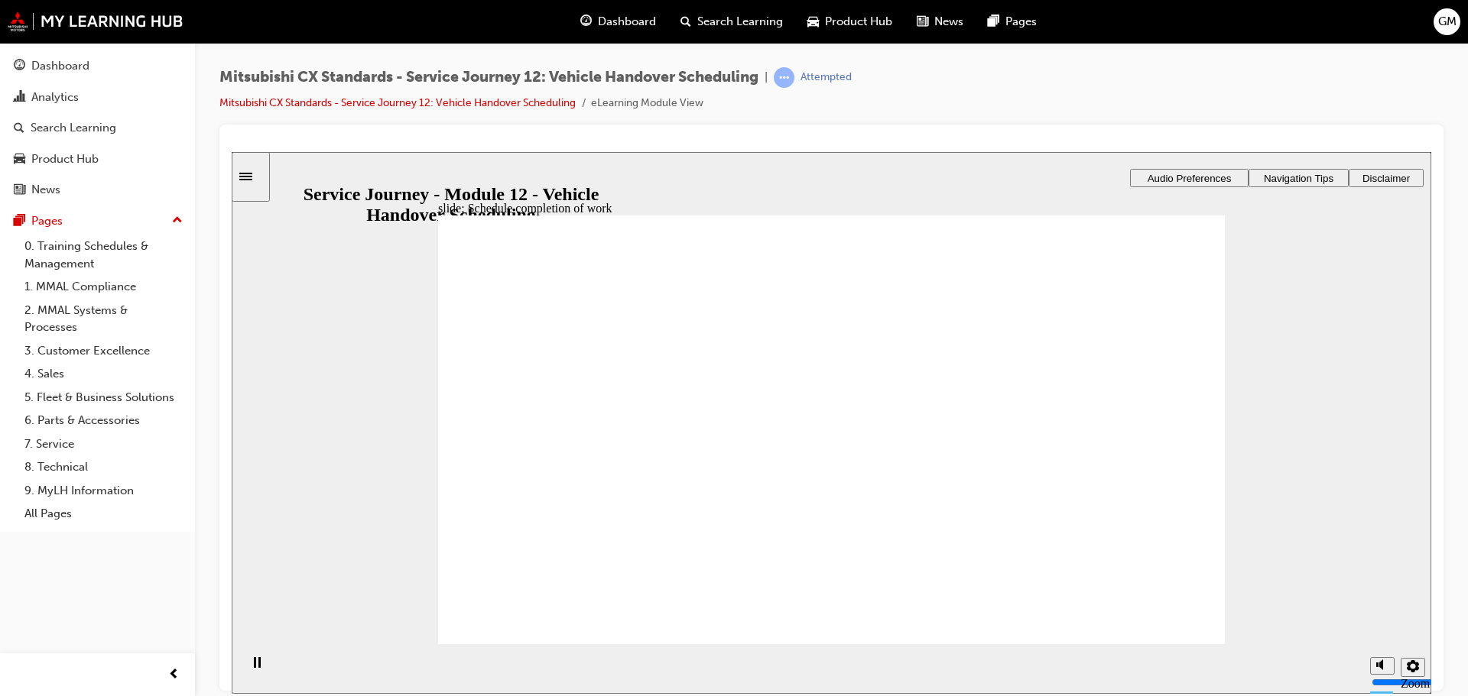
checkbox input "true"
checkbox input "false"
checkbox input "true"
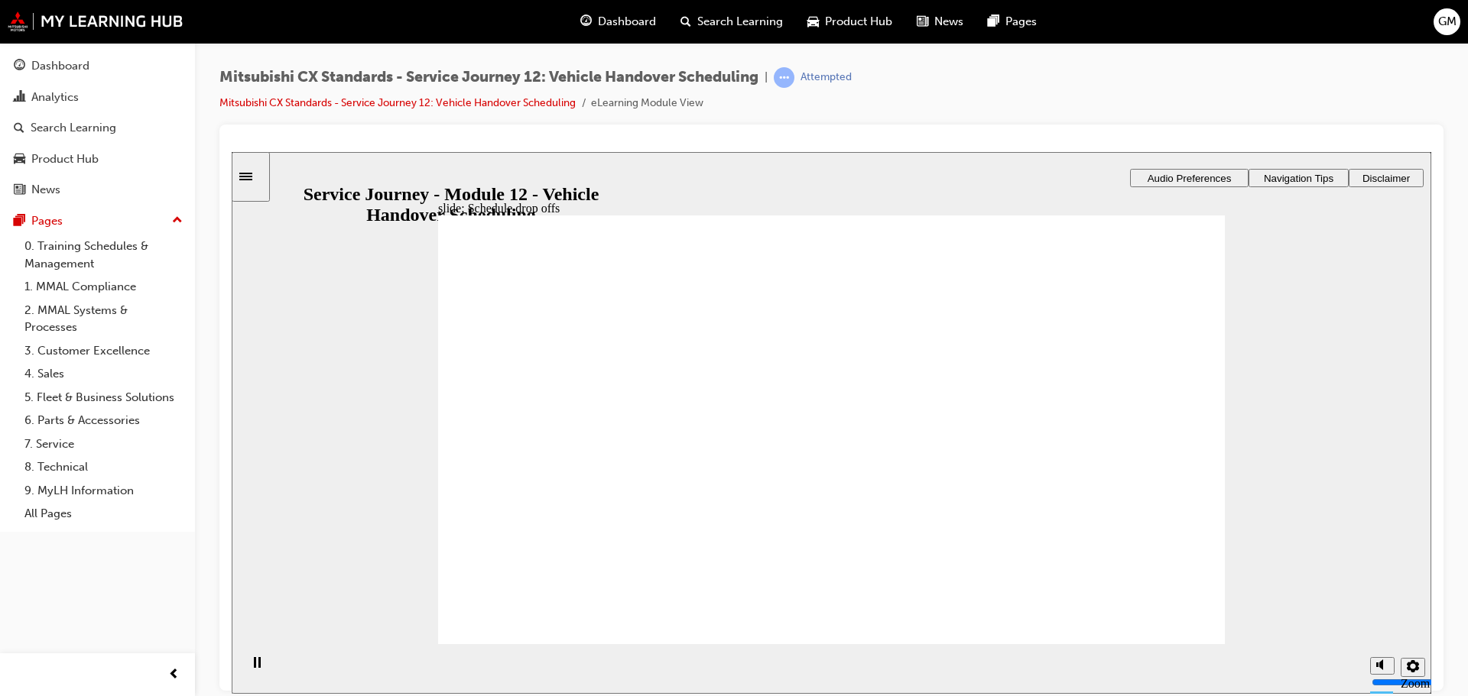
checkbox input "true"
checkbox input "false"
checkbox input "true"
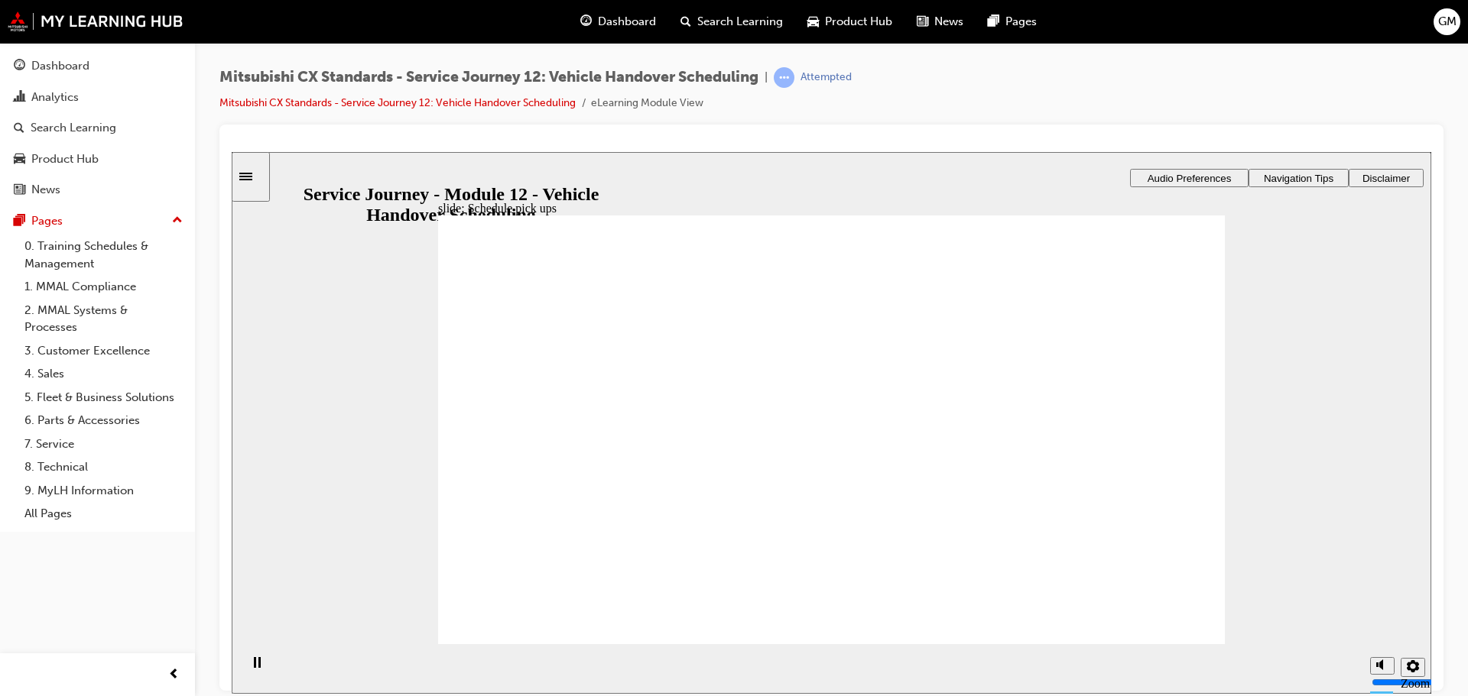
checkbox input "true"
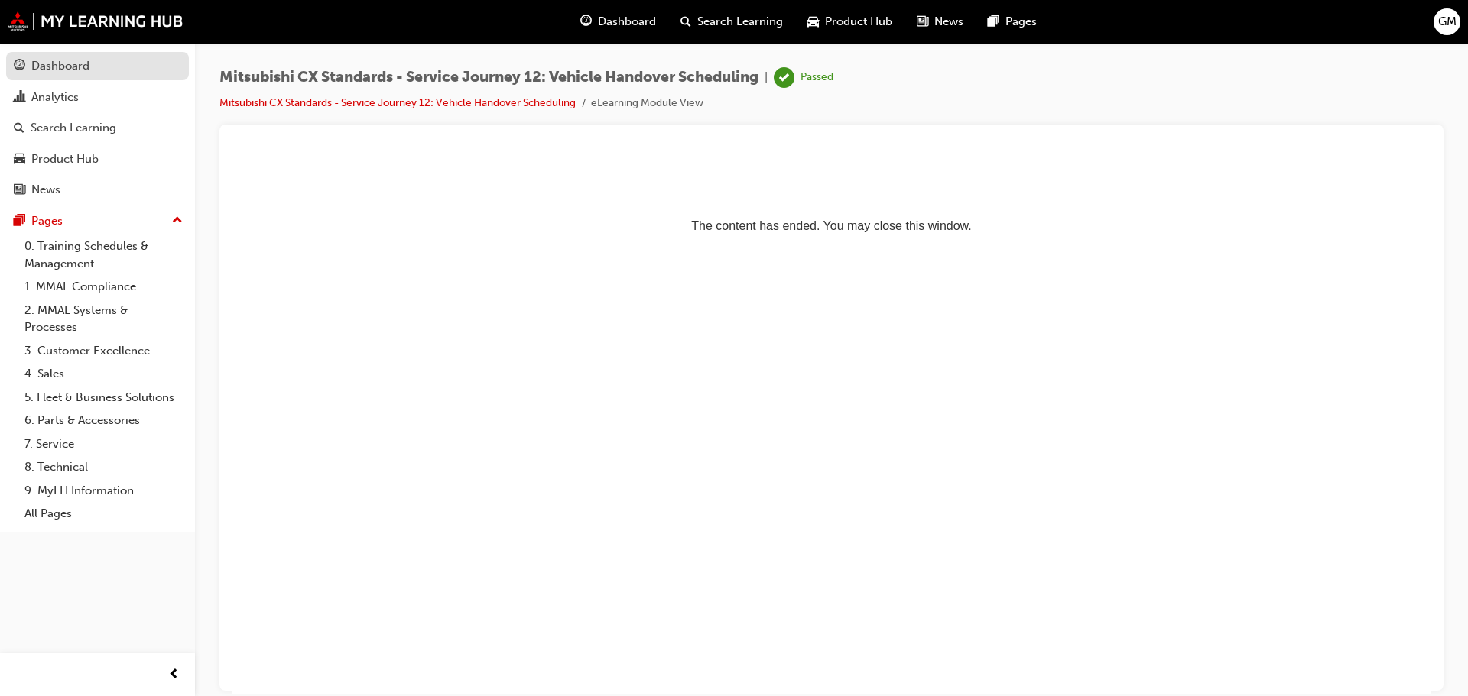
click at [40, 76] on link "Dashboard" at bounding box center [97, 66] width 183 height 28
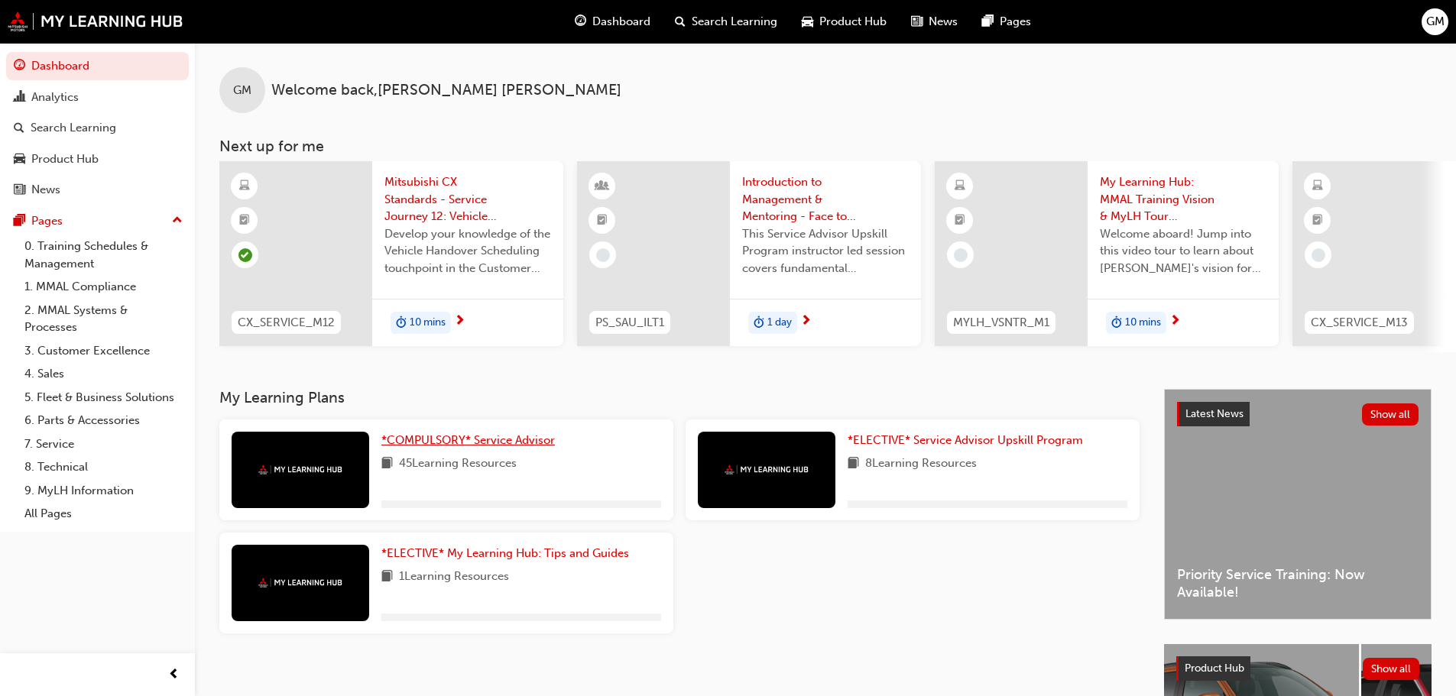
click at [458, 443] on span "*COMPULSORY* Service Advisor" at bounding box center [468, 440] width 174 height 14
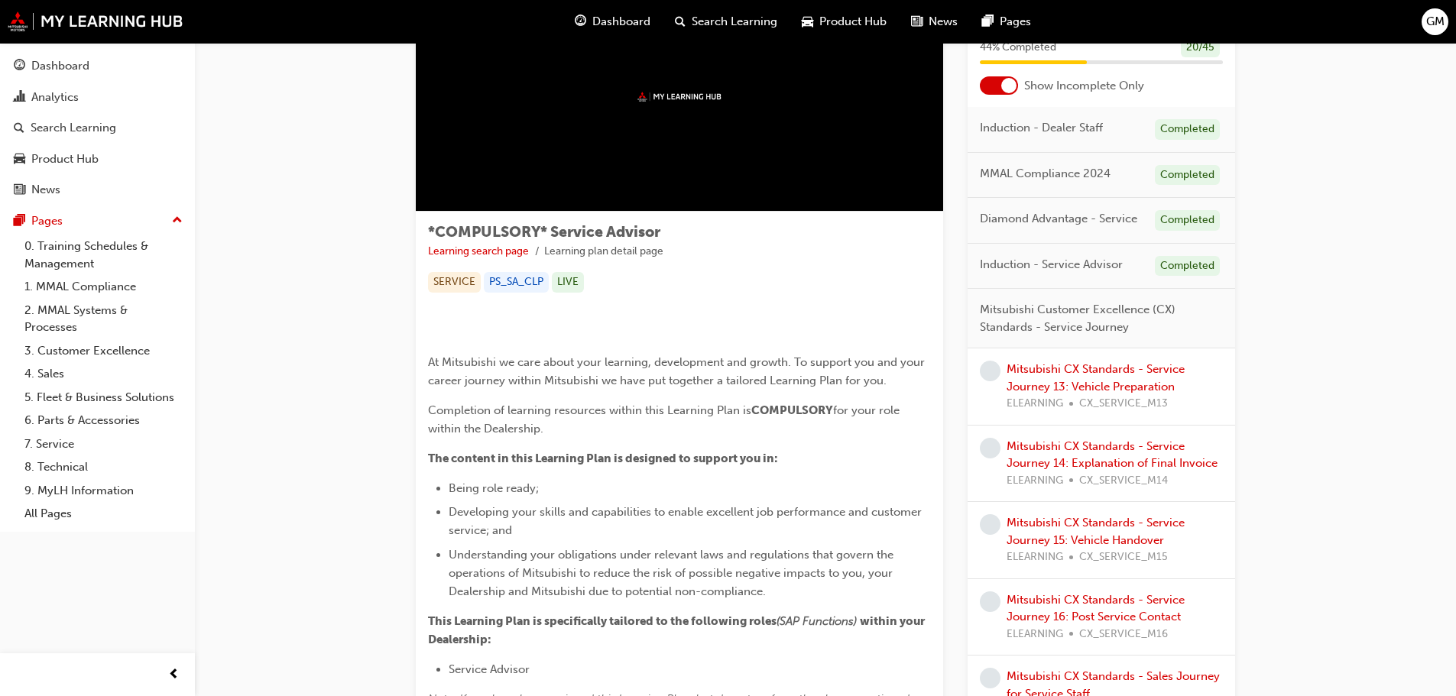
scroll to position [76, 0]
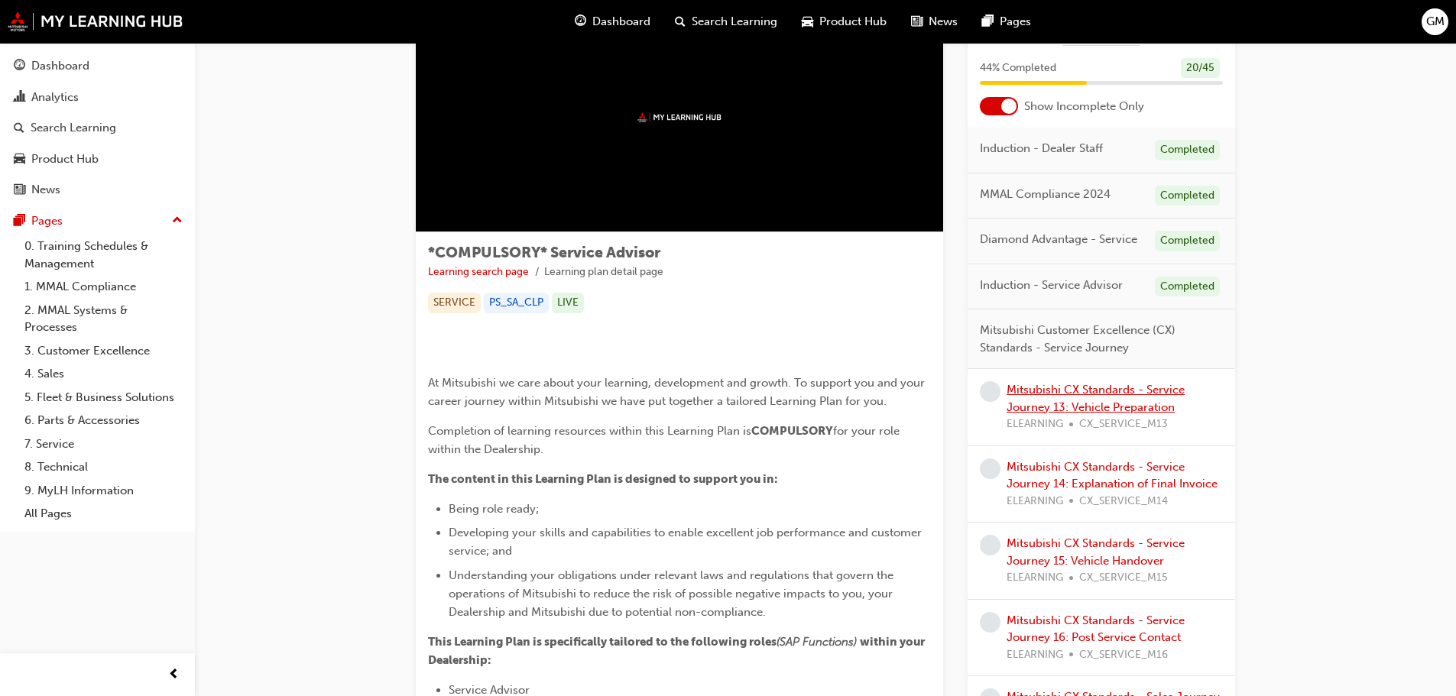
click at [1098, 407] on link "Mitsubishi CX Standards - Service Journey 13: Vehicle Preparation" at bounding box center [1096, 398] width 178 height 31
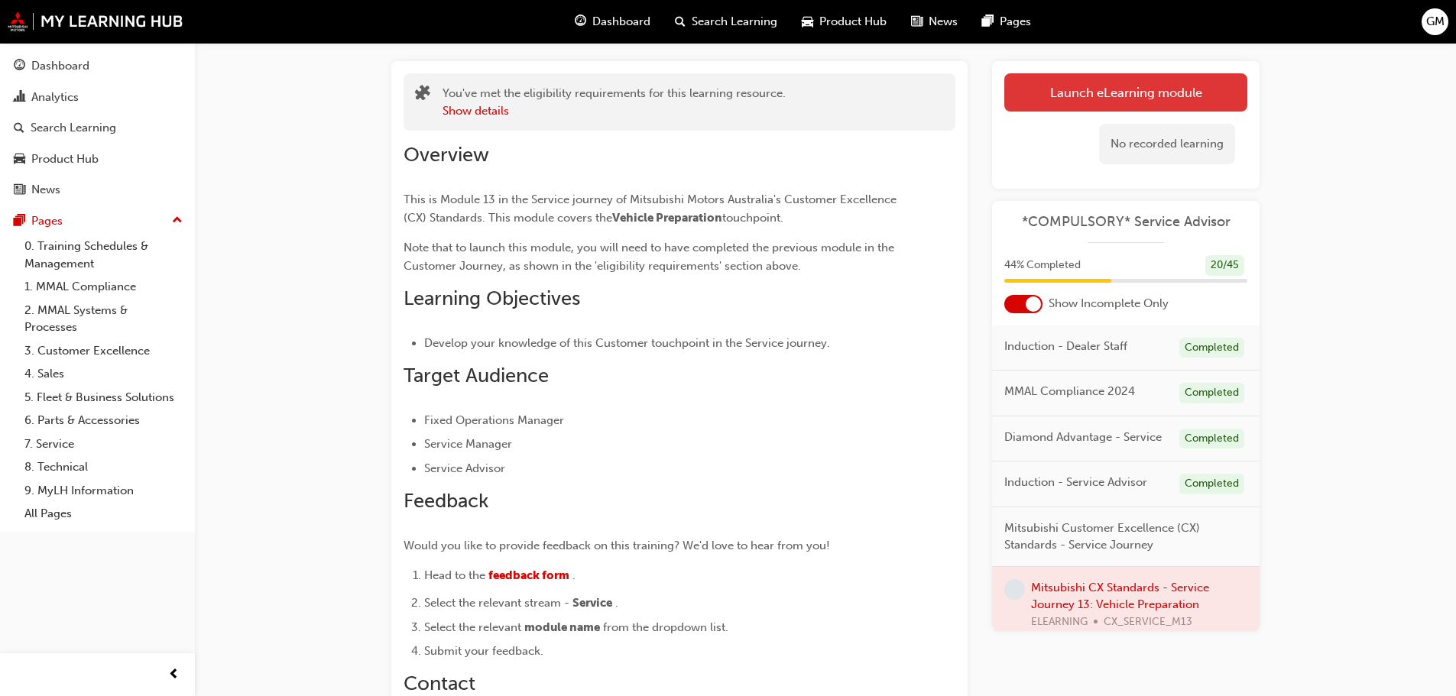
click at [1146, 111] on link "Launch eLearning module" at bounding box center [1125, 92] width 243 height 38
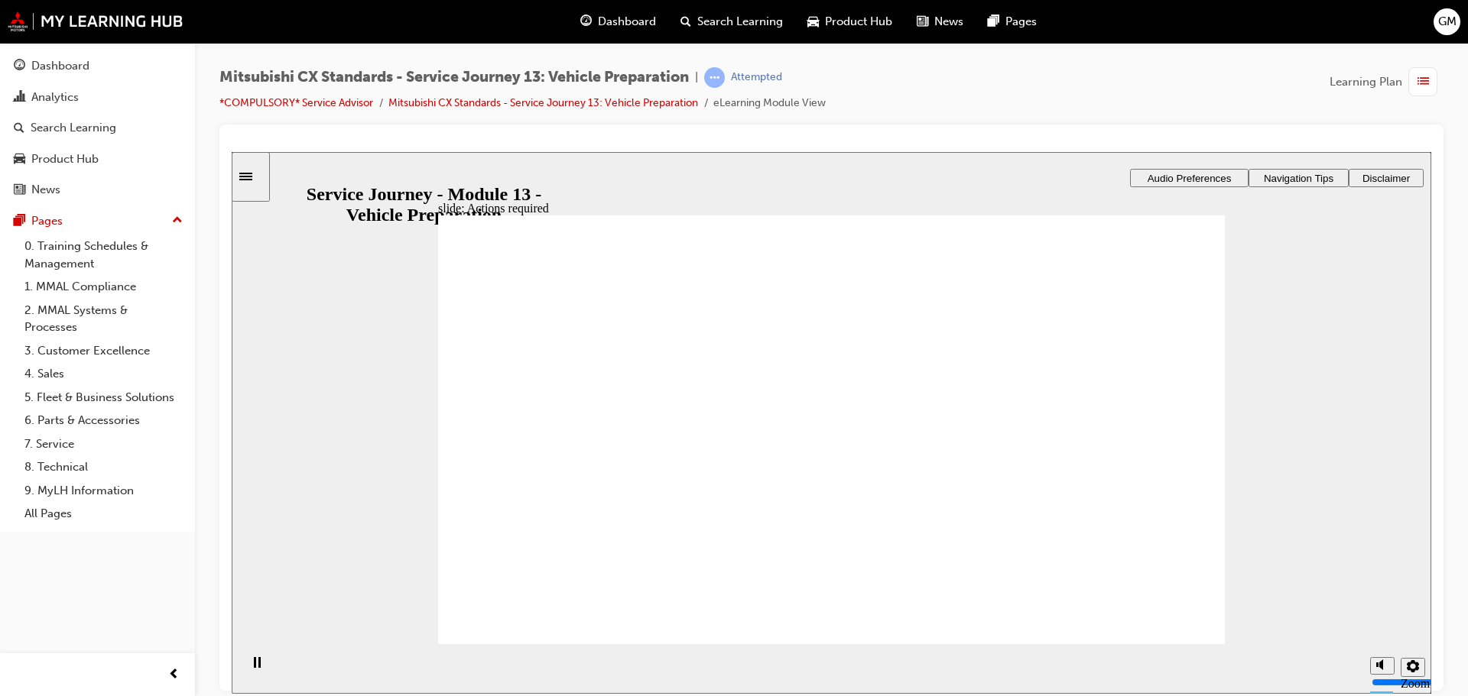
drag, startPoint x: 873, startPoint y: 589, endPoint x: 871, endPoint y: 574, distance: 14.6
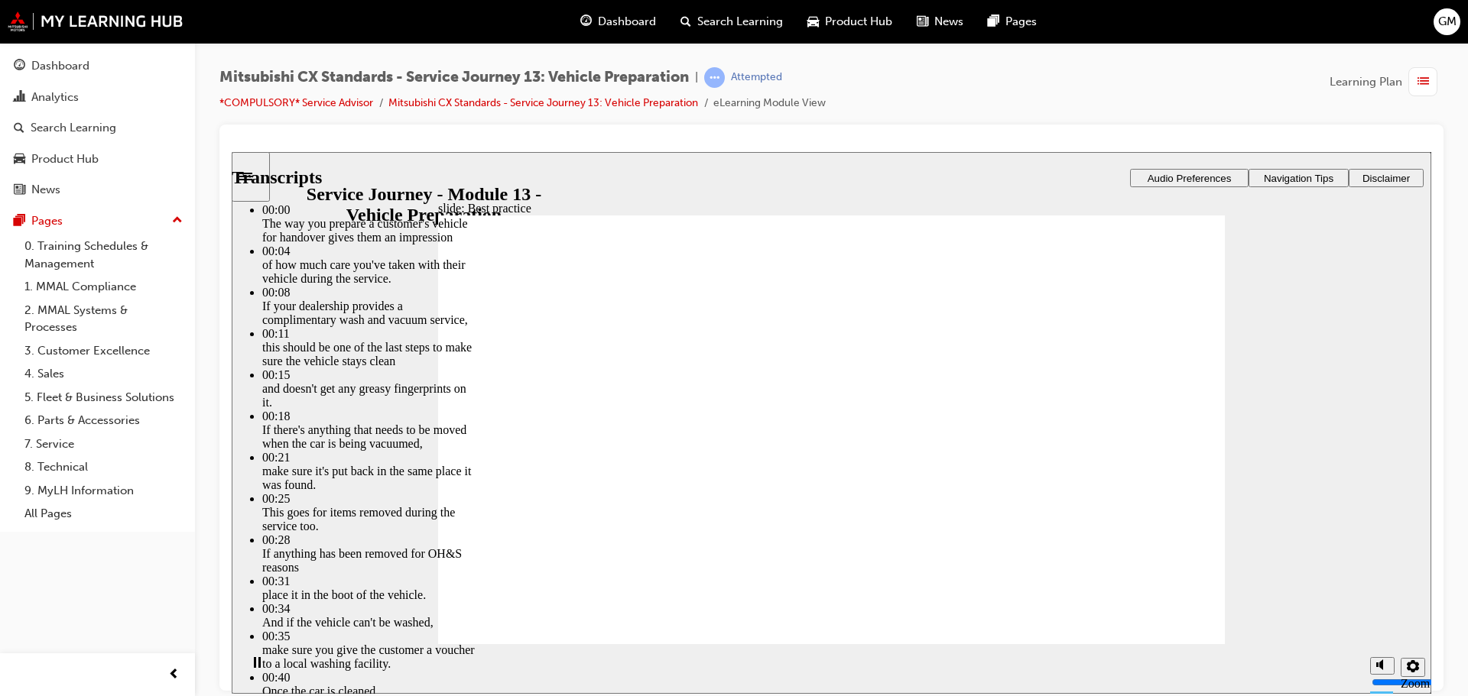
type input "136"
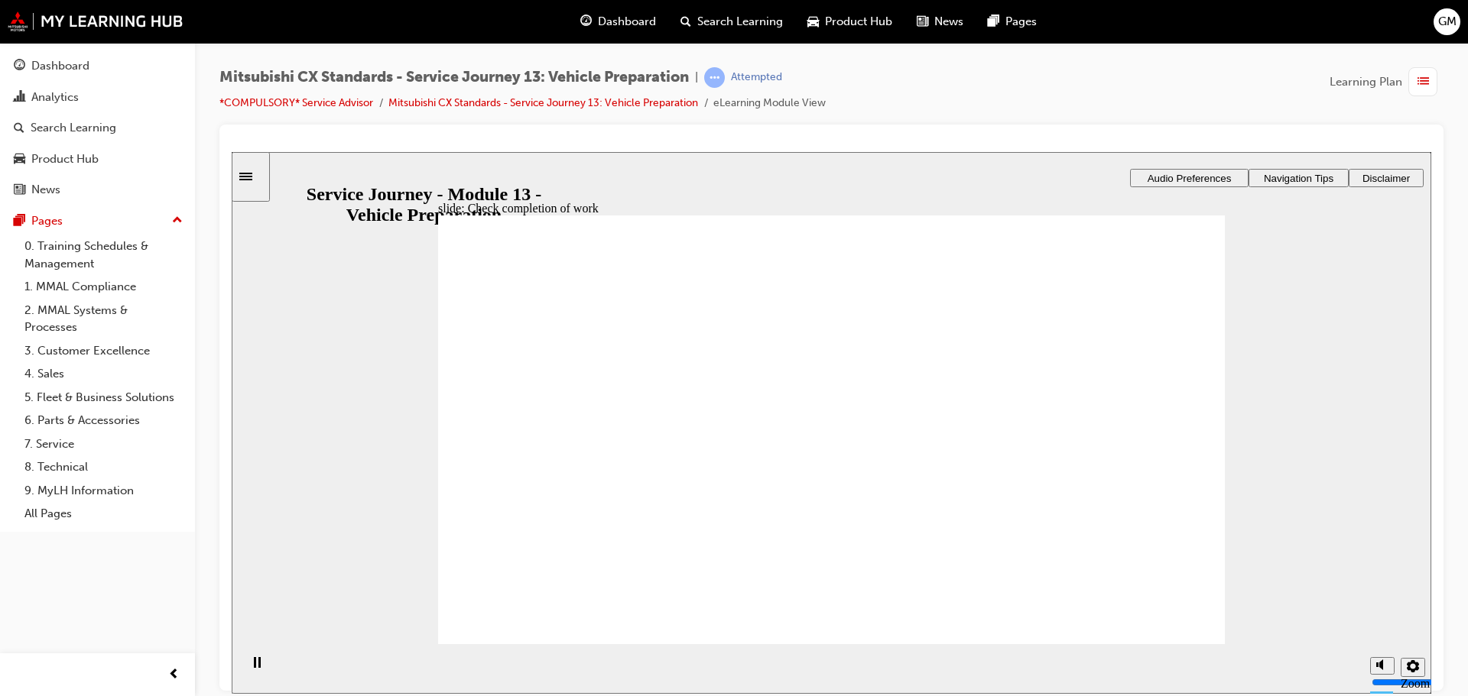
drag, startPoint x: 783, startPoint y: 426, endPoint x: 794, endPoint y: 423, distance: 11.1
drag, startPoint x: 542, startPoint y: 489, endPoint x: 632, endPoint y: 459, distance: 95.2
drag, startPoint x: 598, startPoint y: 500, endPoint x: 906, endPoint y: 526, distance: 309.1
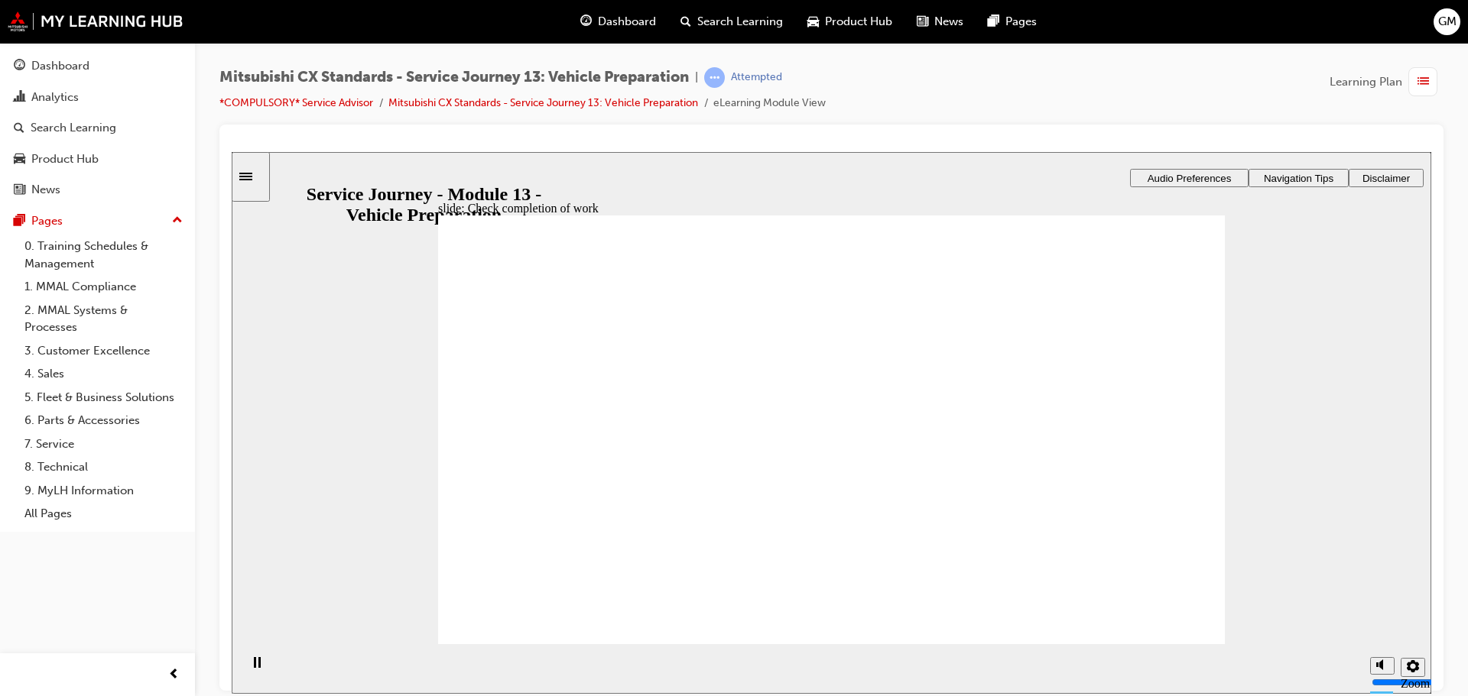
drag, startPoint x: 862, startPoint y: 407, endPoint x: 964, endPoint y: 432, distance: 104.6
checkbox input "true"
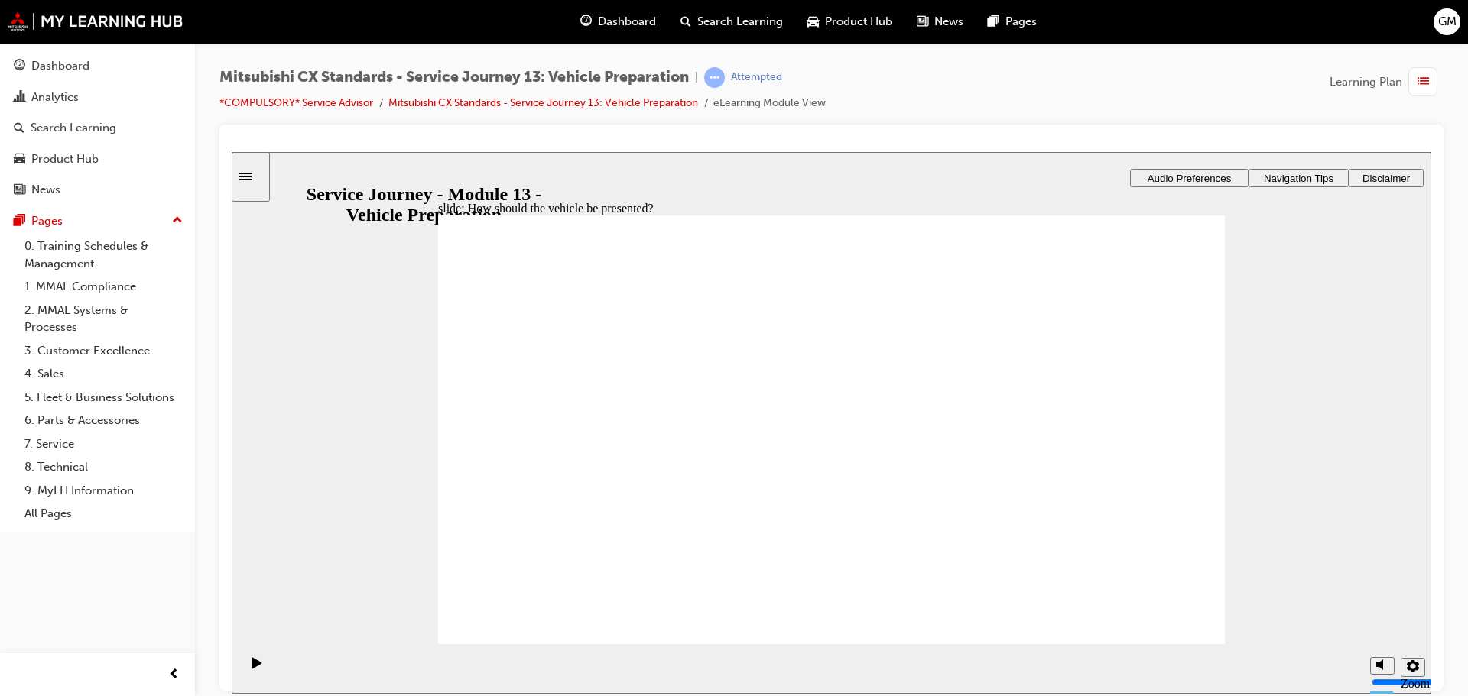
drag, startPoint x: 620, startPoint y: 498, endPoint x: 856, endPoint y: 540, distance: 239.8
drag, startPoint x: 502, startPoint y: 511, endPoint x: 520, endPoint y: 506, distance: 18.2
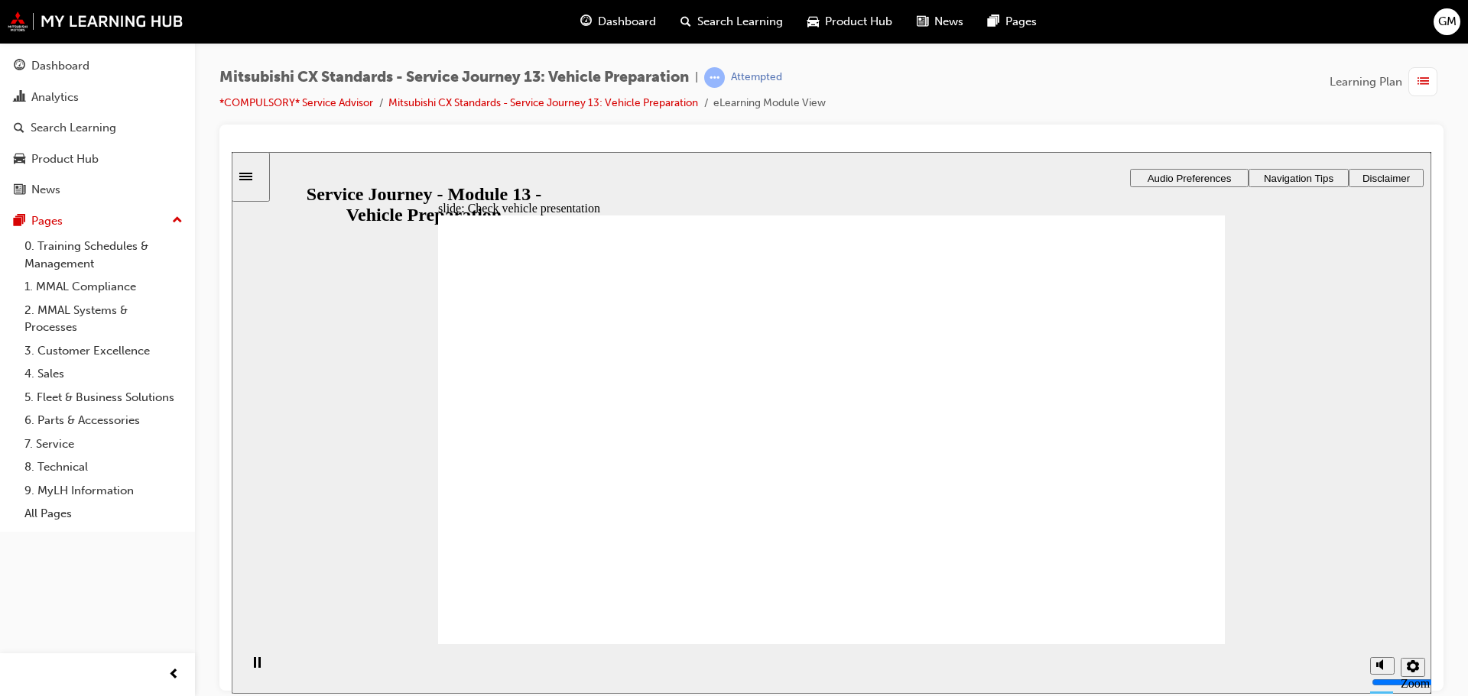
drag, startPoint x: 569, startPoint y: 489, endPoint x: 776, endPoint y: 420, distance: 217.8
drag, startPoint x: 651, startPoint y: 482, endPoint x: 738, endPoint y: 436, distance: 98.8
drag, startPoint x: 599, startPoint y: 498, endPoint x: 987, endPoint y: 423, distance: 395.5
drag, startPoint x: 669, startPoint y: 495, endPoint x: 957, endPoint y: 474, distance: 289.0
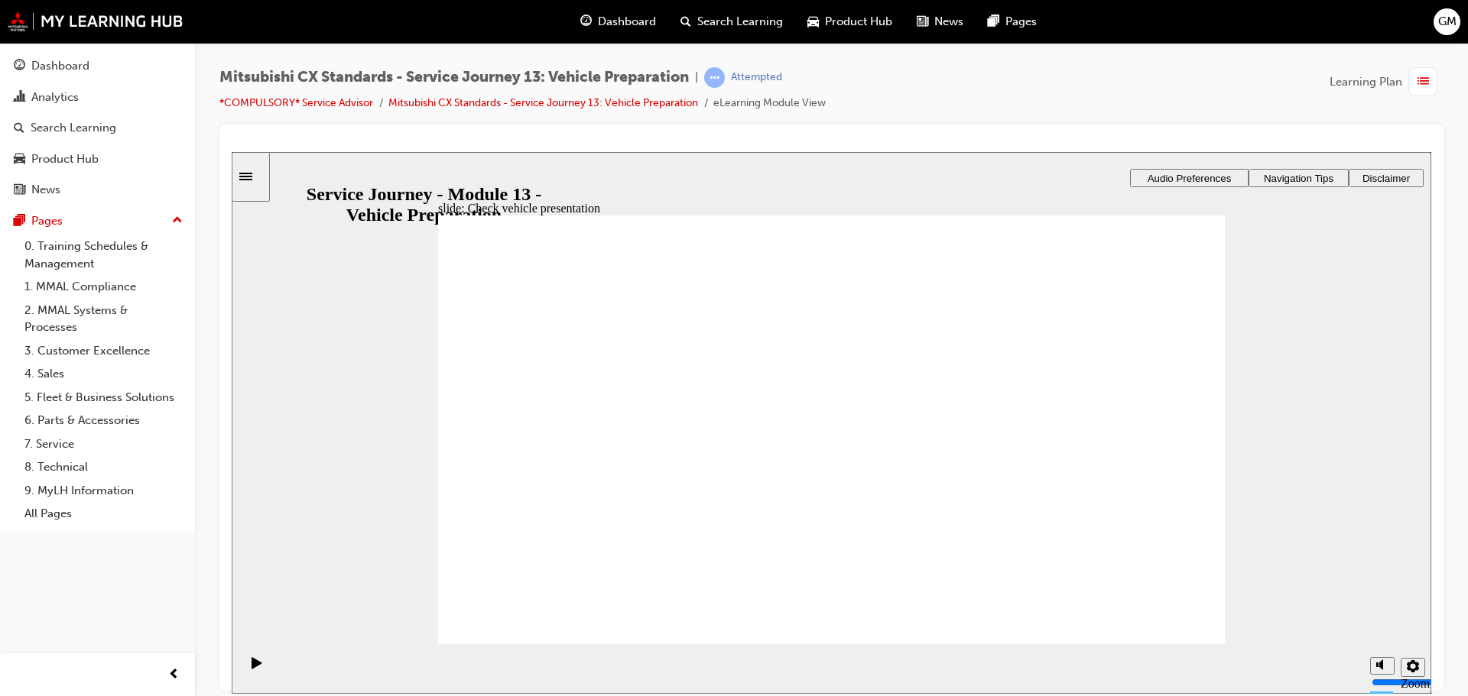
drag, startPoint x: 801, startPoint y: 443, endPoint x: 945, endPoint y: 475, distance: 147.1
drag, startPoint x: 547, startPoint y: 494, endPoint x: 680, endPoint y: 478, distance: 134.7
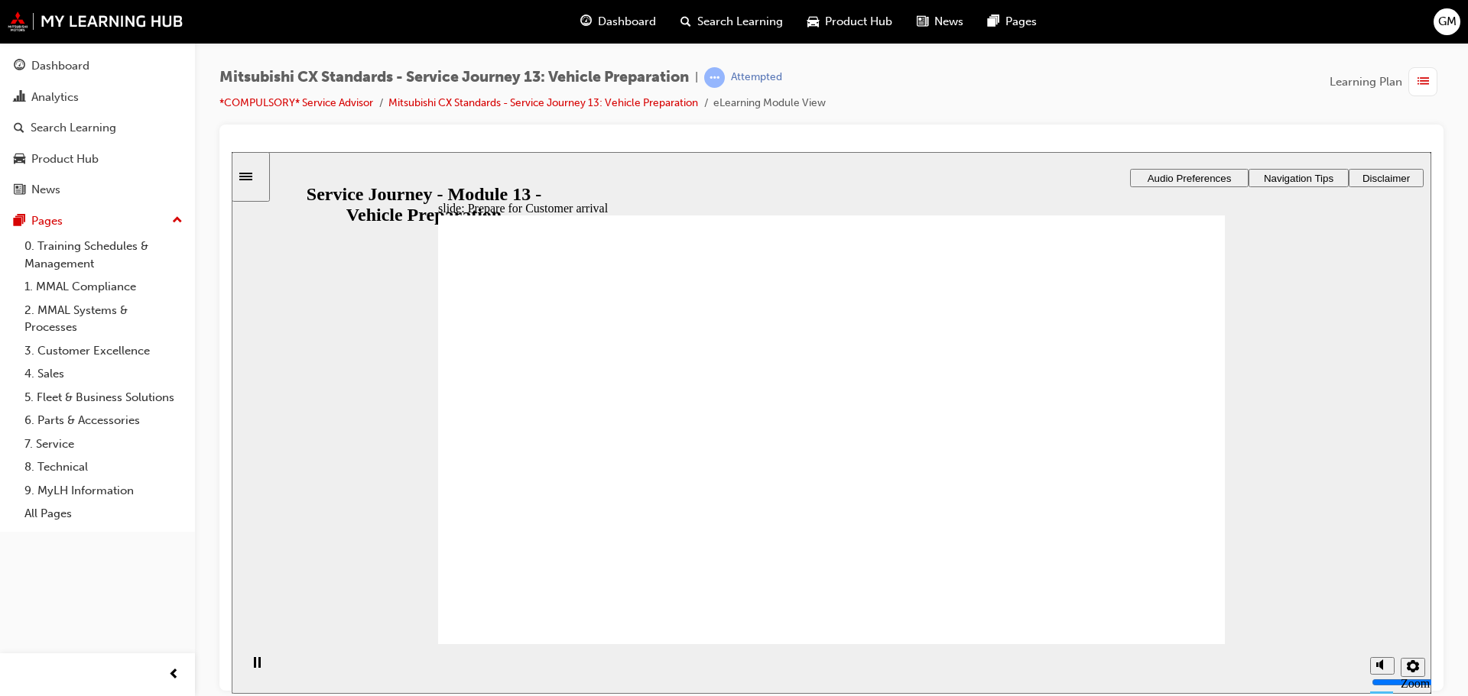
drag, startPoint x: 569, startPoint y: 472, endPoint x: 782, endPoint y: 430, distance: 216.6
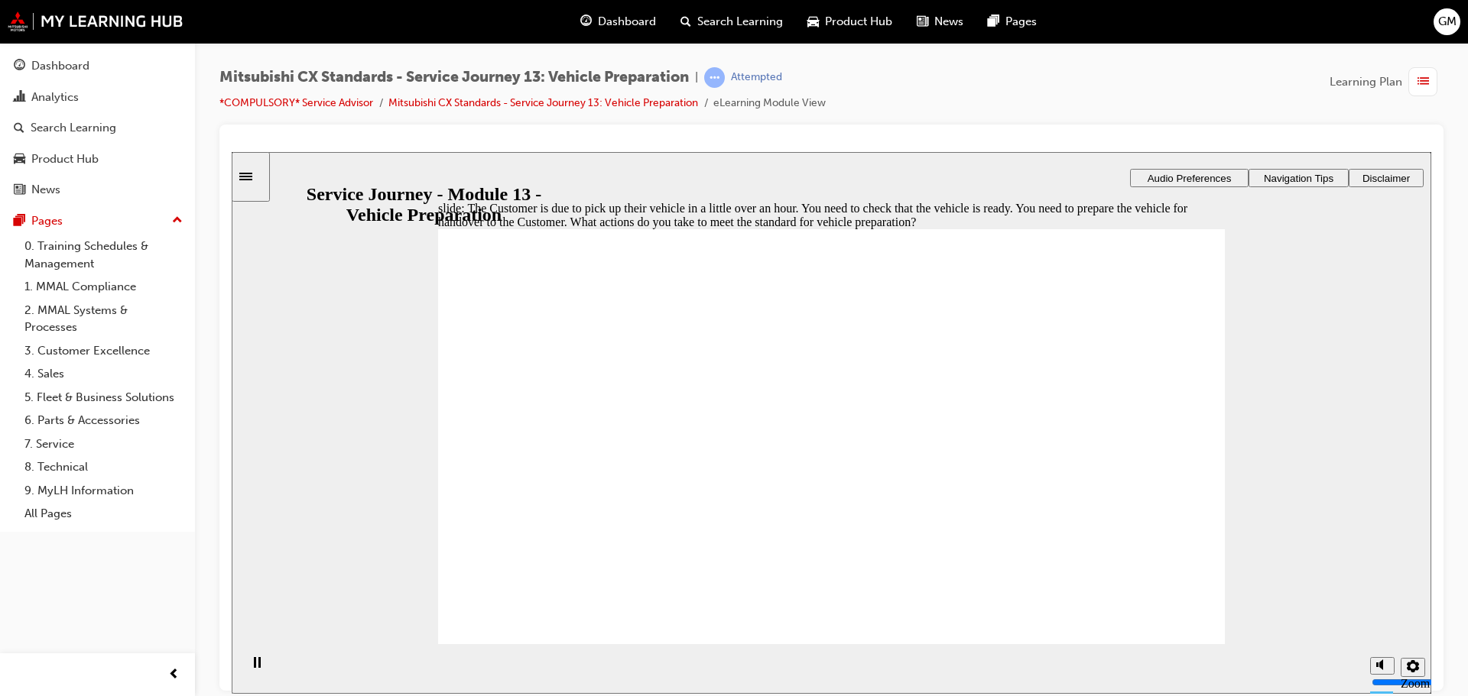
checkbox input "true"
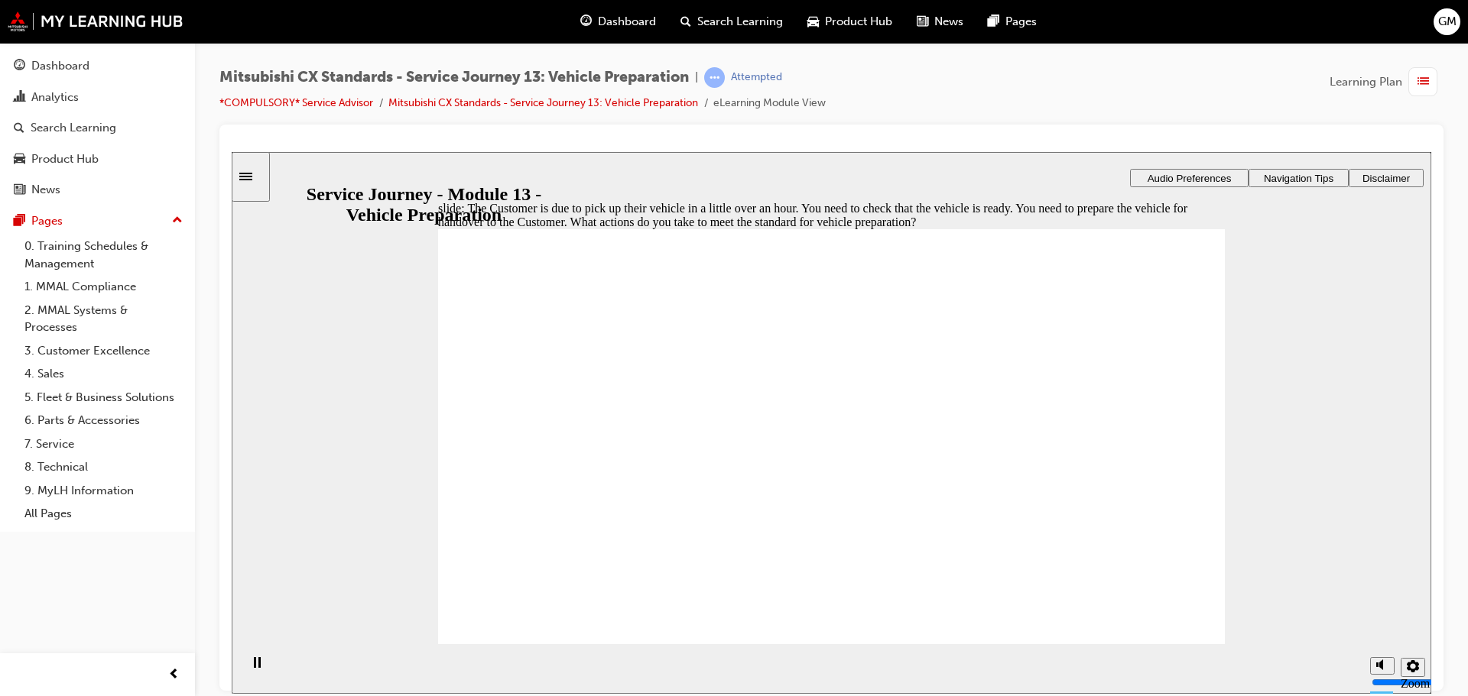
checkbox input "true"
drag, startPoint x: 885, startPoint y: 524, endPoint x: 888, endPoint y: 498, distance: 26.2
checkbox input "true"
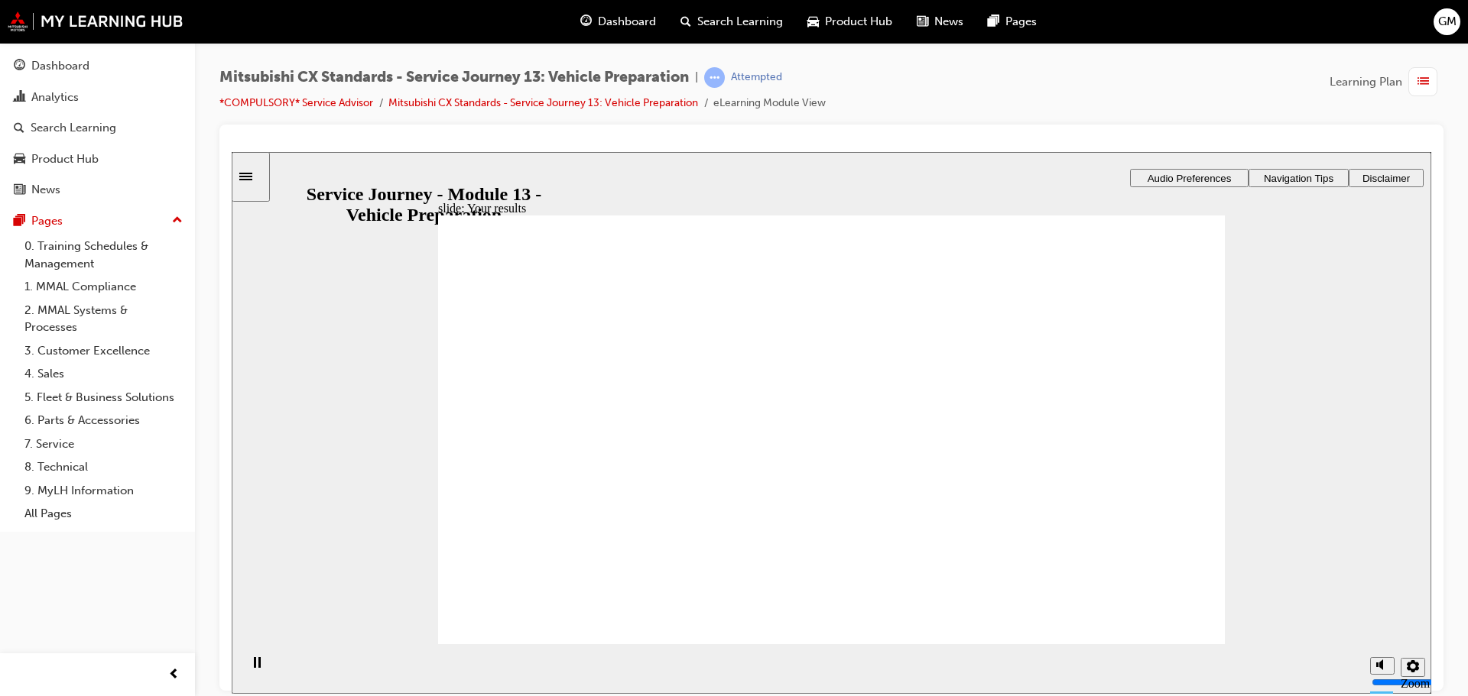
drag, startPoint x: 524, startPoint y: 503, endPoint x: 673, endPoint y: 463, distance: 155.0
drag, startPoint x: 673, startPoint y: 463, endPoint x: 806, endPoint y: 412, distance: 141.8
drag, startPoint x: 540, startPoint y: 484, endPoint x: 1033, endPoint y: 402, distance: 499.0
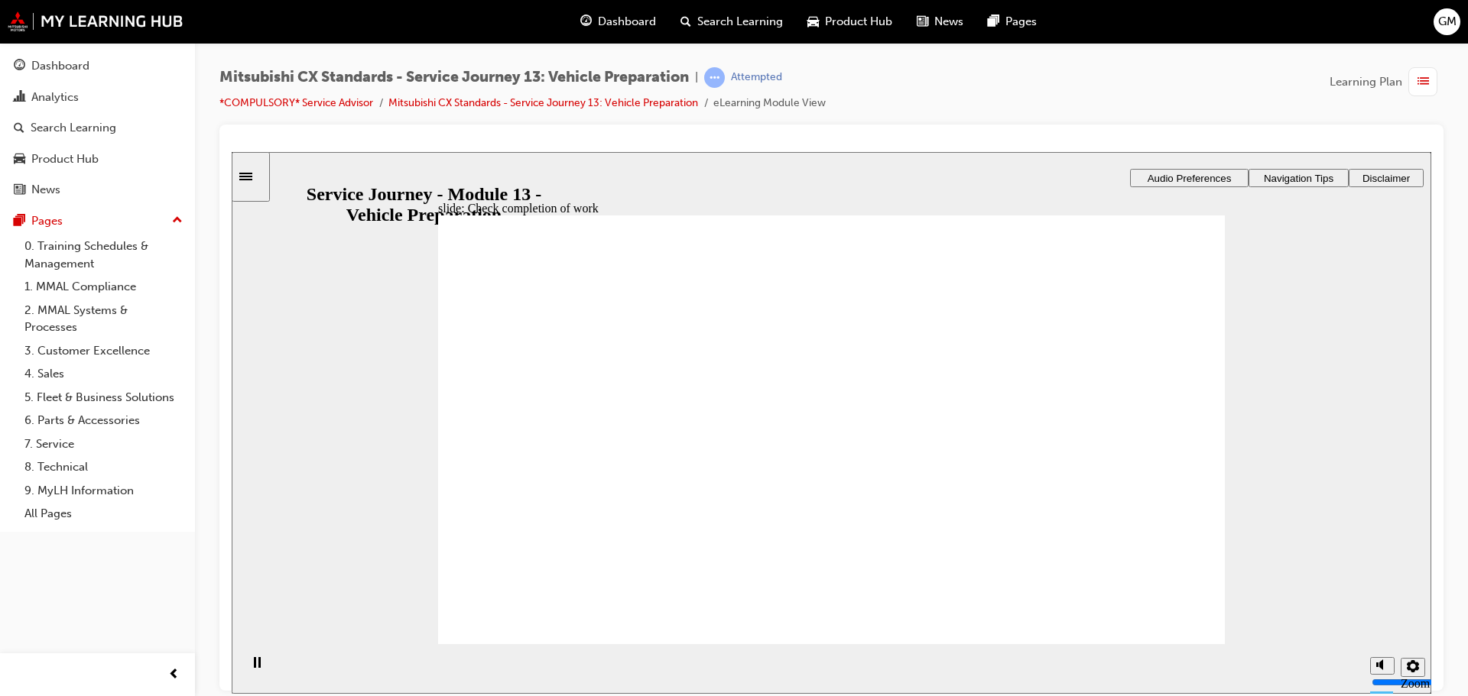
drag, startPoint x: 623, startPoint y: 480, endPoint x: 811, endPoint y: 477, distance: 188.1
drag, startPoint x: 580, startPoint y: 505, endPoint x: 602, endPoint y: 533, distance: 34.9
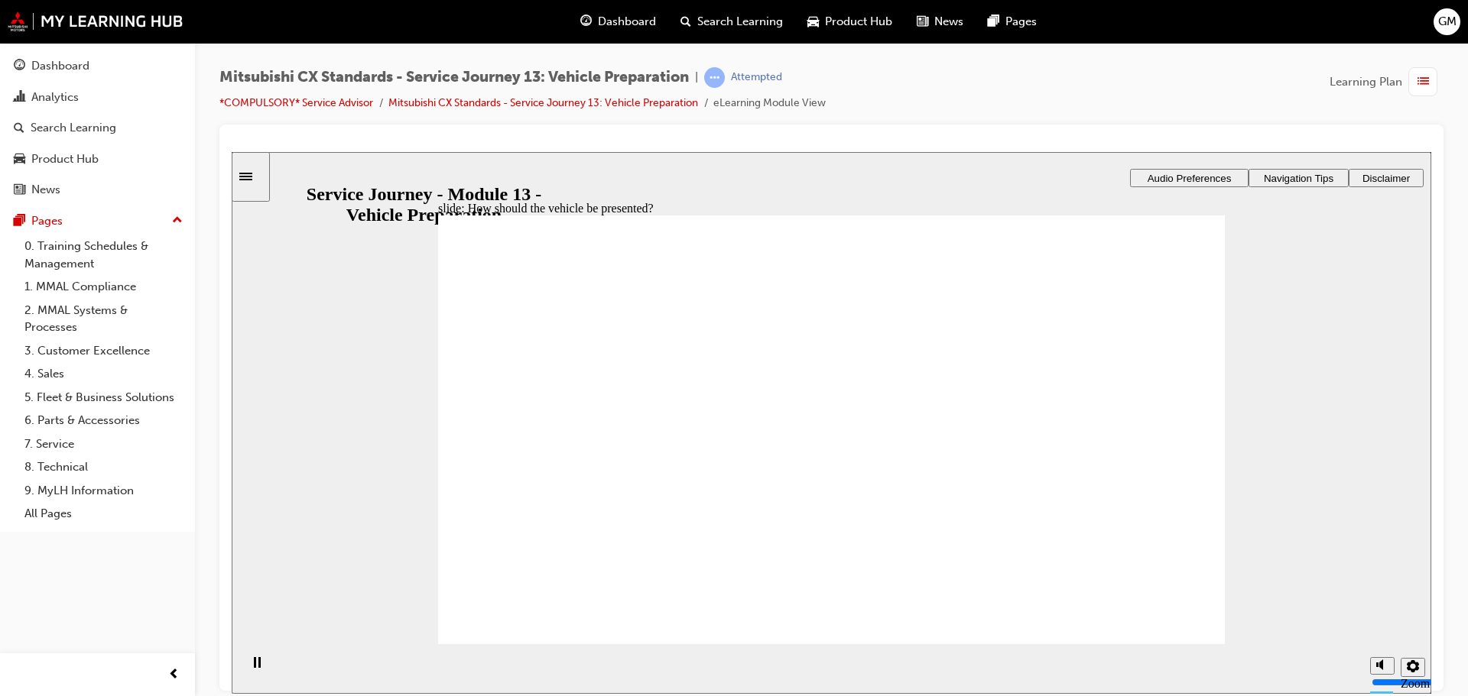
checkbox input "true"
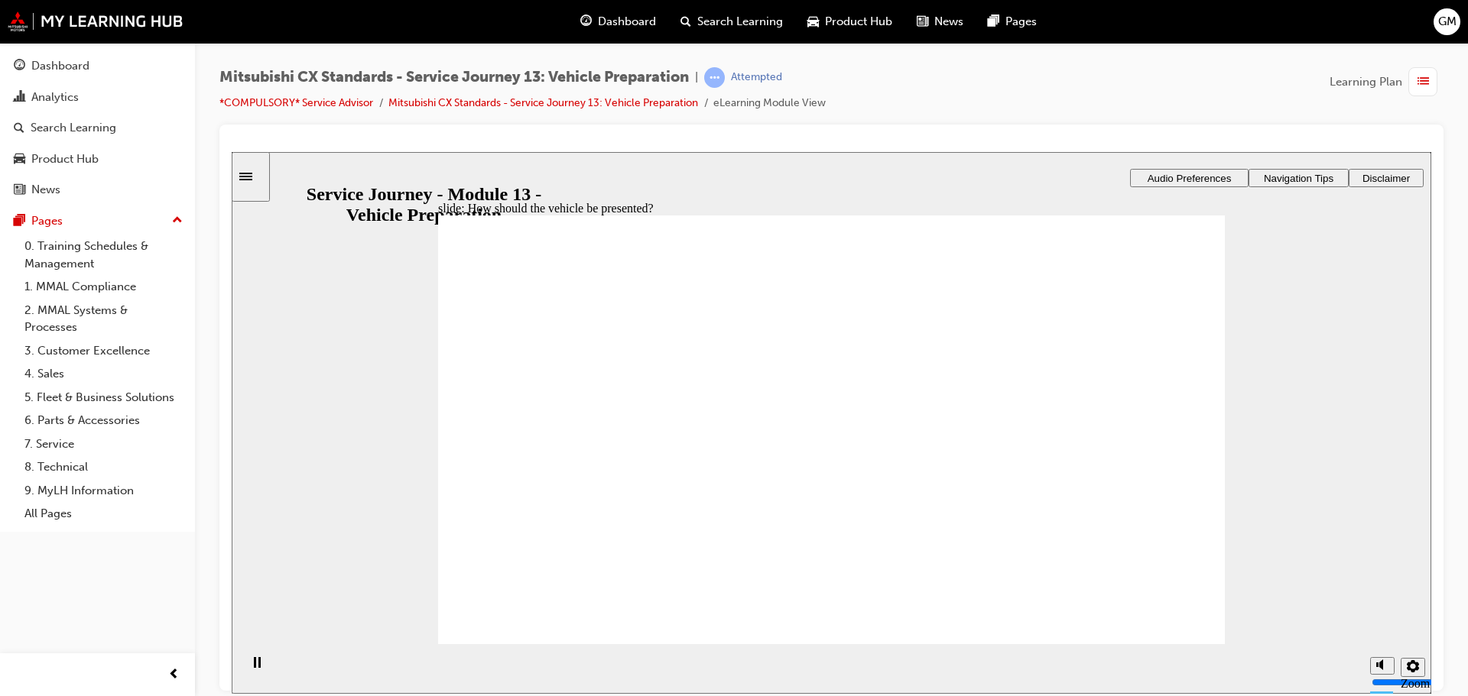
drag, startPoint x: 534, startPoint y: 490, endPoint x: 744, endPoint y: 417, distance: 222.4
drag, startPoint x: 596, startPoint y: 496, endPoint x: 748, endPoint y: 439, distance: 162.6
drag, startPoint x: 591, startPoint y: 501, endPoint x: 811, endPoint y: 492, distance: 220.3
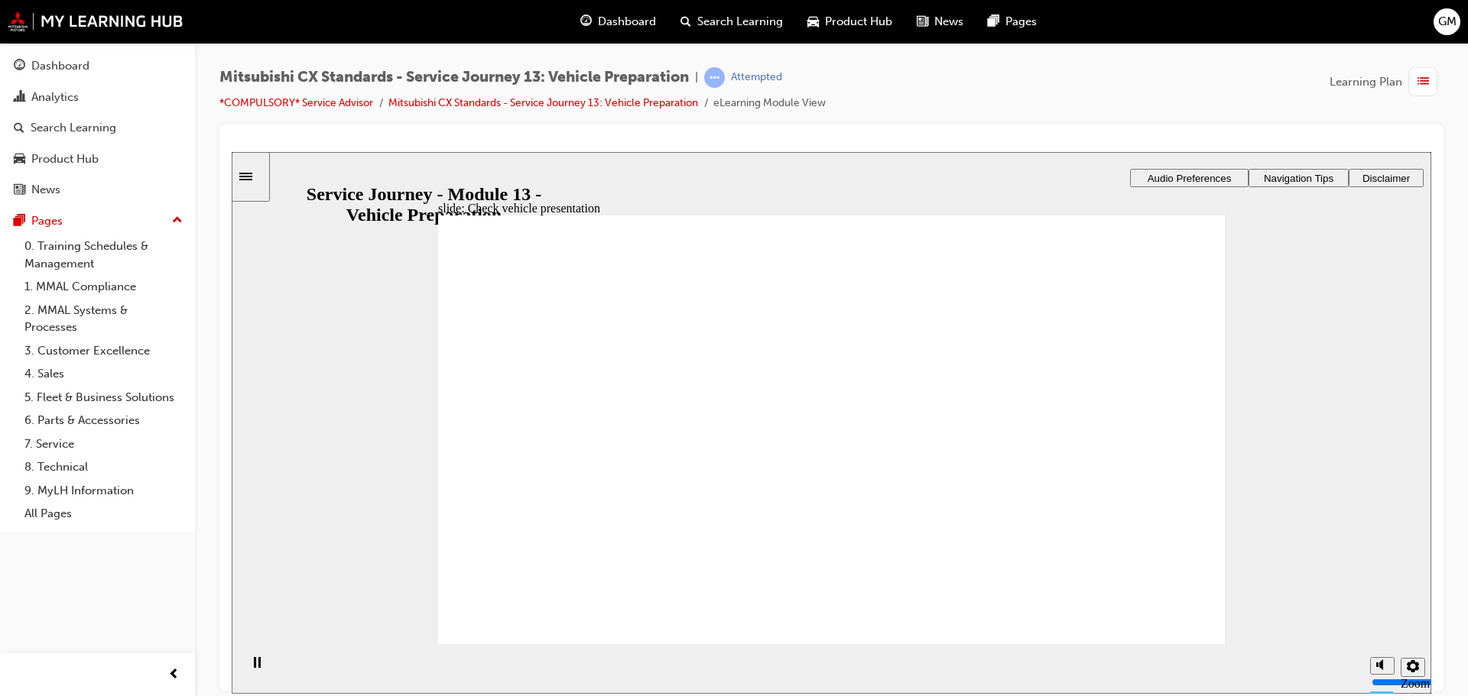
drag, startPoint x: 981, startPoint y: 459, endPoint x: 1041, endPoint y: 452, distance: 60.1
drag, startPoint x: 633, startPoint y: 507, endPoint x: 691, endPoint y: 487, distance: 61.4
drag, startPoint x: 661, startPoint y: 482, endPoint x: 757, endPoint y: 472, distance: 96.8
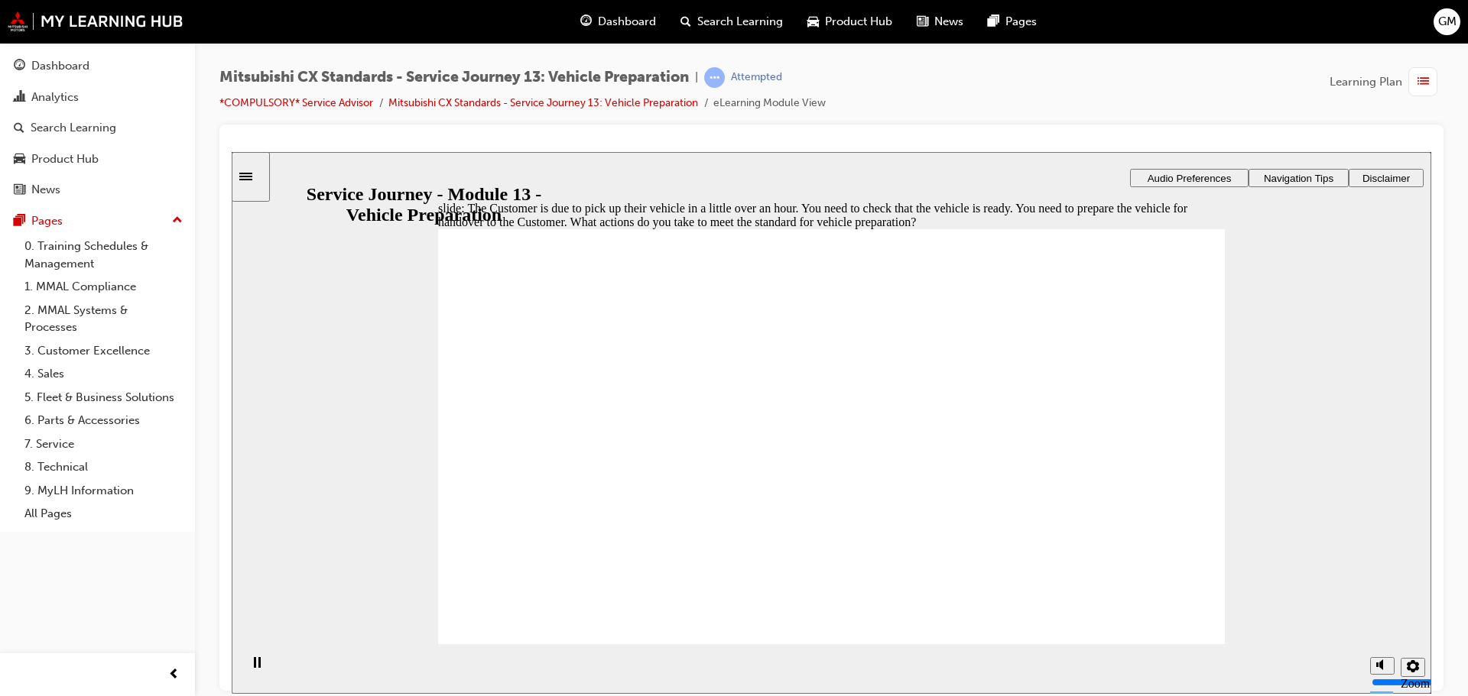
checkbox input "true"
drag, startPoint x: 868, startPoint y: 525, endPoint x: 871, endPoint y: 539, distance: 14.1
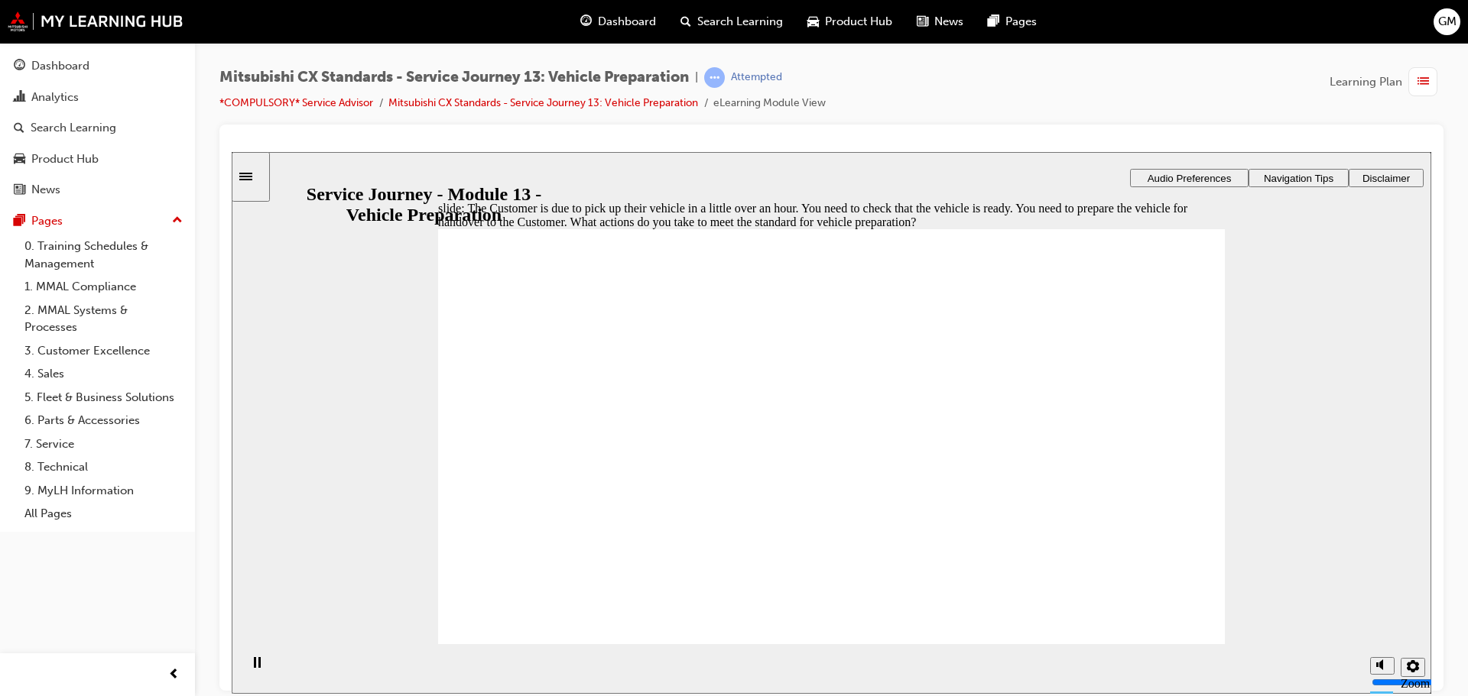
checkbox input "true"
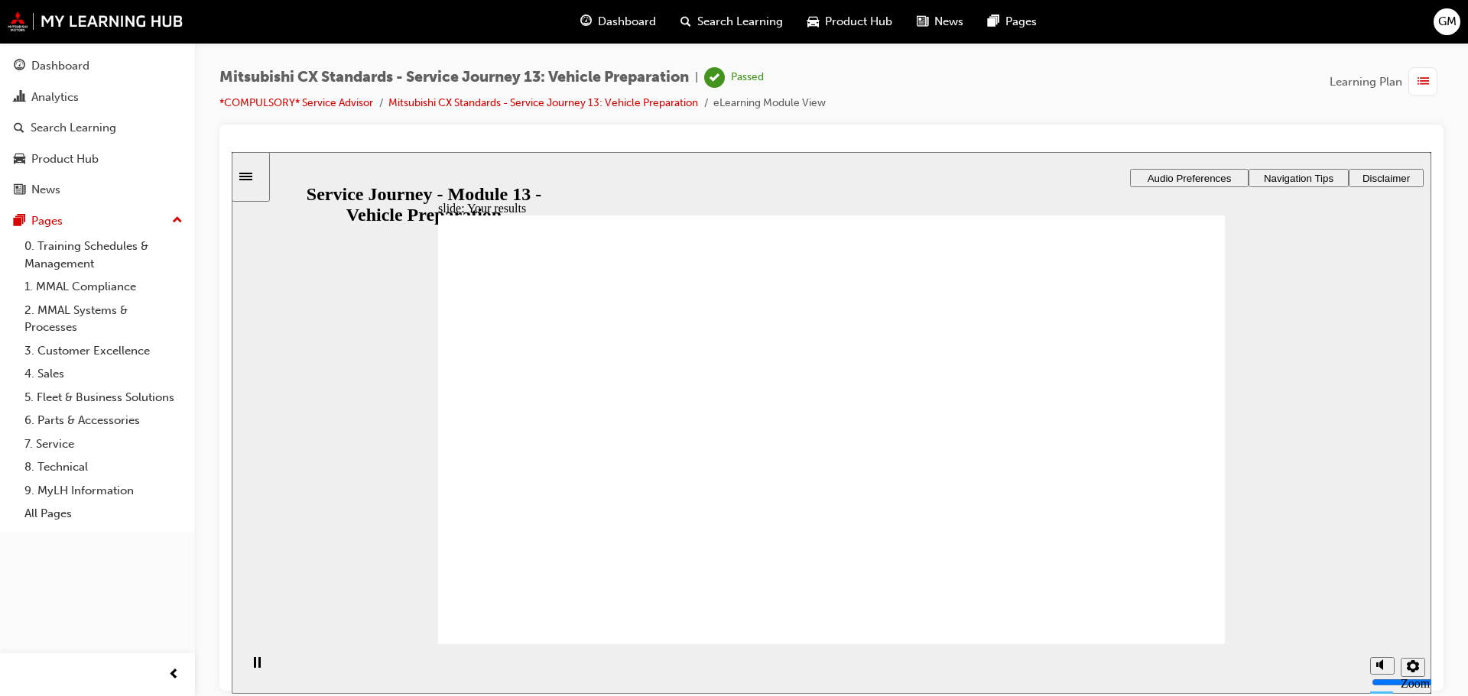
drag, startPoint x: 1144, startPoint y: 599, endPoint x: 1152, endPoint y: 605, distance: 10.0
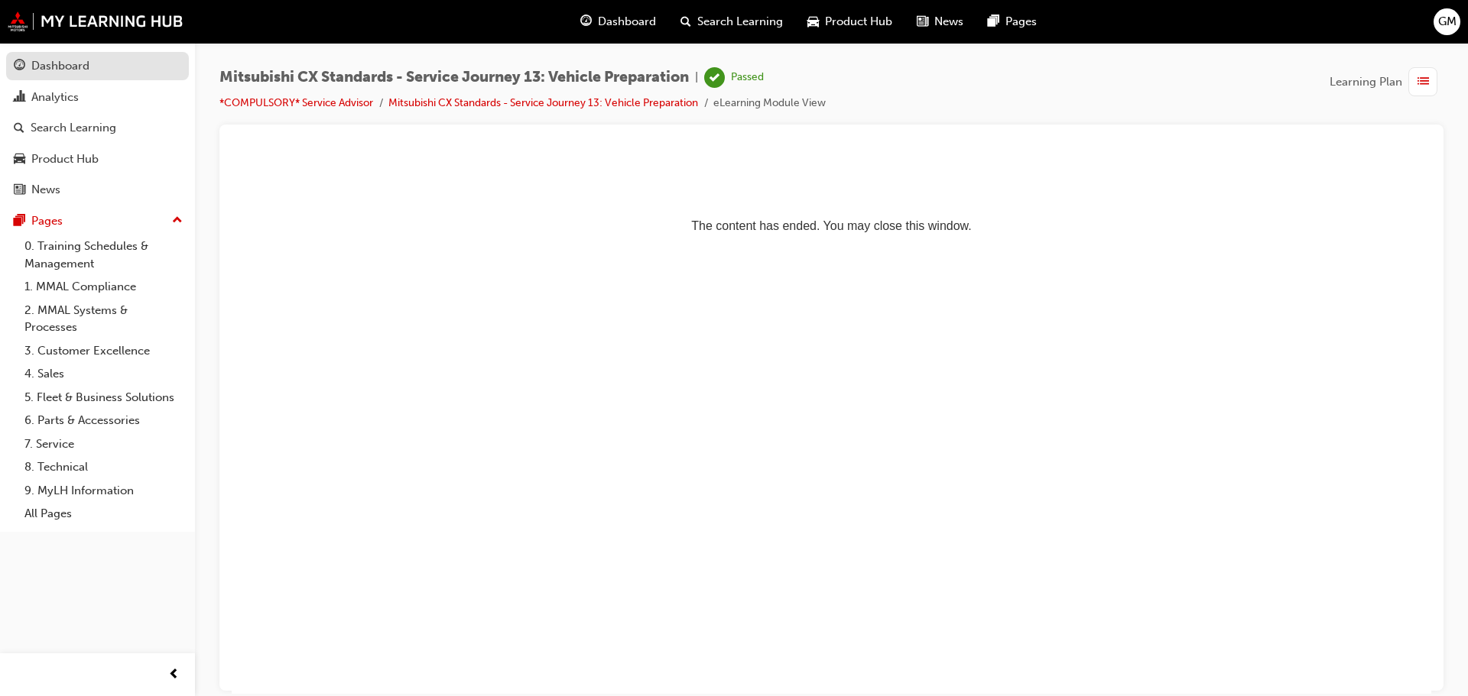
click at [52, 60] on div "Dashboard" at bounding box center [60, 66] width 58 height 18
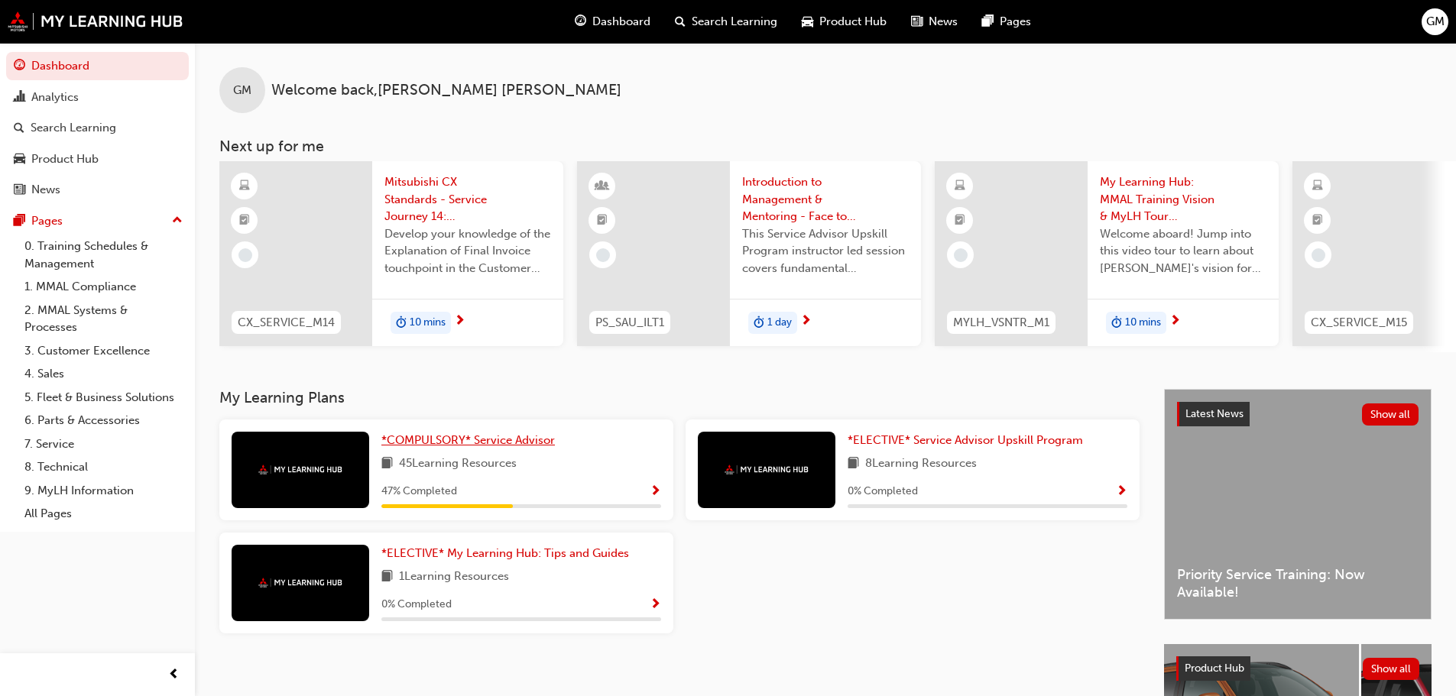
click at [519, 449] on link "*COMPULSORY* Service Advisor" at bounding box center [471, 441] width 180 height 18
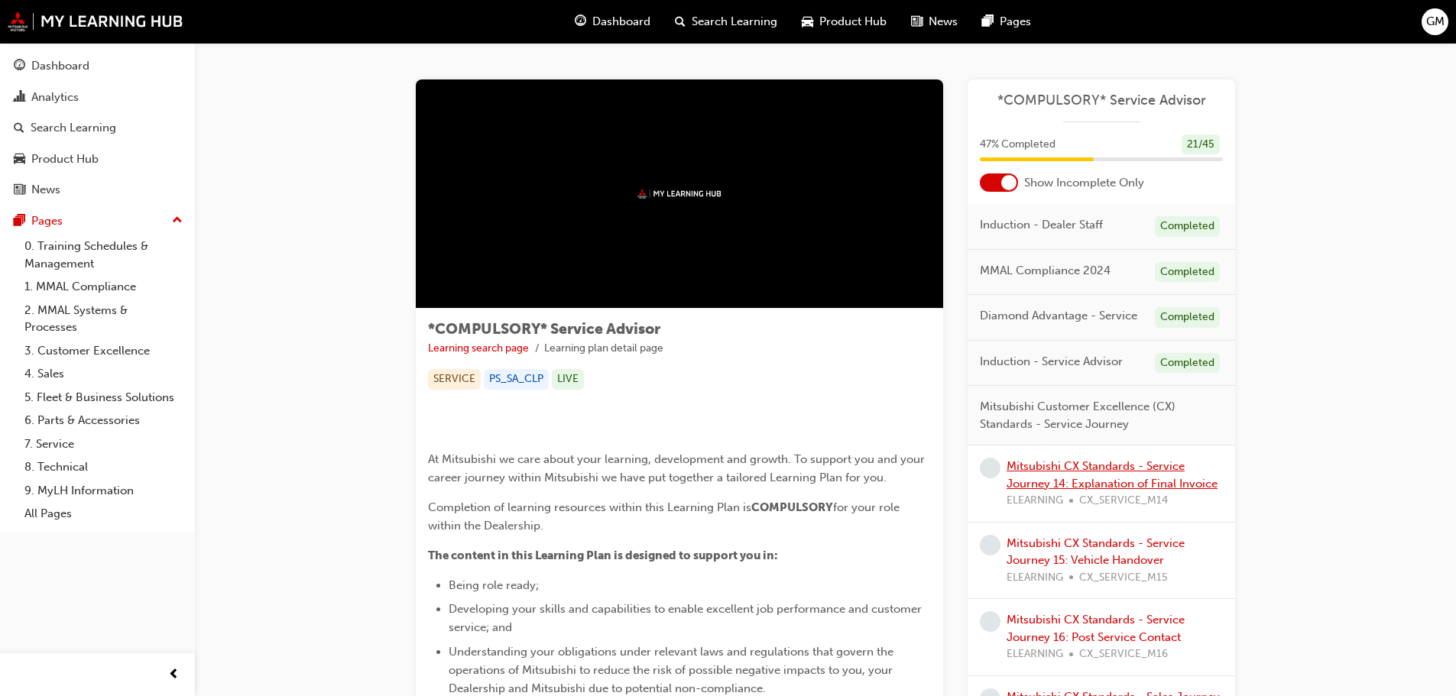
click at [1083, 467] on link "Mitsubishi CX Standards - Service Journey 14: Explanation of Final Invoice" at bounding box center [1112, 474] width 211 height 31
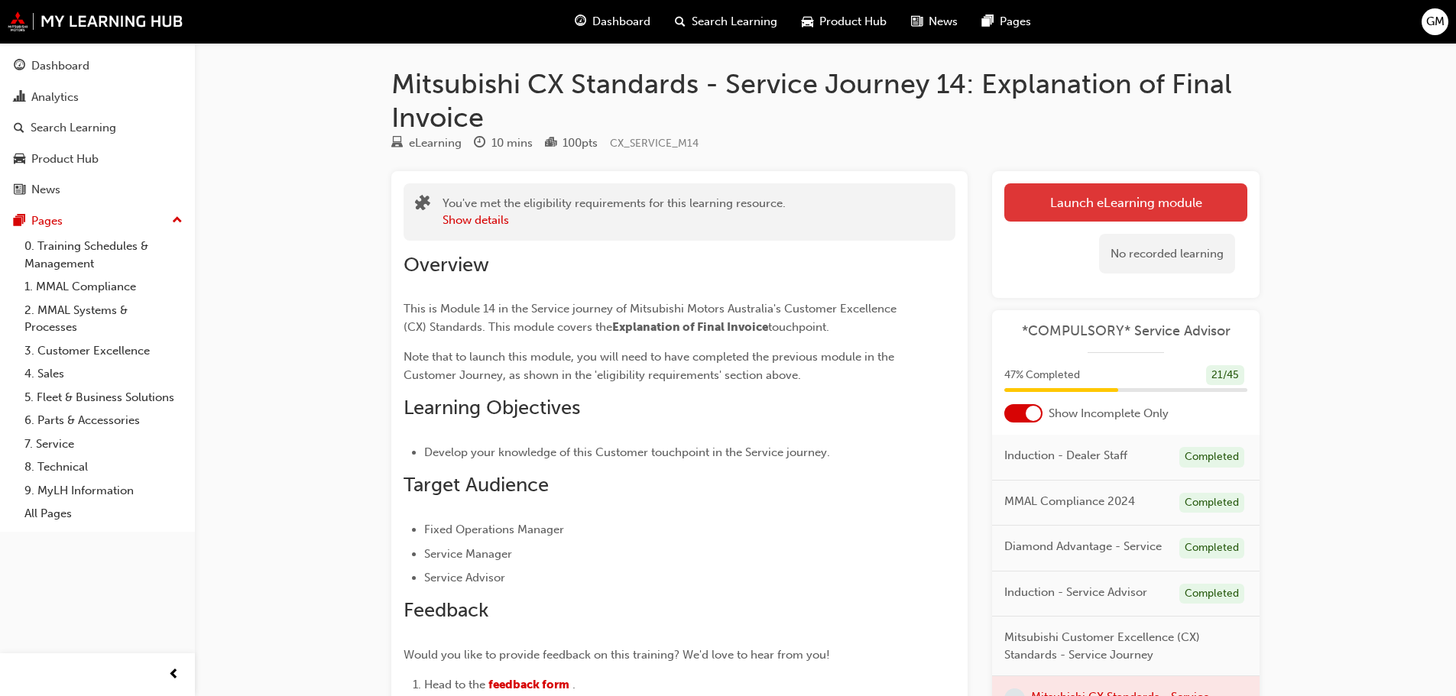
click at [1075, 195] on link "Launch eLearning module" at bounding box center [1125, 202] width 243 height 38
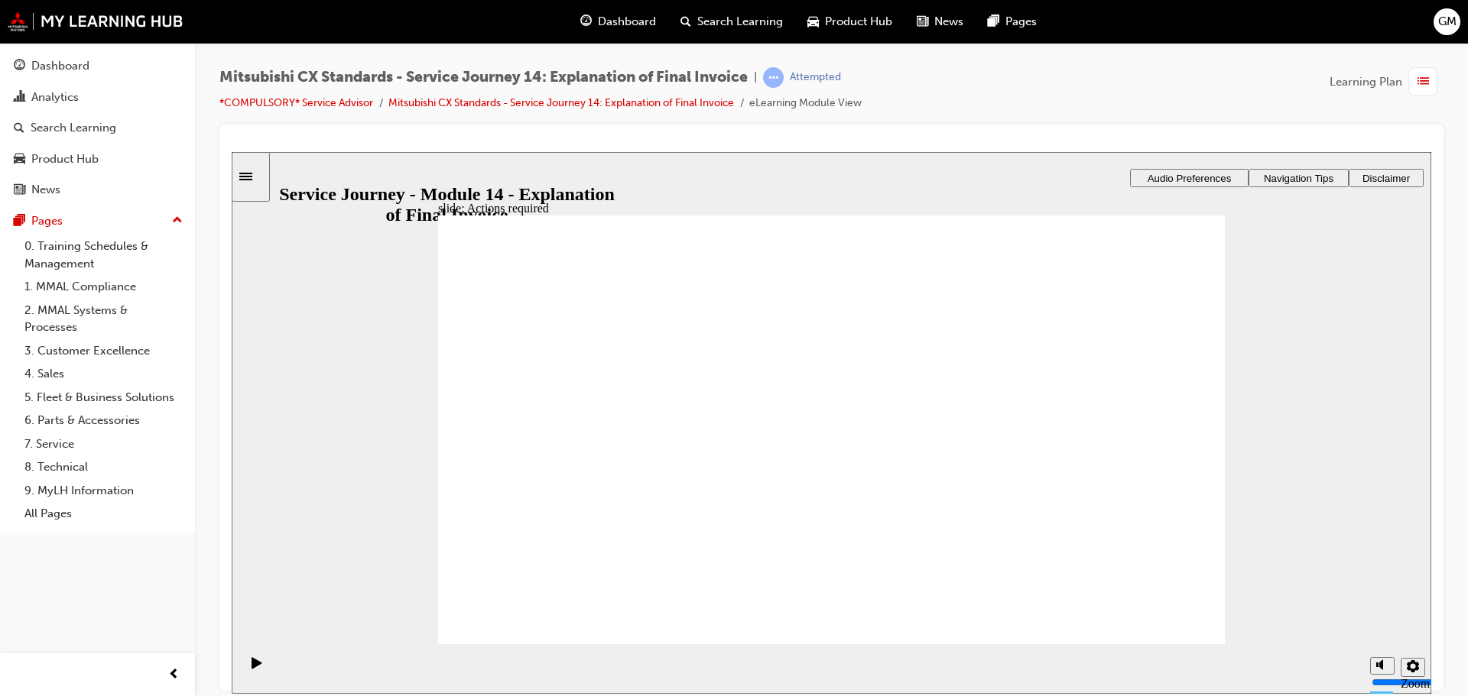
drag, startPoint x: 829, startPoint y: 380, endPoint x: 823, endPoint y: 418, distance: 38.7
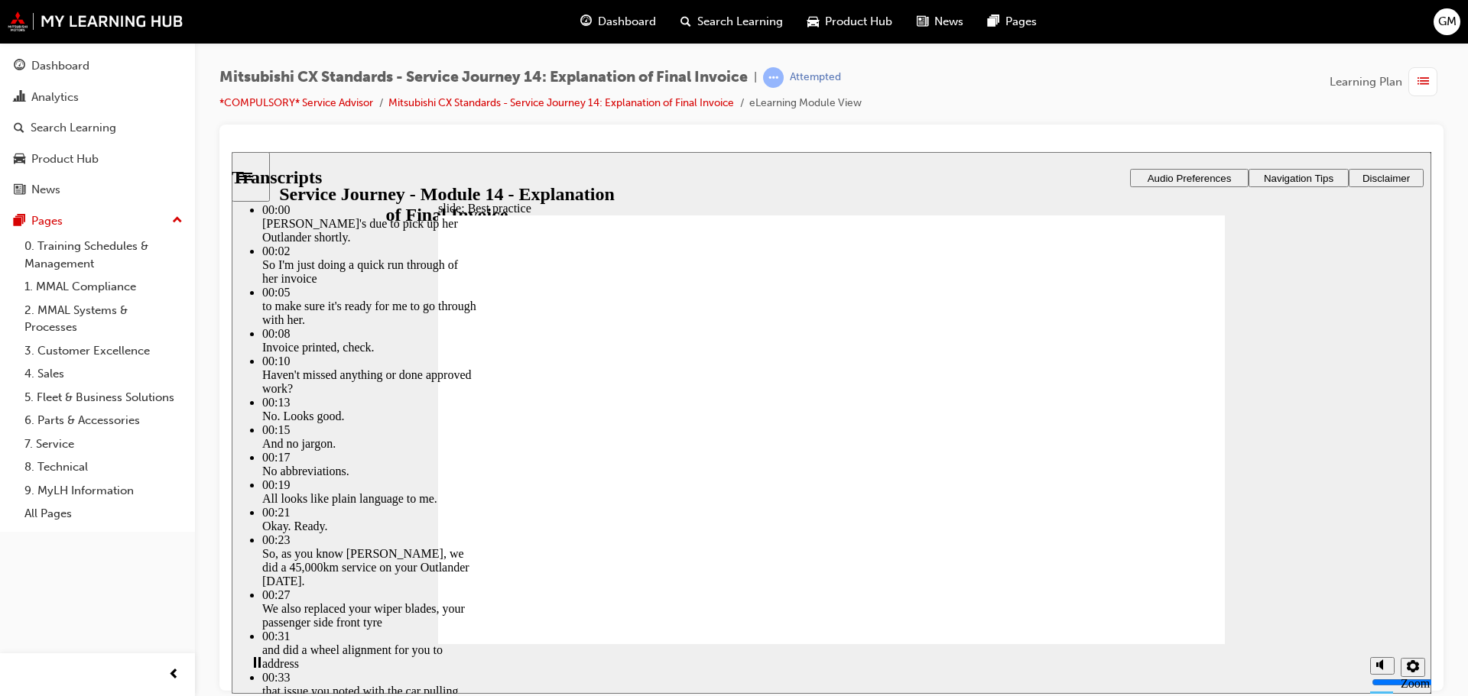
click at [1238, 608] on div "slide: Best practice Best practice What does best practice look like for this t…" at bounding box center [831, 422] width 1199 height 542
type input "130"
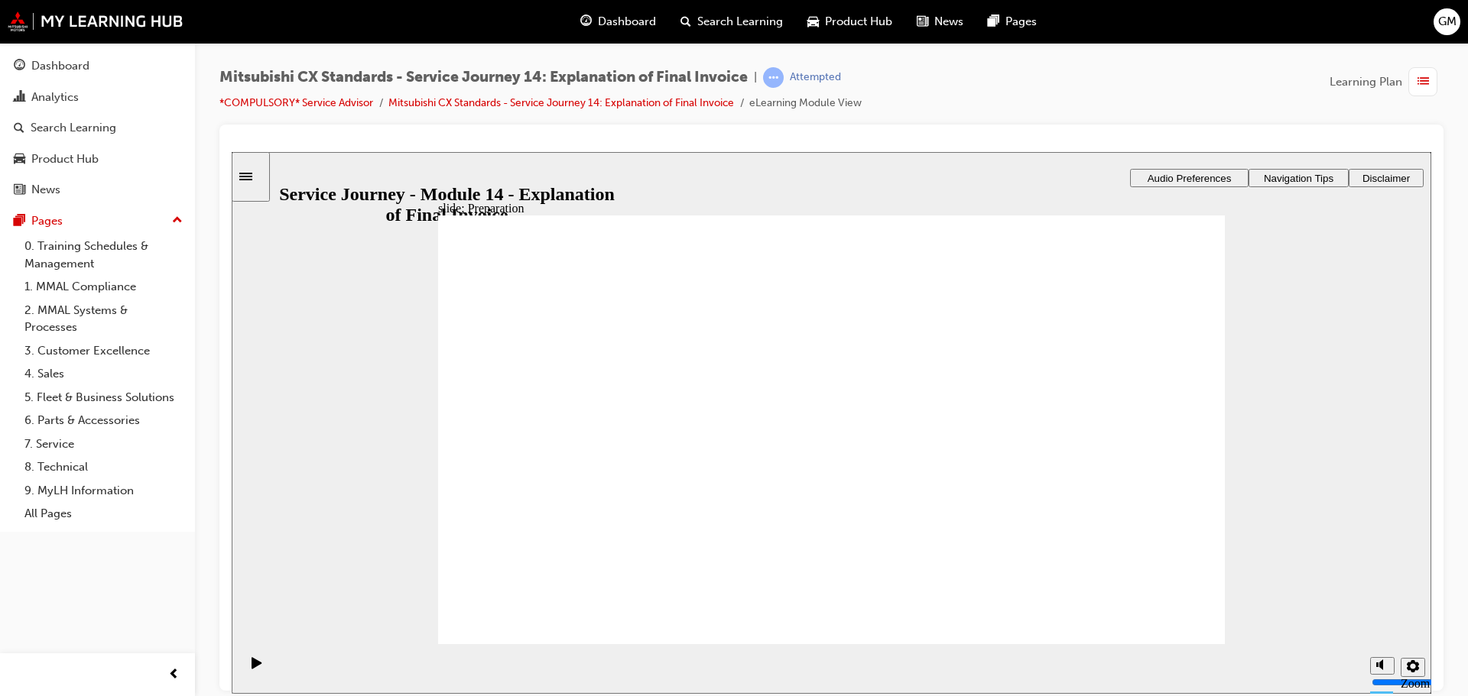
drag, startPoint x: 669, startPoint y: 464, endPoint x: 873, endPoint y: 433, distance: 206.4
drag, startPoint x: 618, startPoint y: 467, endPoint x: 806, endPoint y: 484, distance: 188.8
drag, startPoint x: 694, startPoint y: 463, endPoint x: 876, endPoint y: 540, distance: 197.3
drag, startPoint x: 883, startPoint y: 385, endPoint x: 1061, endPoint y: 397, distance: 178.5
drag, startPoint x: 693, startPoint y: 449, endPoint x: 1119, endPoint y: 452, distance: 425.8
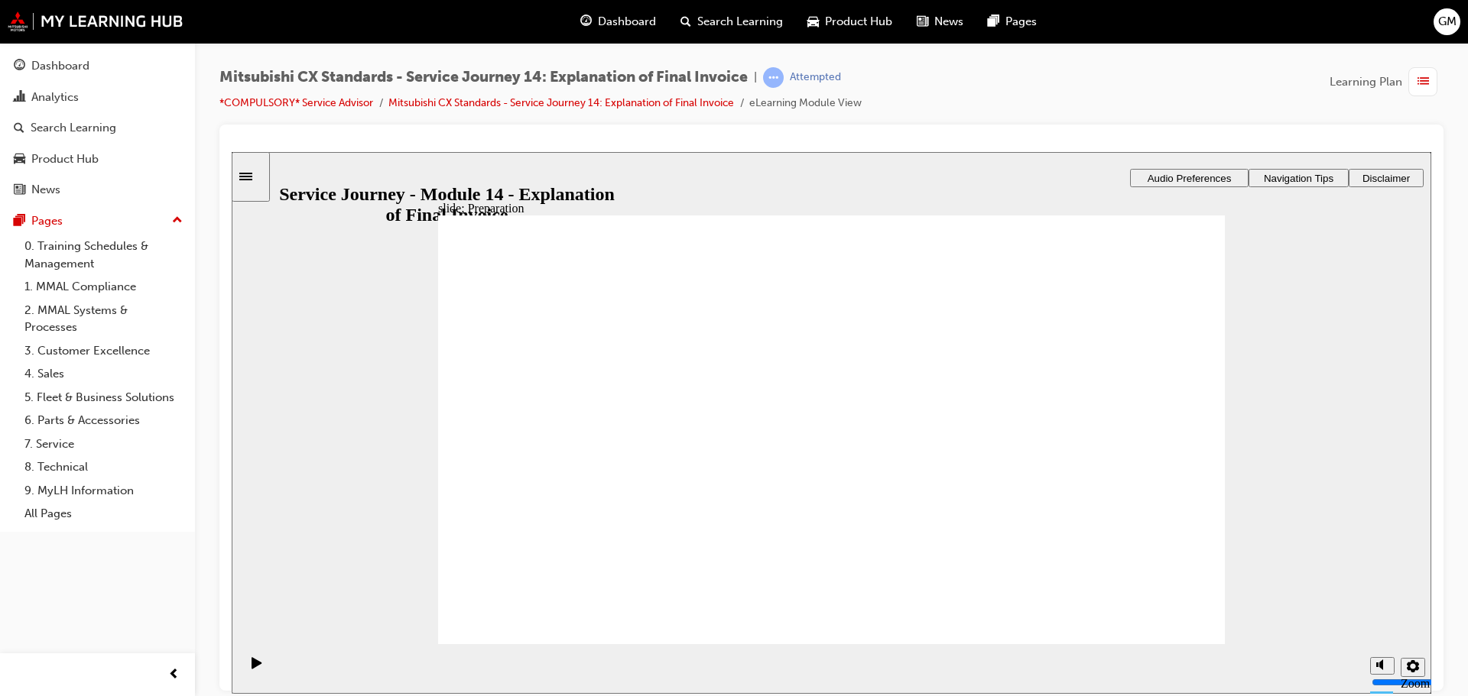
drag, startPoint x: 1157, startPoint y: 621, endPoint x: 1159, endPoint y: 606, distance: 15.4
click at [383, 138] on div at bounding box center [831, 144] width 1199 height 15
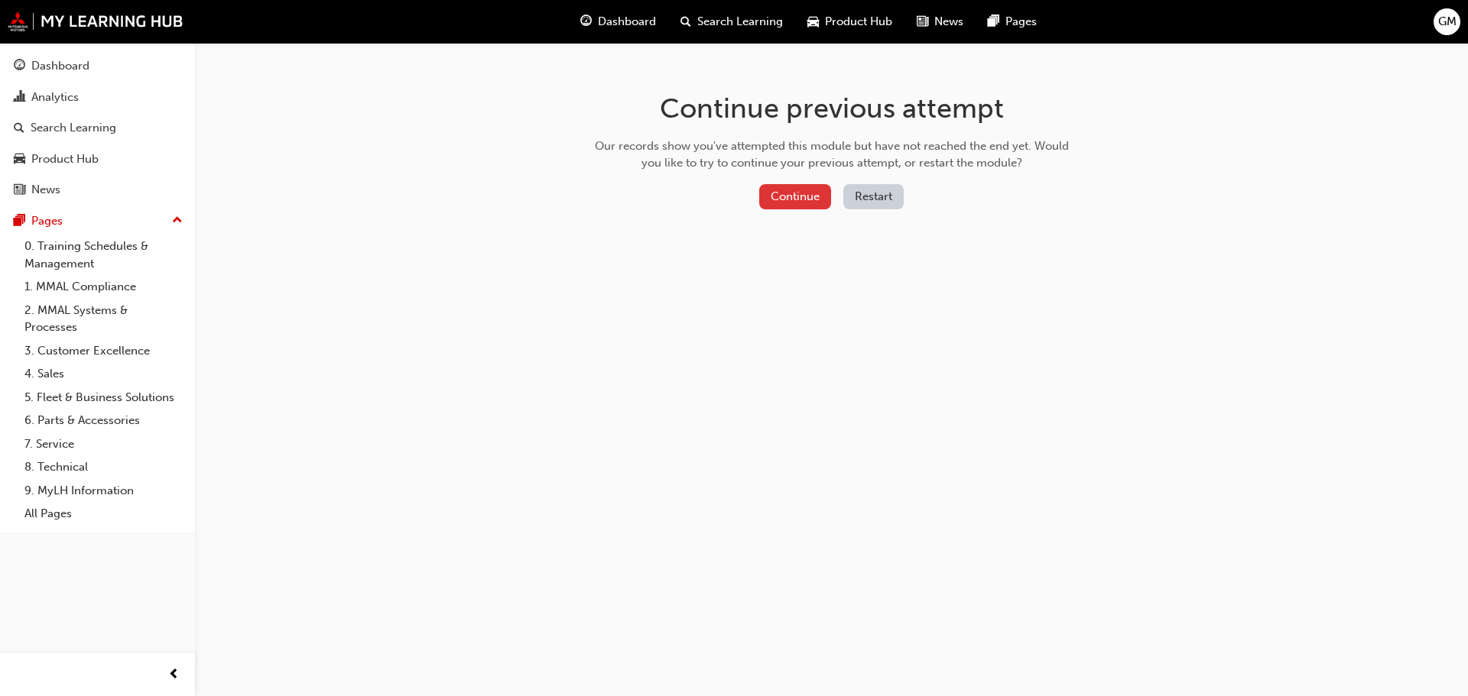
click at [816, 201] on button "Continue" at bounding box center [795, 196] width 72 height 25
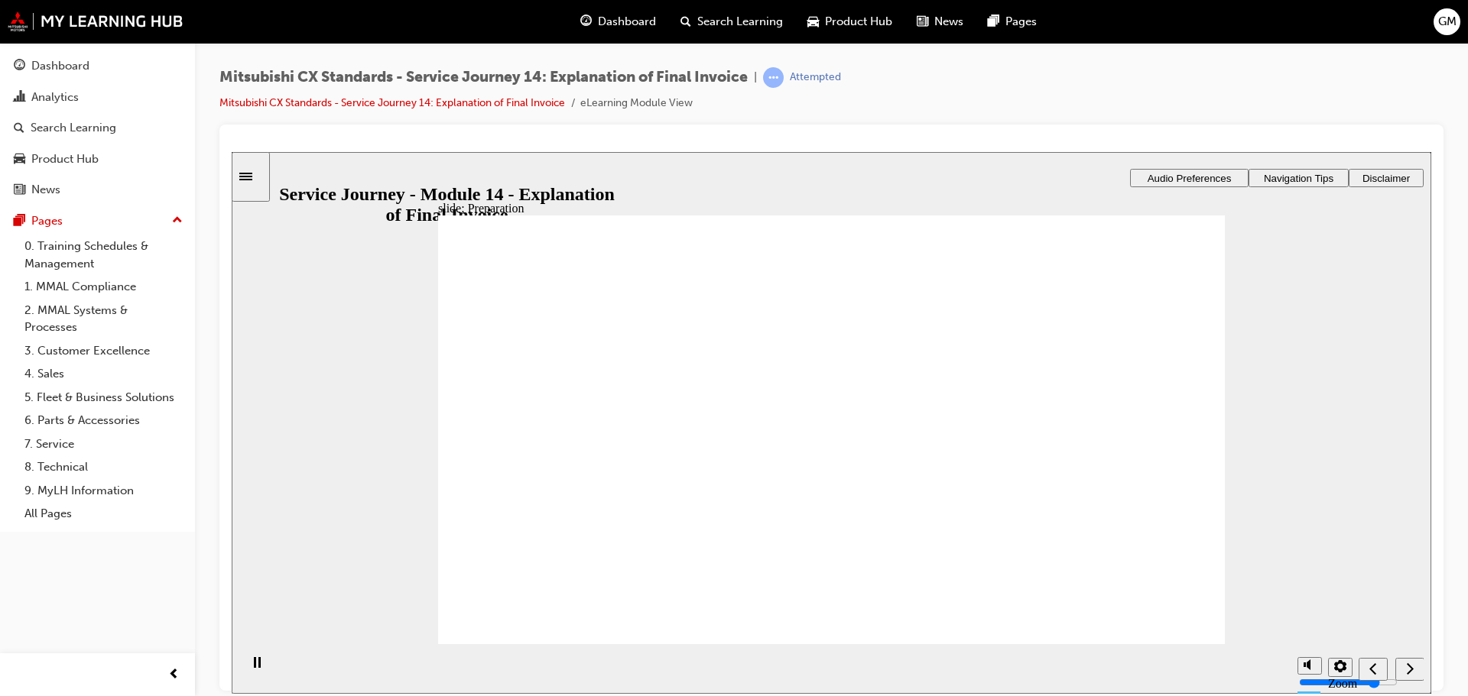
click at [408, 516] on div "slide: Preparation Preparation Are these statements about preparing the invoice…" at bounding box center [831, 422] width 1199 height 542
checkbox input "true"
checkbox input "false"
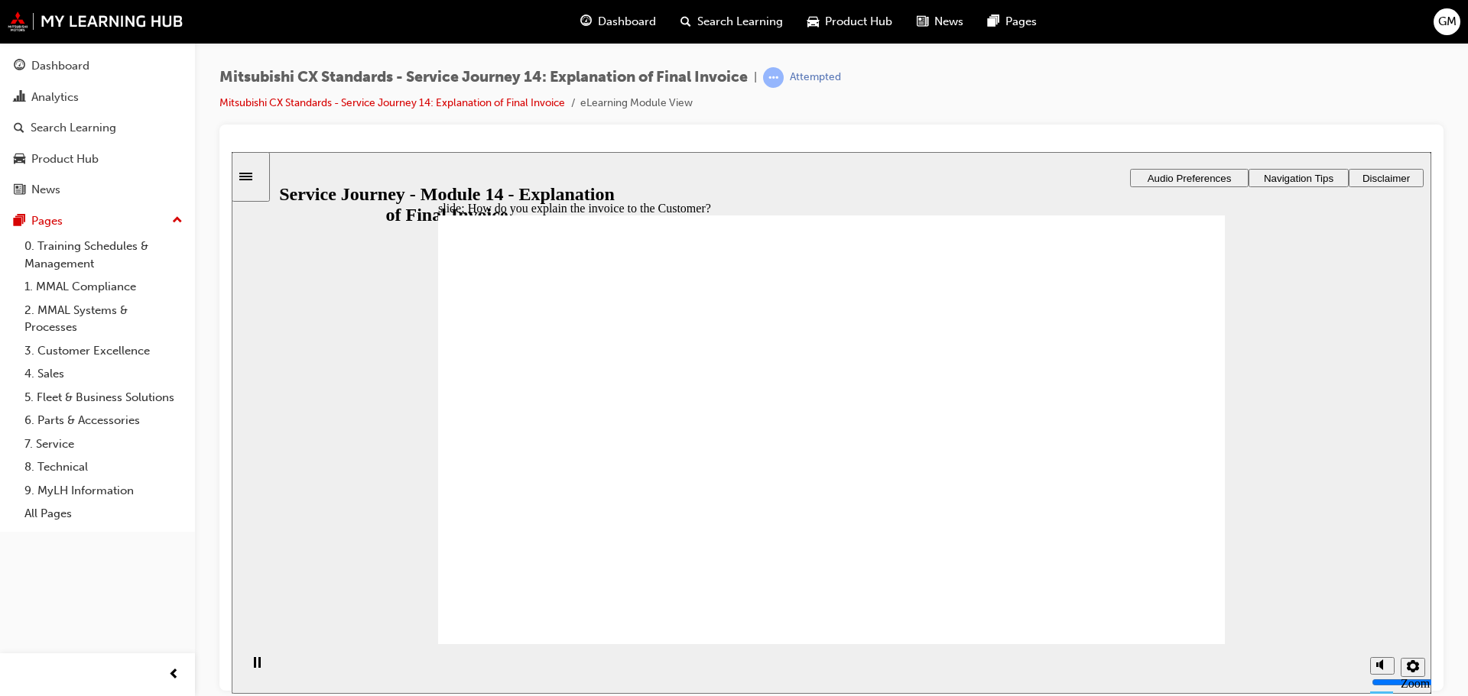
drag, startPoint x: 637, startPoint y: 414, endPoint x: 809, endPoint y: 562, distance: 226.6
checkbox input "true"
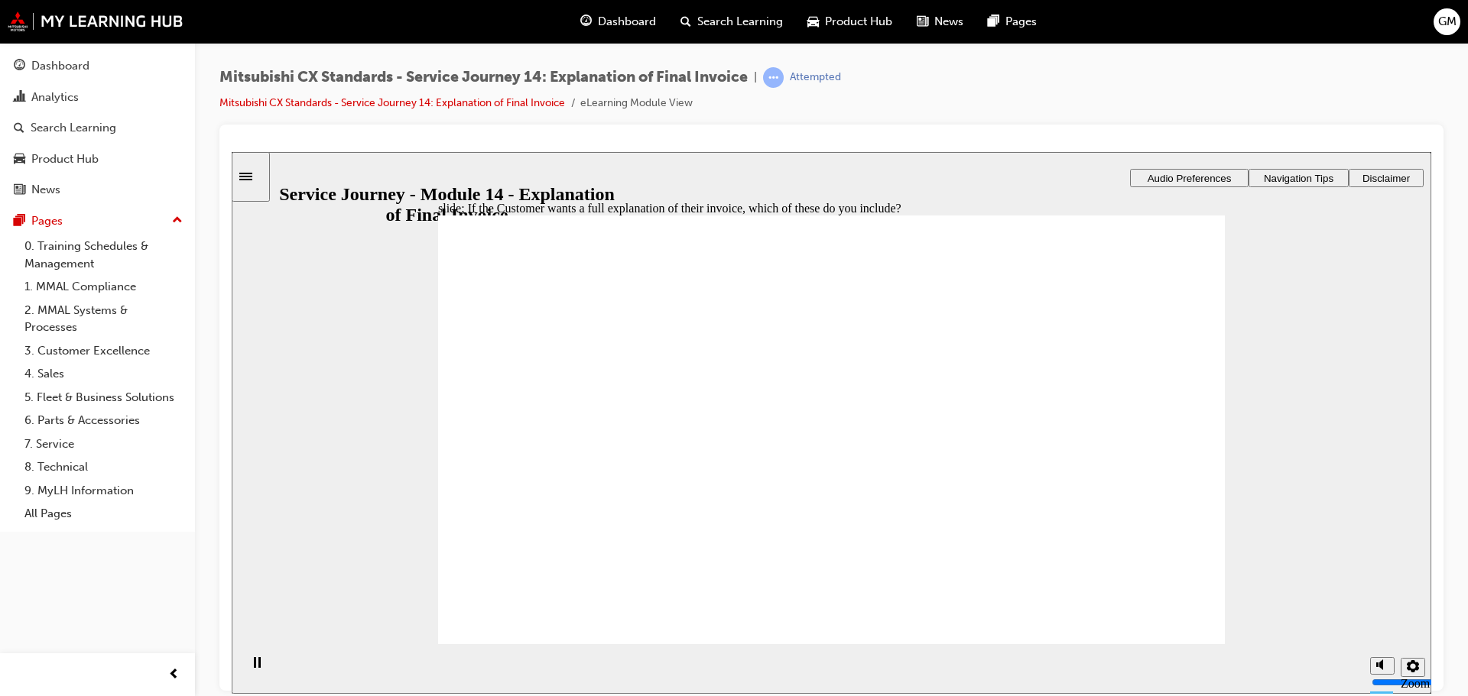
checkbox input "true"
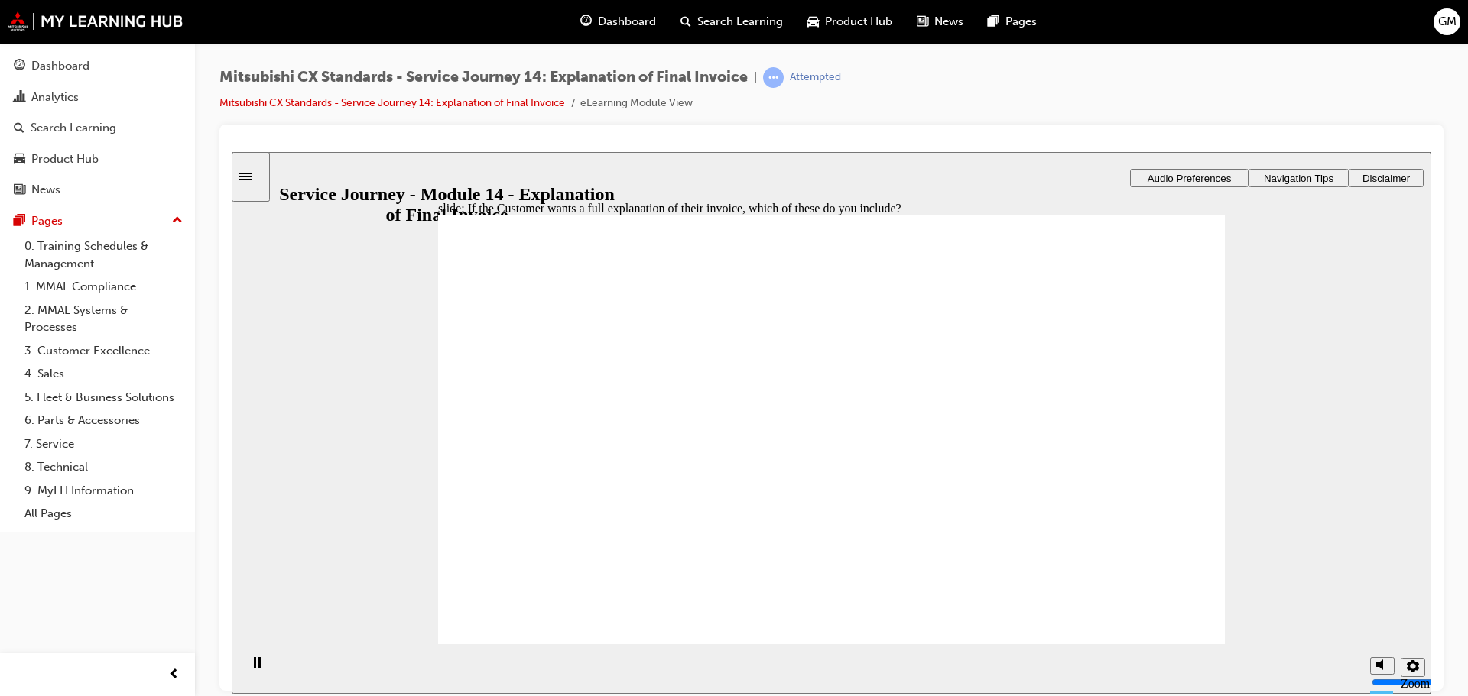
drag, startPoint x: 598, startPoint y: 496, endPoint x: 748, endPoint y: 451, distance: 156.5
drag, startPoint x: 619, startPoint y: 492, endPoint x: 914, endPoint y: 466, distance: 296.2
drag, startPoint x: 549, startPoint y: 476, endPoint x: 1049, endPoint y: 451, distance: 501.3
drag, startPoint x: 607, startPoint y: 491, endPoint x: 790, endPoint y: 505, distance: 184.0
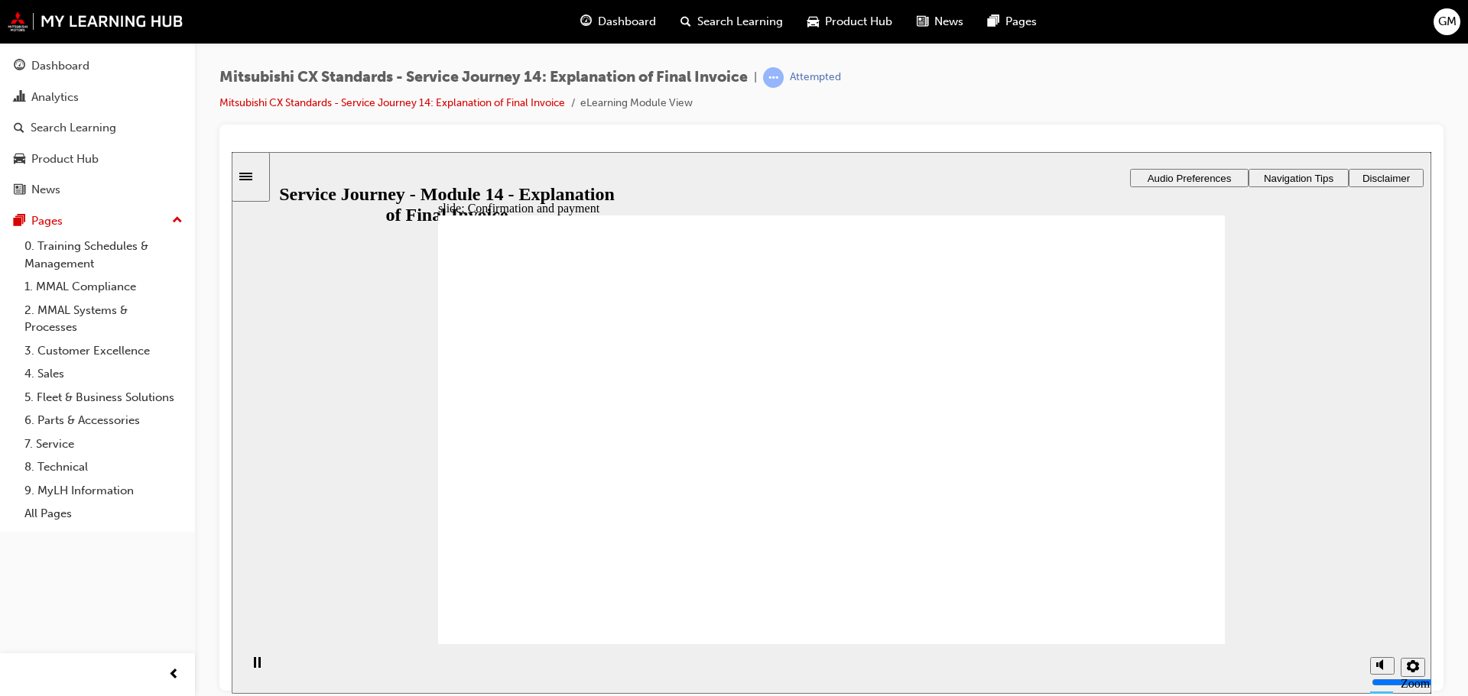
checkbox input "true"
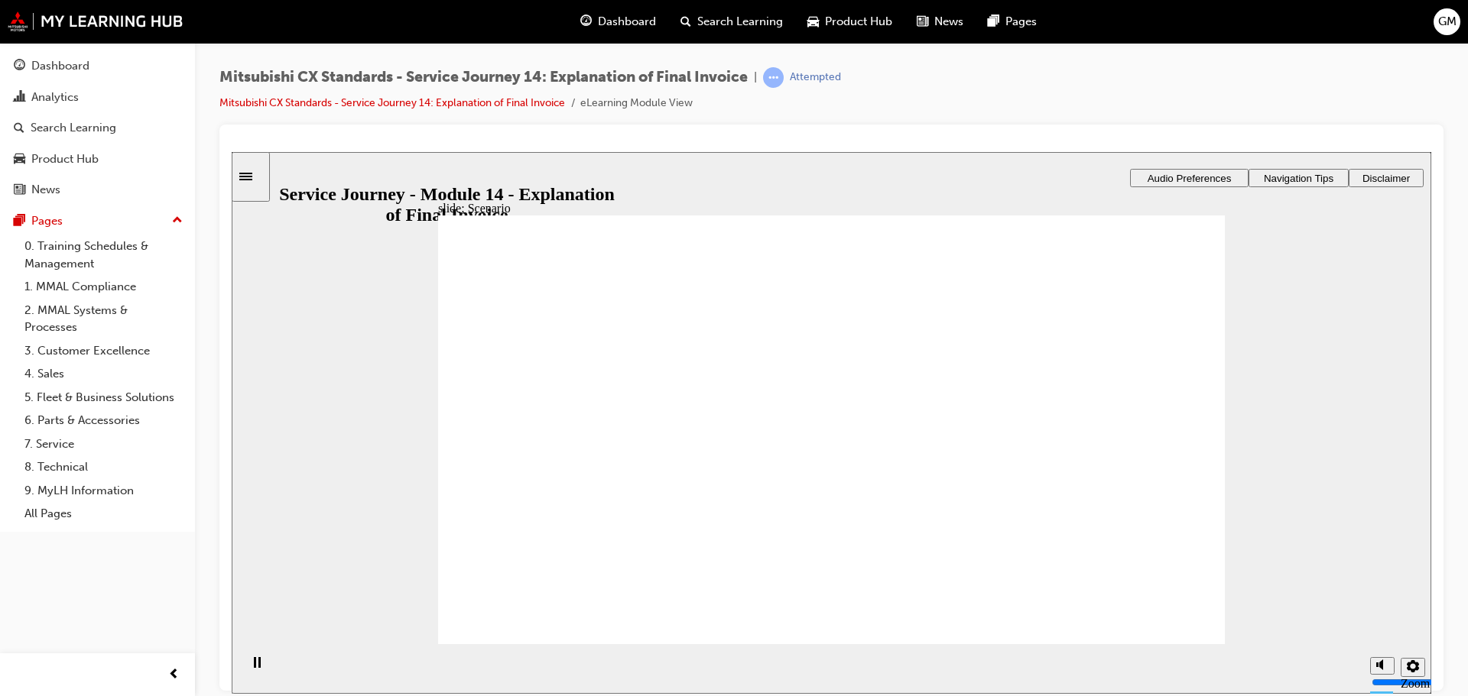
checkbox input "true"
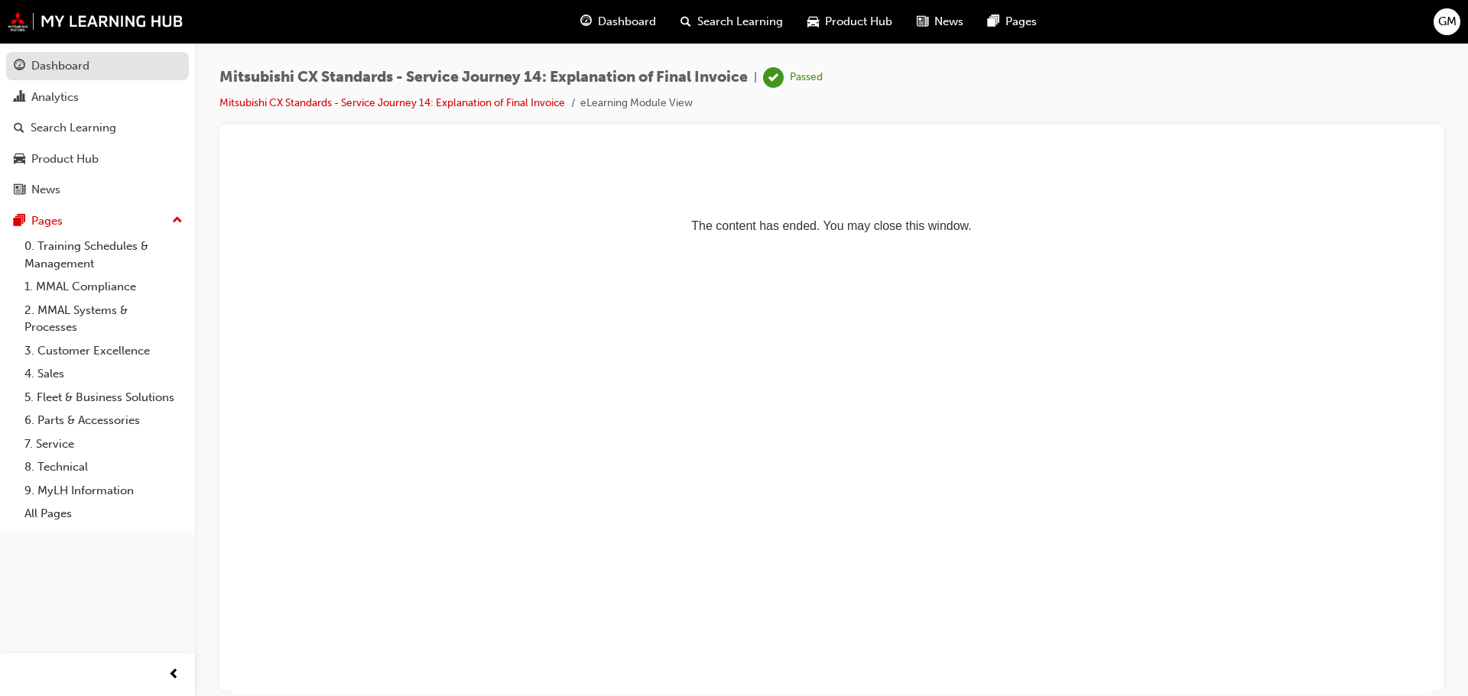
click at [71, 66] on div "Dashboard" at bounding box center [60, 66] width 58 height 18
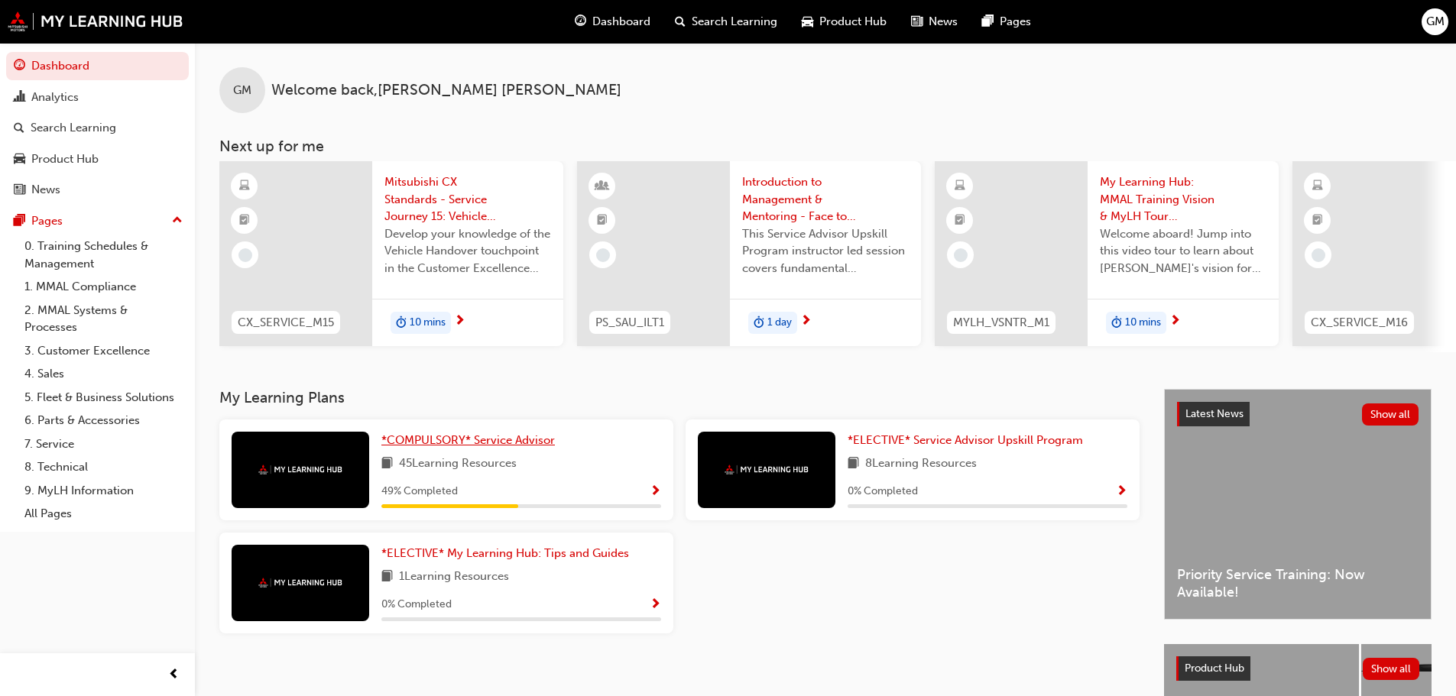
click at [483, 438] on link "*COMPULSORY* Service Advisor" at bounding box center [471, 441] width 180 height 18
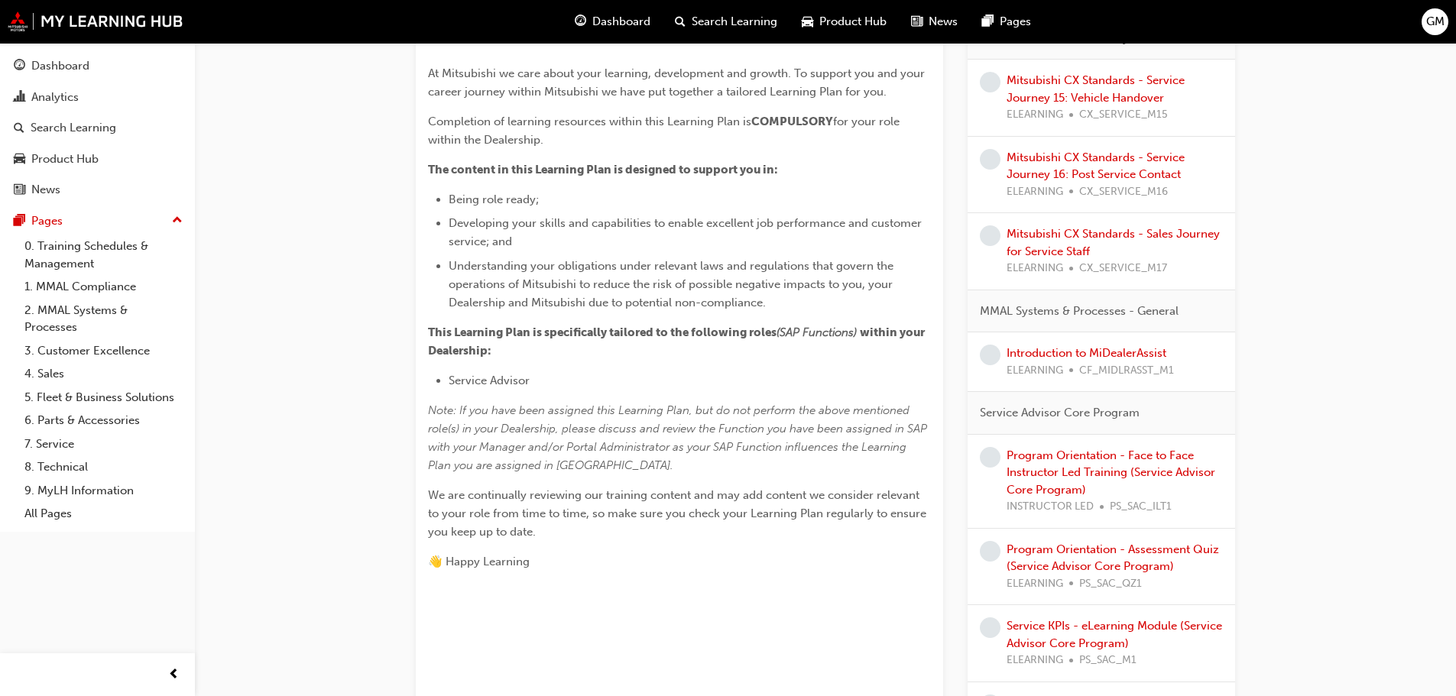
scroll to position [153, 0]
